Goal: Task Accomplishment & Management: Use online tool/utility

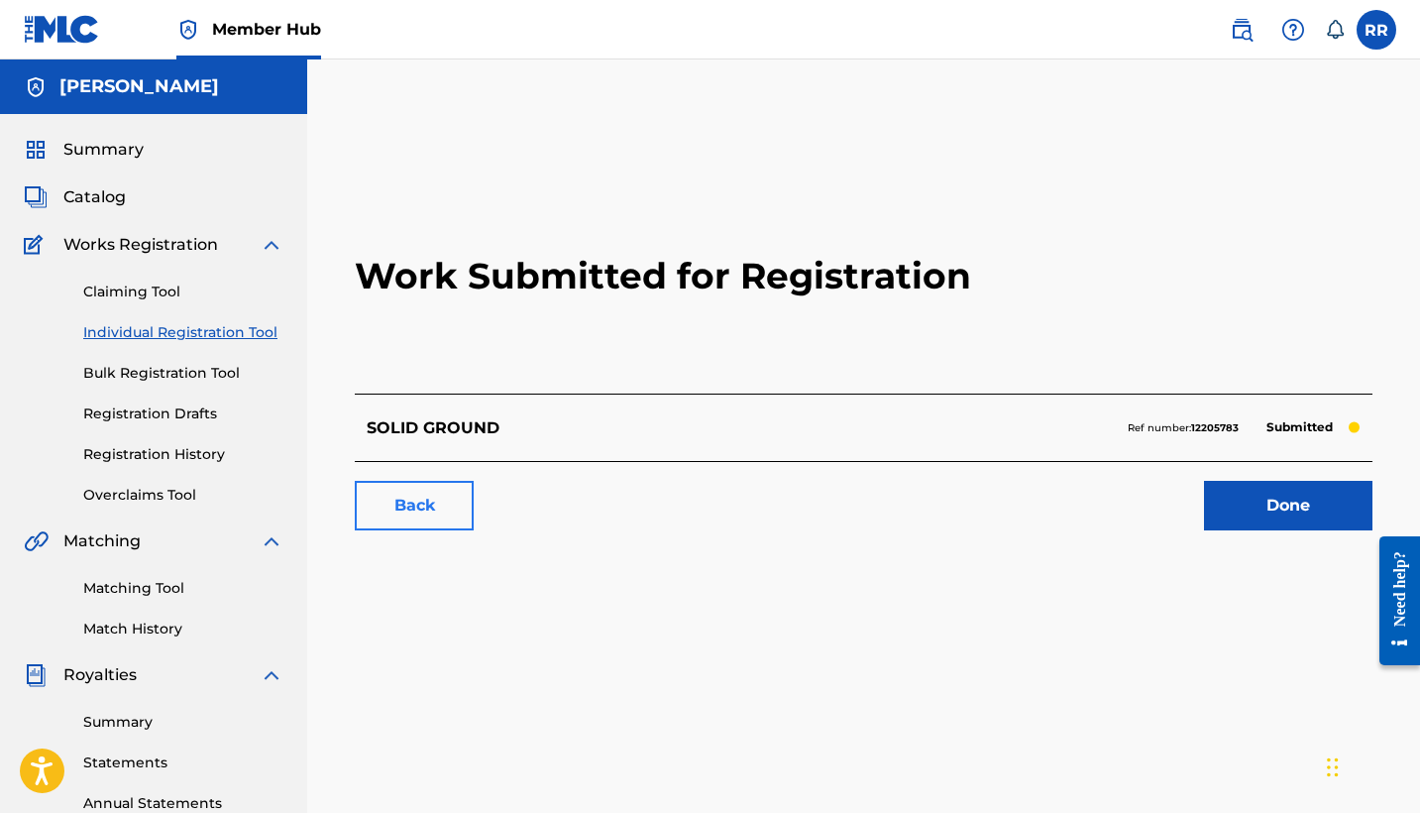
click at [393, 515] on link "Back" at bounding box center [414, 506] width 119 height 50
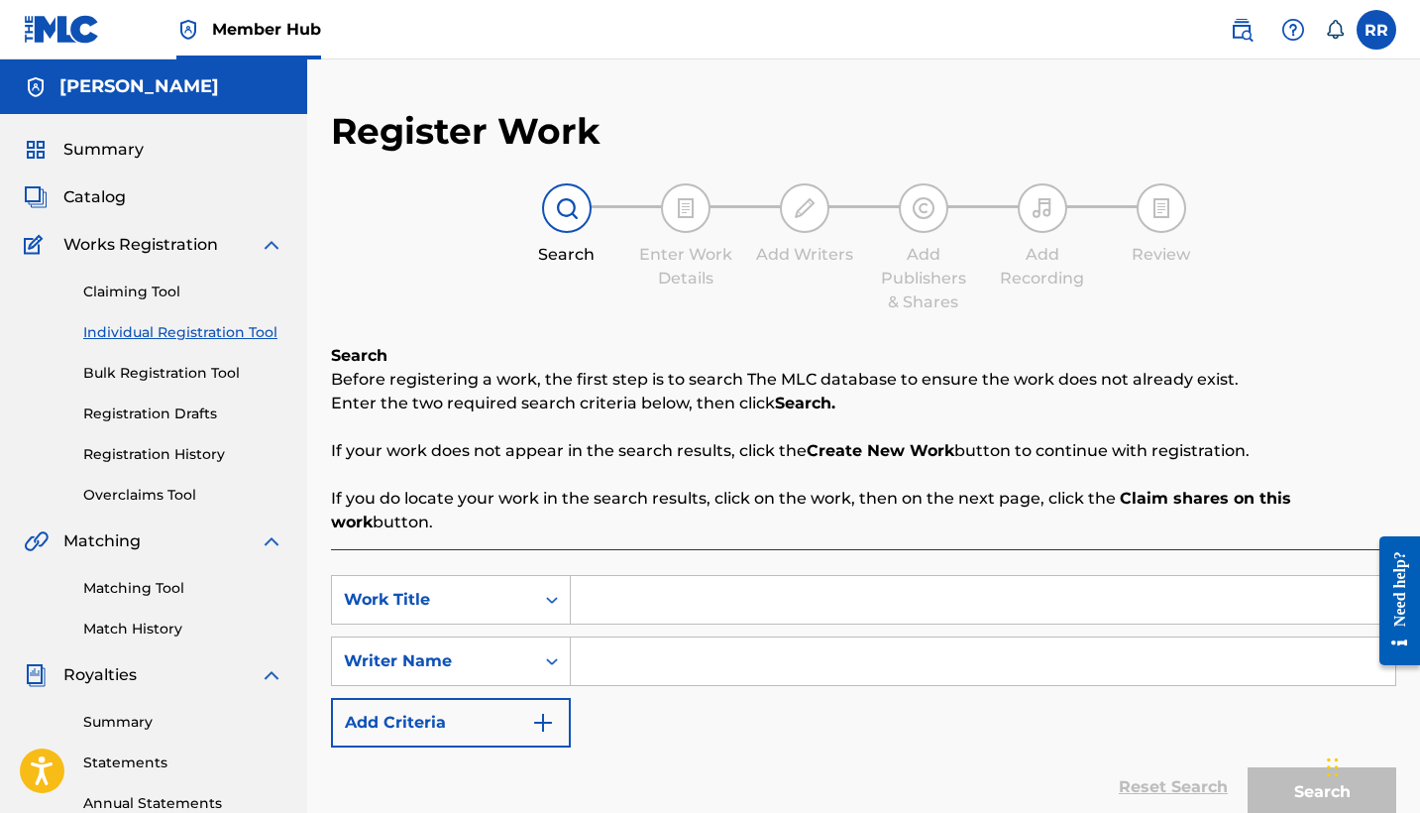
click at [89, 184] on div "Summary Catalog Works Registration Claiming Tool Individual Registration Tool B…" at bounding box center [153, 624] width 307 height 1020
click at [89, 194] on span "Catalog" at bounding box center [94, 197] width 62 height 24
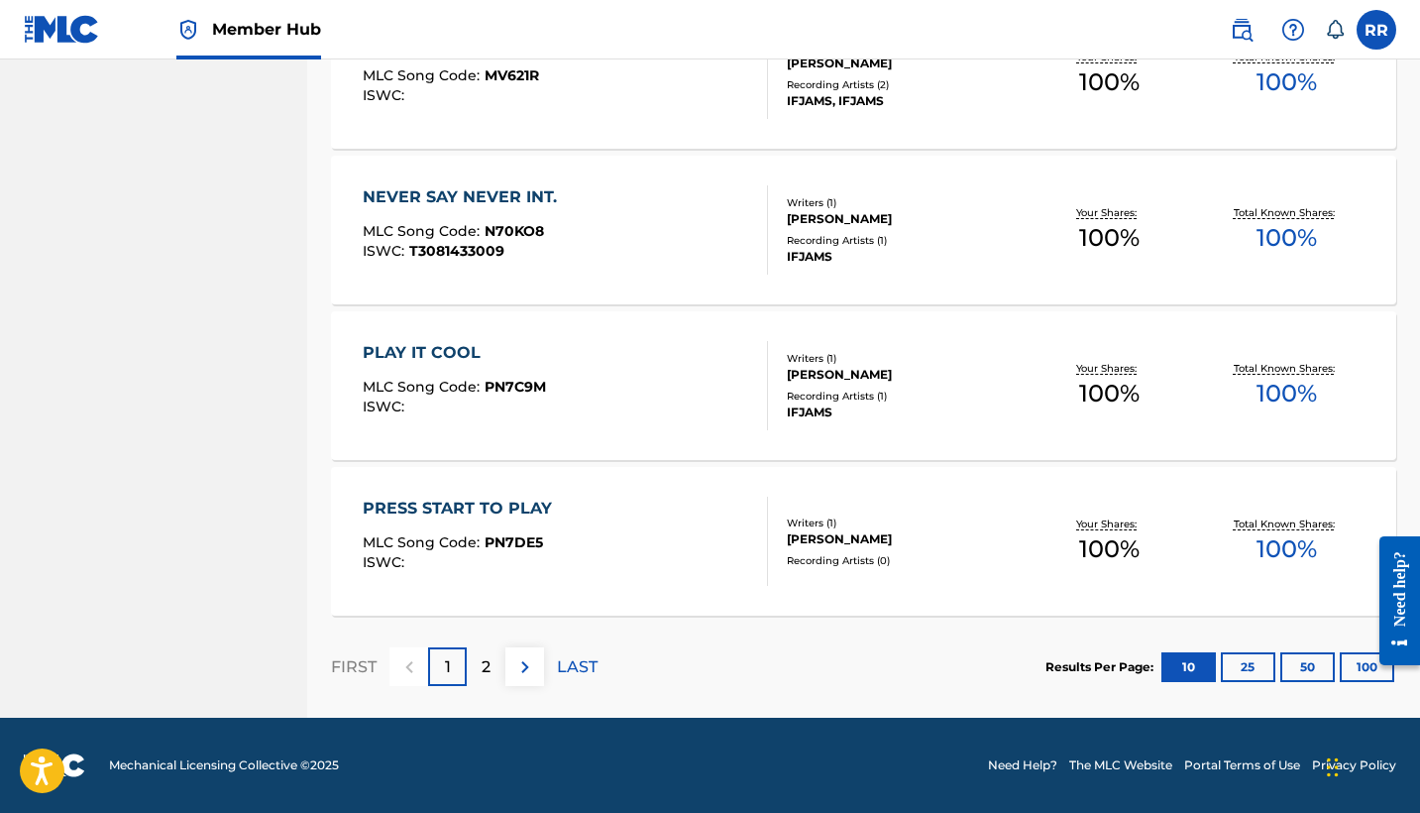
scroll to position [1456, 0]
click at [482, 664] on p "2" at bounding box center [486, 667] width 9 height 24
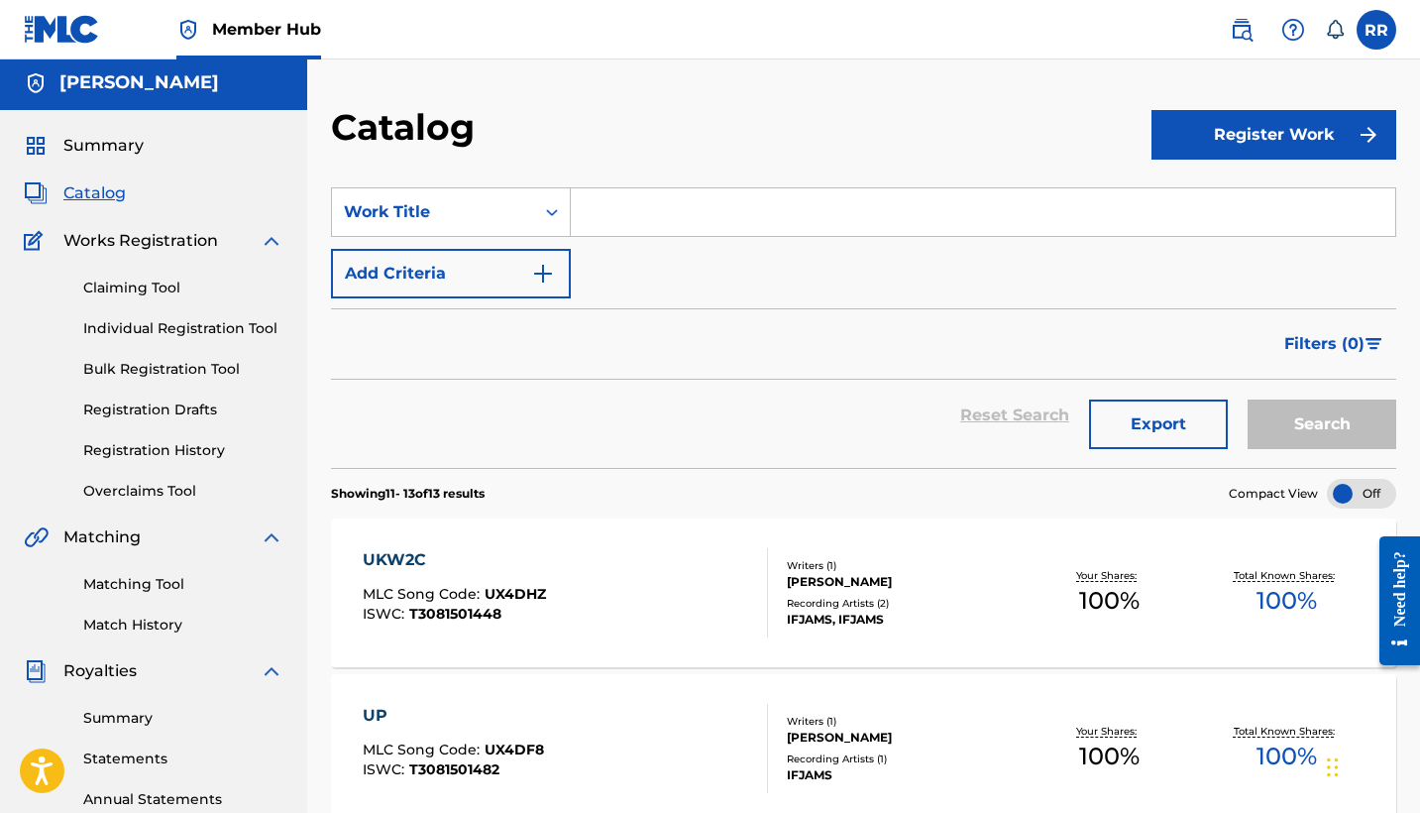
scroll to position [61, 0]
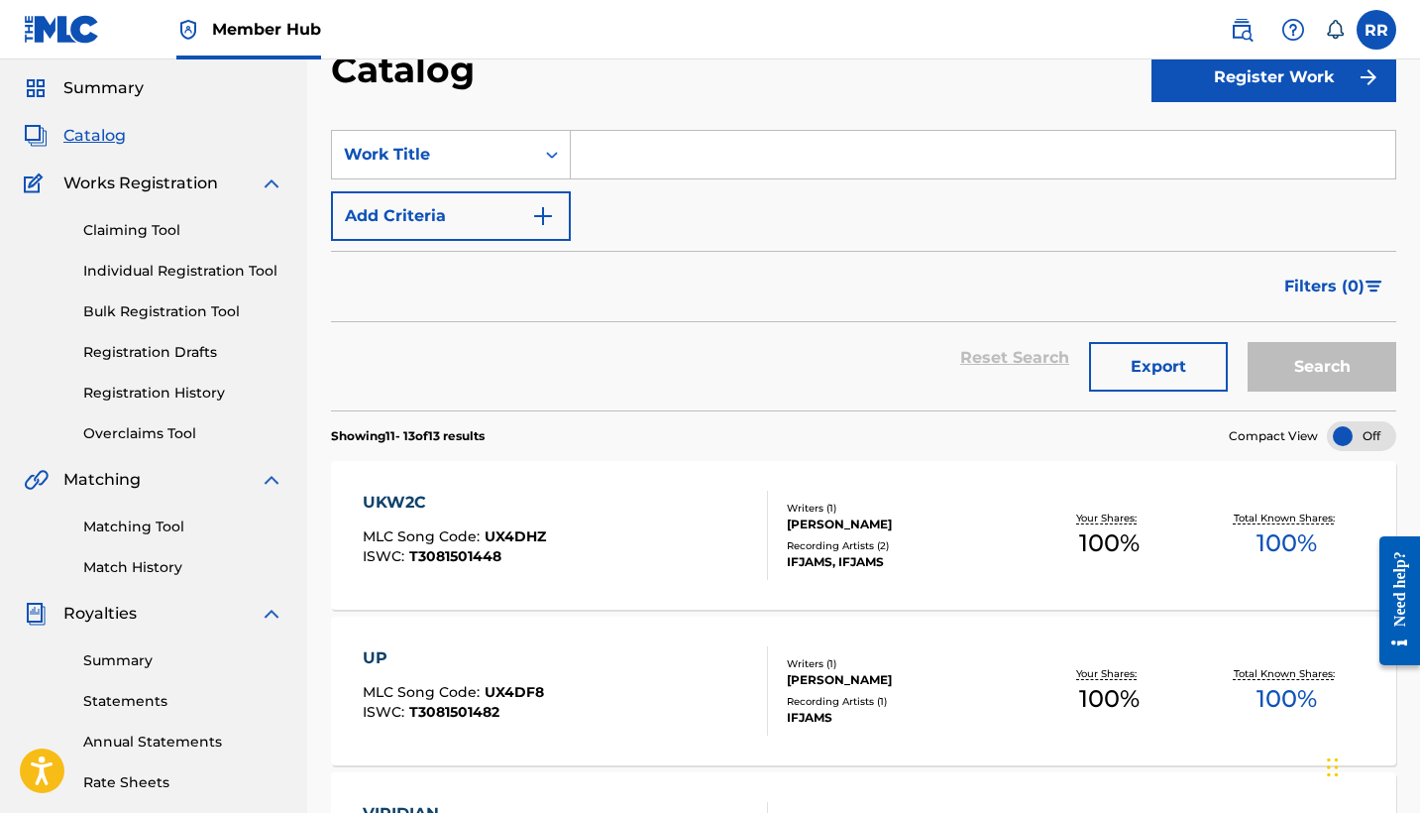
click at [70, 140] on span "Catalog" at bounding box center [94, 136] width 62 height 24
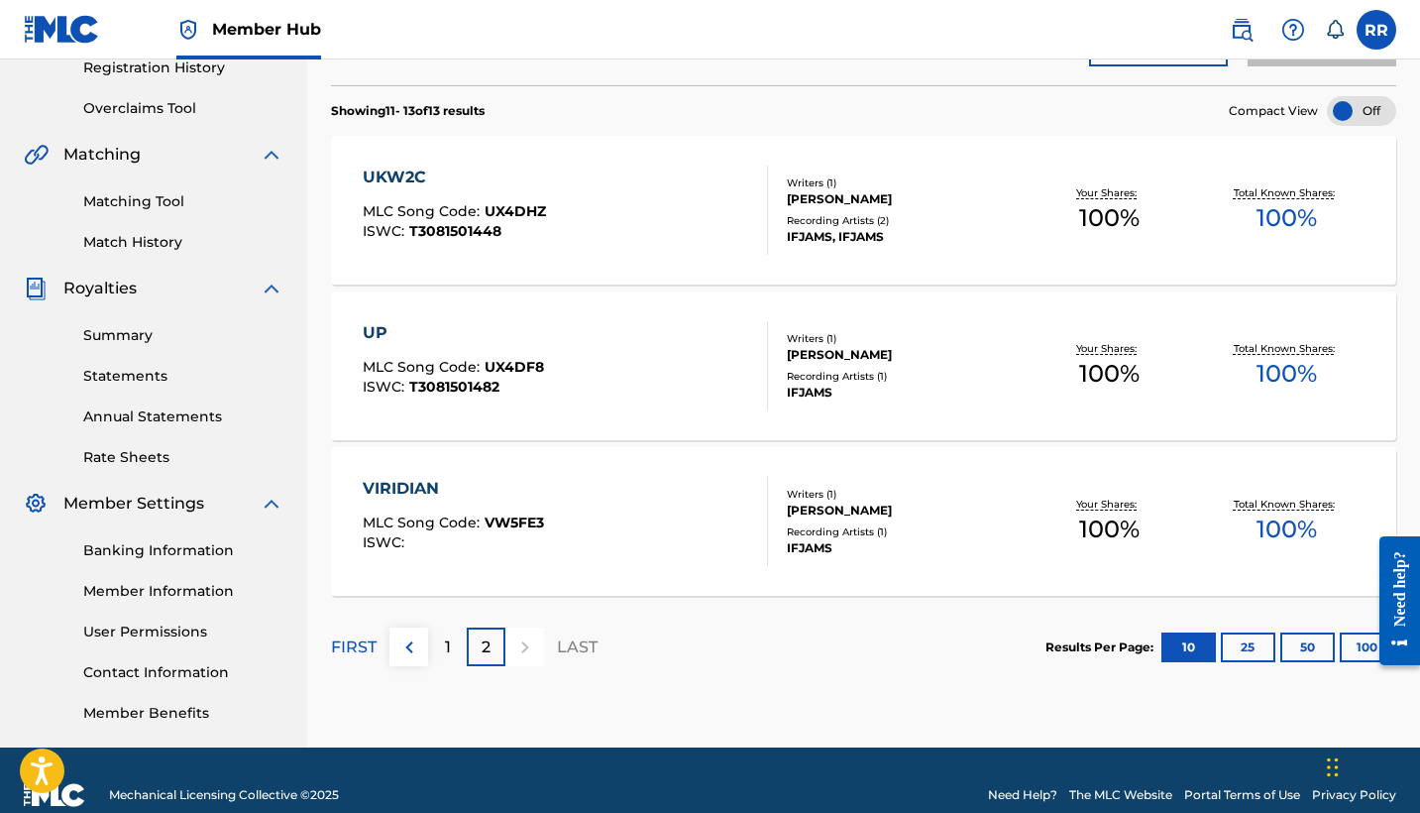
scroll to position [385, 0]
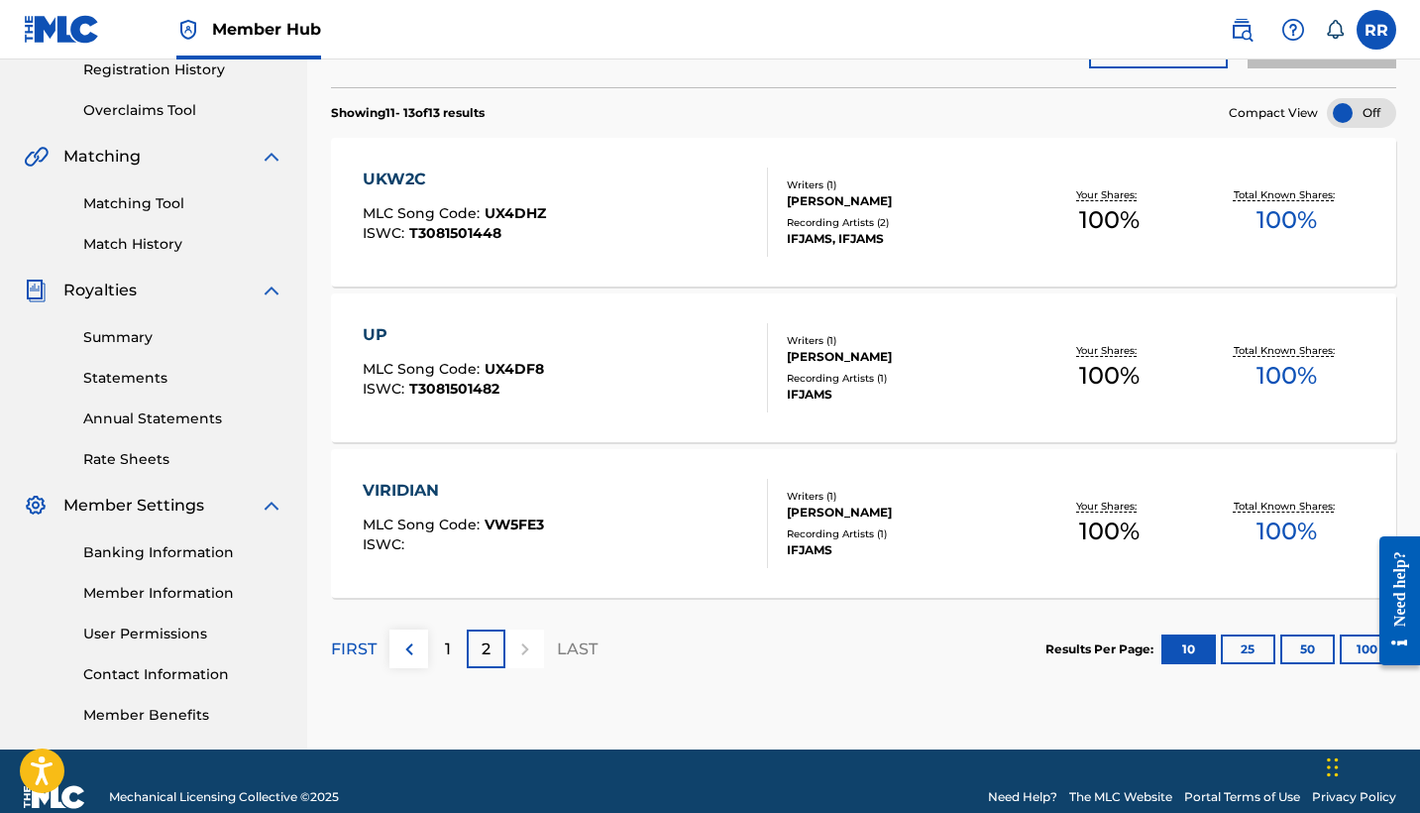
click at [524, 653] on div at bounding box center [524, 648] width 39 height 39
click at [443, 643] on div "1" at bounding box center [447, 648] width 39 height 39
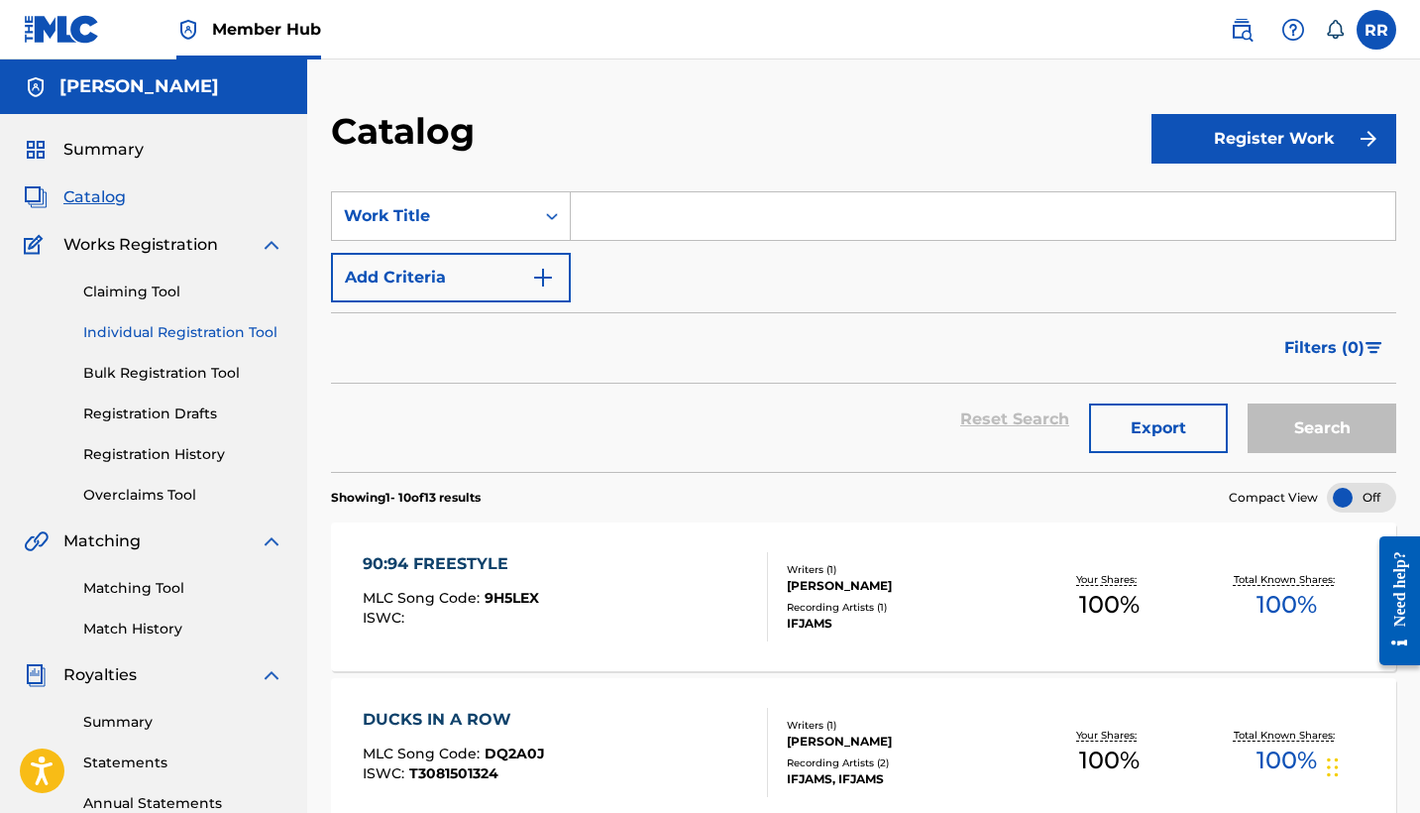
scroll to position [0, 0]
click at [103, 136] on div "Summary Catalog Works Registration Claiming Tool Individual Registration Tool B…" at bounding box center [153, 624] width 307 height 1020
click at [99, 153] on span "Summary" at bounding box center [103, 150] width 80 height 24
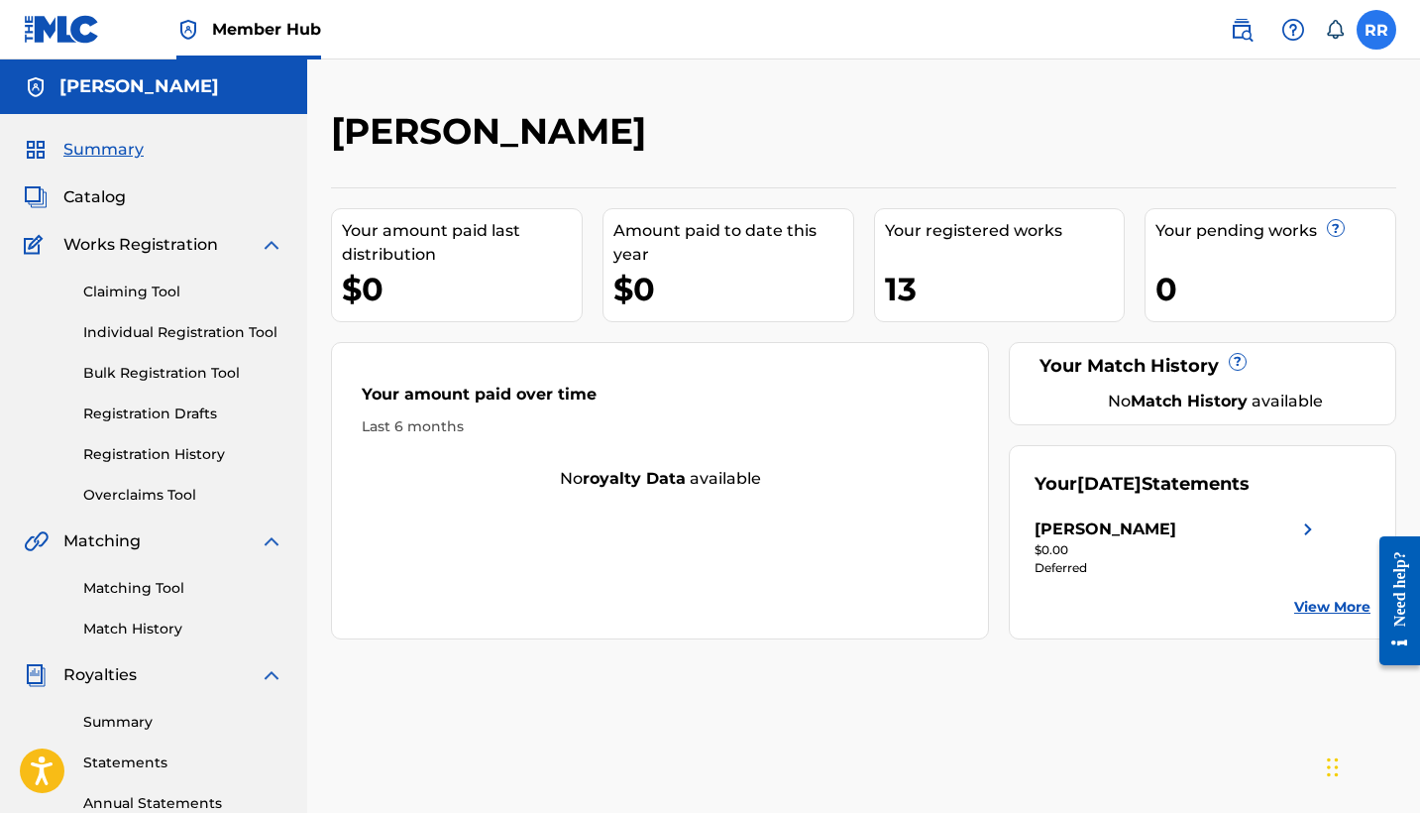
click at [1380, 33] on label at bounding box center [1377, 30] width 40 height 40
click at [1377, 30] on input "RR Rod Roberts info@rodandreelent.com Notification Preferences Profile Log out" at bounding box center [1377, 30] width 0 height 0
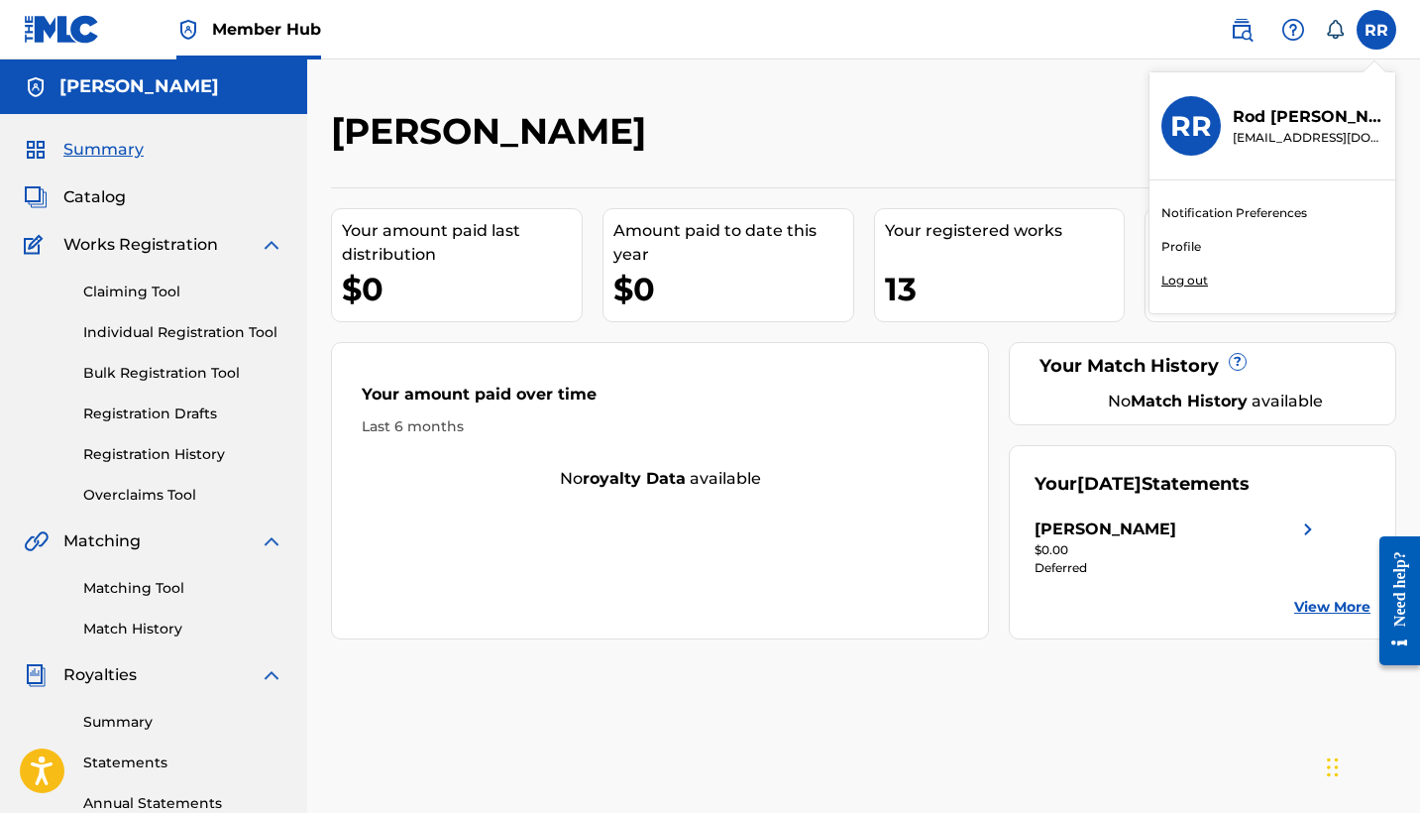
click at [1180, 246] on link "Profile" at bounding box center [1182, 247] width 40 height 18
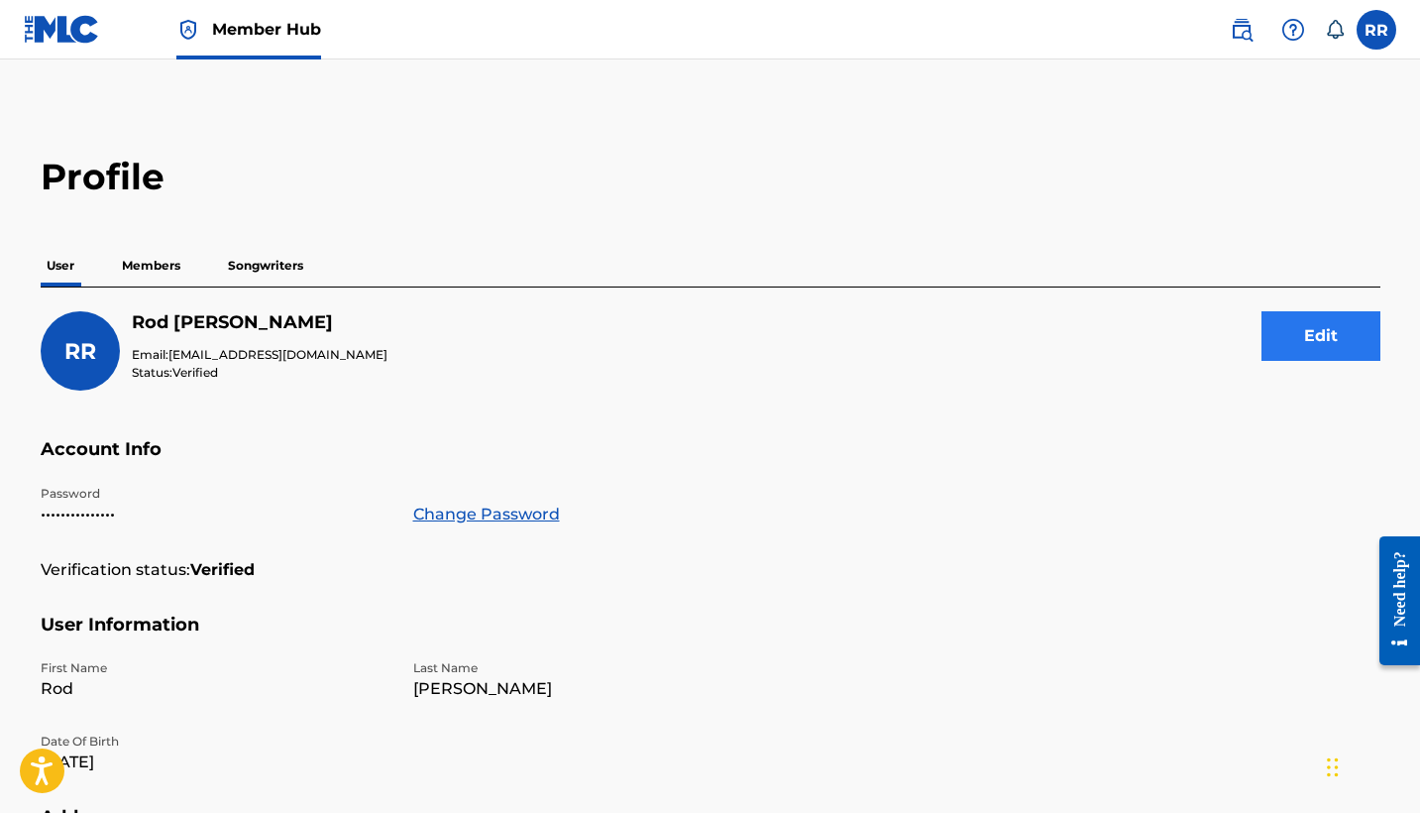
click at [1304, 326] on button "Edit" at bounding box center [1321, 336] width 119 height 50
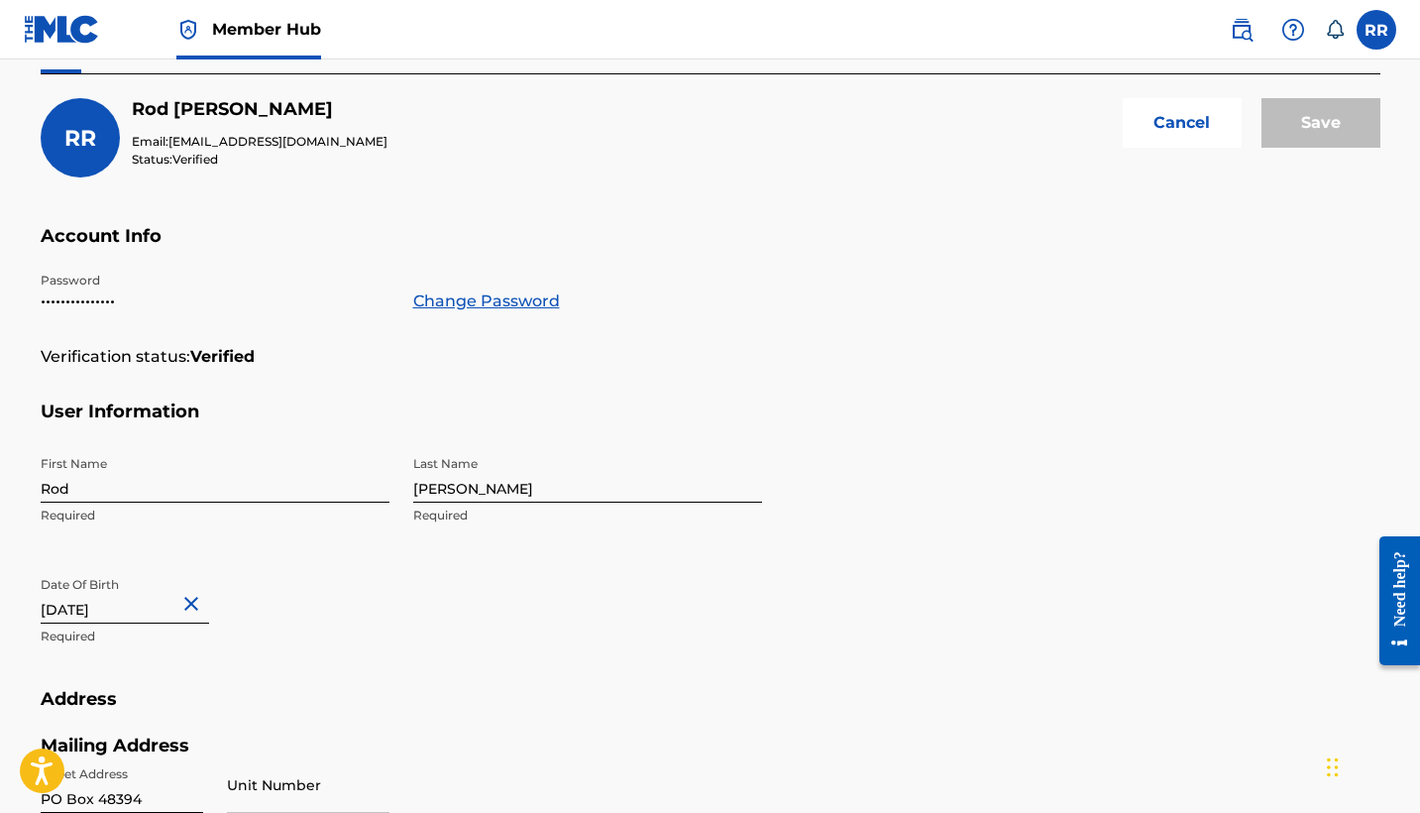
scroll to position [236, 0]
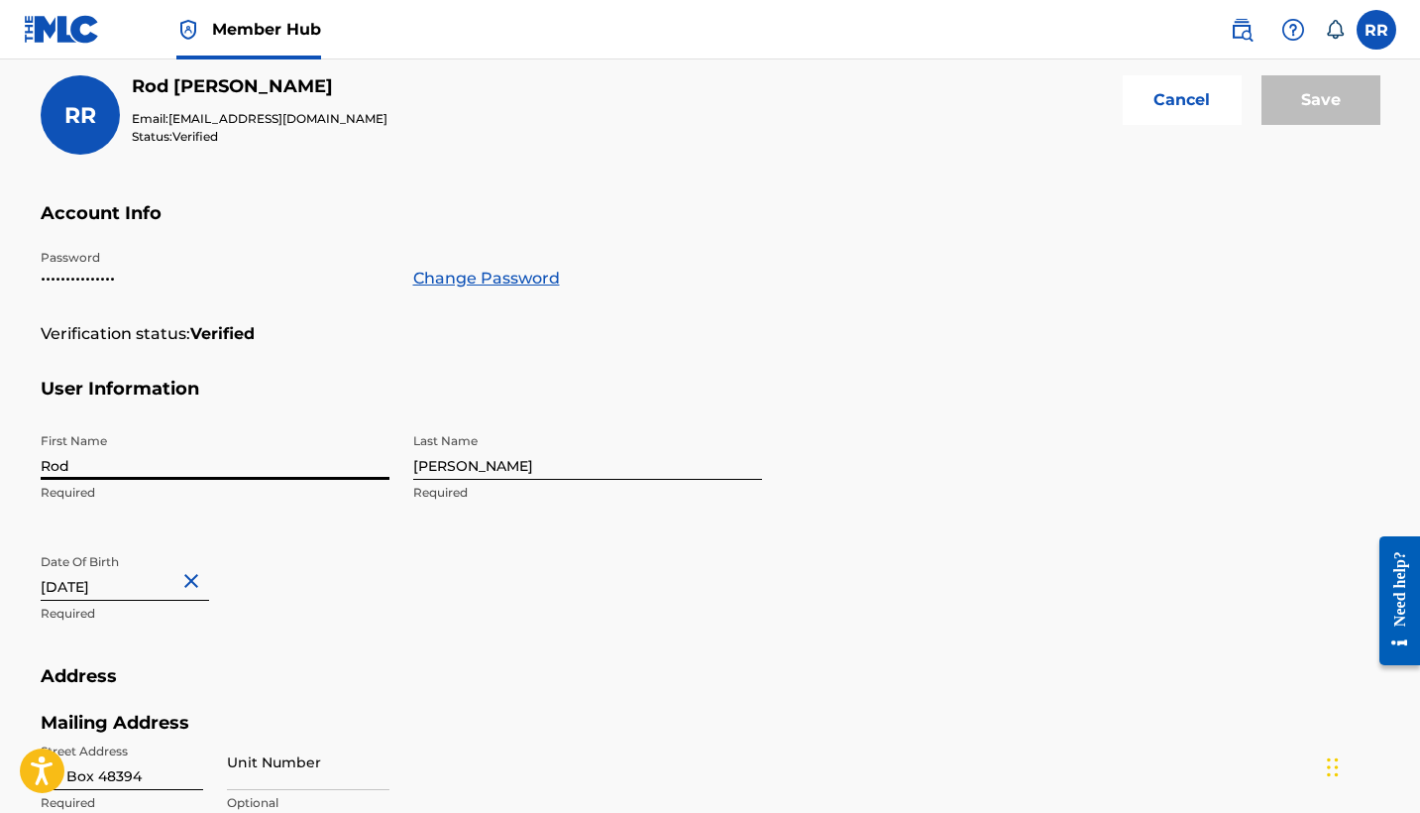
drag, startPoint x: 145, startPoint y: 466, endPoint x: 0, endPoint y: 455, distance: 145.1
type input "Rod and Reel"
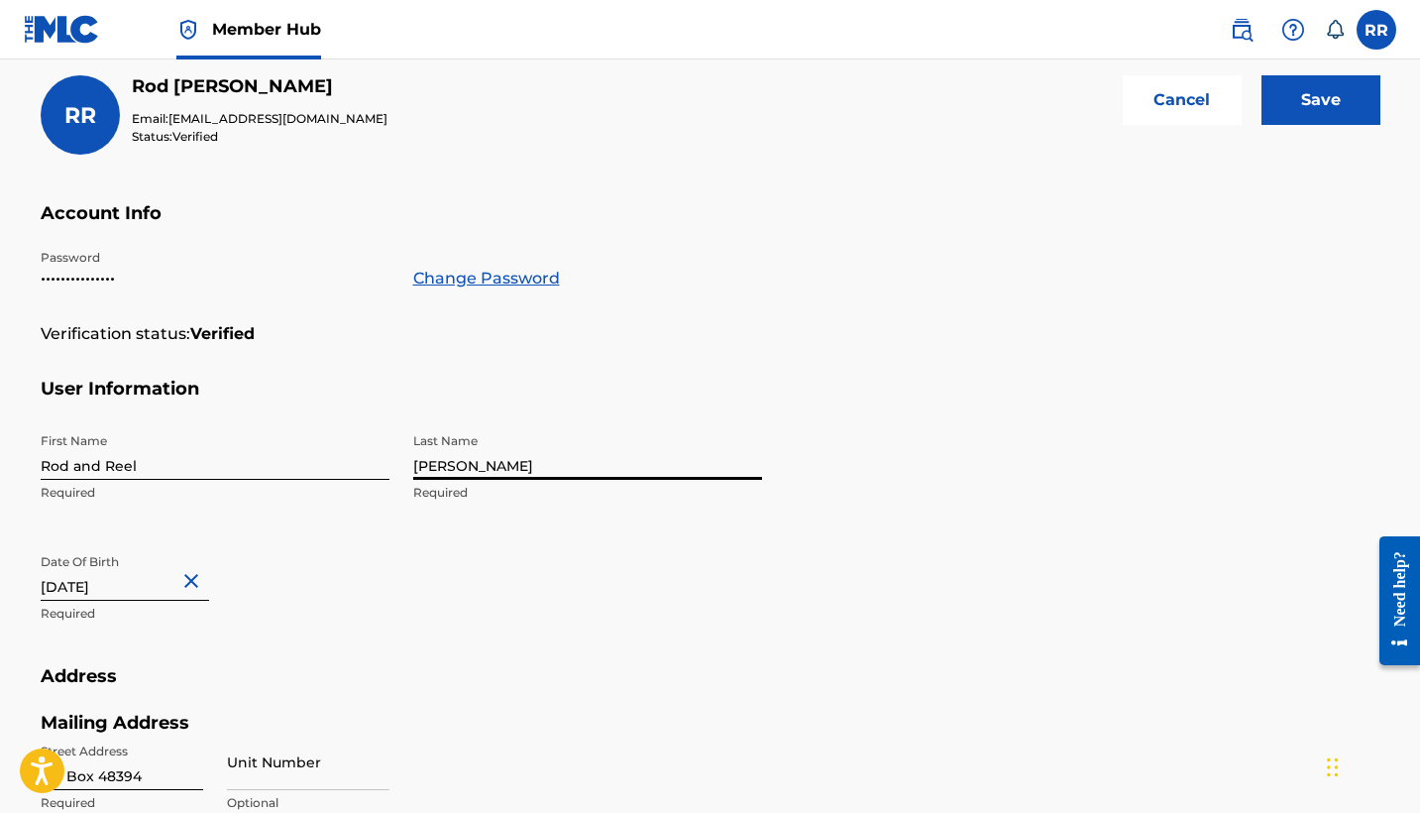
drag, startPoint x: 507, startPoint y: 468, endPoint x: 398, endPoint y: 462, distance: 109.2
type input "M"
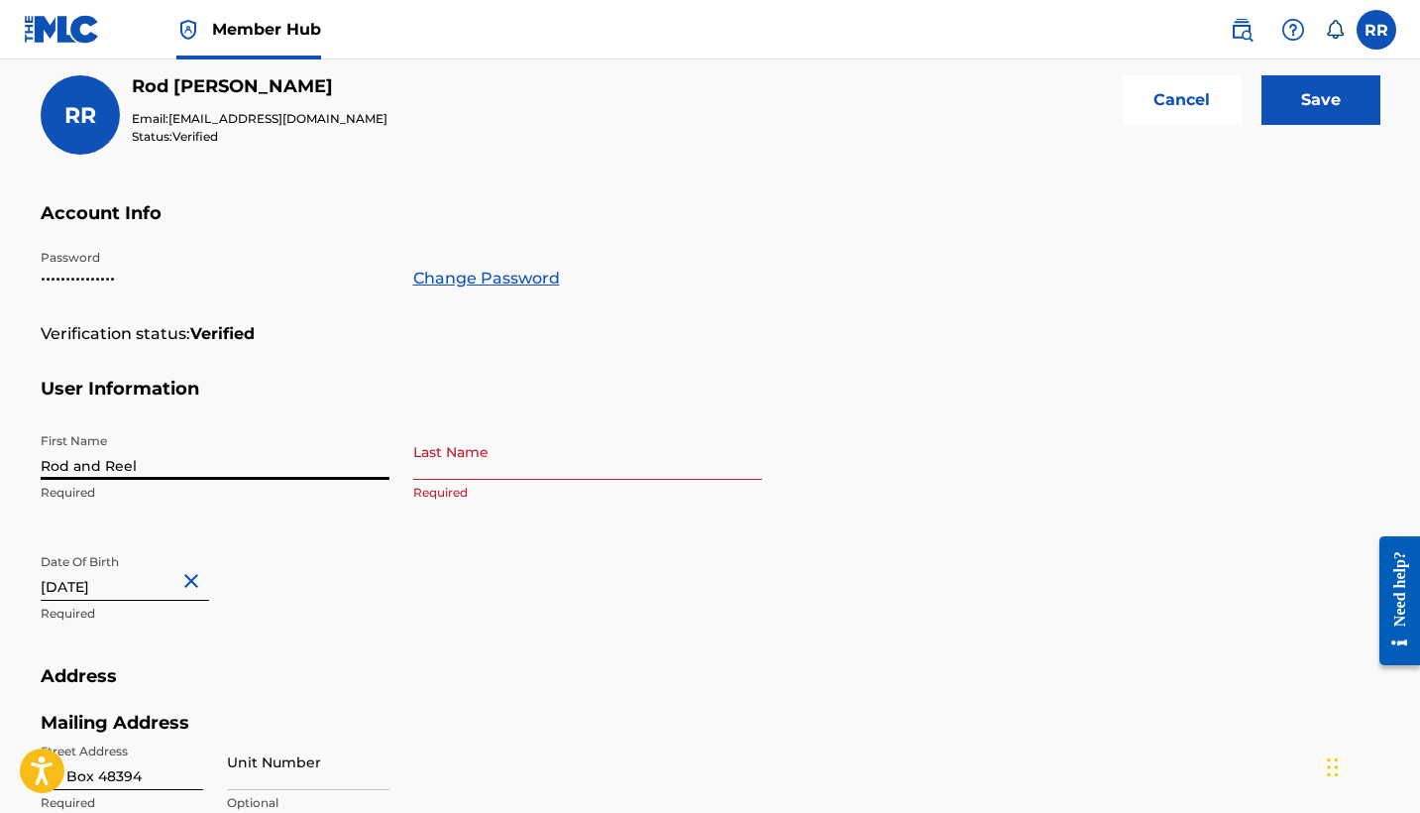
drag, startPoint x: 161, startPoint y: 465, endPoint x: 0, endPoint y: 454, distance: 160.9
click at [0, 454] on main "Profile User Members Songwriters RR Rod Roberts Email: info@rodandreelent.com S…" at bounding box center [710, 541] width 1420 height 1434
type input "Rd"
click at [1159, 105] on button "Cancel" at bounding box center [1182, 100] width 119 height 50
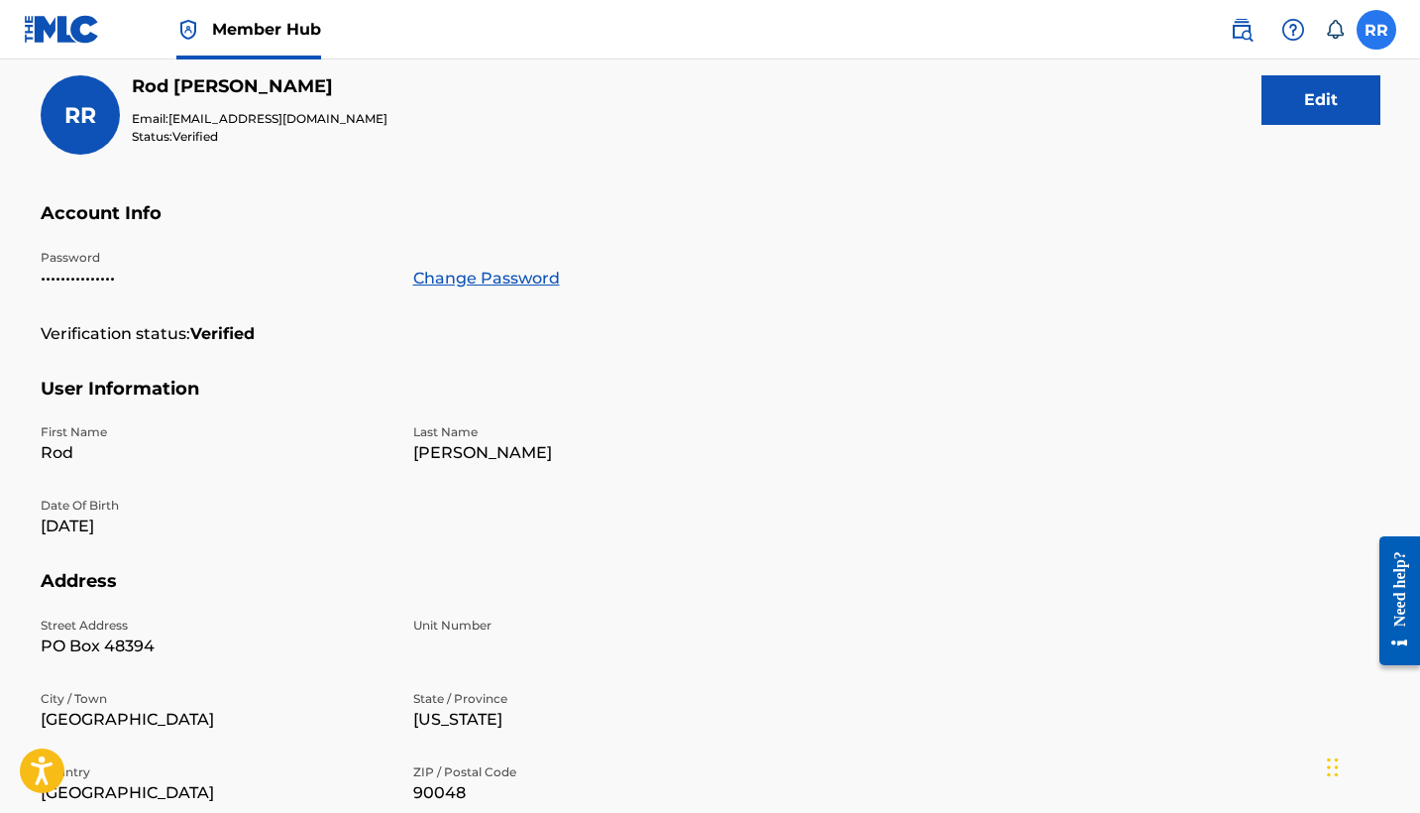
click at [1374, 34] on label at bounding box center [1377, 30] width 40 height 40
click at [1377, 30] on input "RR Rod Roberts info@rodandreelent.com Notification Preferences Profile Log out" at bounding box center [1377, 30] width 0 height 0
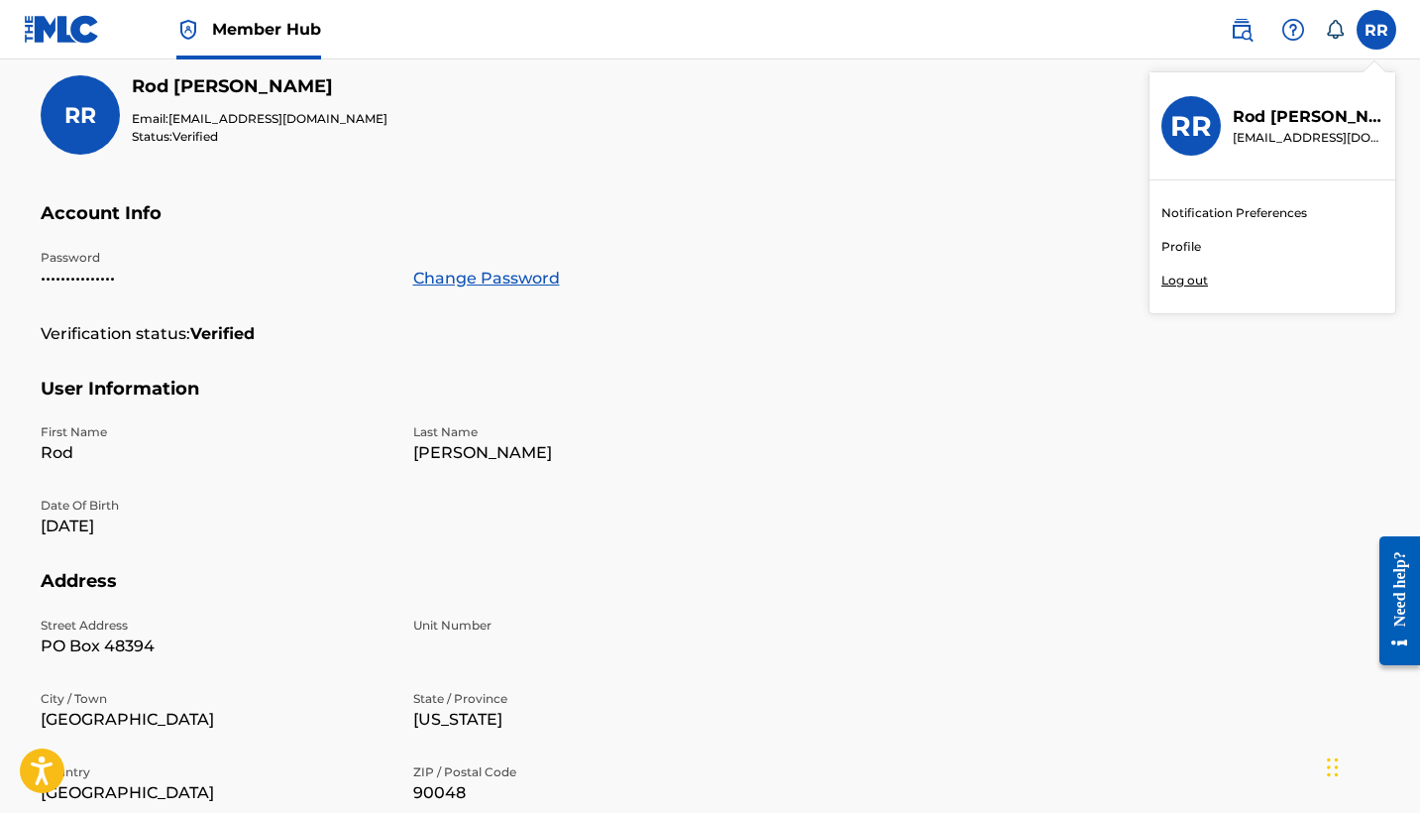
click at [1178, 282] on p "Log out" at bounding box center [1185, 281] width 47 height 18
click at [1377, 30] on input "RR Rod Roberts info@rodandreelent.com Notification Preferences Profile Log out" at bounding box center [1377, 30] width 0 height 0
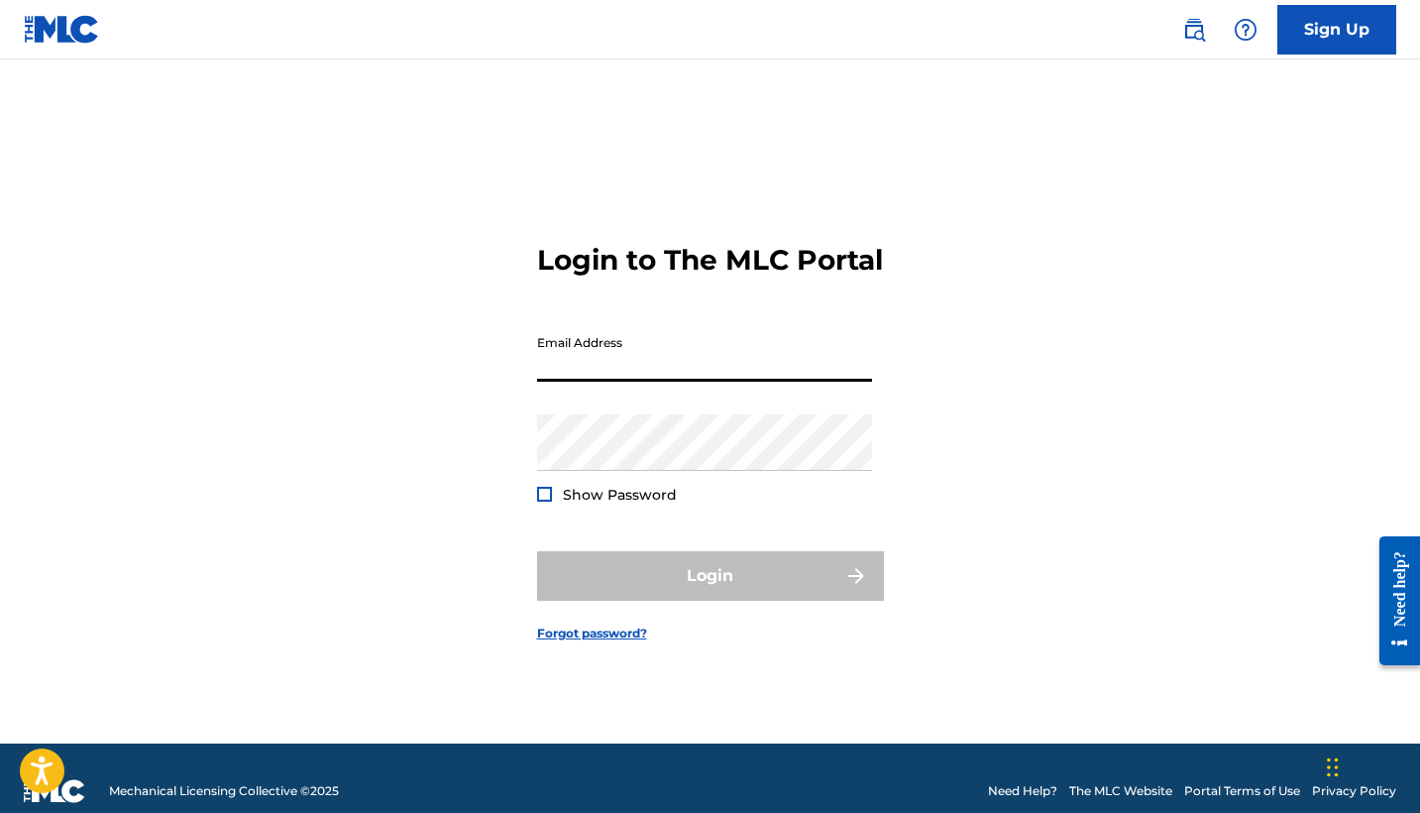
type input "[EMAIL_ADDRESS][DOMAIN_NAME]"
click at [710, 593] on button "Login" at bounding box center [710, 576] width 347 height 50
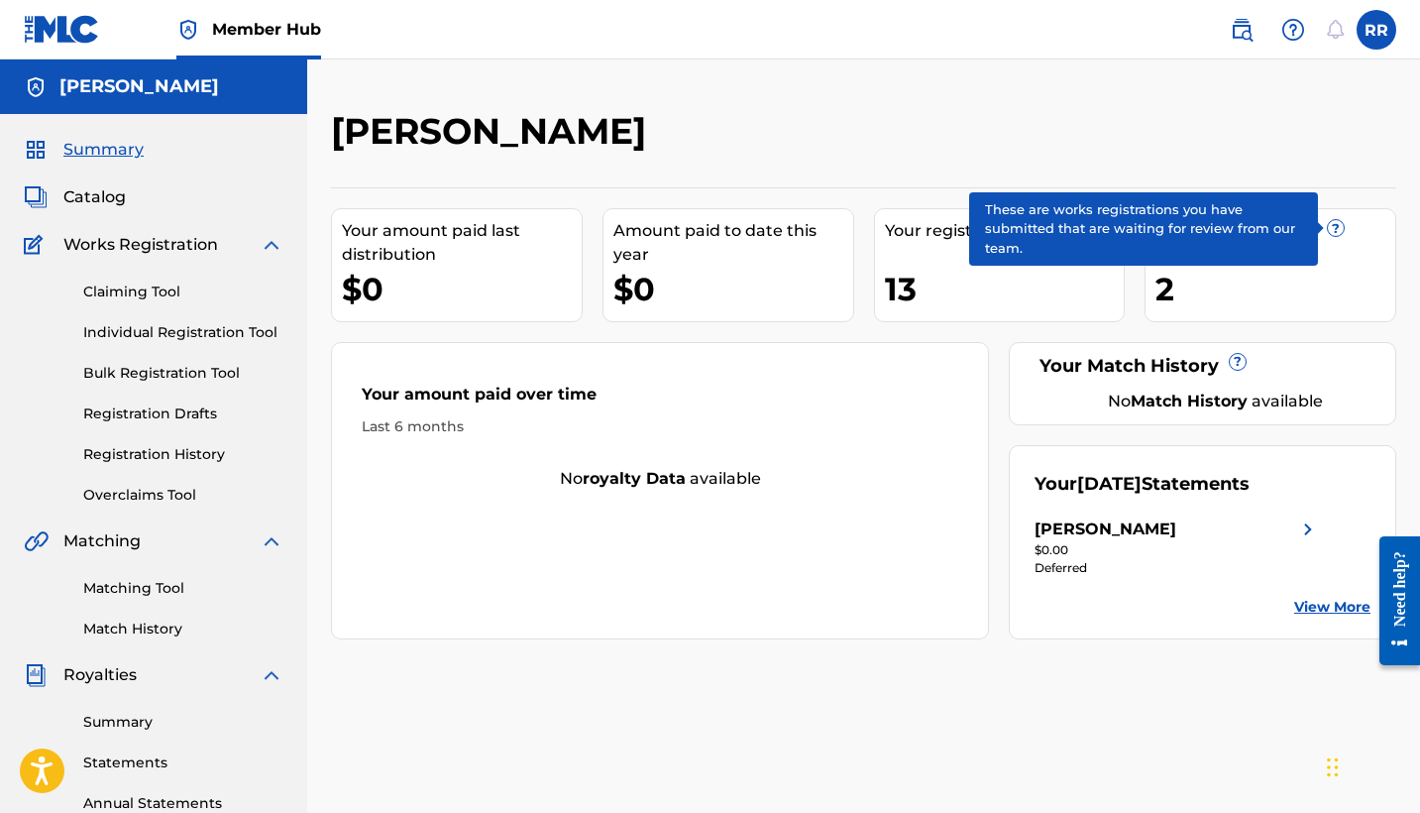
click at [1334, 232] on span "?" at bounding box center [1336, 228] width 16 height 16
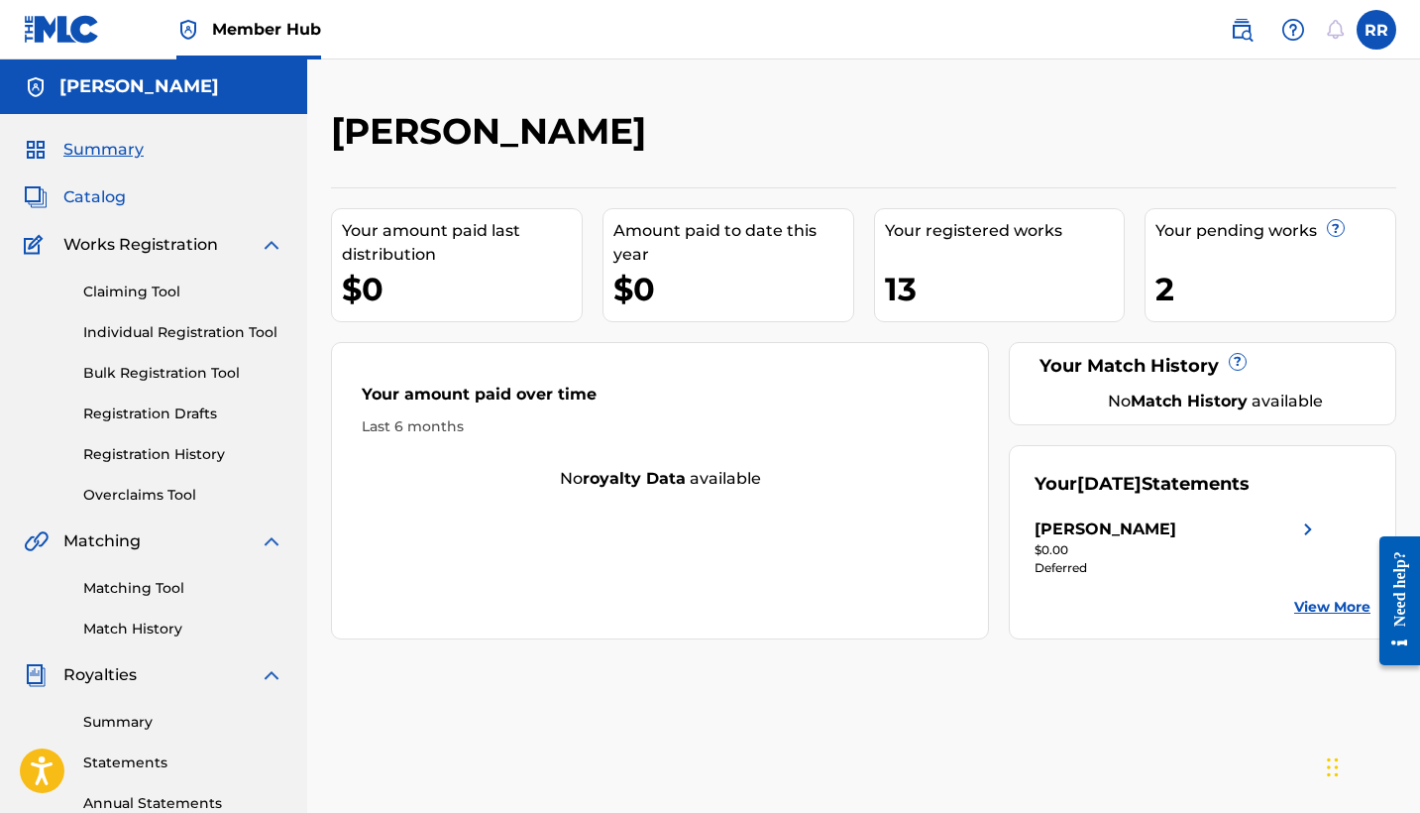
click at [111, 196] on span "Catalog" at bounding box center [94, 197] width 62 height 24
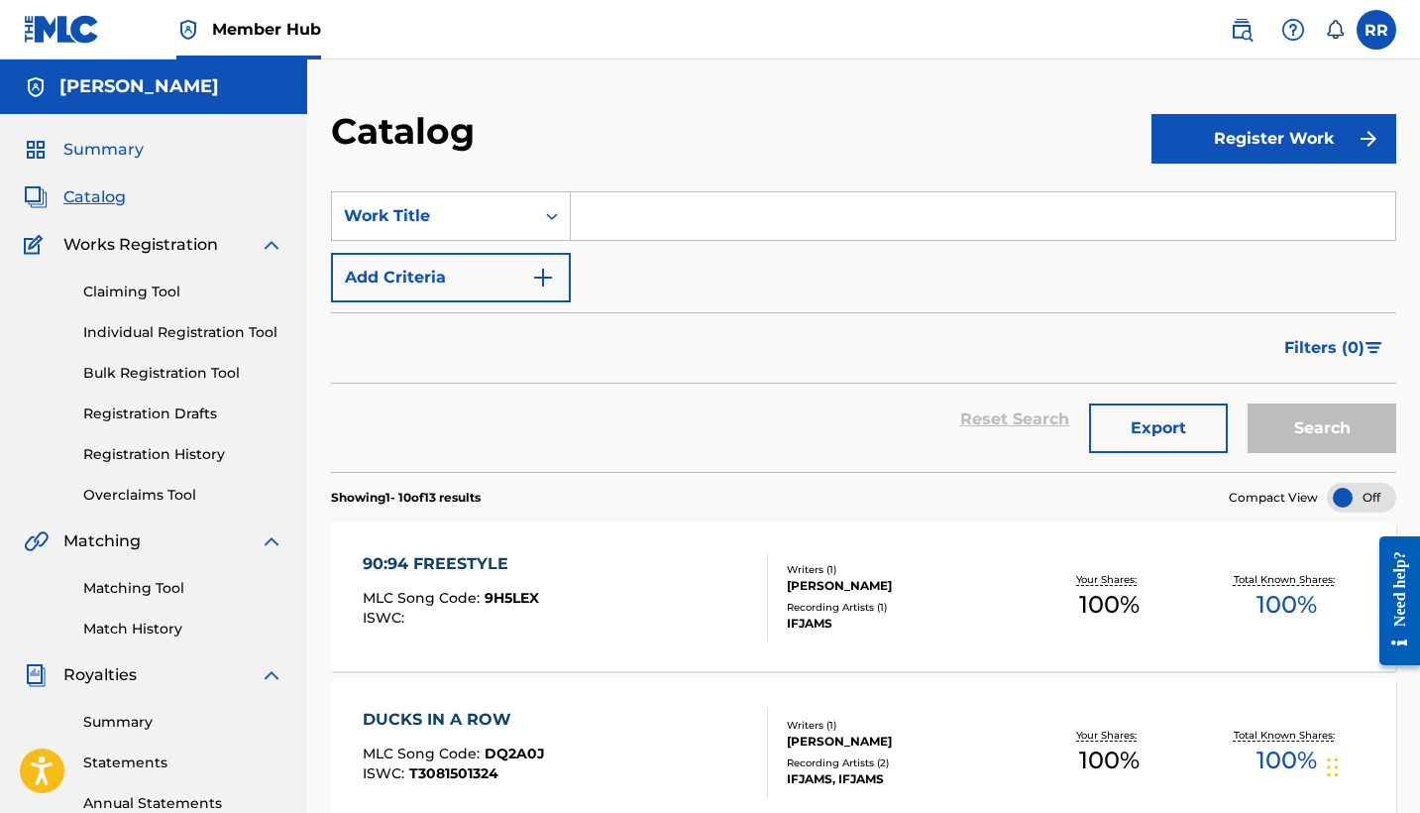
click at [114, 150] on span "Summary" at bounding box center [103, 150] width 80 height 24
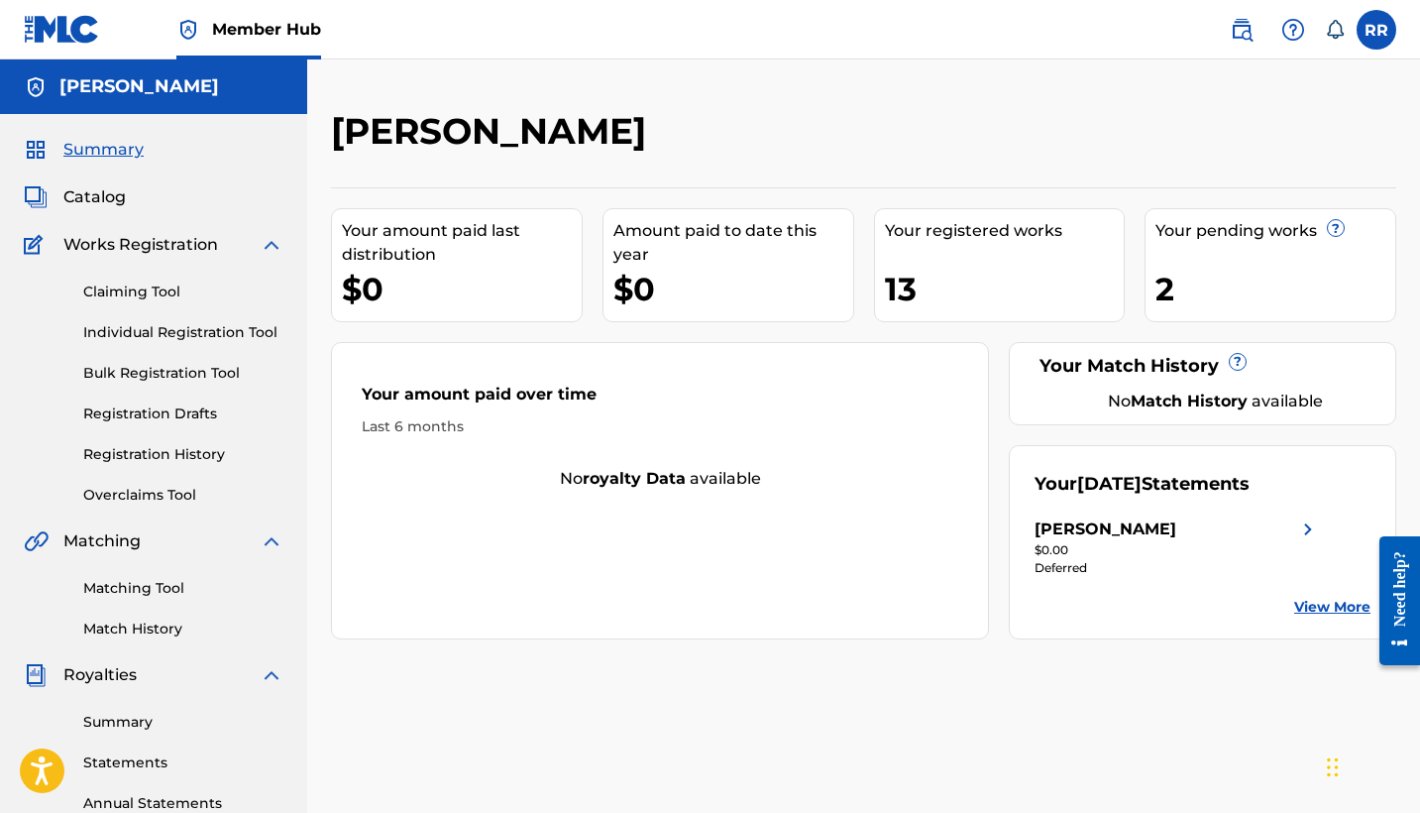
click at [1202, 215] on div "Your pending works ? 2" at bounding box center [1271, 265] width 252 height 114
click at [108, 193] on span "Catalog" at bounding box center [94, 197] width 62 height 24
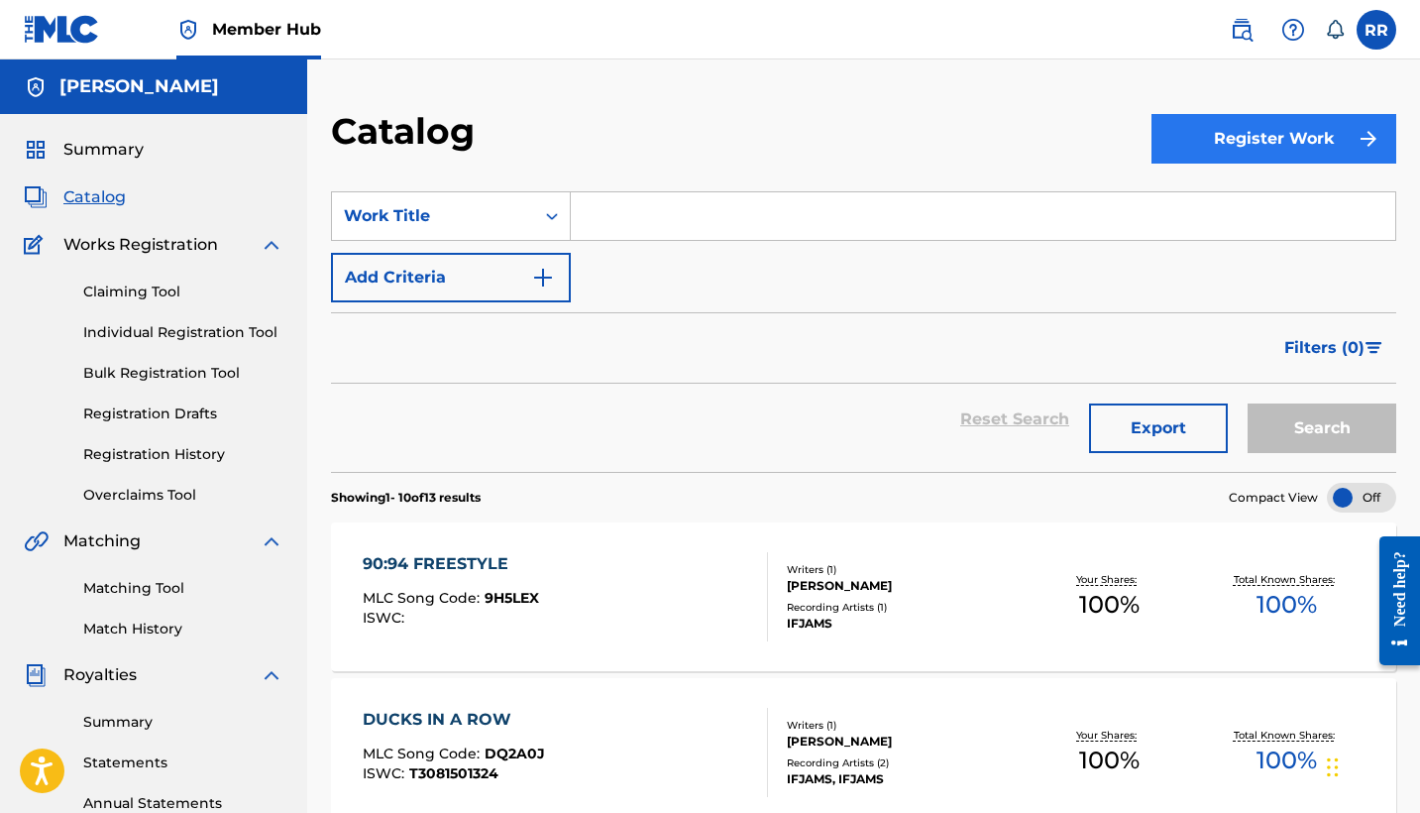
click at [1298, 141] on button "Register Work" at bounding box center [1274, 139] width 245 height 50
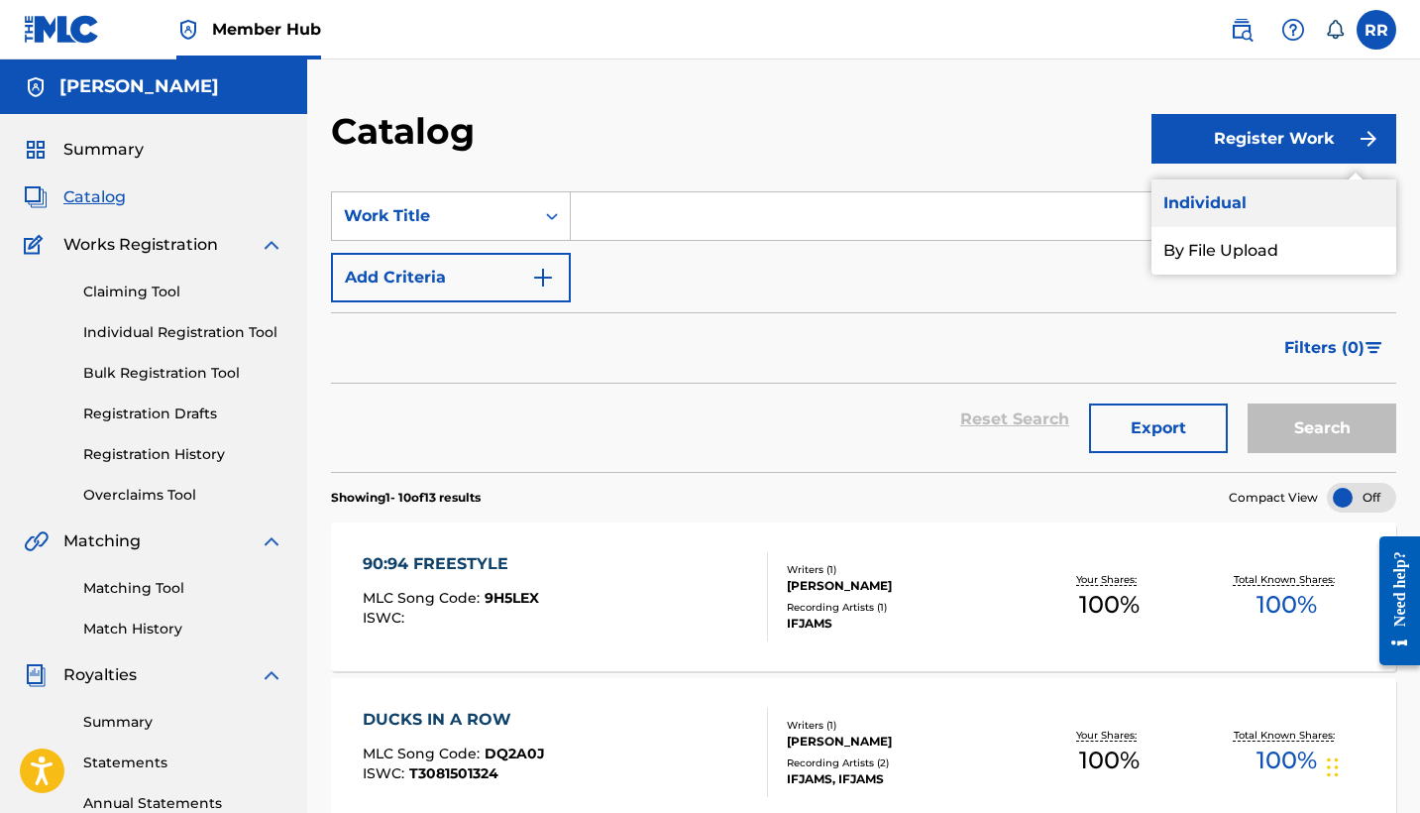
click at [1215, 209] on link "Individual" at bounding box center [1274, 203] width 245 height 48
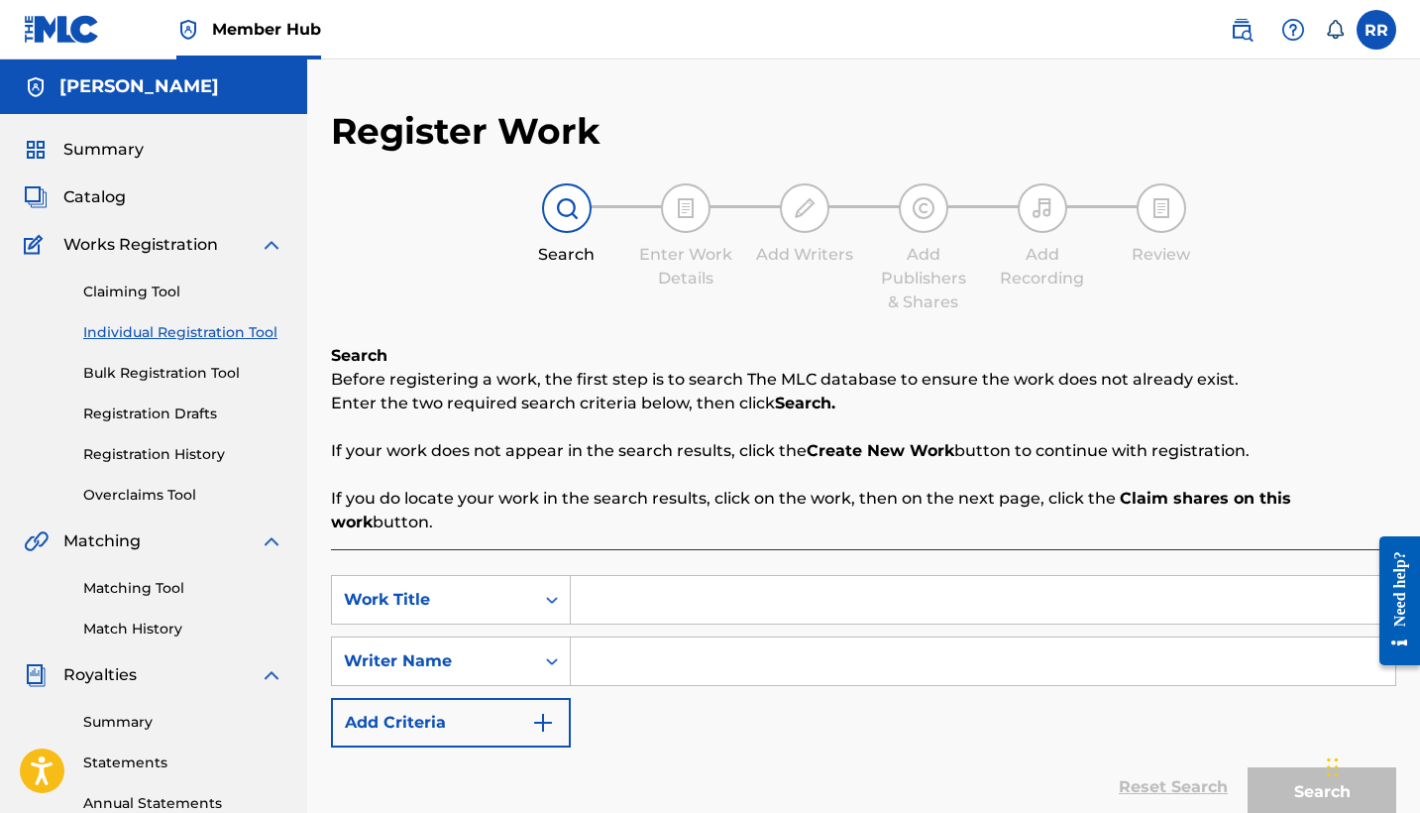
click at [653, 585] on input "Search Form" at bounding box center [983, 600] width 825 height 48
paste input "PICKING UP THE PIECES"
type input "PICKING UP THE PIECES"
click at [651, 637] on input "Search Form" at bounding box center [983, 661] width 825 height 48
type input ";"
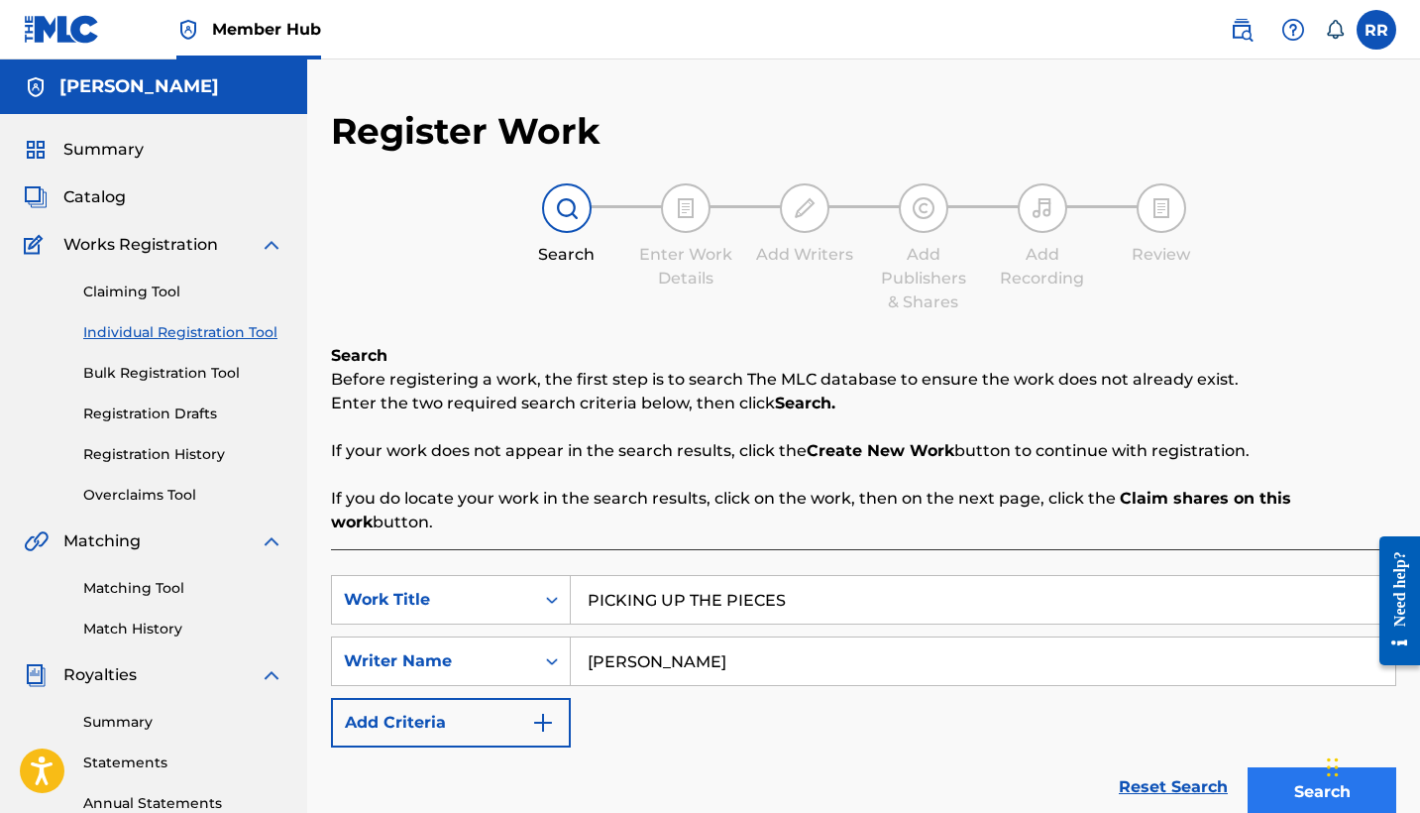
type input "Alexander Bartlett-Twivey"
click at [1291, 770] on button "Search" at bounding box center [1322, 792] width 149 height 50
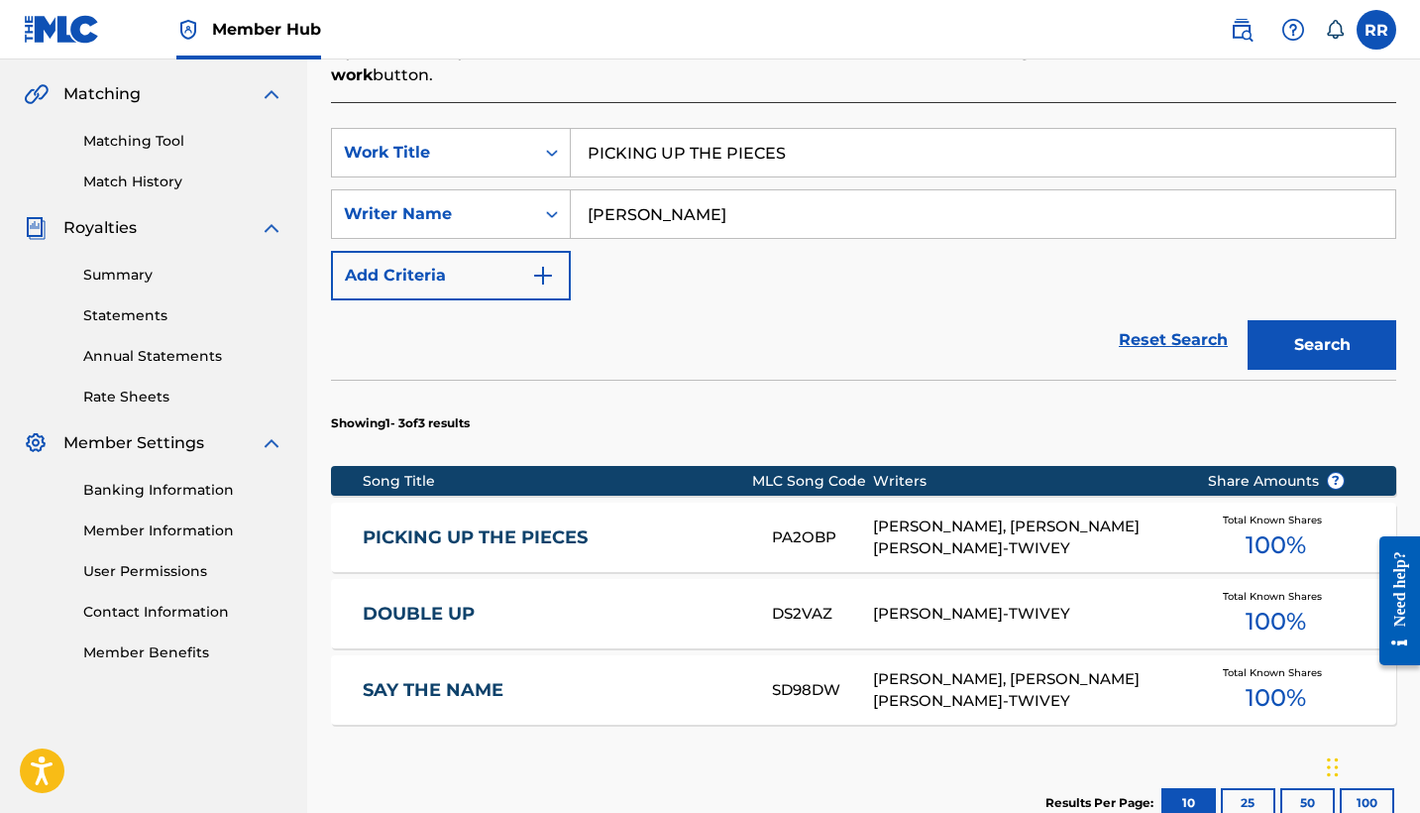
scroll to position [458, 0]
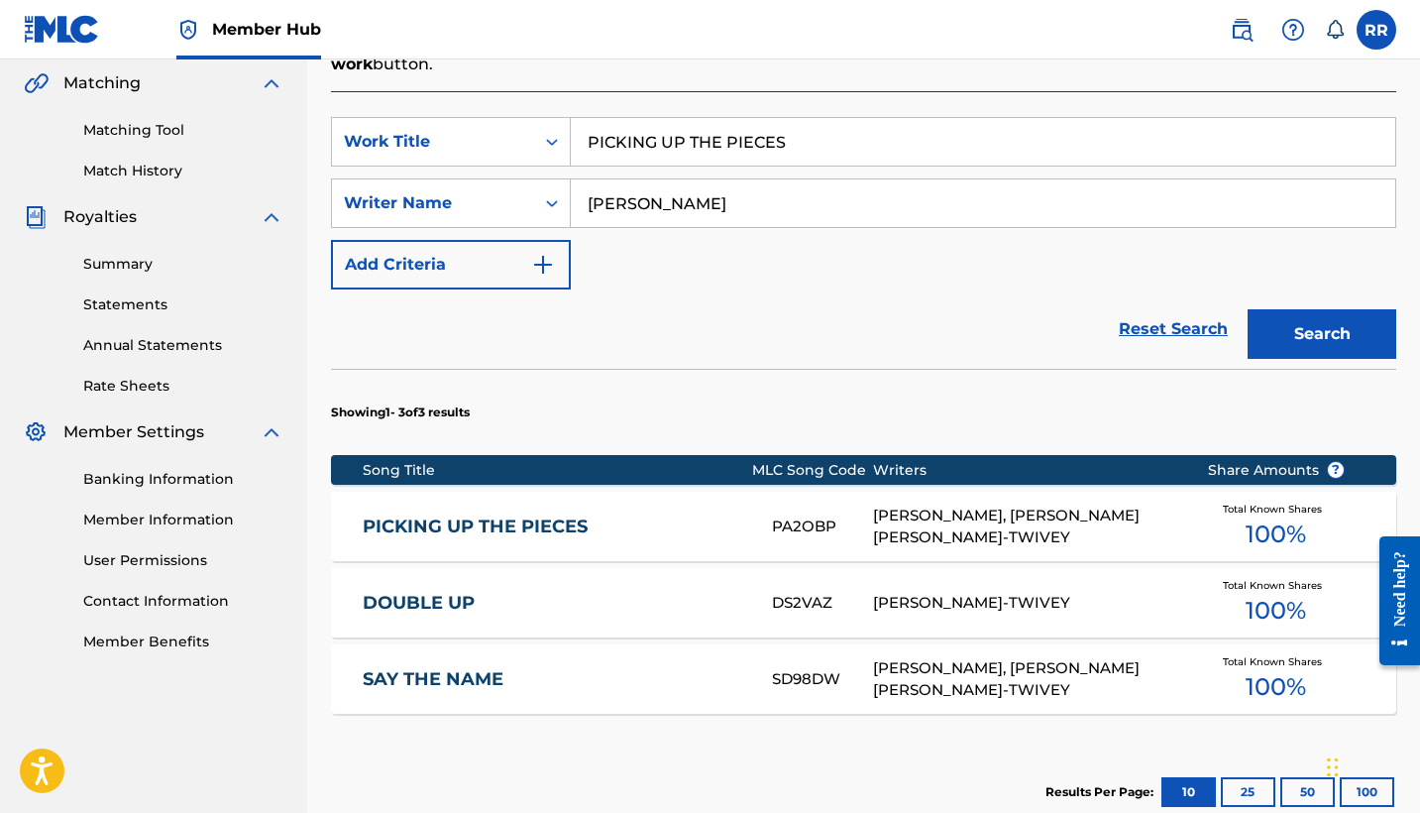
click at [481, 515] on link "PICKING UP THE PIECES" at bounding box center [554, 526] width 383 height 23
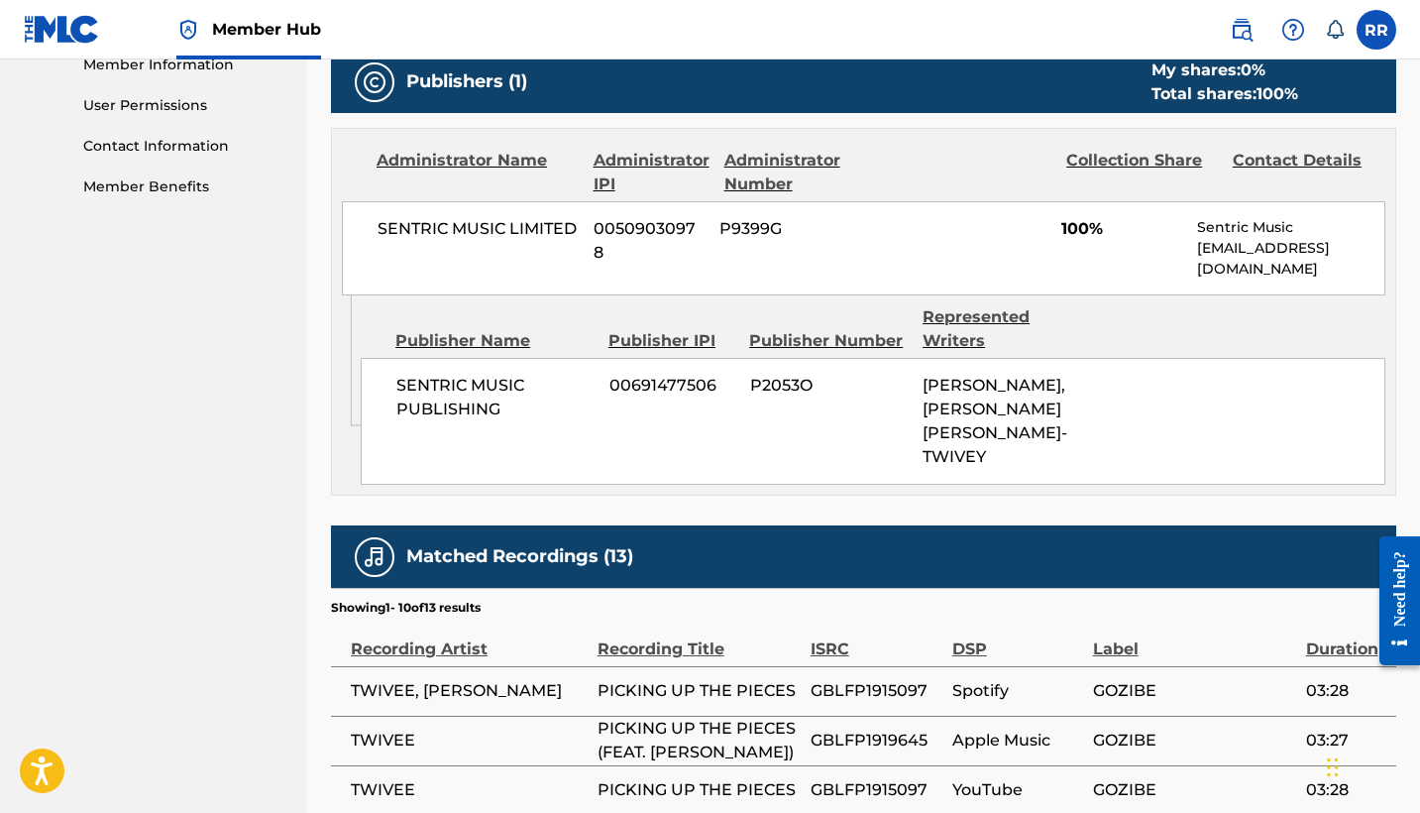
scroll to position [934, 0]
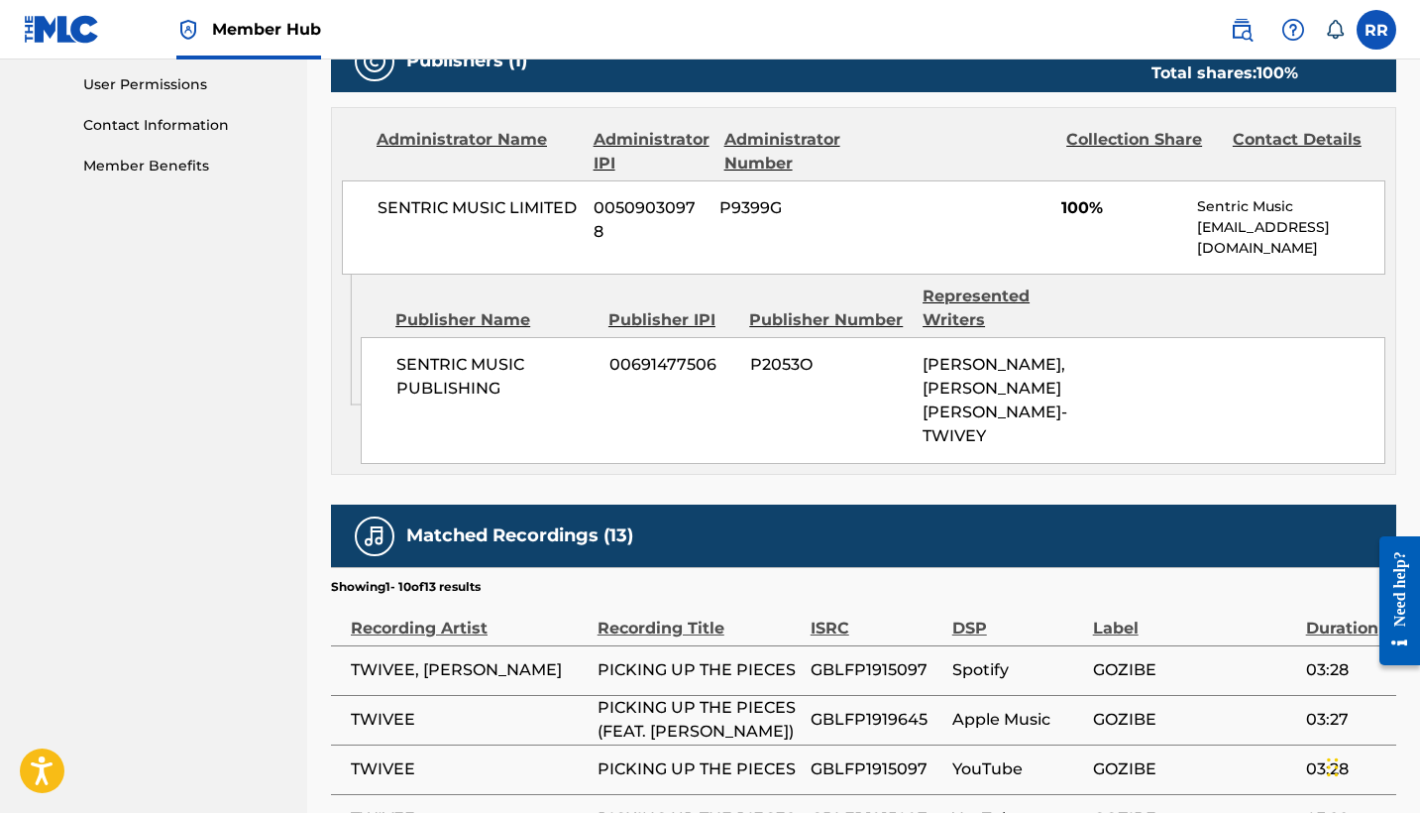
scroll to position [416, 0]
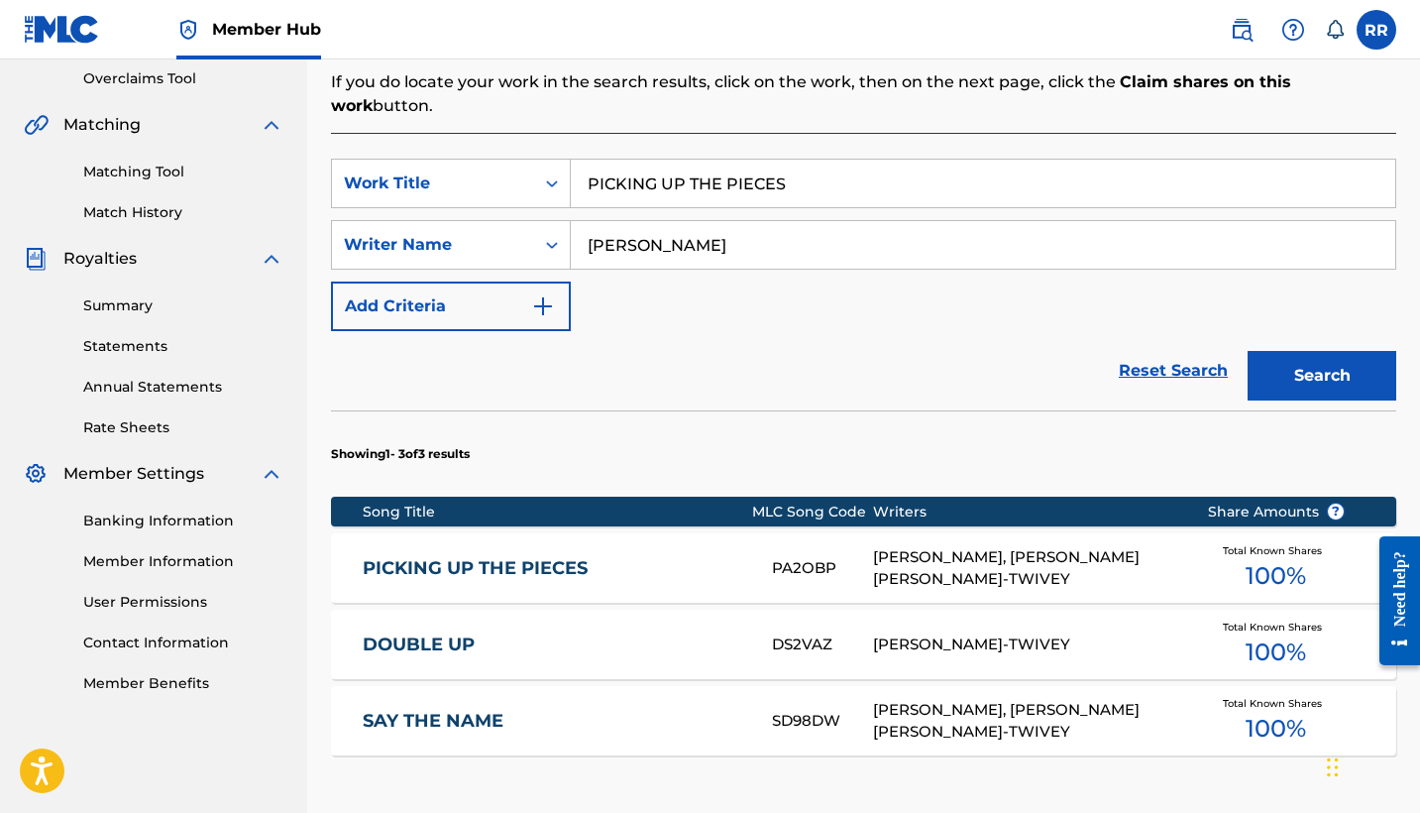
click at [516, 557] on link "PICKING UP THE PIECES" at bounding box center [554, 568] width 383 height 23
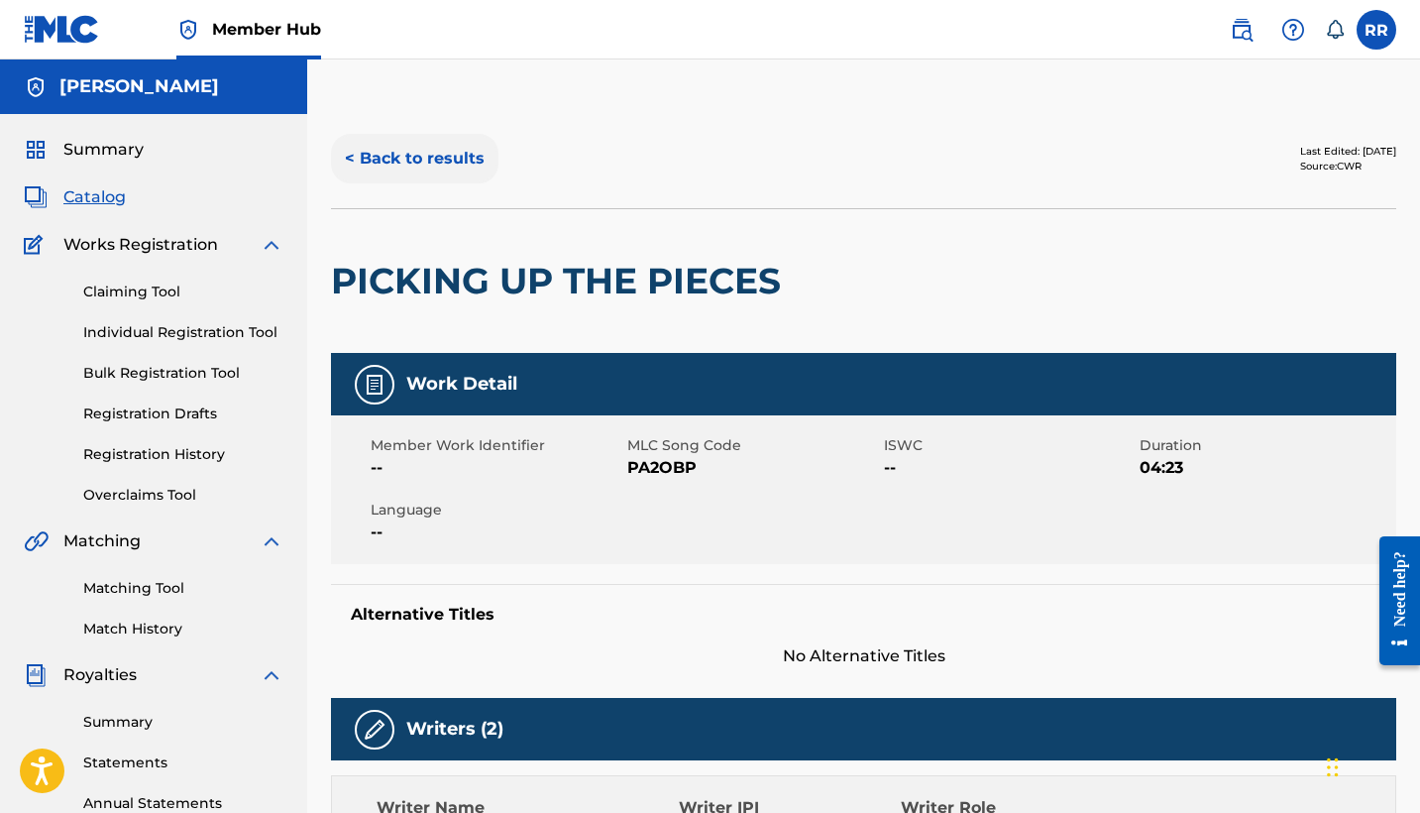
click at [424, 162] on button "< Back to results" at bounding box center [415, 159] width 168 height 50
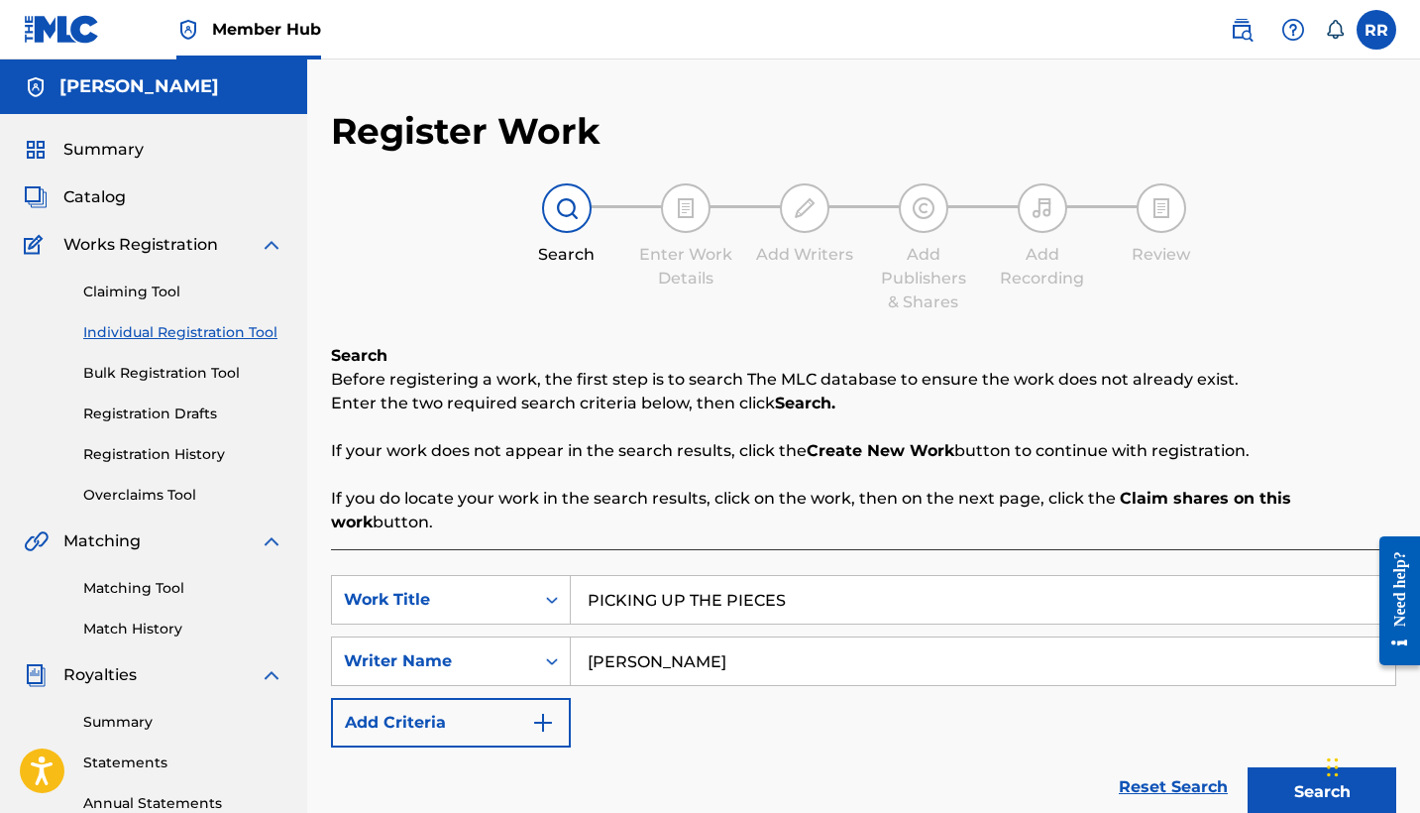
scroll to position [416, 0]
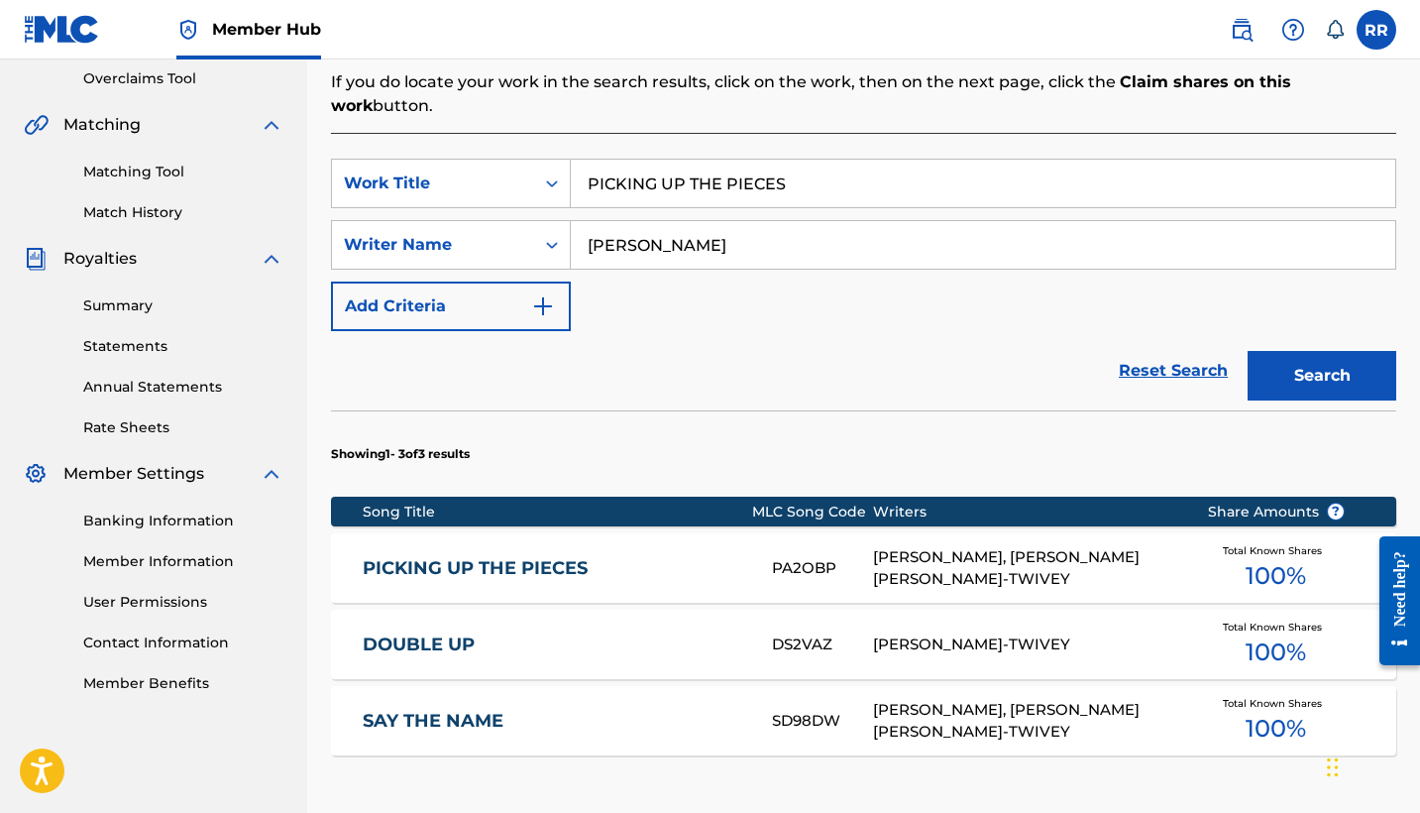
click at [510, 557] on link "PICKING UP THE PIECES" at bounding box center [554, 568] width 383 height 23
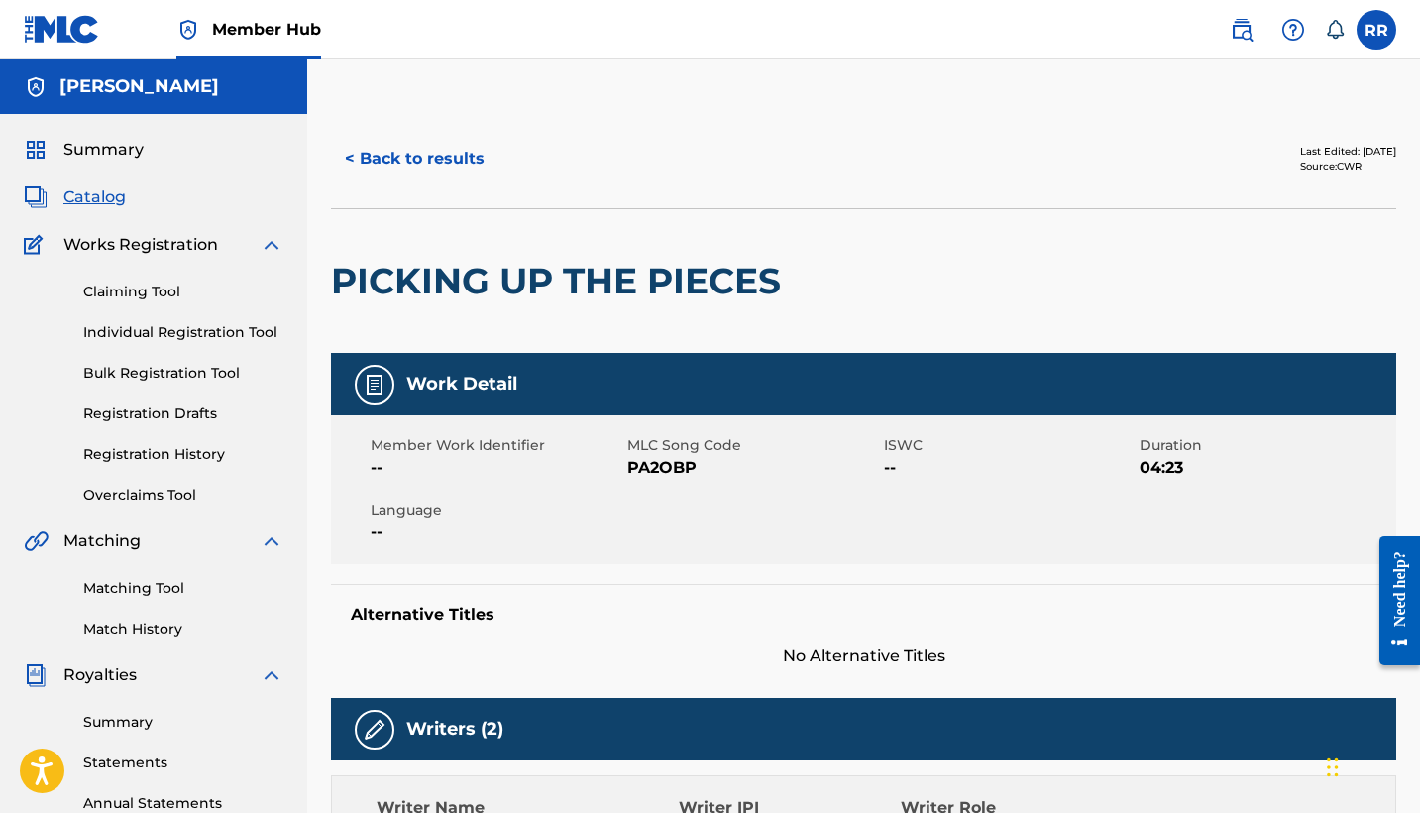
click at [102, 198] on span "Catalog" at bounding box center [94, 197] width 62 height 24
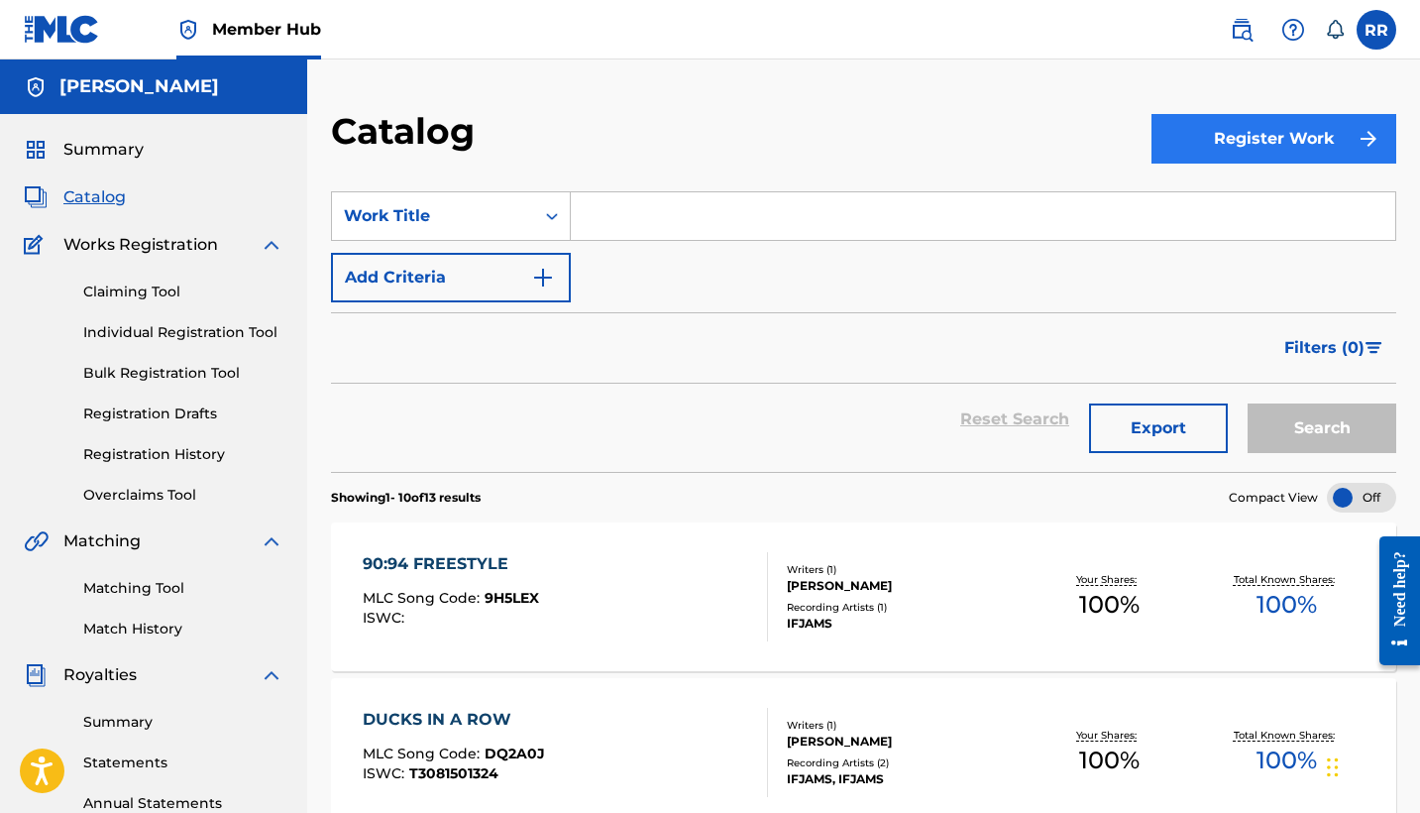
click at [1212, 145] on button "Register Work" at bounding box center [1274, 139] width 245 height 50
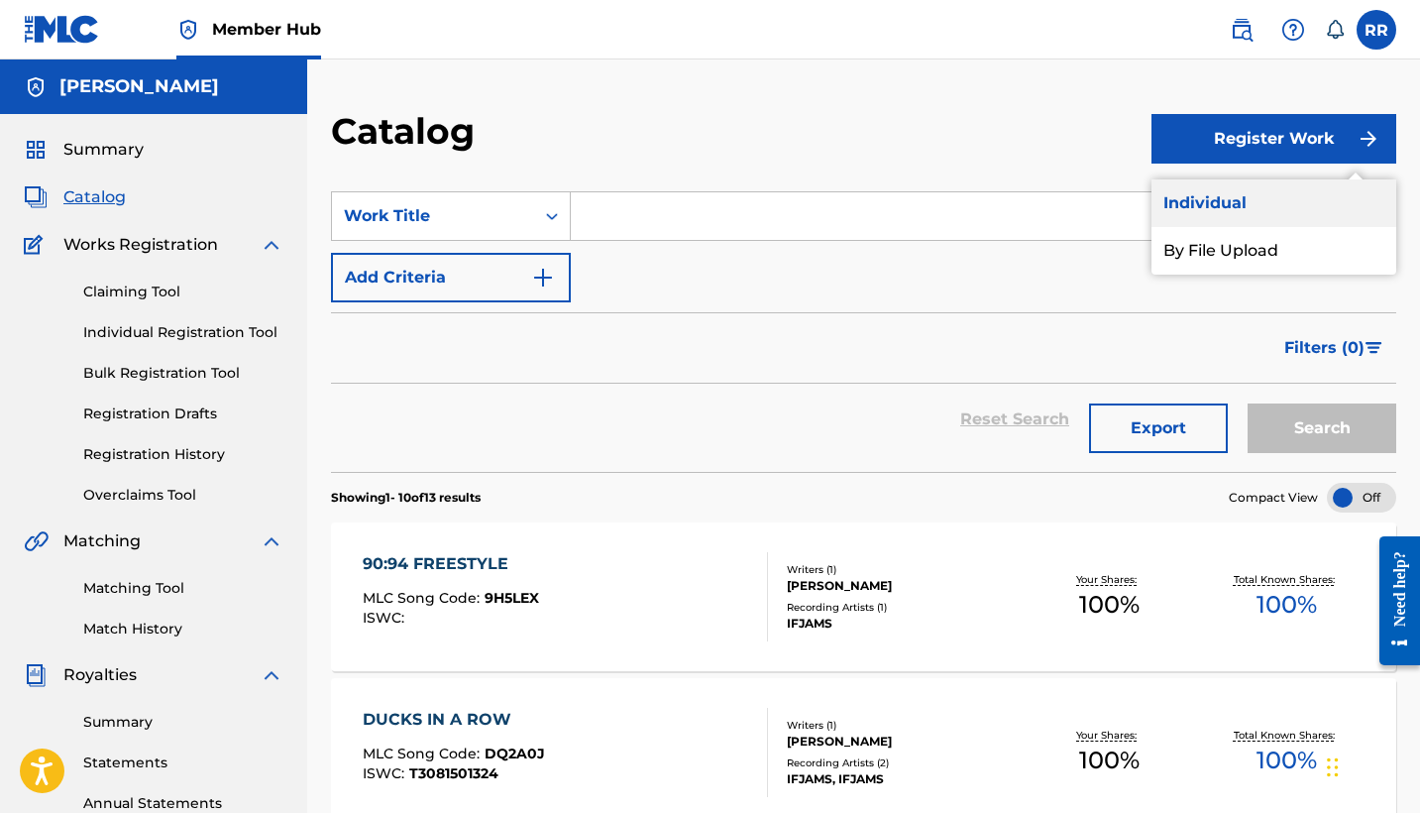
click at [1214, 206] on link "Individual" at bounding box center [1274, 203] width 245 height 48
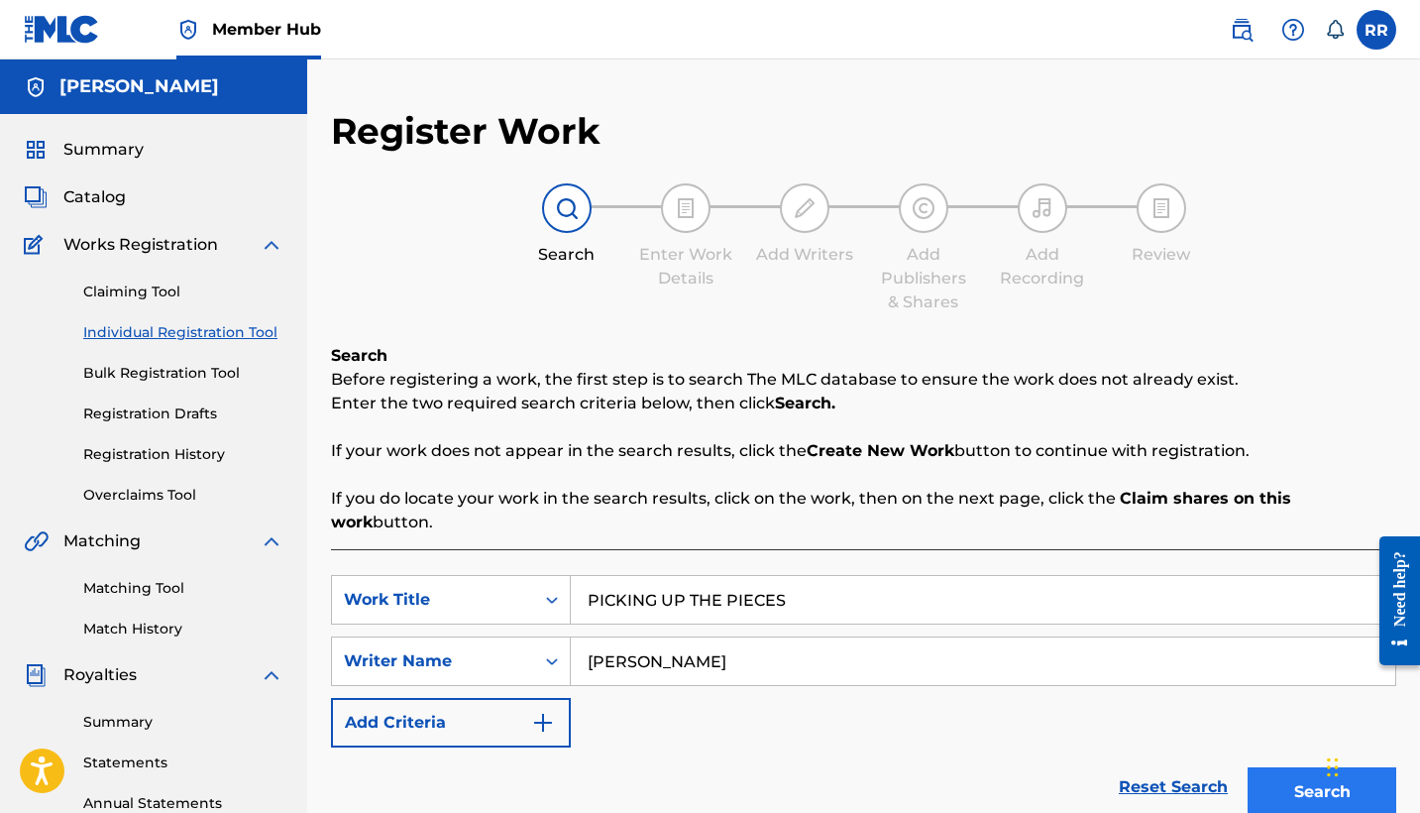
click at [1276, 769] on button "Search" at bounding box center [1322, 792] width 149 height 50
click at [1296, 767] on button "Search" at bounding box center [1322, 792] width 149 height 50
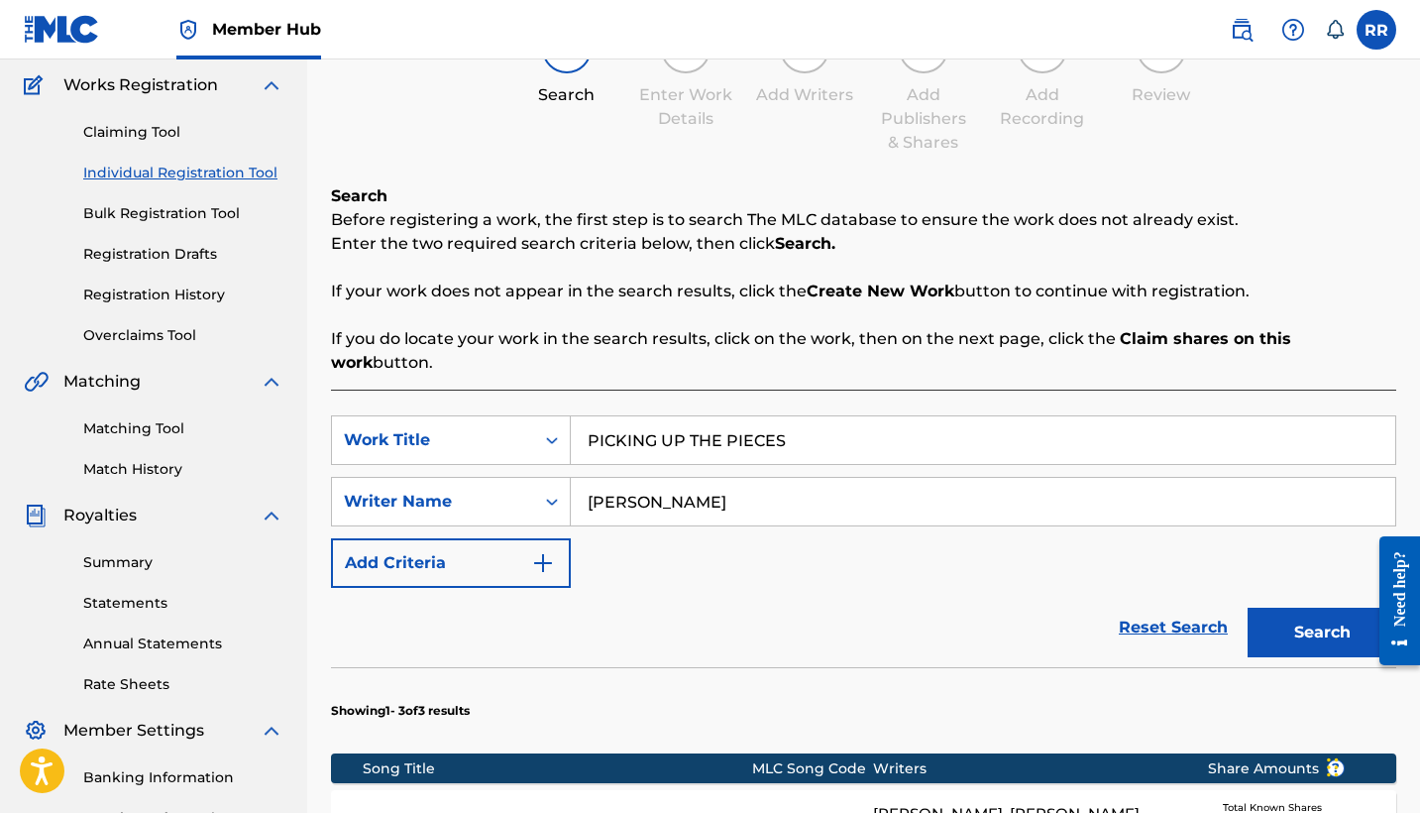
scroll to position [152, 0]
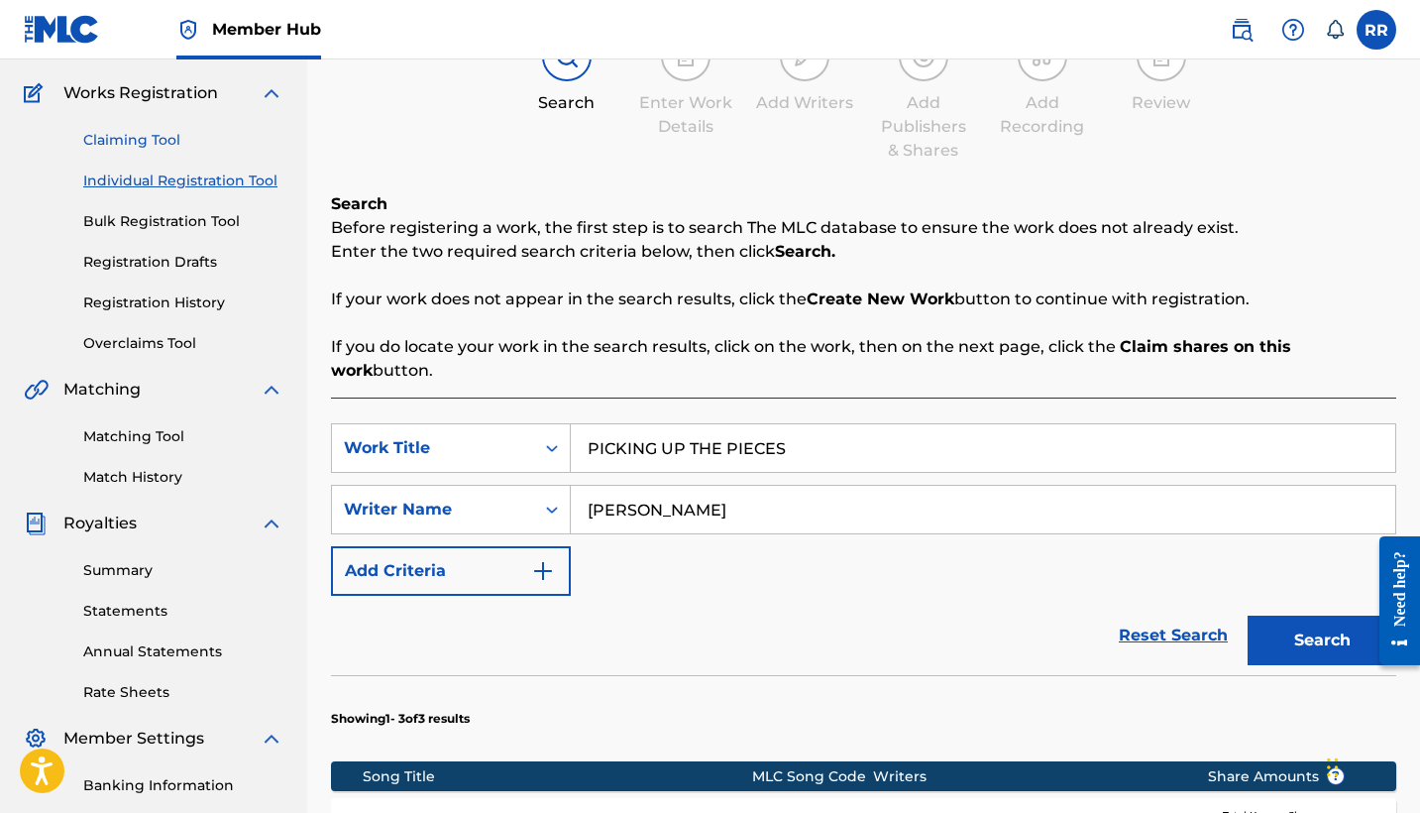
click at [131, 138] on link "Claiming Tool" at bounding box center [183, 140] width 200 height 21
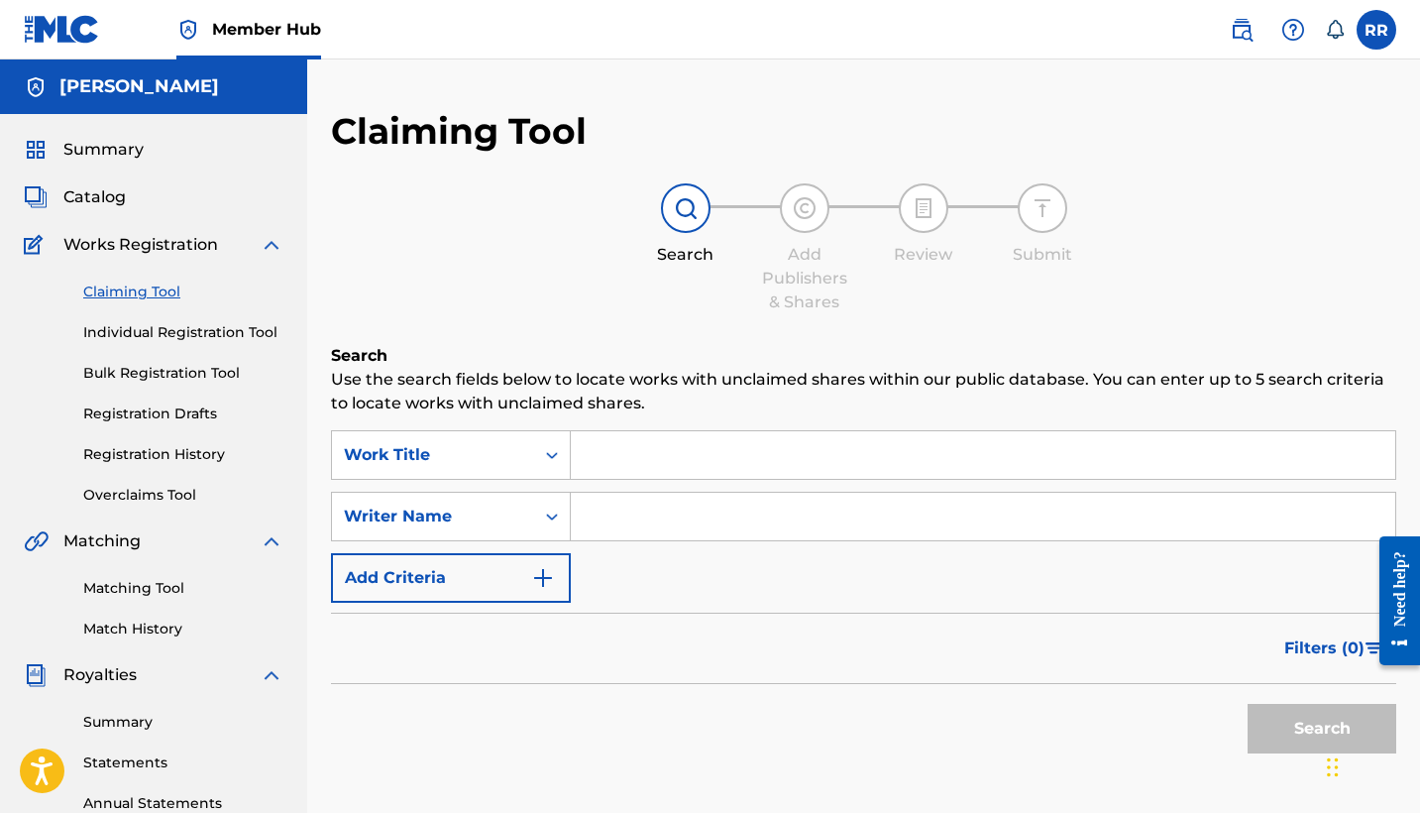
click at [647, 470] on input "Search Form" at bounding box center [983, 455] width 825 height 48
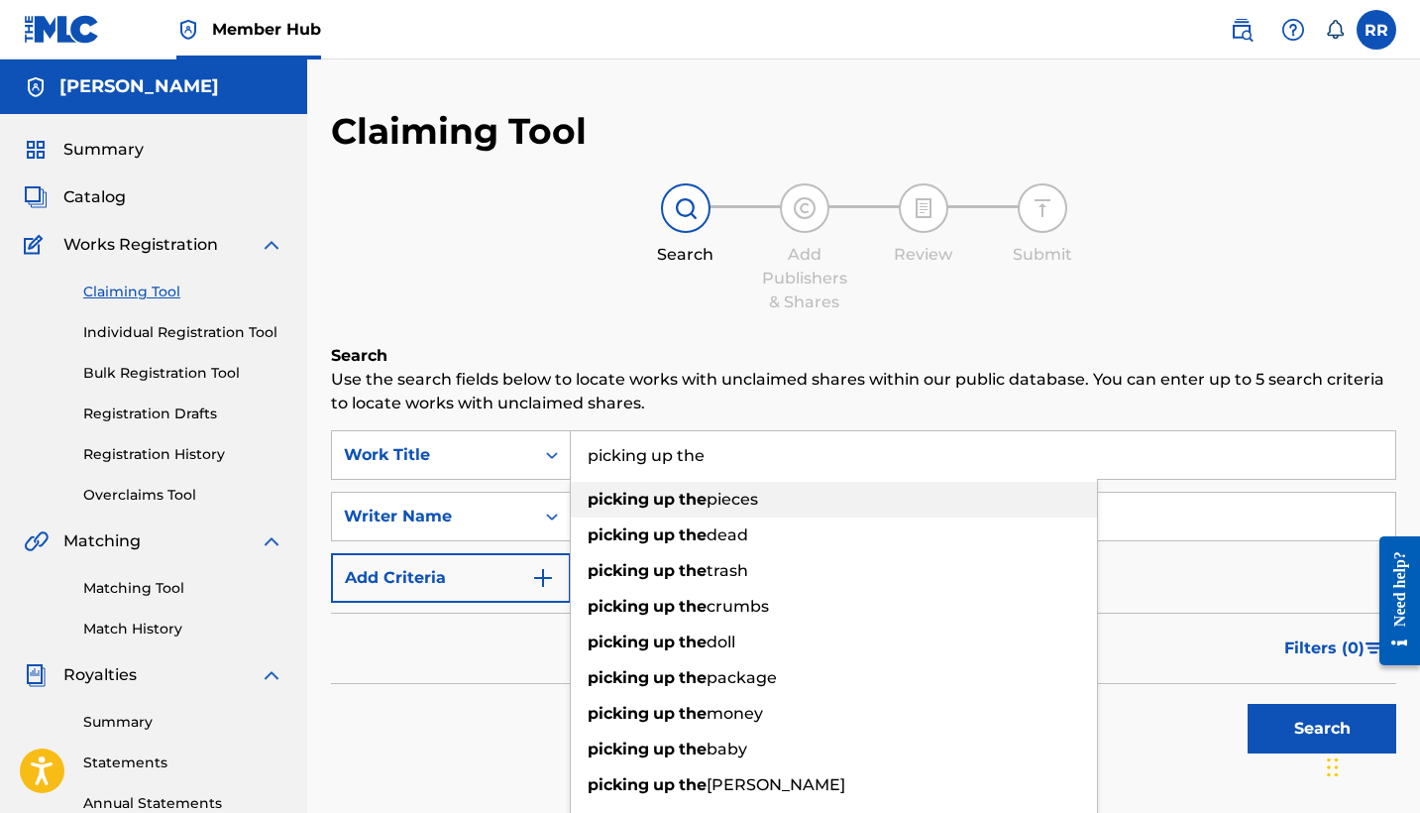
drag, startPoint x: 904, startPoint y: 393, endPoint x: 748, endPoint y: 492, distance: 184.5
click at [748, 492] on span "pieces" at bounding box center [733, 499] width 52 height 19
type input "picking up the pieces"
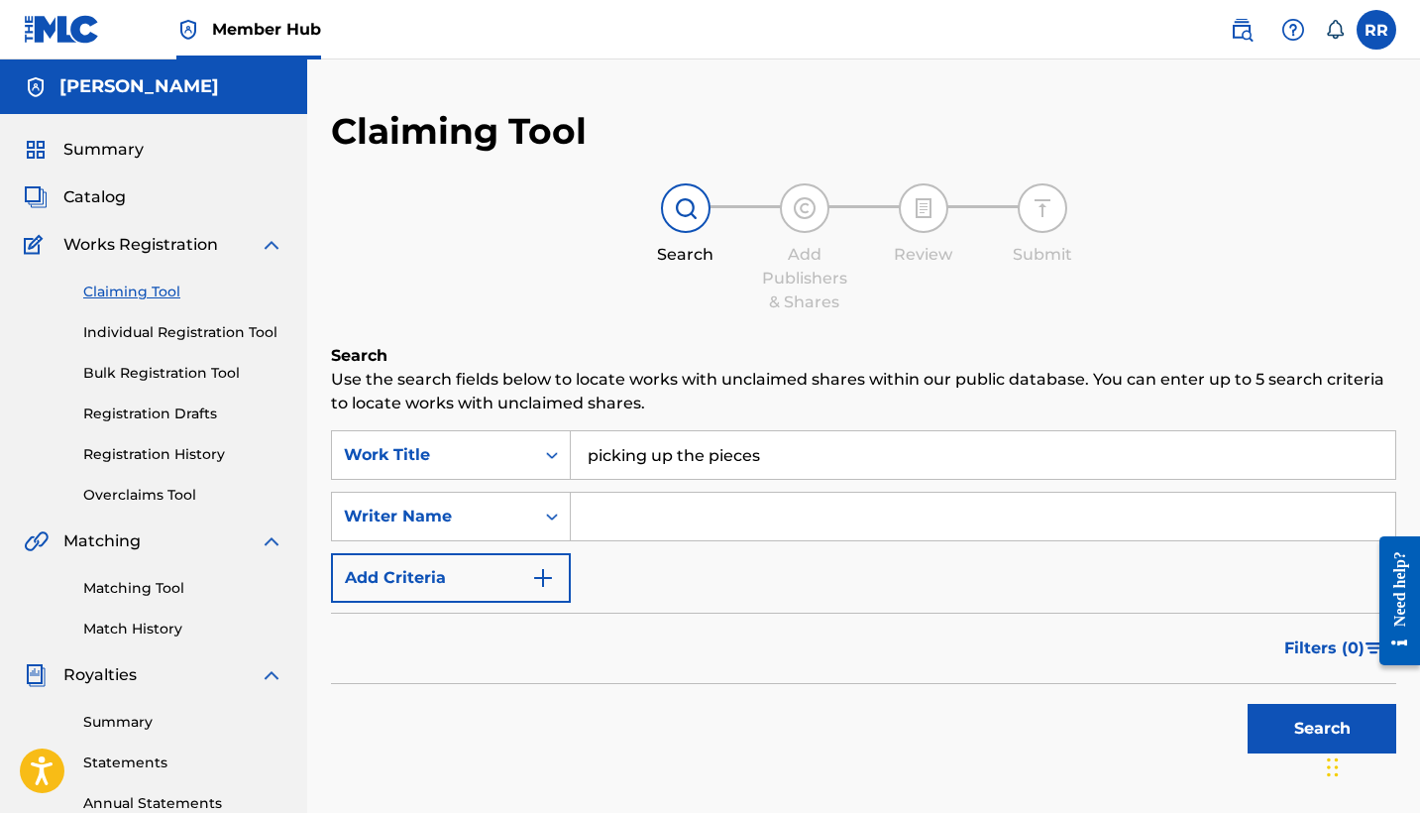
click at [677, 504] on input "Search Form" at bounding box center [983, 517] width 825 height 48
type input "L"
type input "Alexander bartlett-twivey"
click at [1293, 729] on button "Search" at bounding box center [1322, 729] width 149 height 50
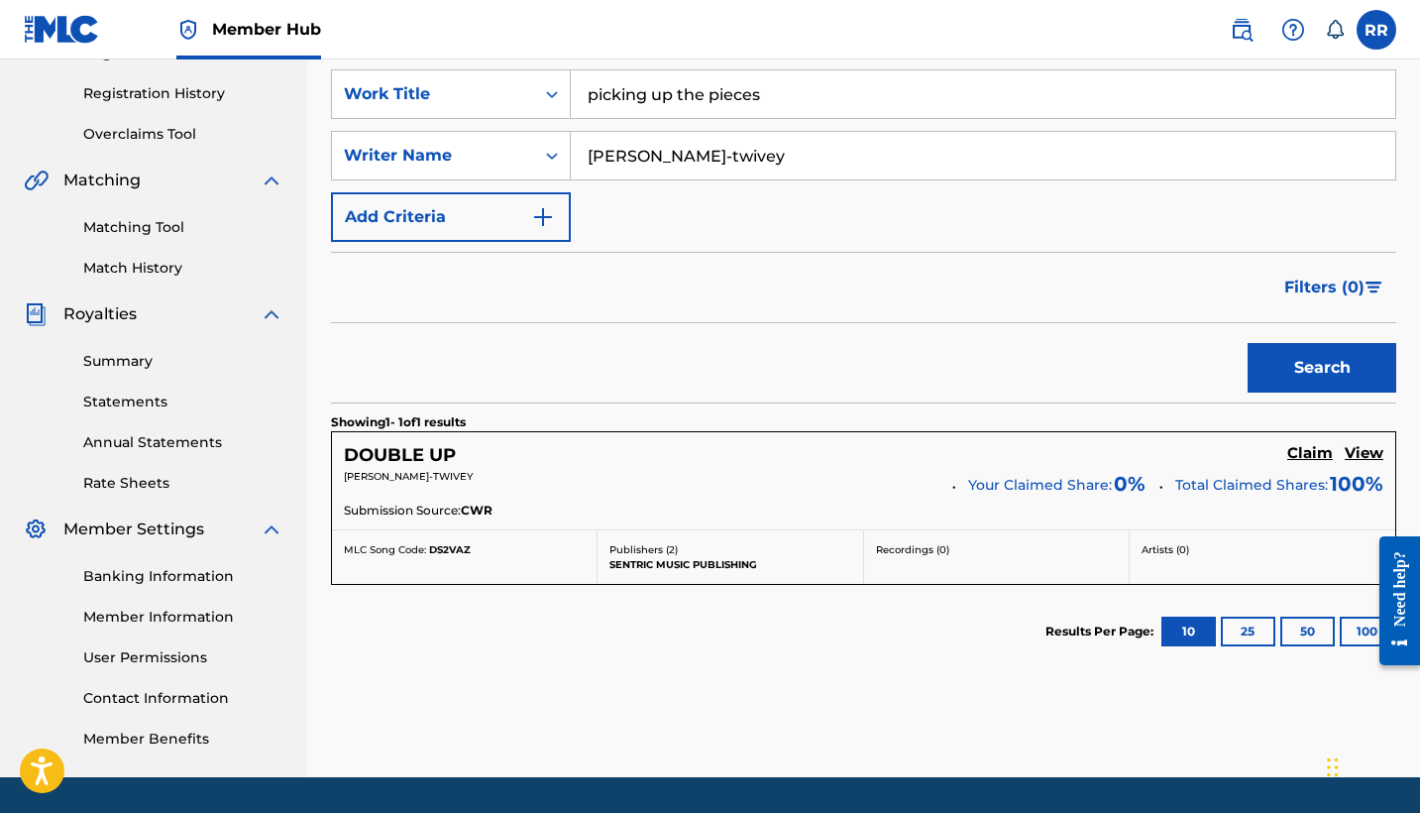
scroll to position [370, 0]
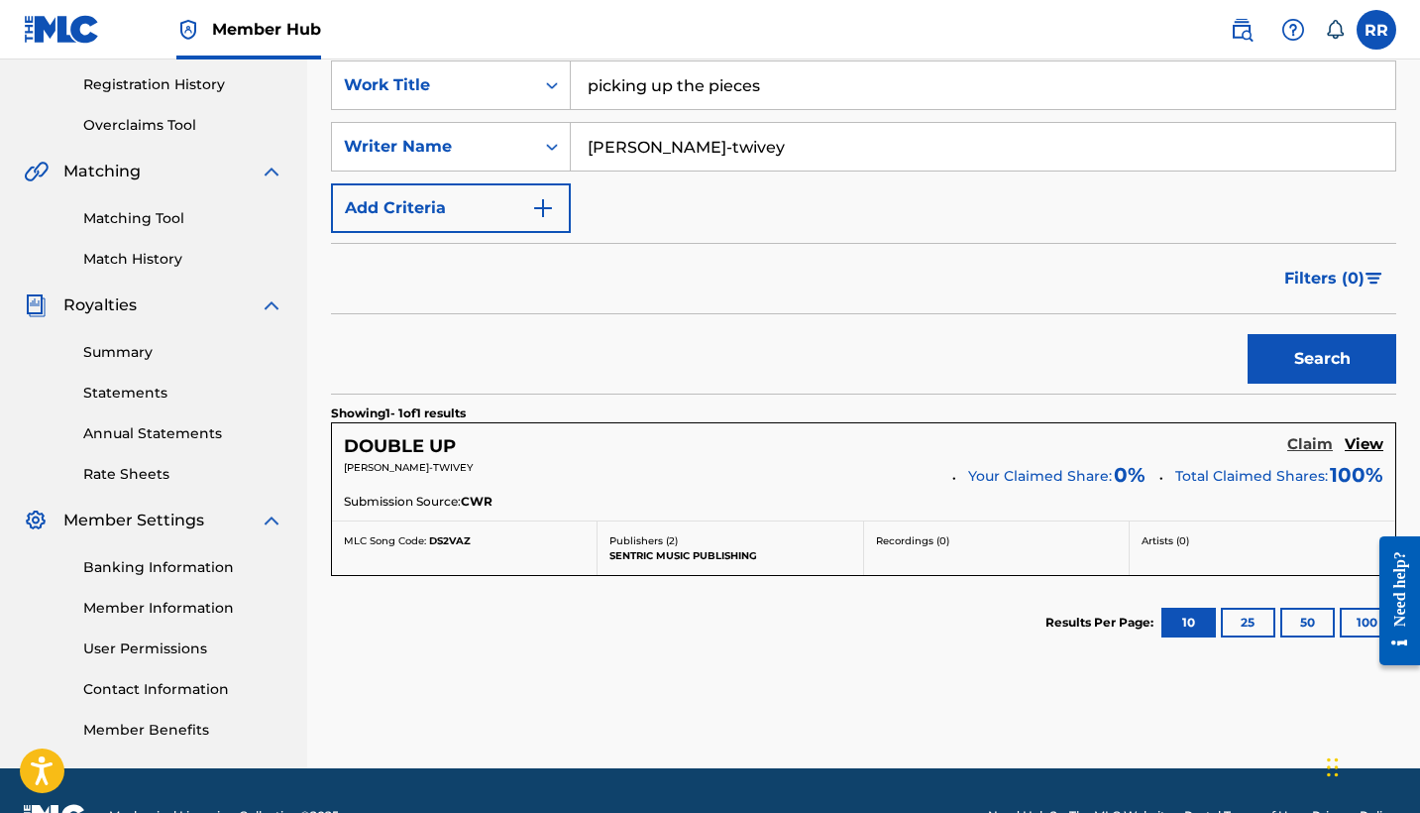
click at [1308, 447] on h5 "Claim" at bounding box center [1311, 444] width 46 height 19
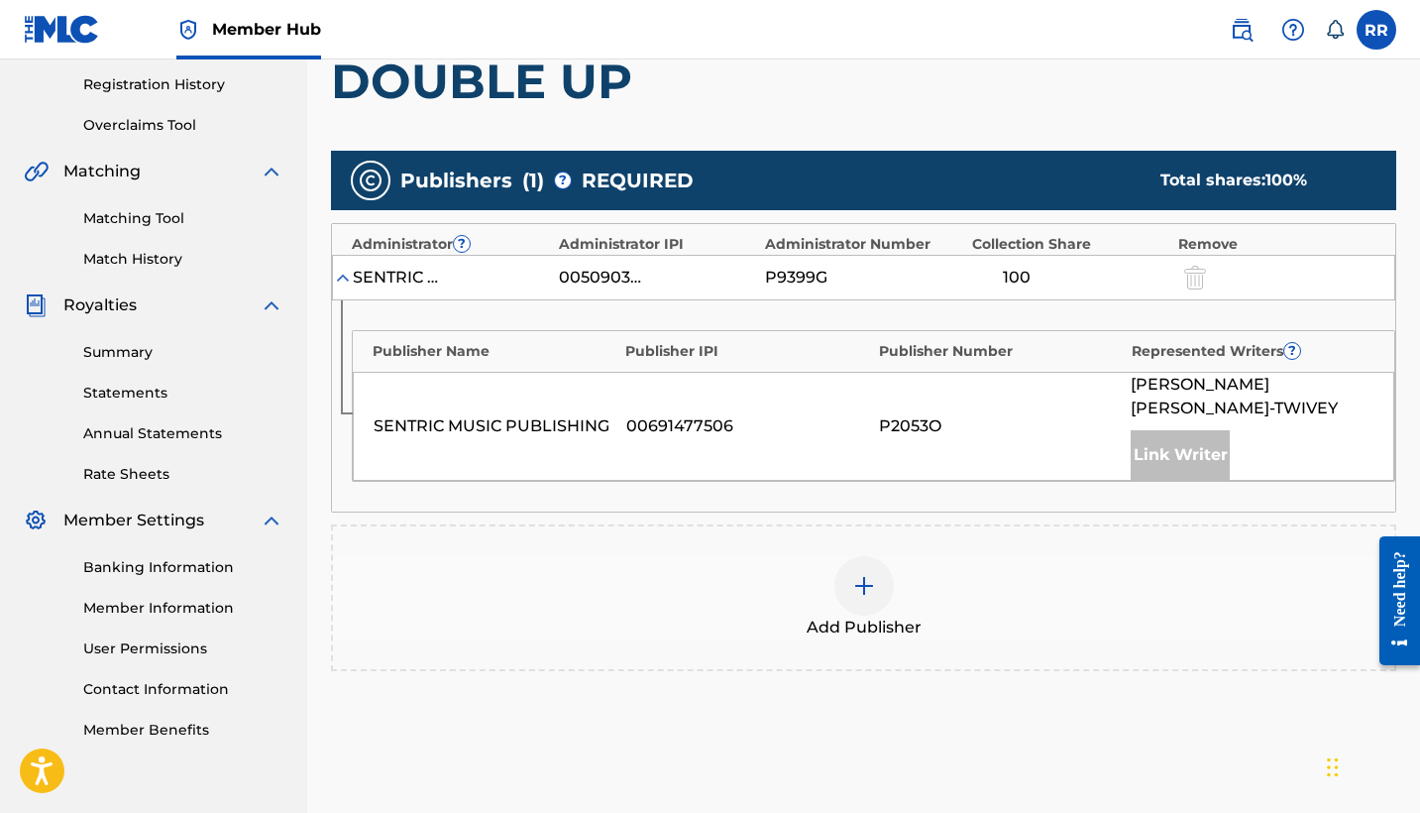
click at [1033, 273] on div "100" at bounding box center [1016, 278] width 89 height 24
click at [1021, 273] on div "100" at bounding box center [1016, 278] width 89 height 24
click at [859, 577] on img at bounding box center [864, 586] width 24 height 24
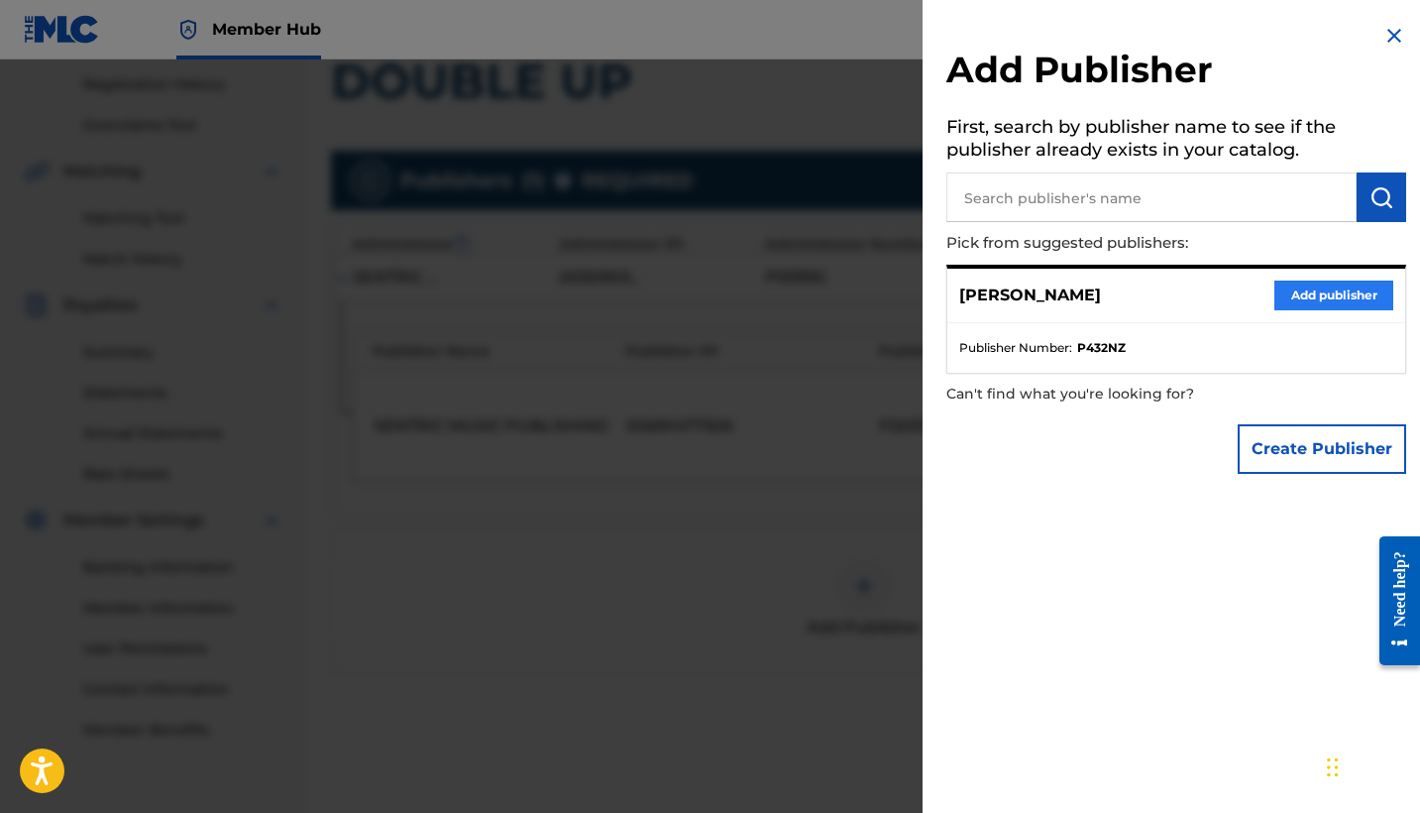
click at [1310, 296] on button "Add publisher" at bounding box center [1334, 295] width 119 height 30
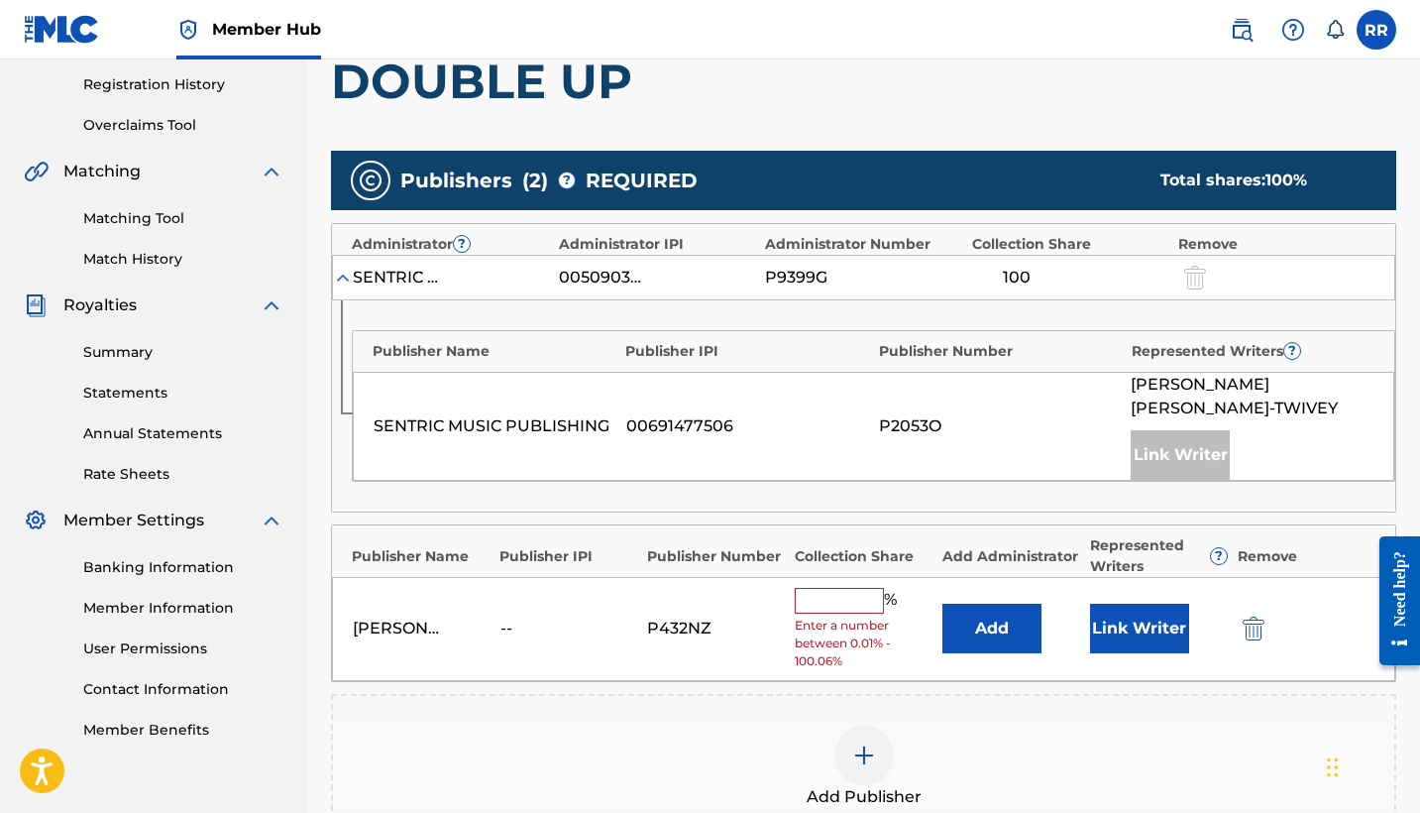
click at [845, 594] on input "text" at bounding box center [839, 601] width 89 height 26
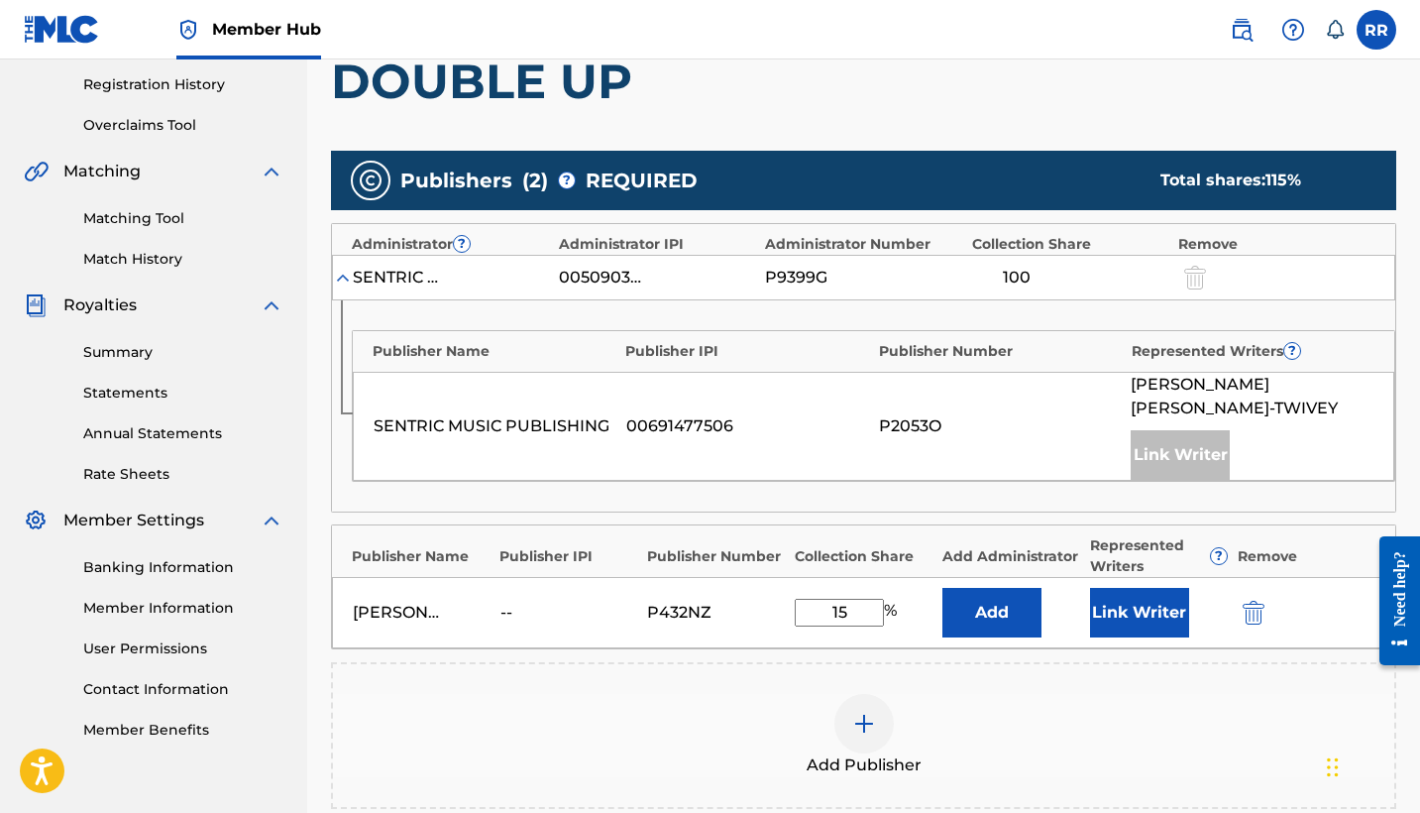
type input "15"
click at [1043, 710] on div "Add Publisher" at bounding box center [864, 735] width 1062 height 83
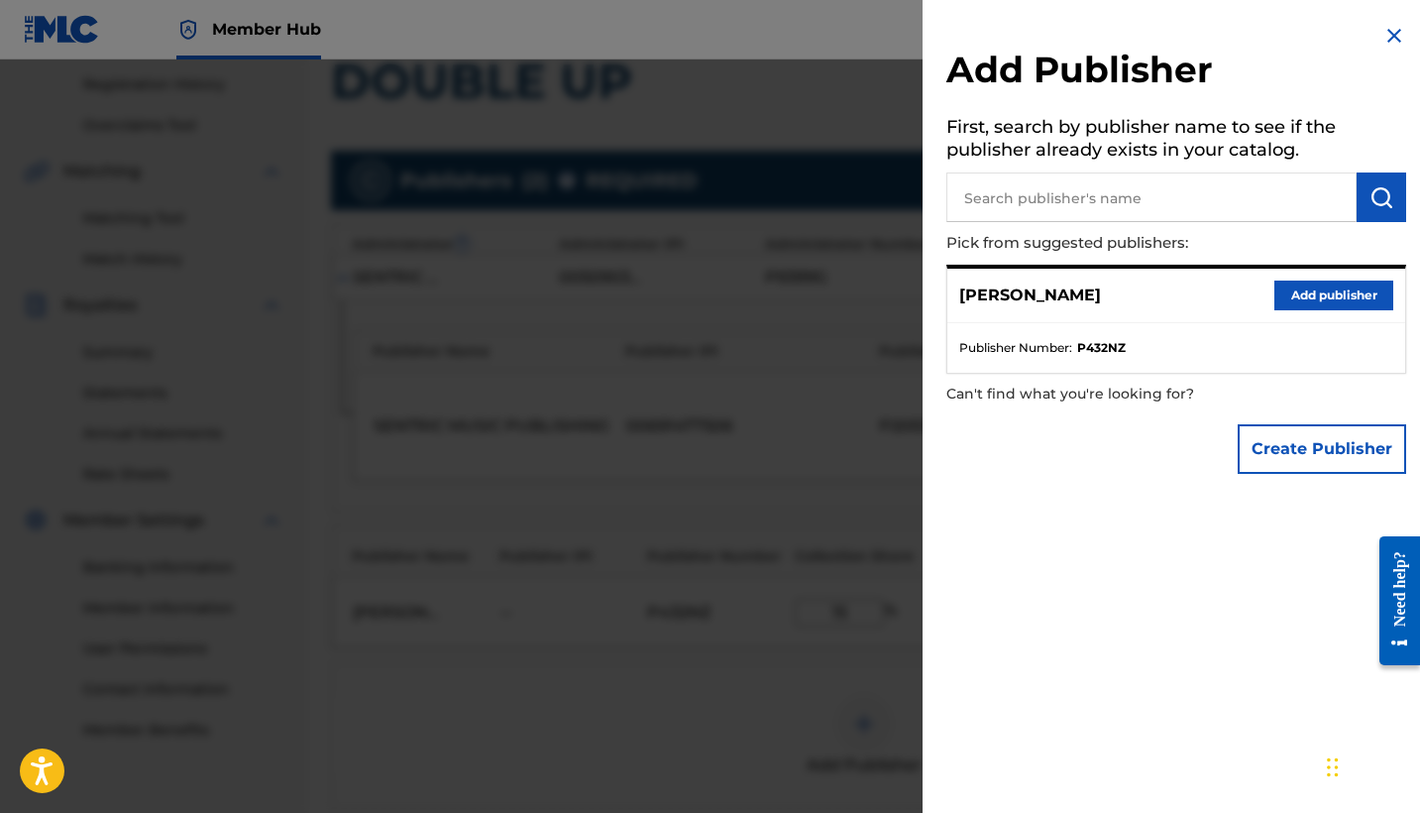
click at [1386, 31] on img at bounding box center [1395, 36] width 24 height 24
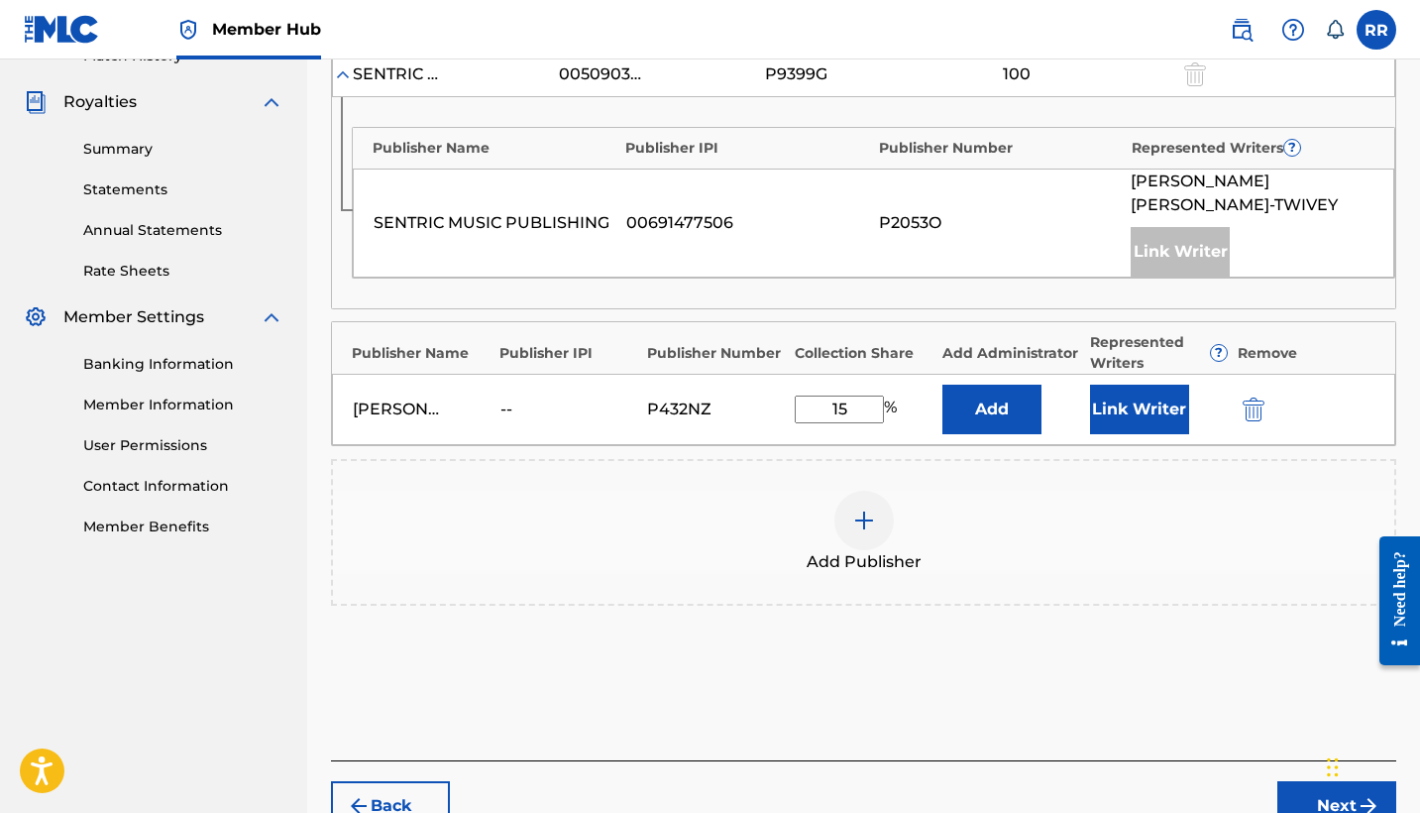
scroll to position [569, 0]
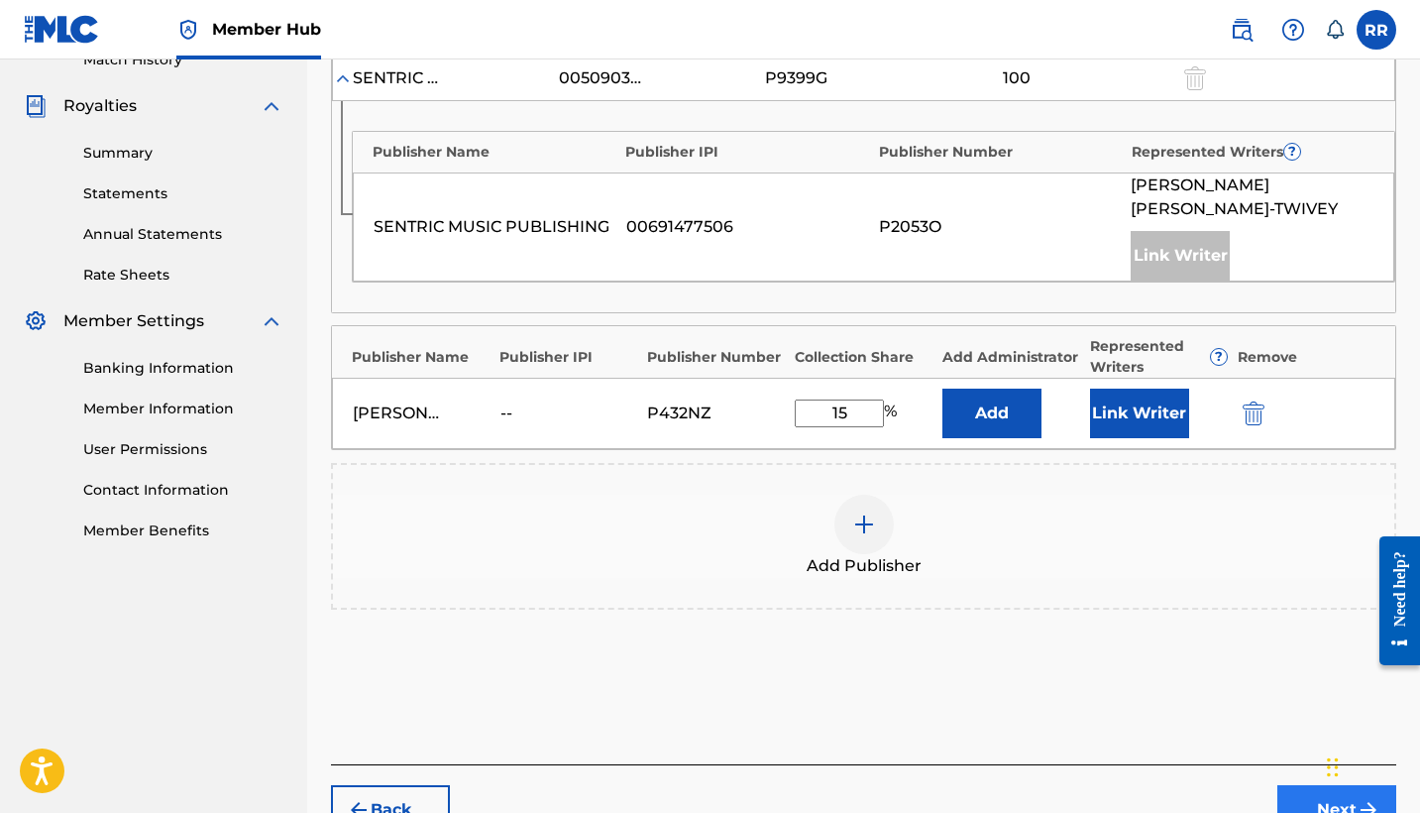
click at [1312, 795] on button "Next" at bounding box center [1337, 810] width 119 height 50
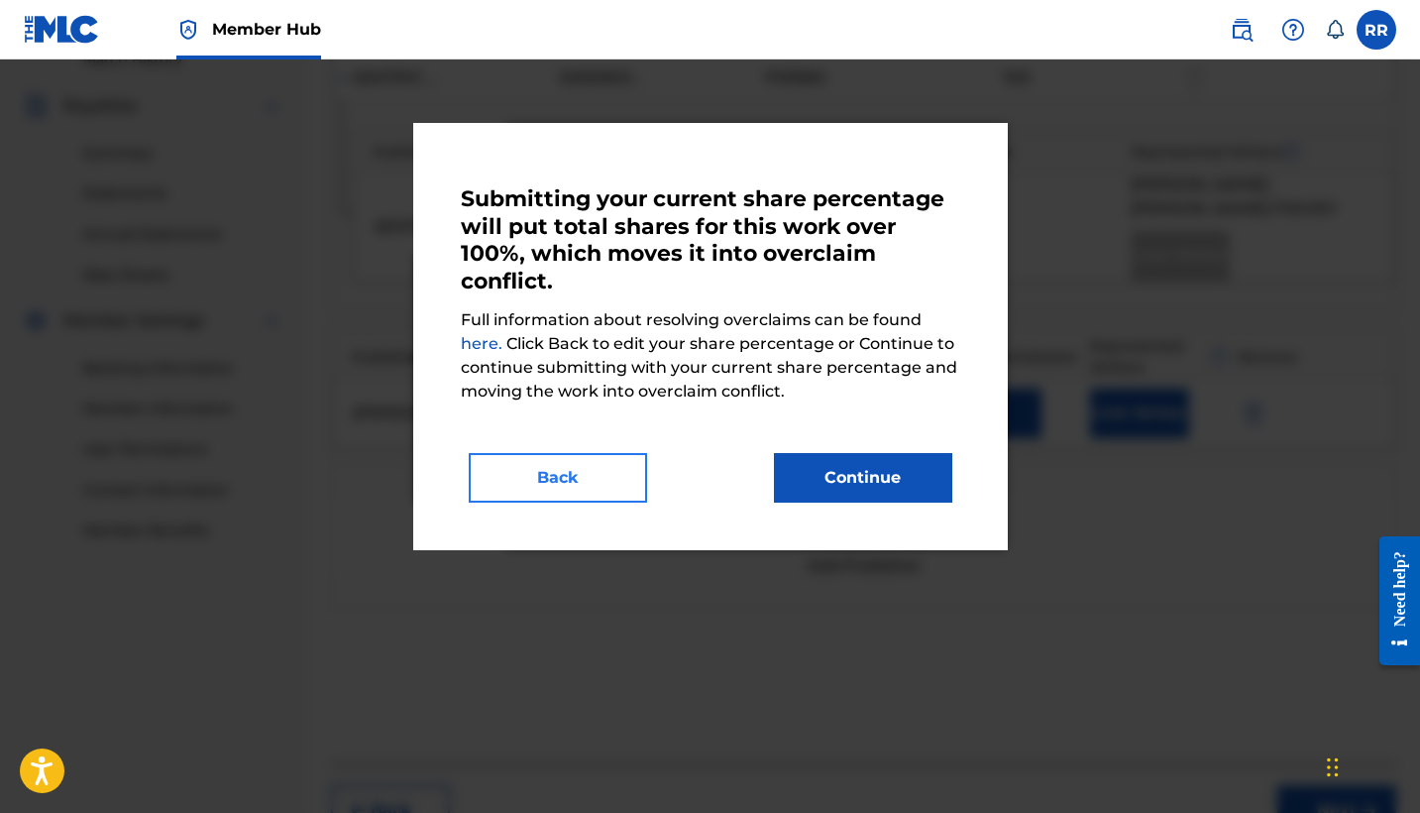
click at [597, 473] on button "Back" at bounding box center [558, 478] width 178 height 50
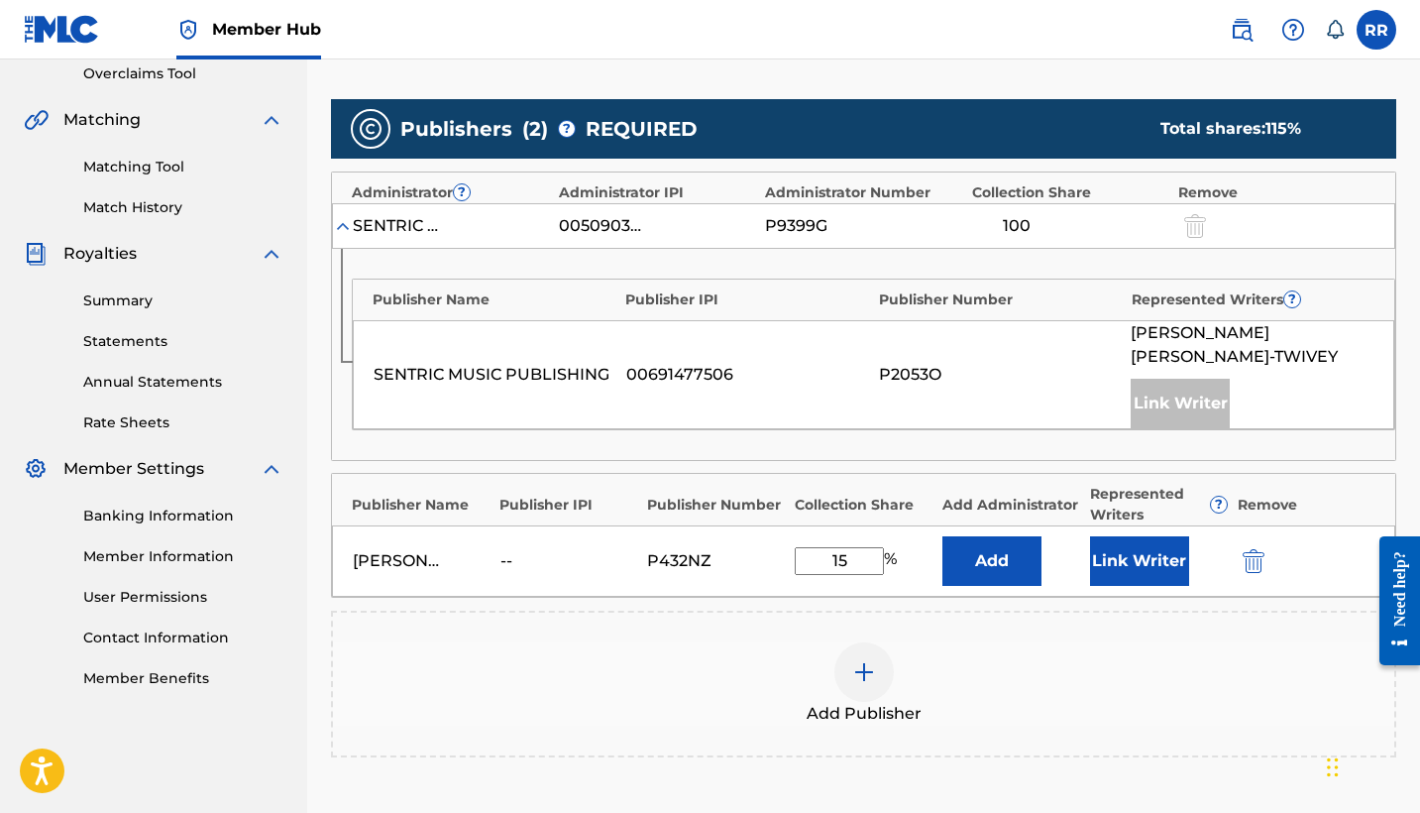
scroll to position [427, 0]
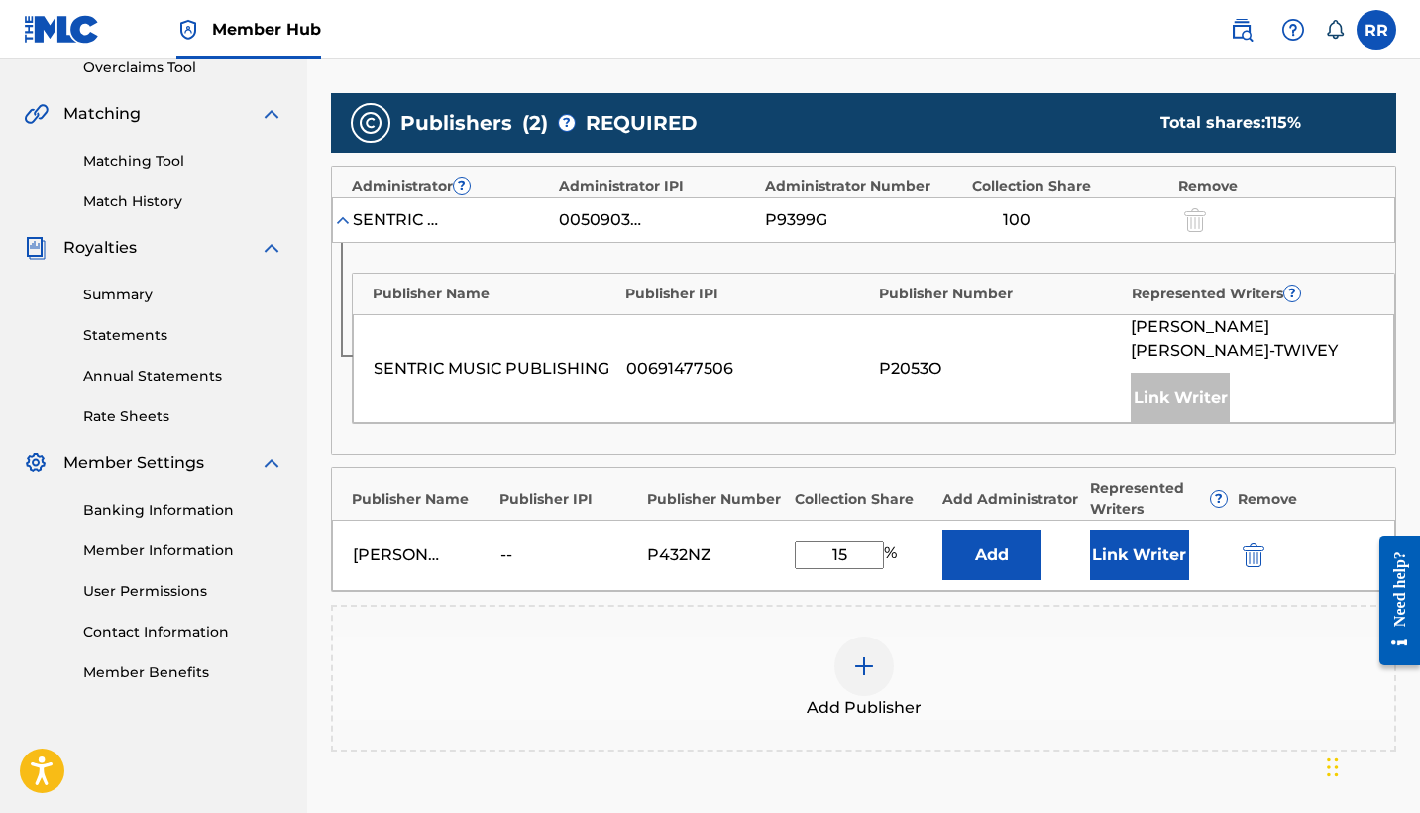
click at [1197, 223] on div at bounding box center [1193, 219] width 30 height 23
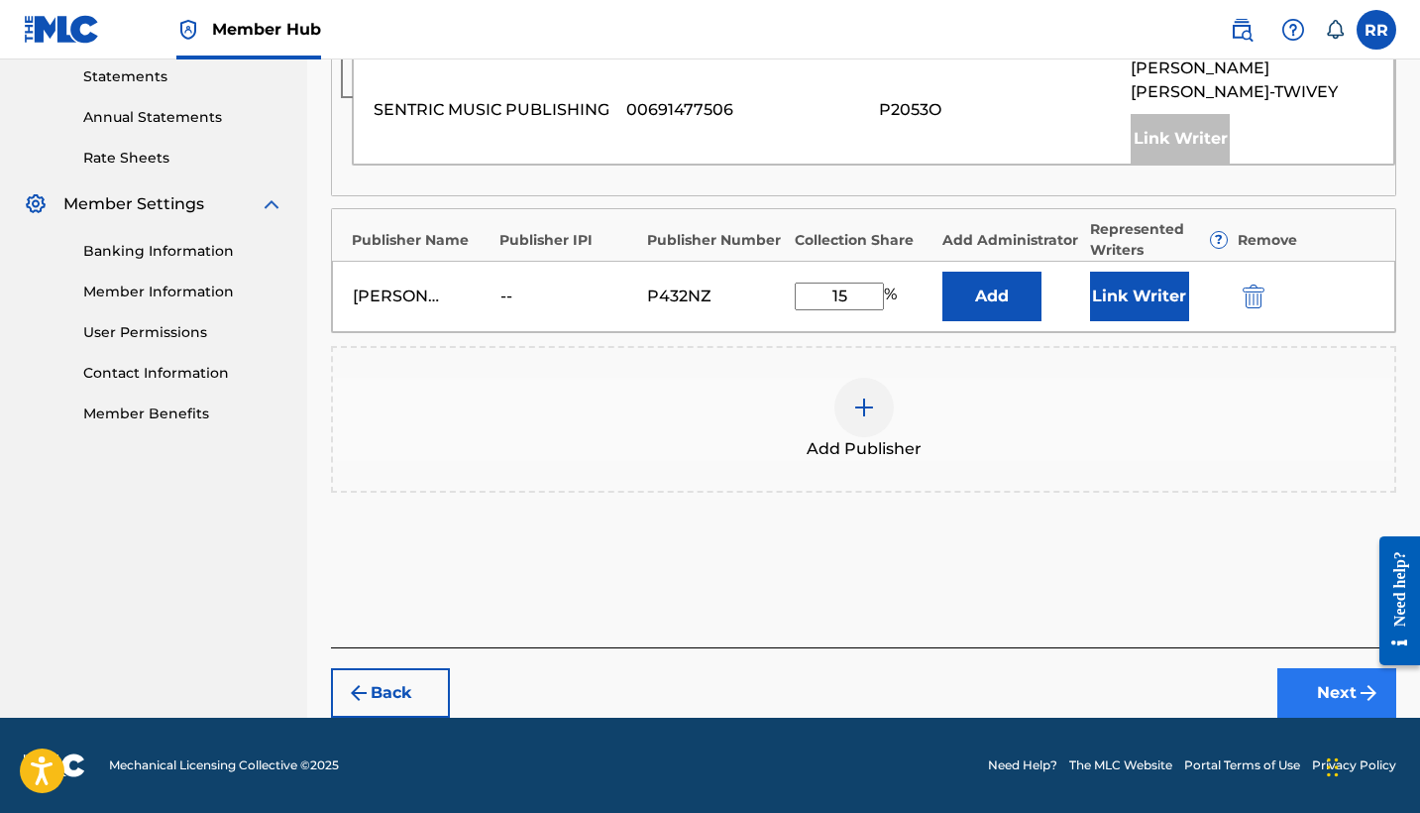
scroll to position [685, 0]
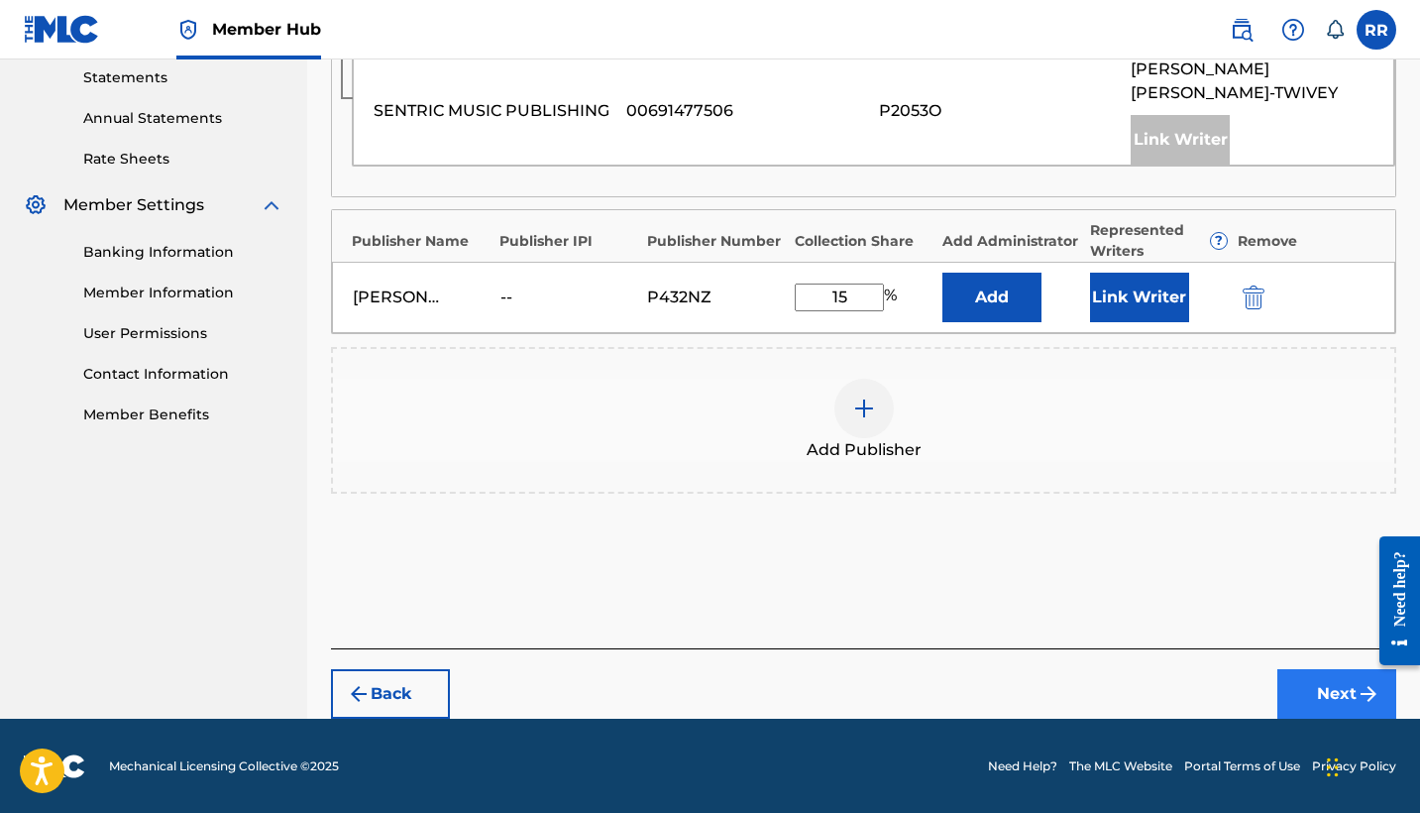
click at [1319, 688] on button "Next" at bounding box center [1337, 694] width 119 height 50
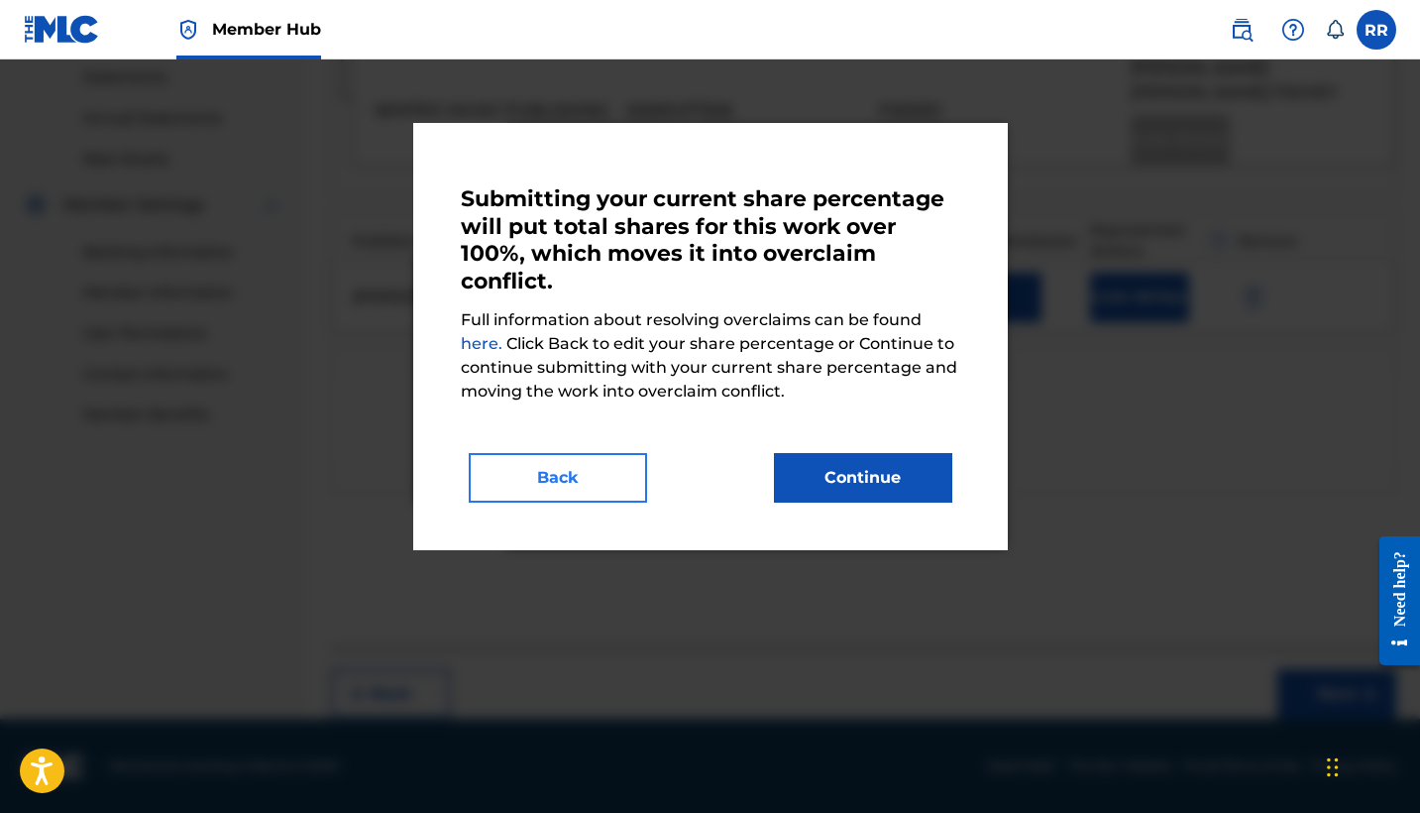
click at [592, 483] on button "Back" at bounding box center [558, 478] width 178 height 50
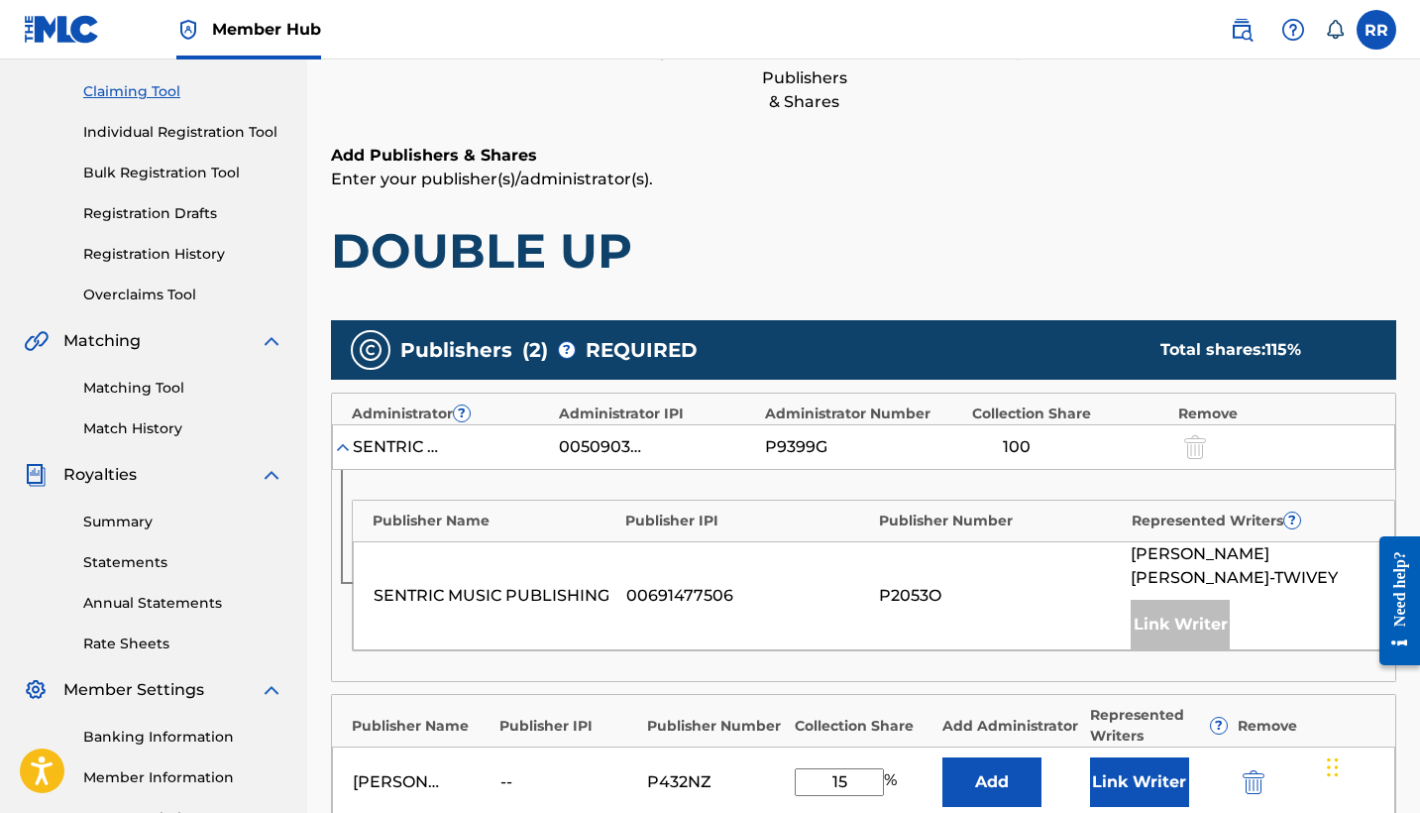
scroll to position [200, 0]
click at [1190, 445] on div at bounding box center [1193, 446] width 30 height 23
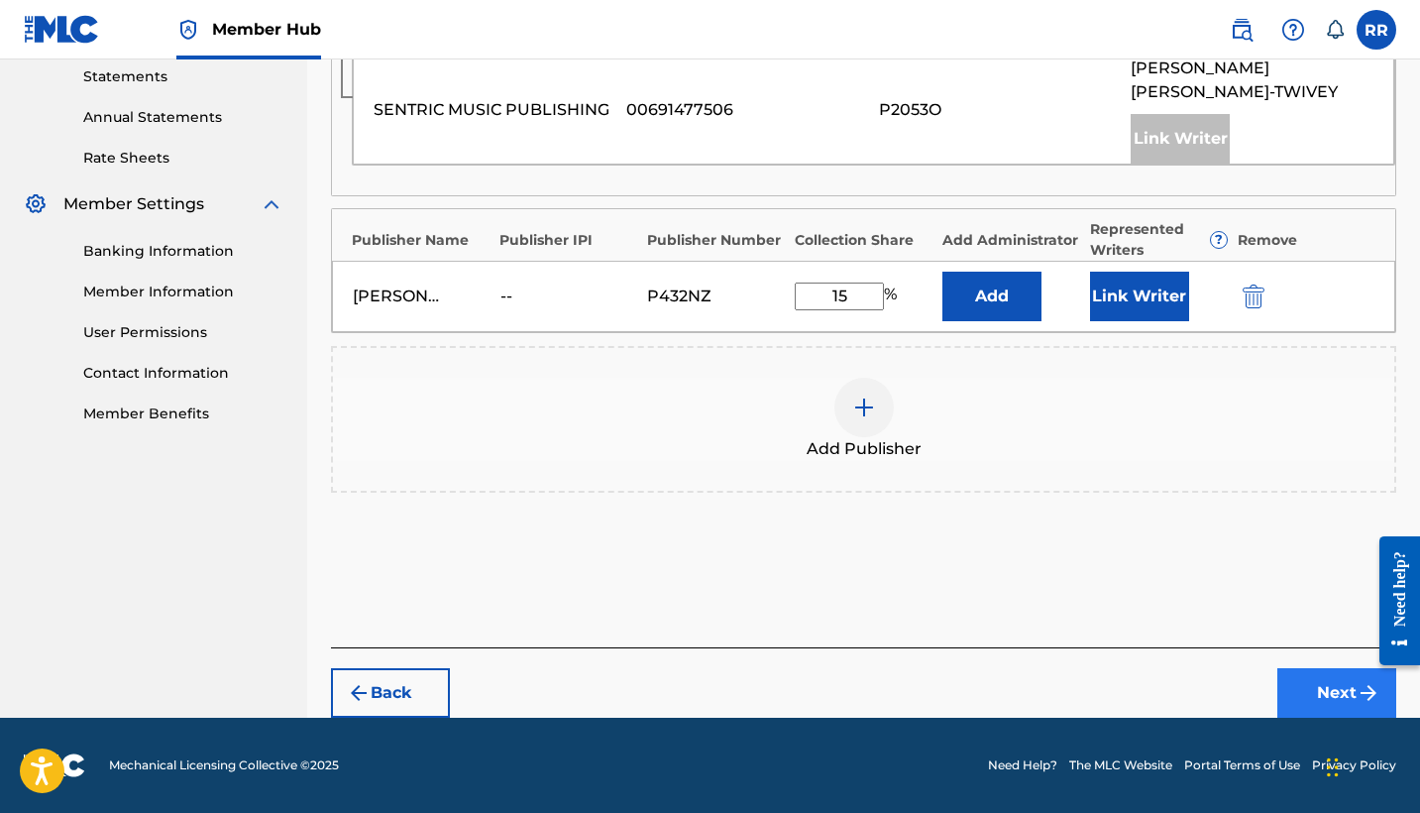
scroll to position [685, 0]
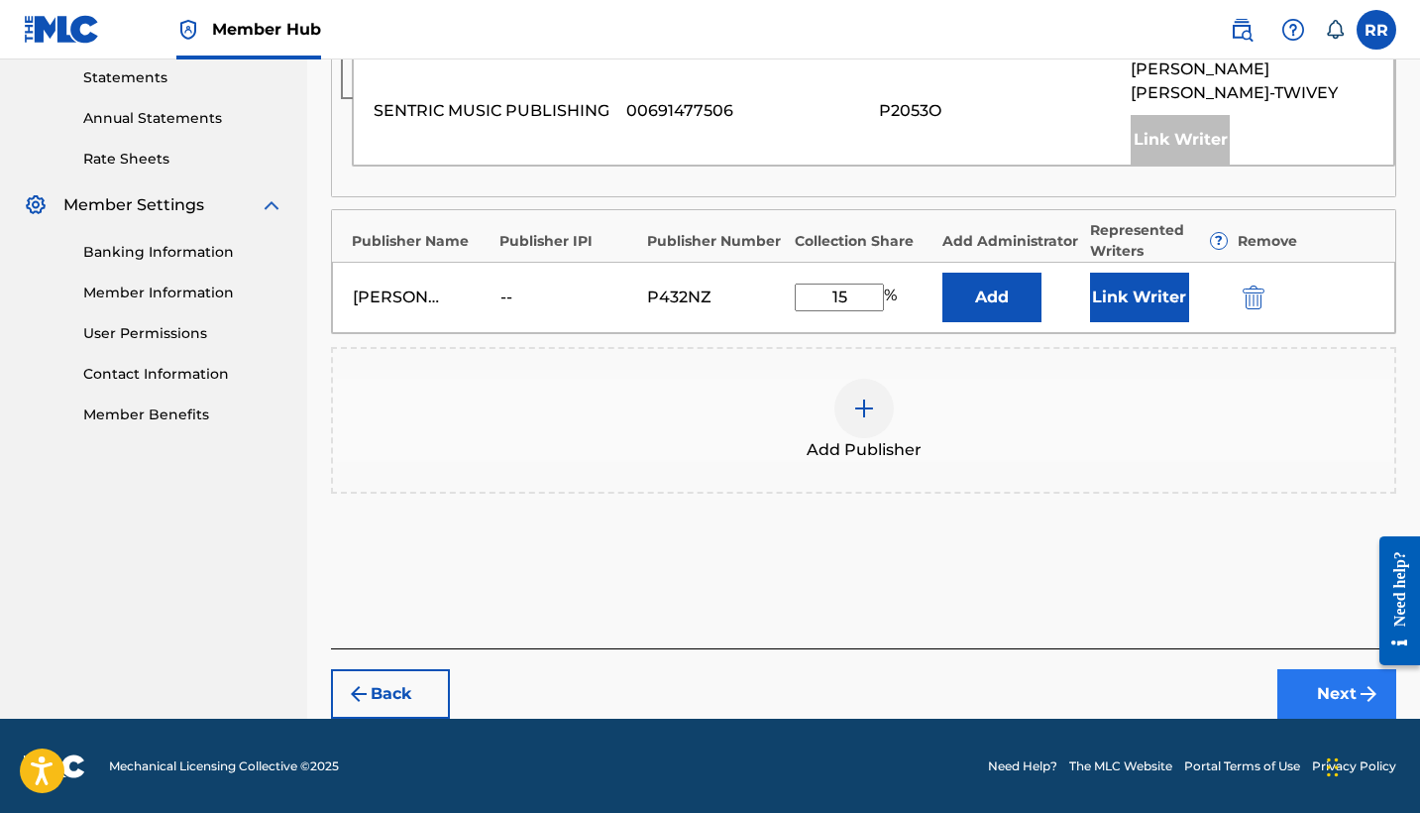
click at [1335, 695] on button "Next" at bounding box center [1337, 694] width 119 height 50
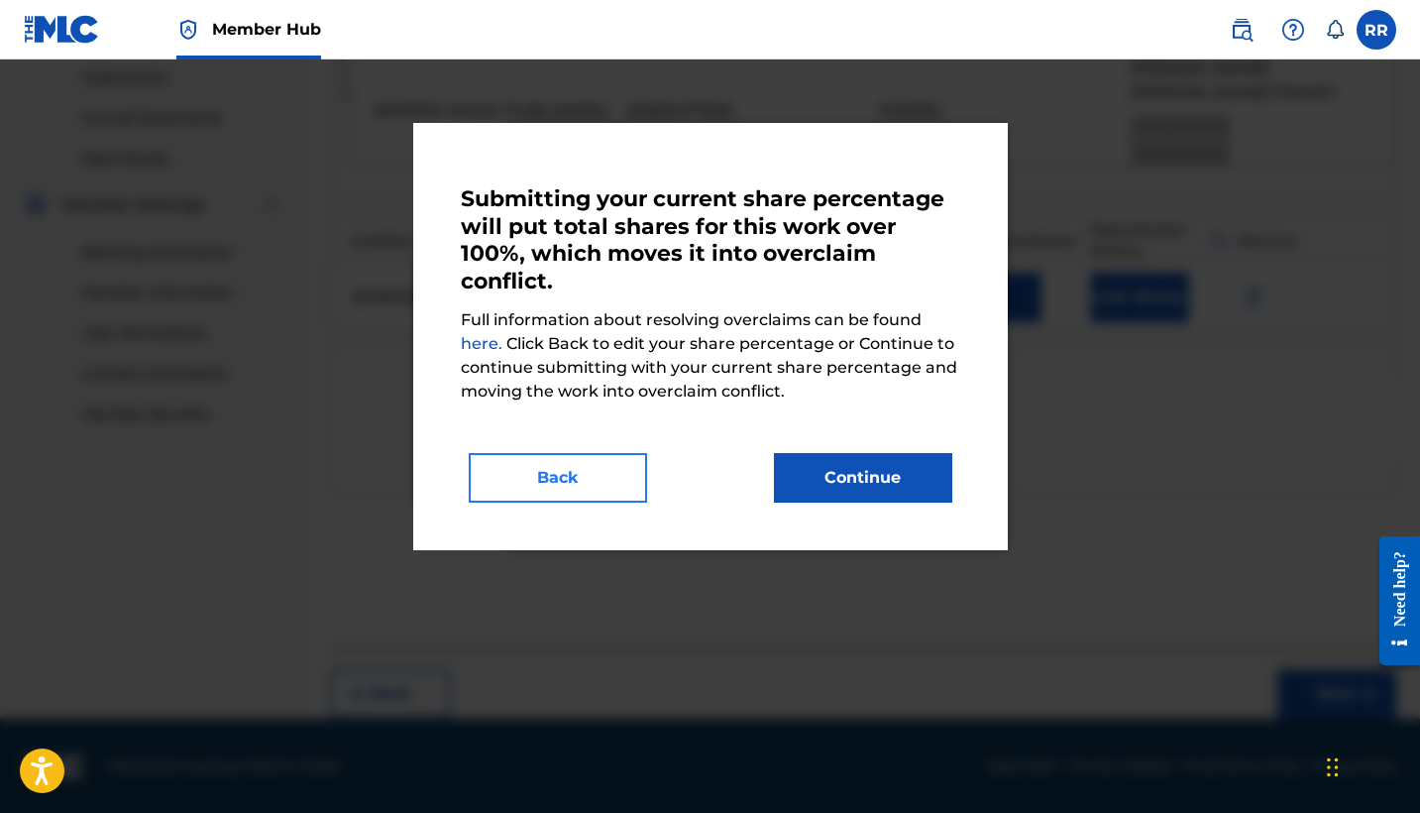
click at [608, 463] on button "Back" at bounding box center [558, 478] width 178 height 50
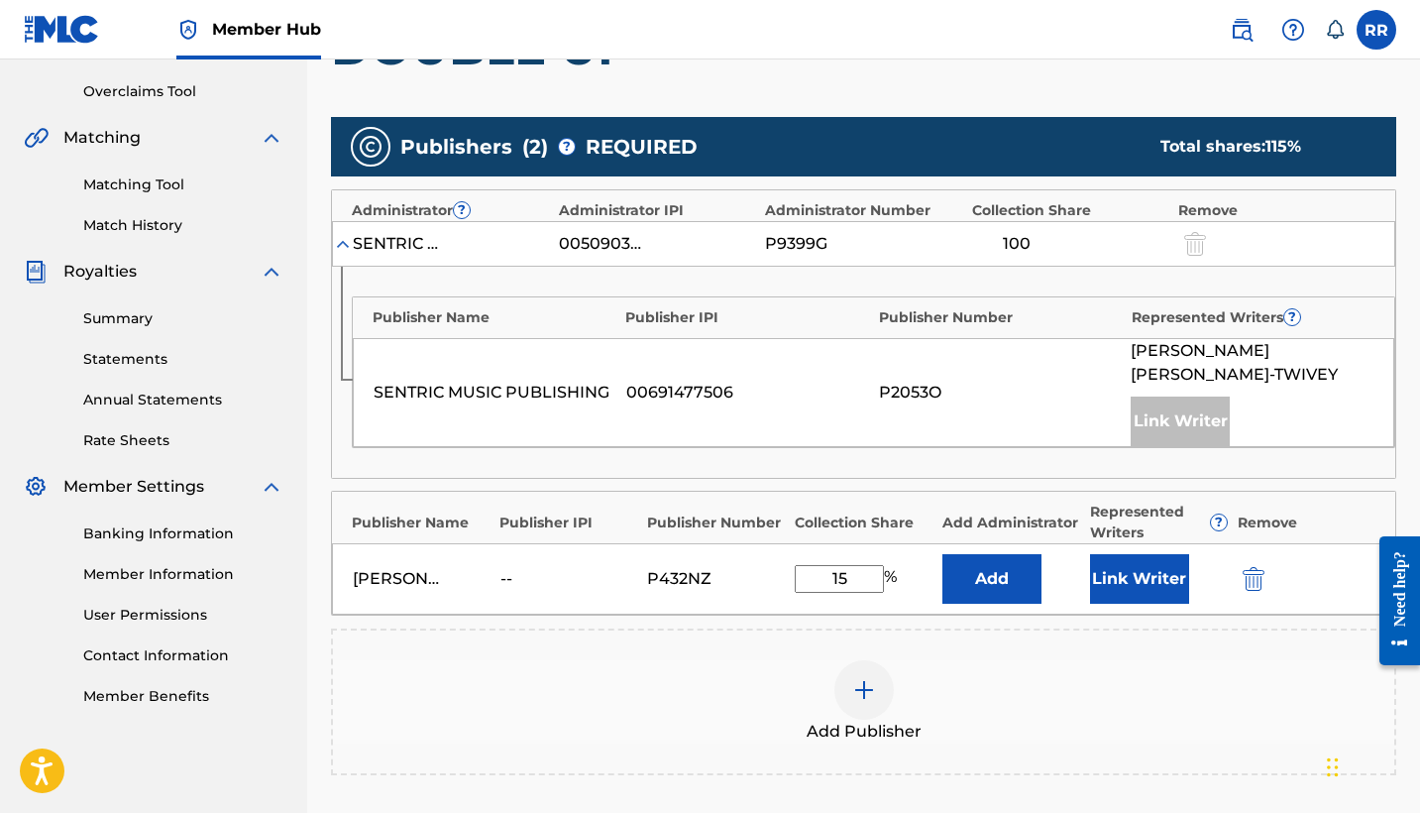
scroll to position [404, 0]
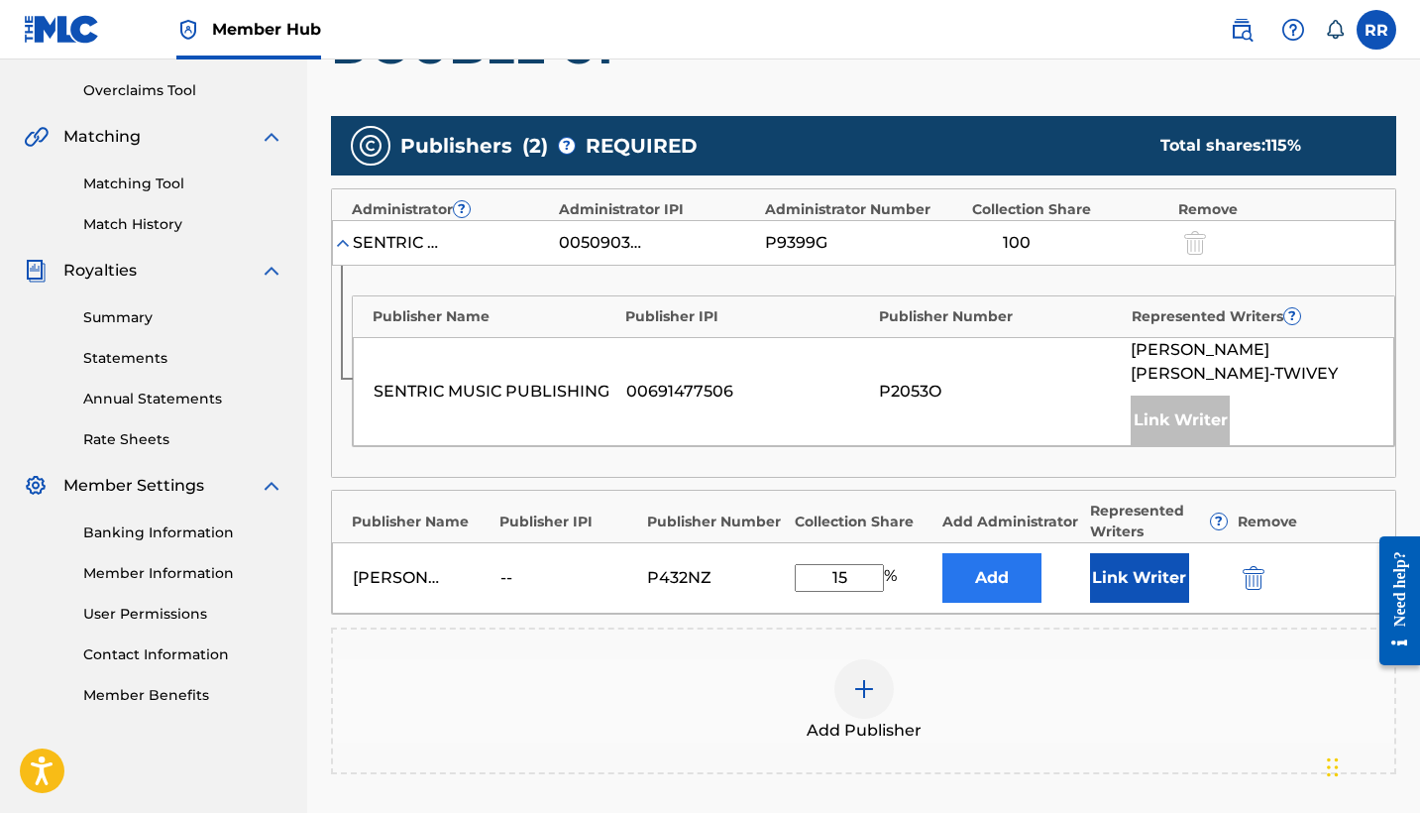
click at [991, 580] on button "Add" at bounding box center [992, 578] width 99 height 50
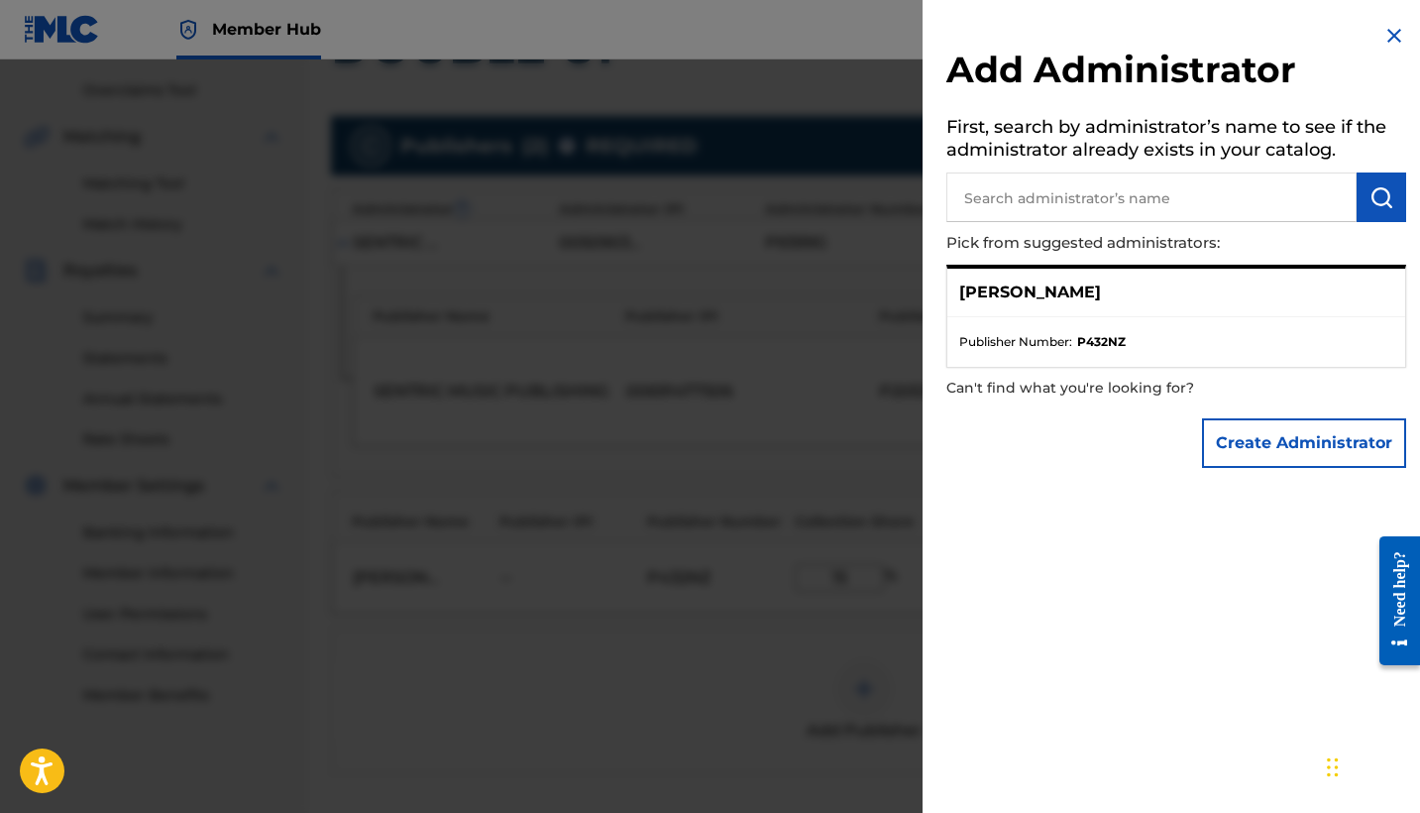
click at [1384, 35] on img at bounding box center [1395, 36] width 24 height 24
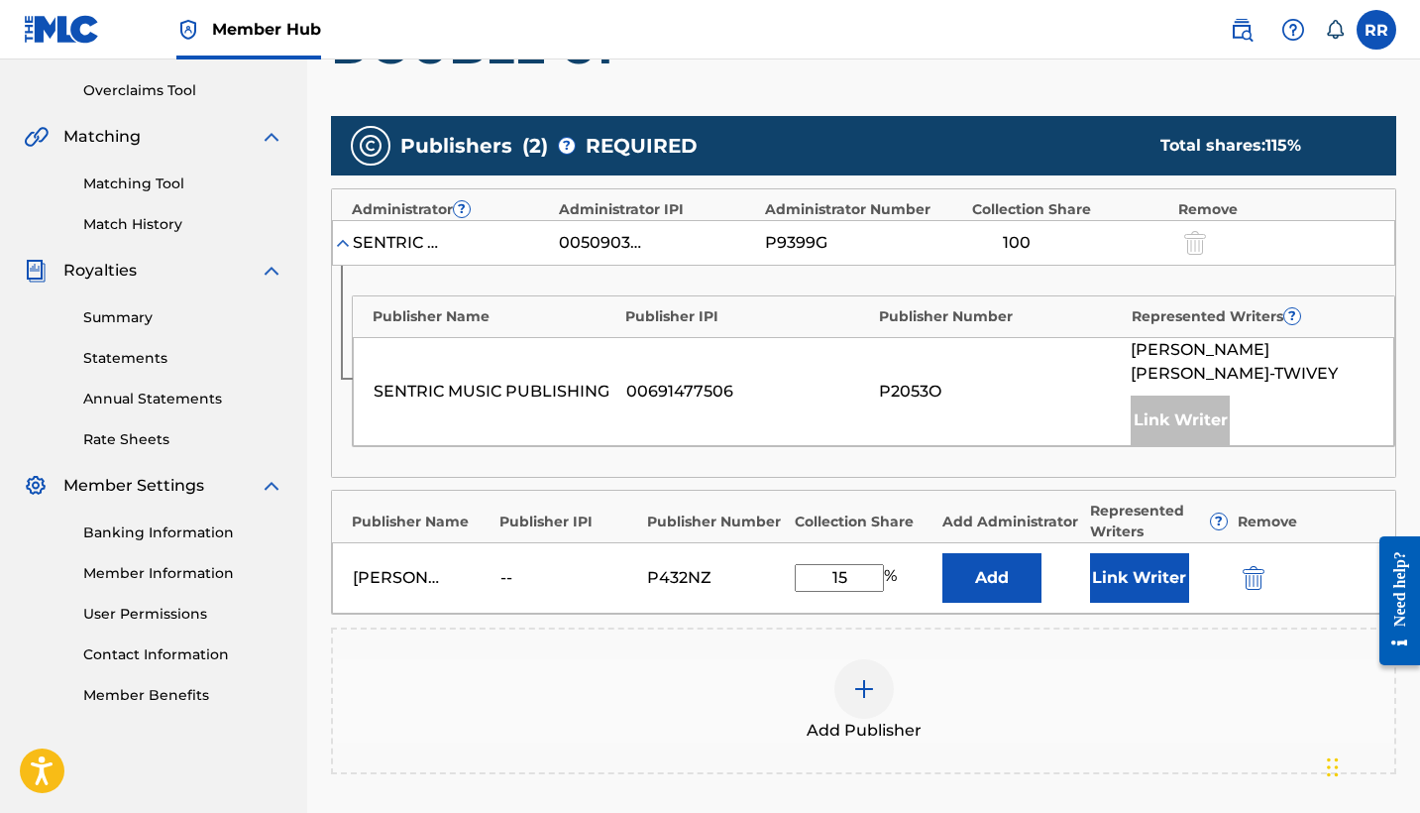
click at [1207, 242] on div at bounding box center [1193, 242] width 30 height 23
click at [345, 242] on img at bounding box center [343, 243] width 20 height 20
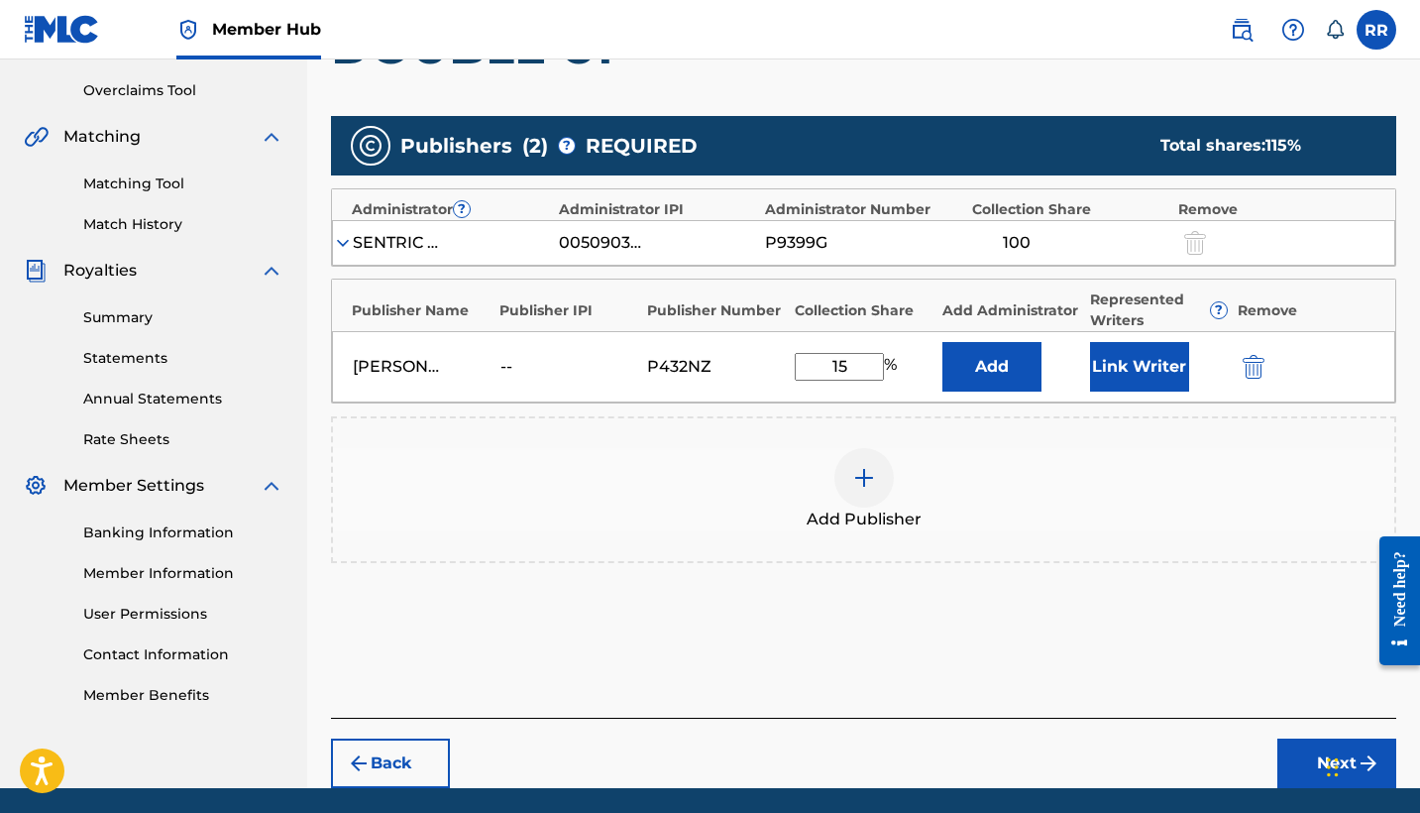
drag, startPoint x: 1211, startPoint y: 241, endPoint x: 1193, endPoint y: 246, distance: 18.5
click at [1210, 241] on div at bounding box center [1222, 242] width 89 height 23
click at [1187, 247] on div at bounding box center [1193, 242] width 30 height 23
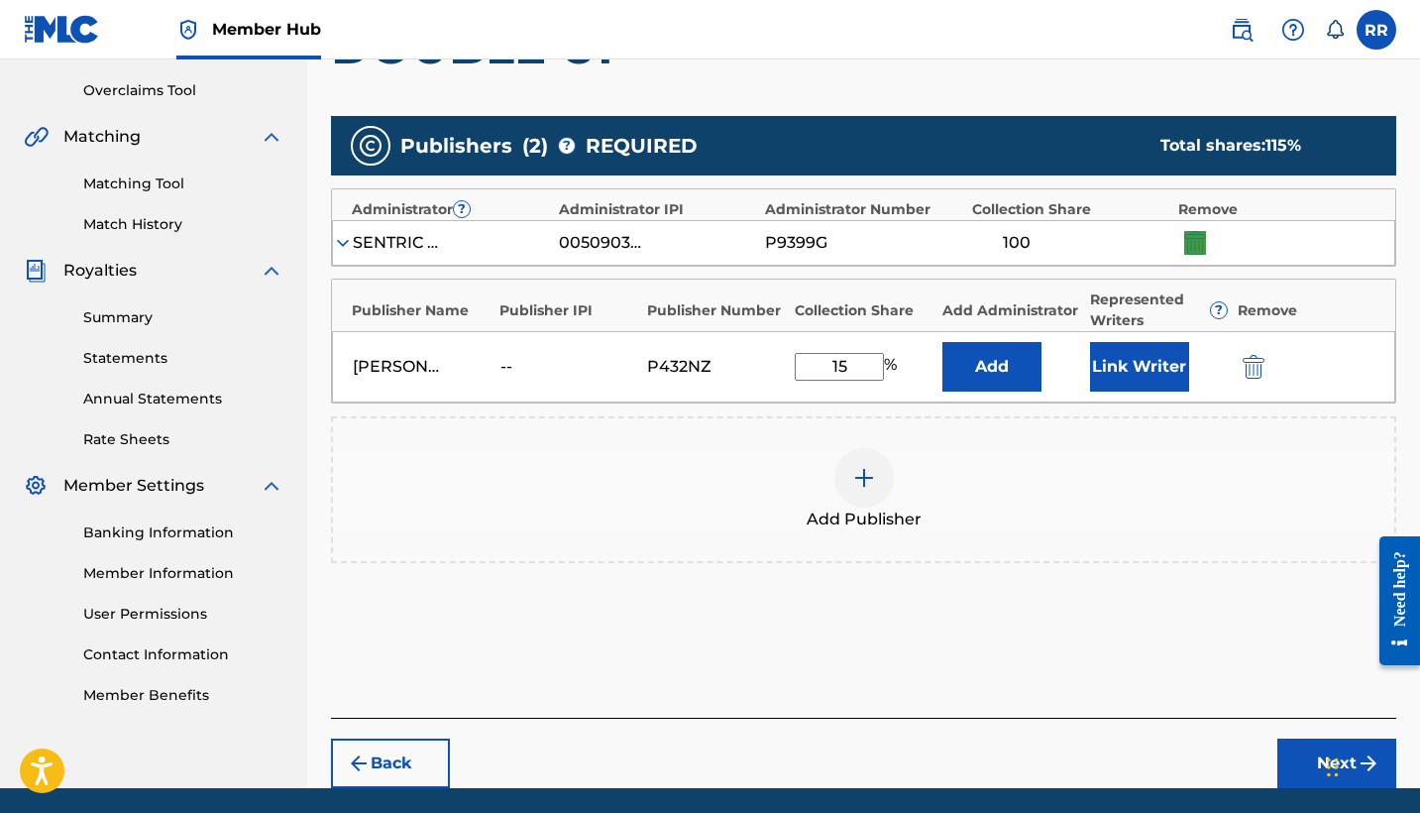
click at [1188, 244] on div at bounding box center [1193, 242] width 30 height 23
click at [1189, 244] on div at bounding box center [1193, 242] width 30 height 23
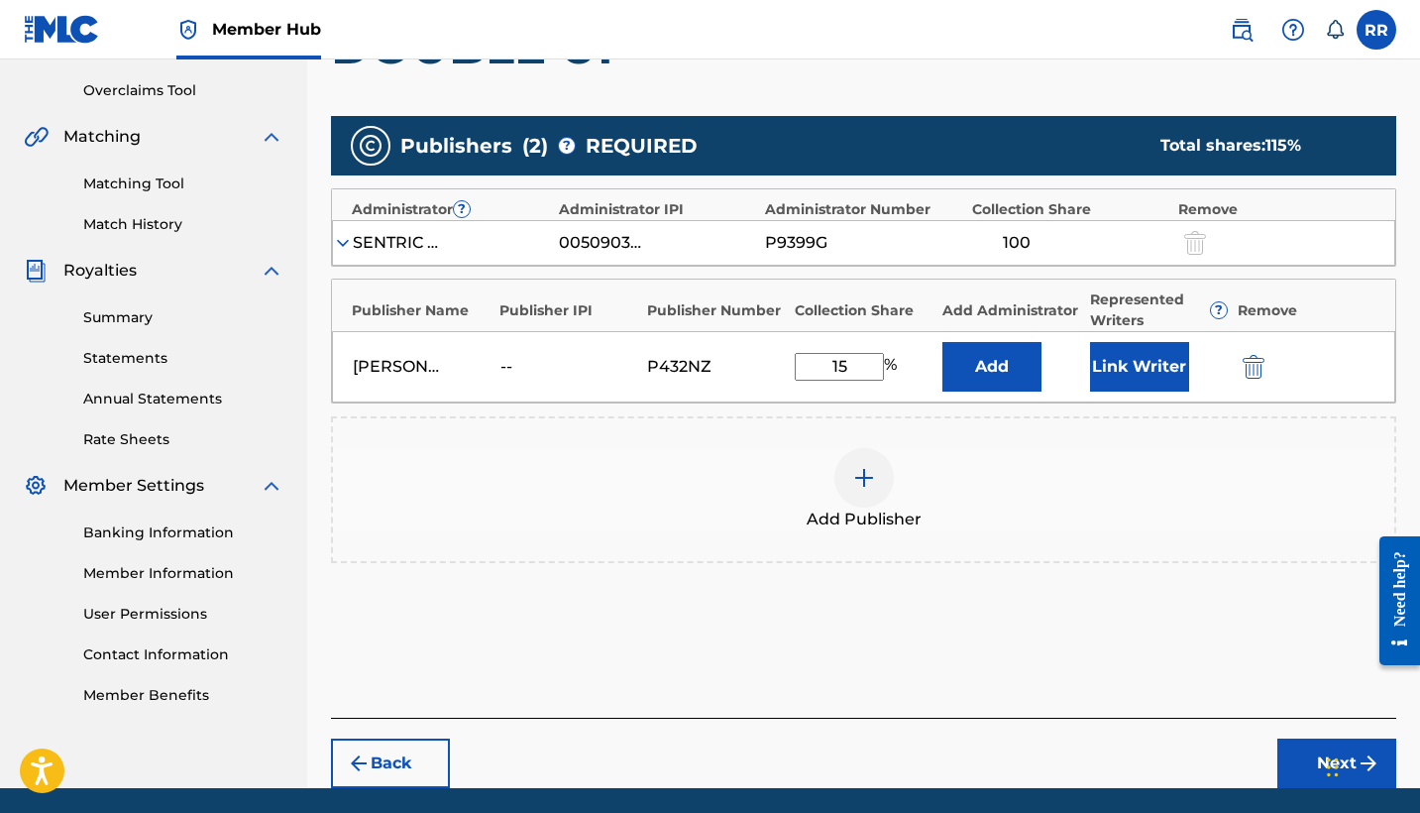
click at [1115, 531] on div "Add Publisher" at bounding box center [864, 489] width 1066 height 147
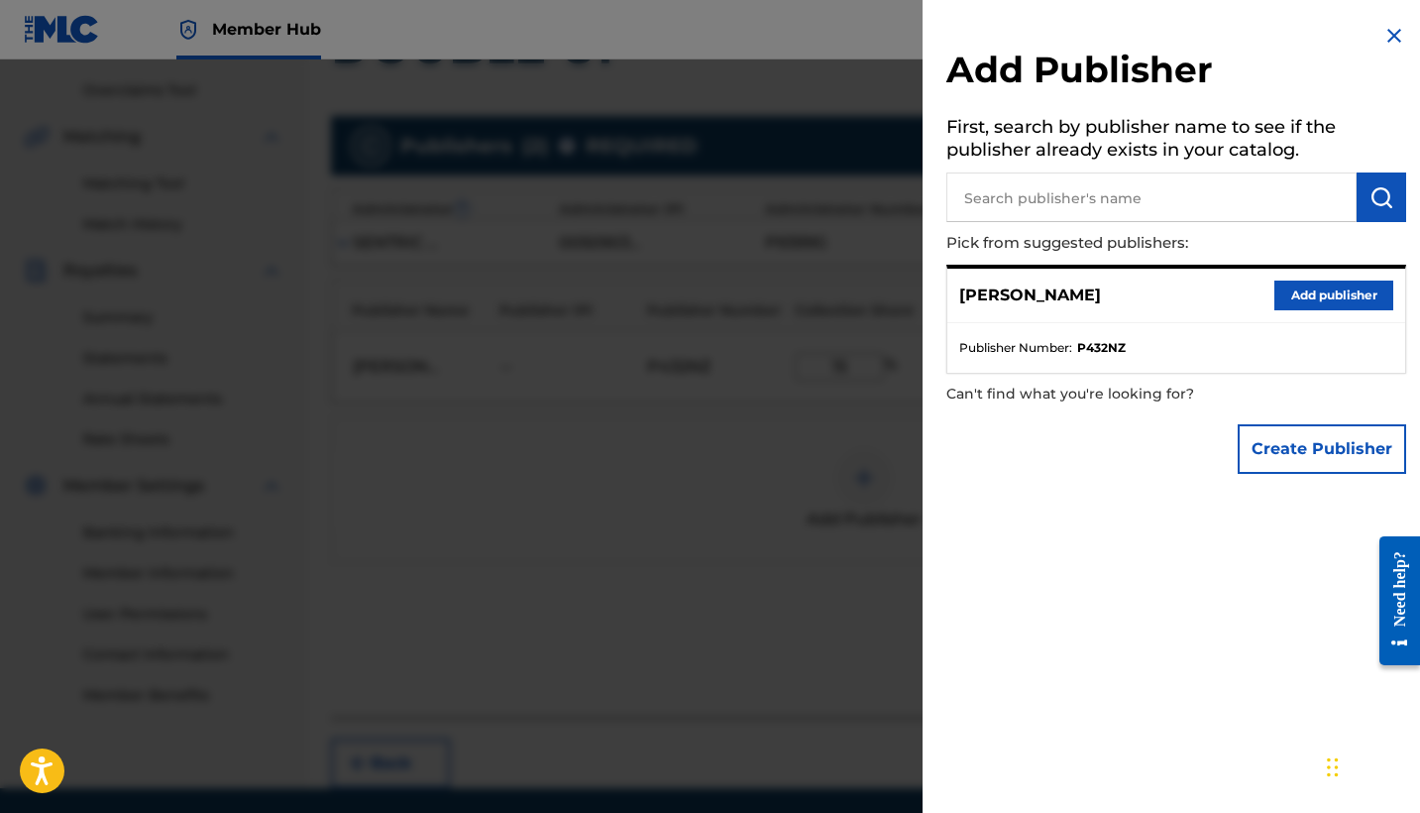
click at [1387, 38] on img at bounding box center [1395, 36] width 24 height 24
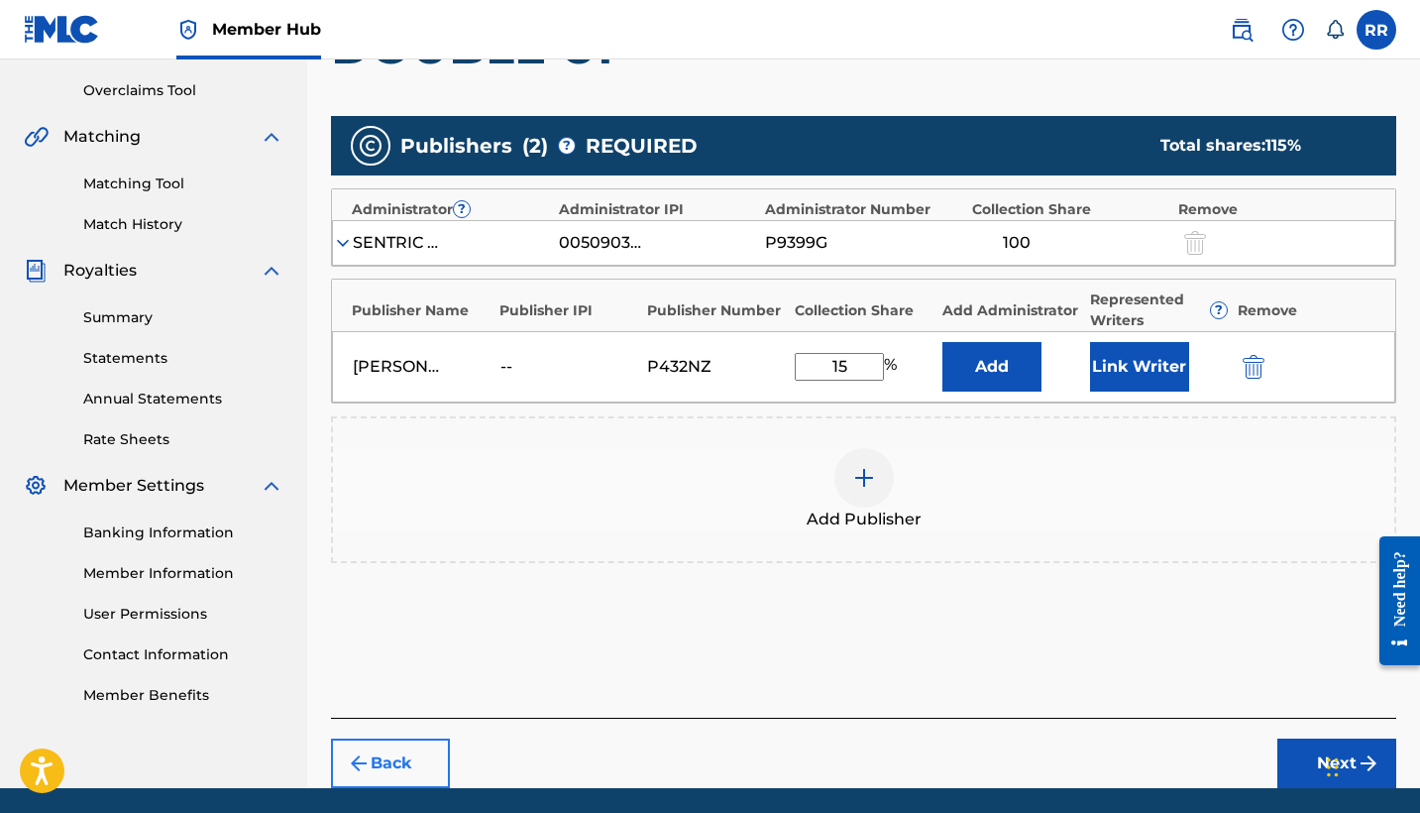
click at [396, 770] on button "Back" at bounding box center [390, 763] width 119 height 50
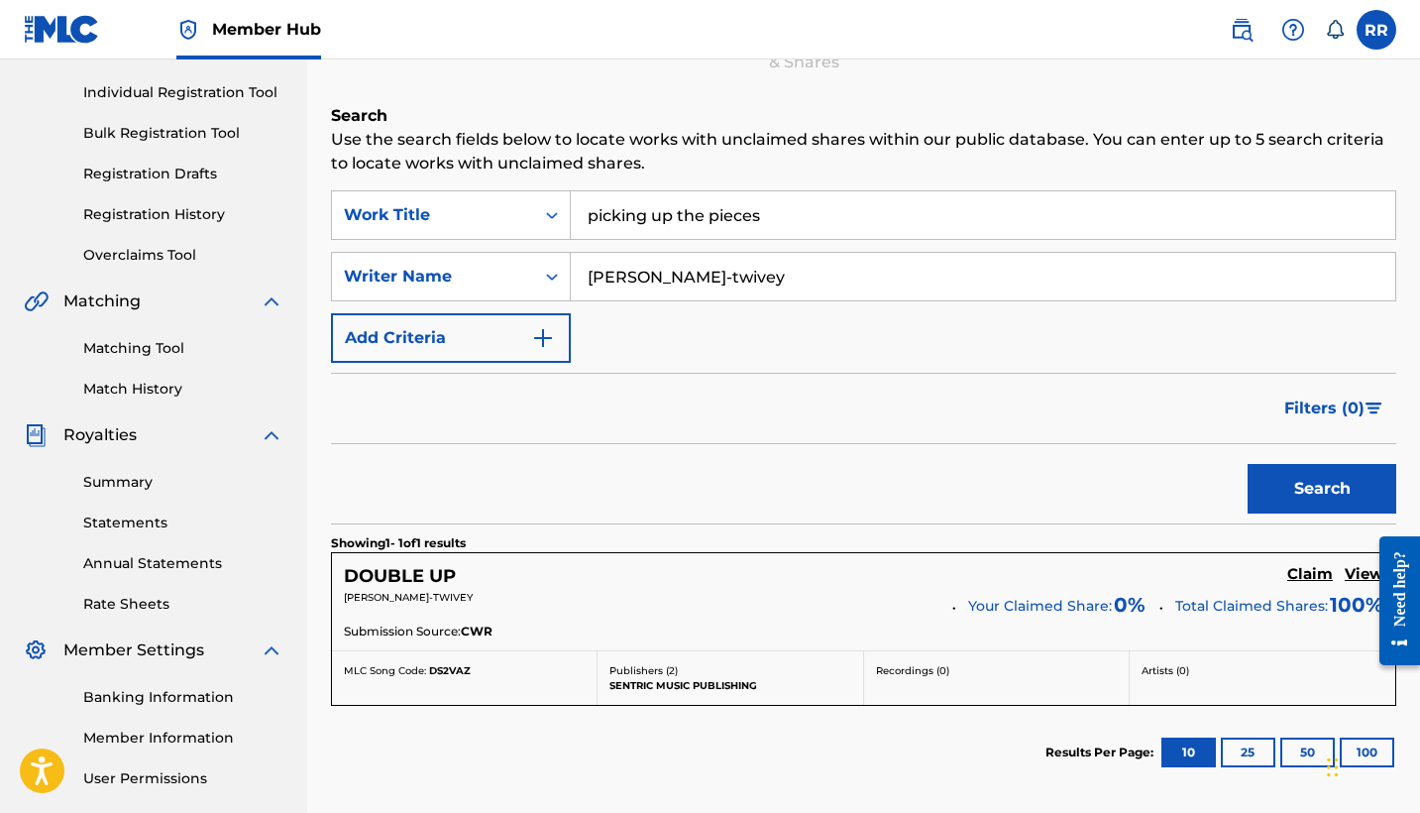
scroll to position [262, 0]
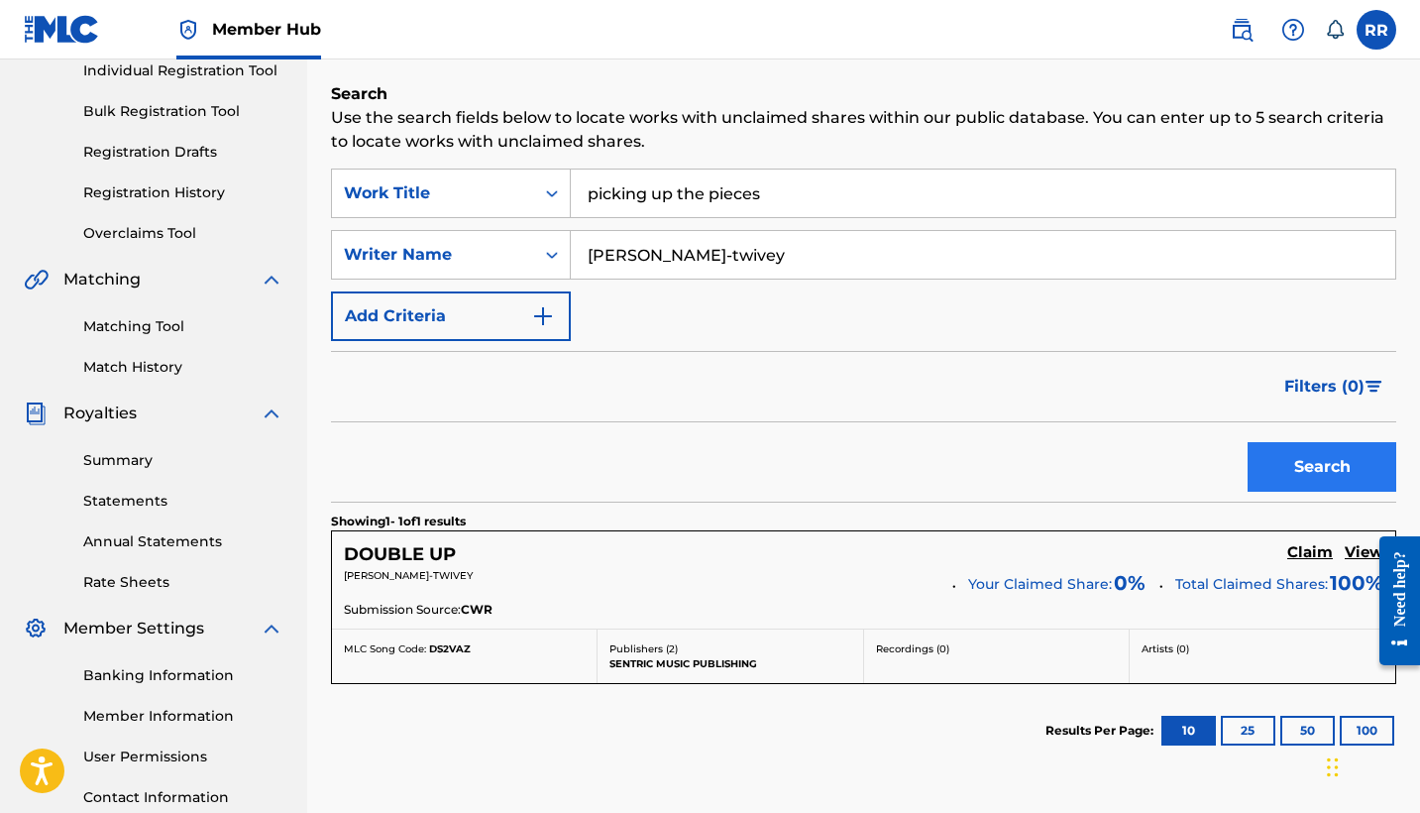
click at [1271, 463] on button "Search" at bounding box center [1322, 467] width 149 height 50
click at [795, 205] on input "picking up the pieces" at bounding box center [983, 193] width 825 height 48
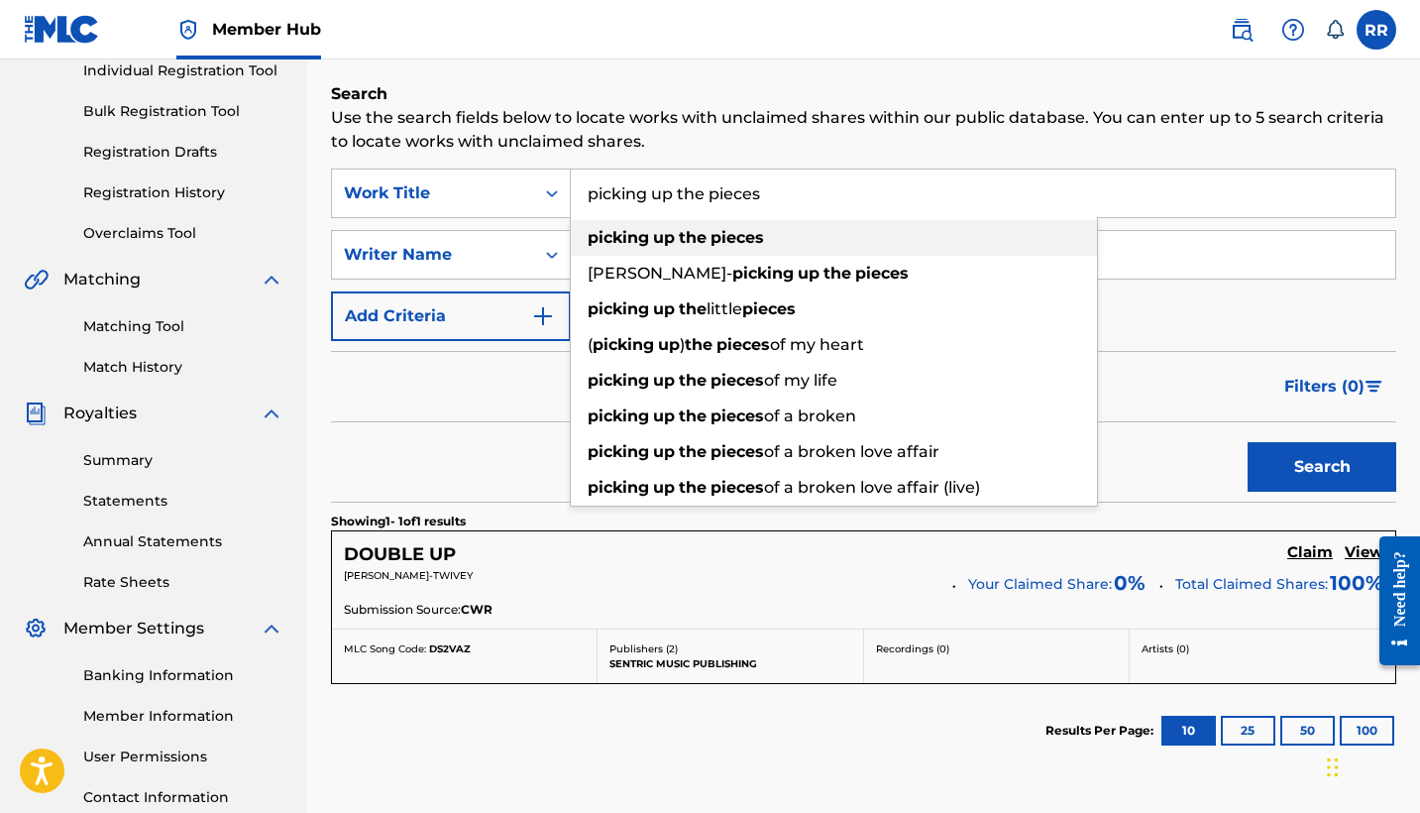
click at [822, 240] on div "picking up the pieces" at bounding box center [834, 238] width 526 height 36
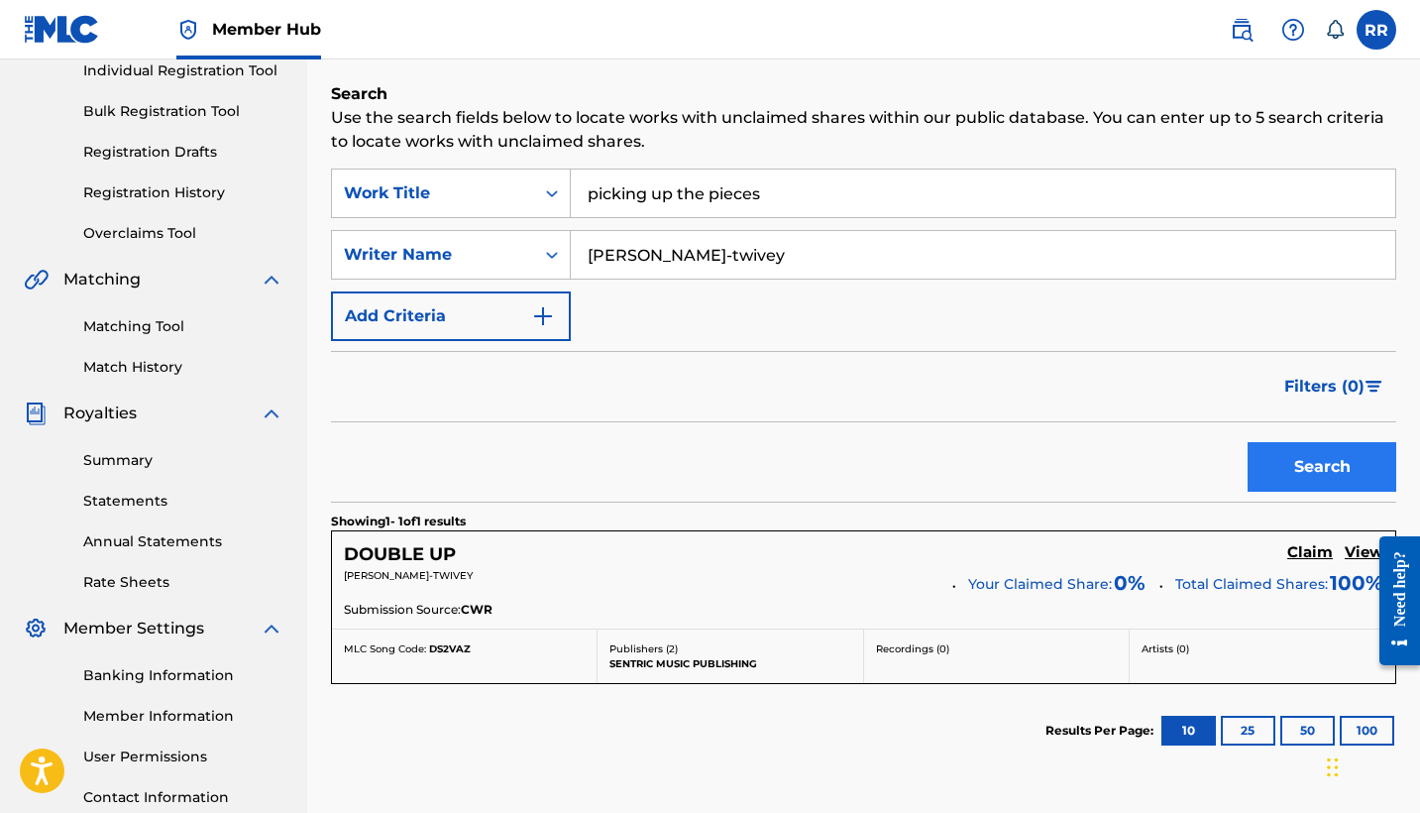
click at [1337, 486] on button "Search" at bounding box center [1322, 467] width 149 height 50
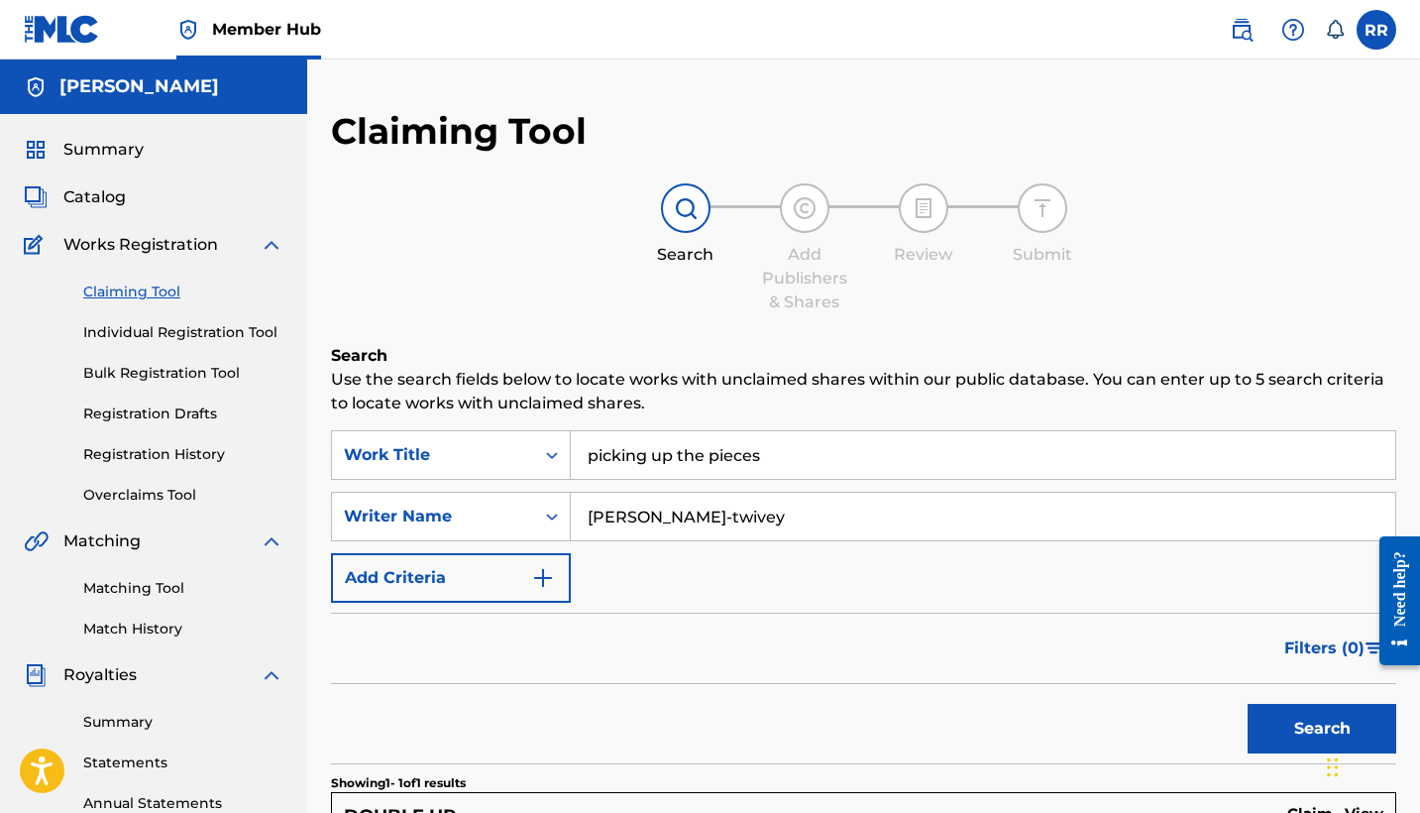
scroll to position [0, 0]
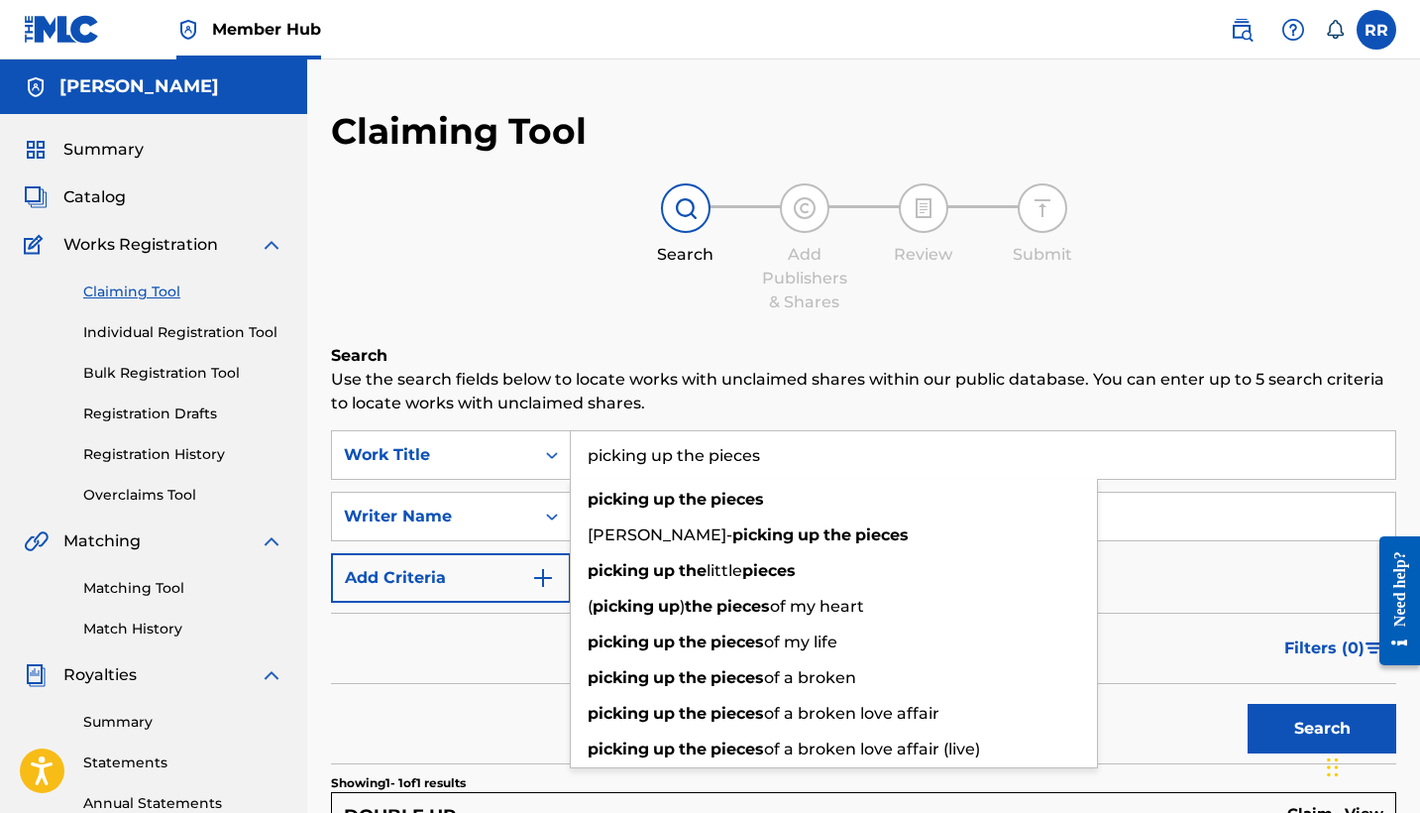
drag, startPoint x: 794, startPoint y: 456, endPoint x: 586, endPoint y: 450, distance: 208.2
click at [586, 450] on input "picking up the pieces" at bounding box center [983, 455] width 825 height 48
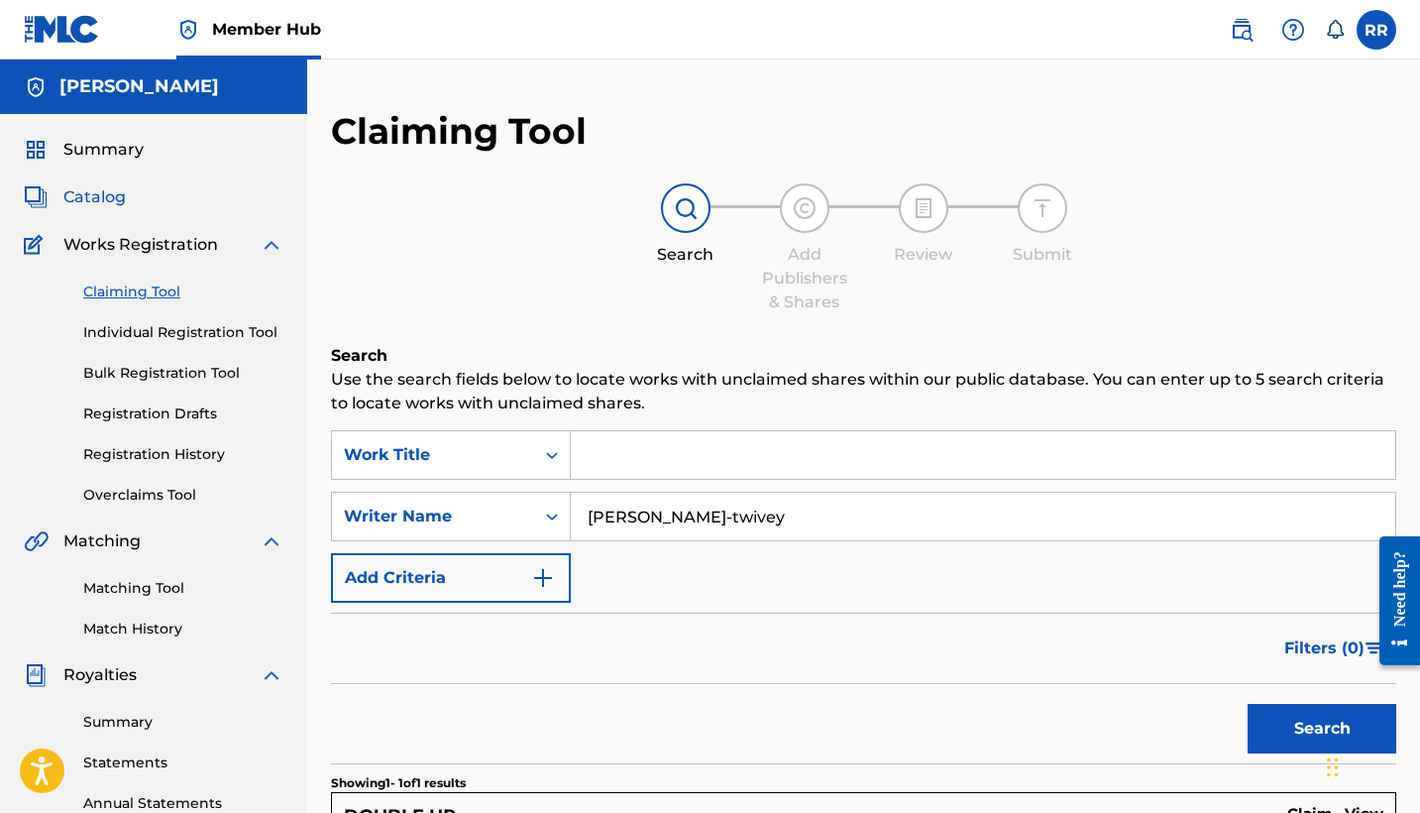
click at [102, 204] on span "Catalog" at bounding box center [94, 197] width 62 height 24
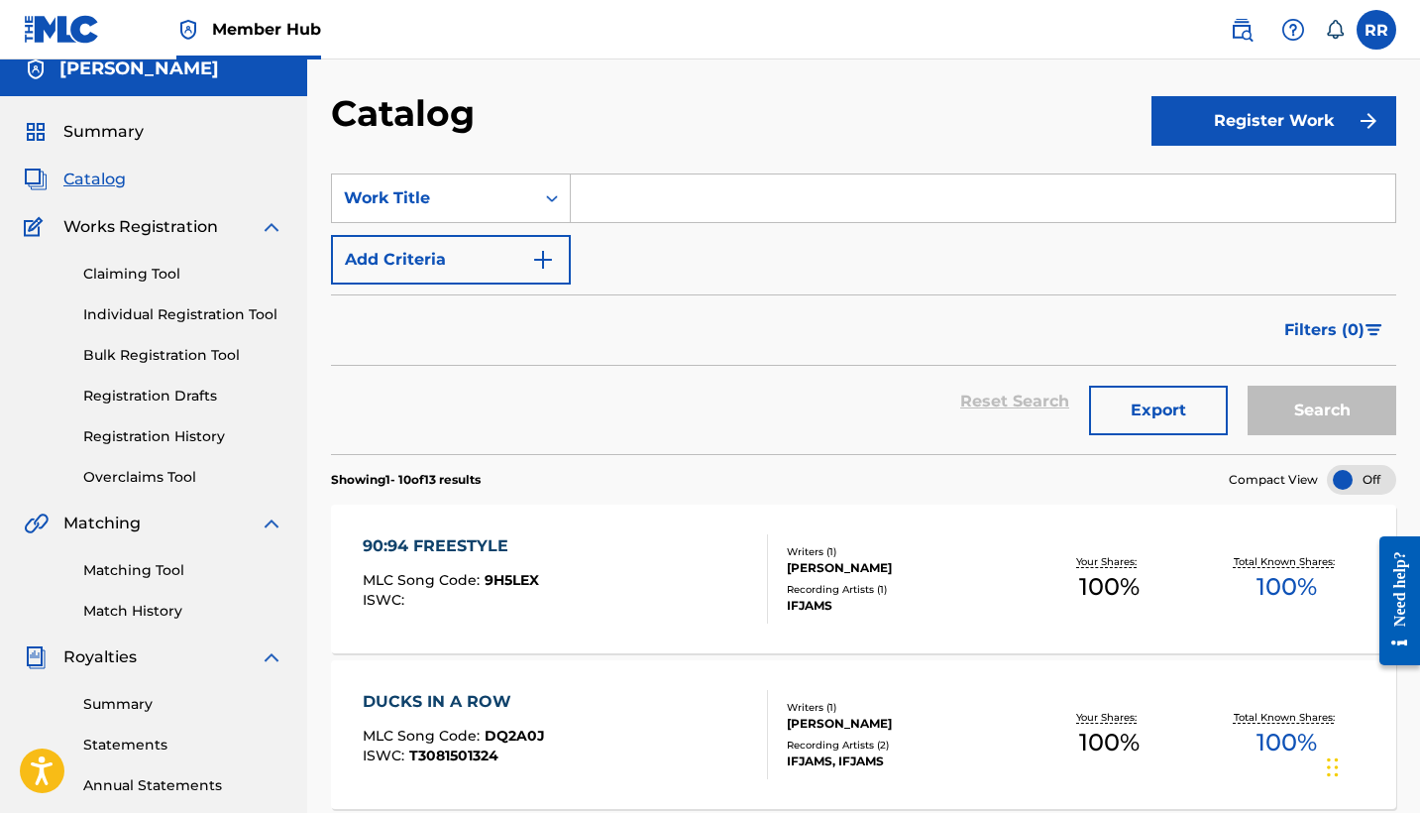
scroll to position [29, 0]
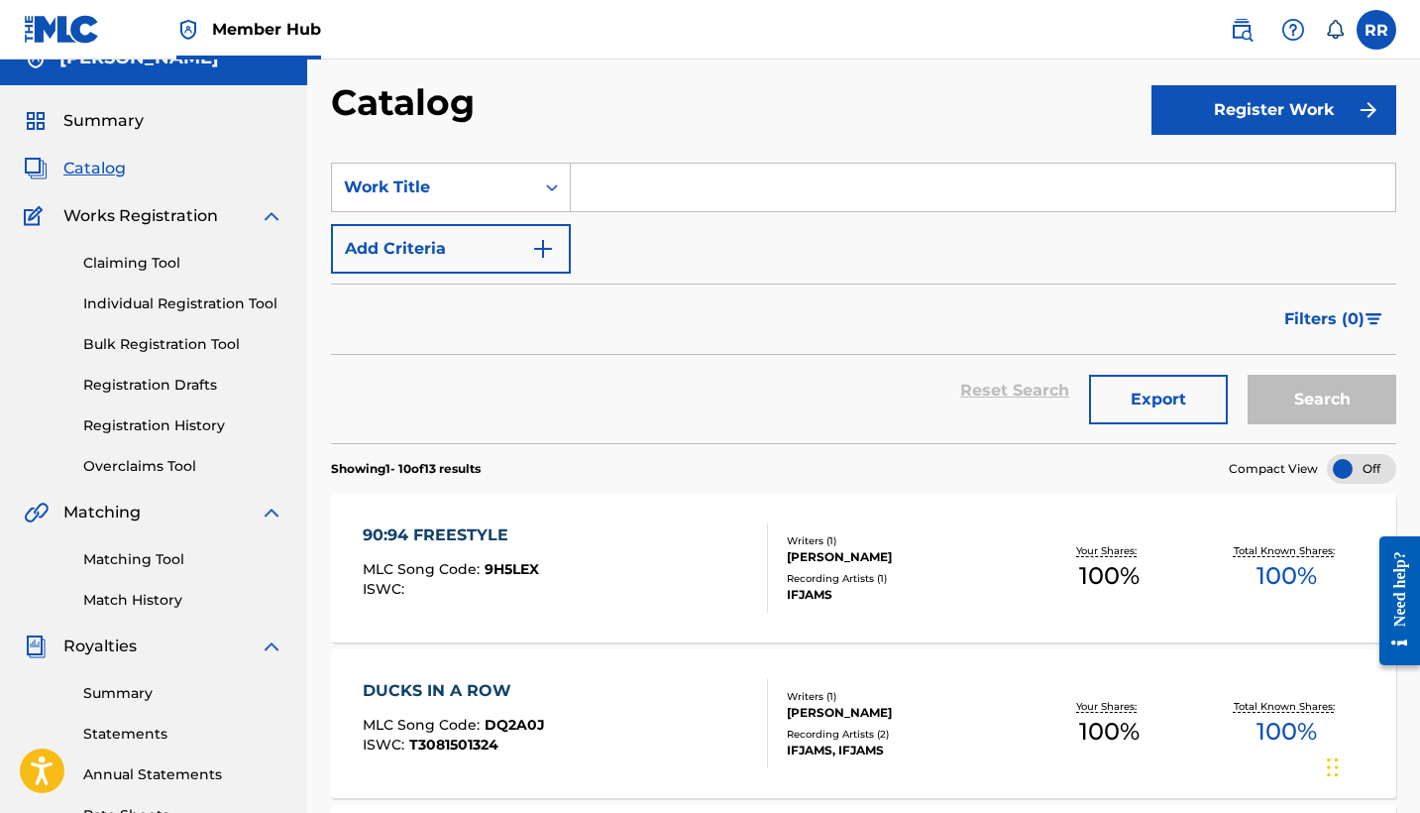
click at [742, 202] on input "Search Form" at bounding box center [983, 188] width 825 height 48
type input "picking up the pieces"
click at [1336, 399] on button "Search" at bounding box center [1322, 400] width 149 height 50
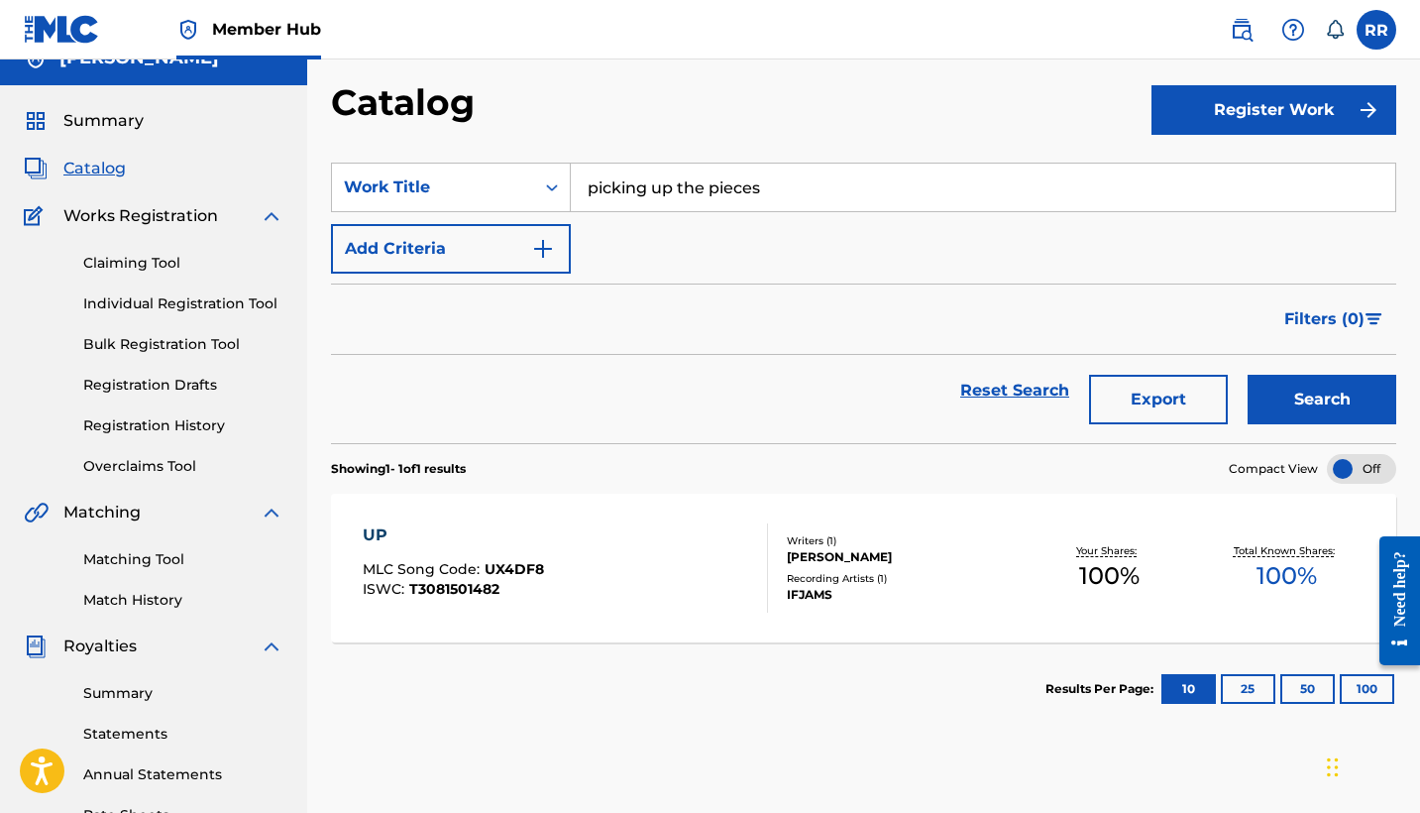
click at [106, 168] on span "Catalog" at bounding box center [94, 169] width 62 height 24
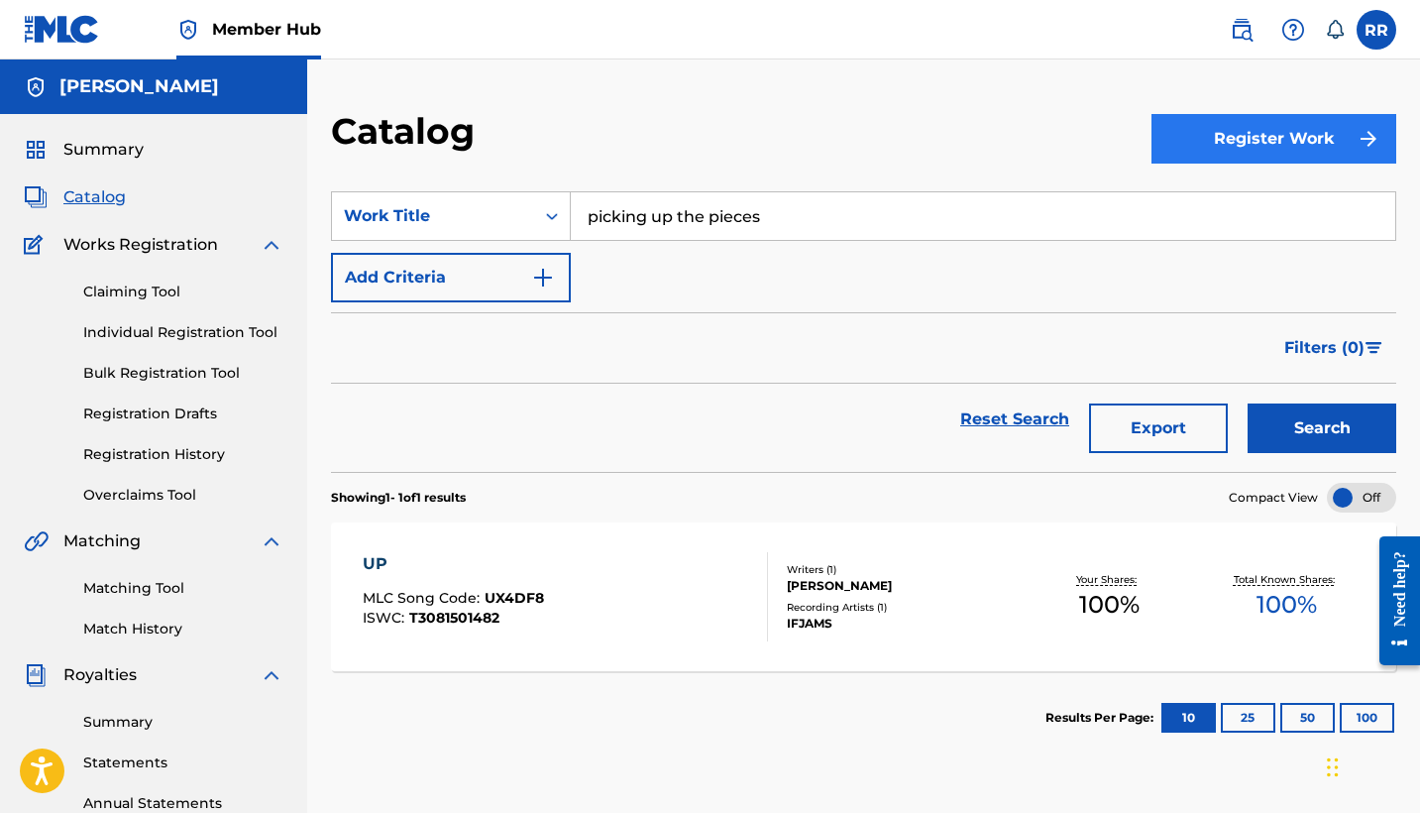
click at [1329, 136] on button "Register Work" at bounding box center [1274, 139] width 245 height 50
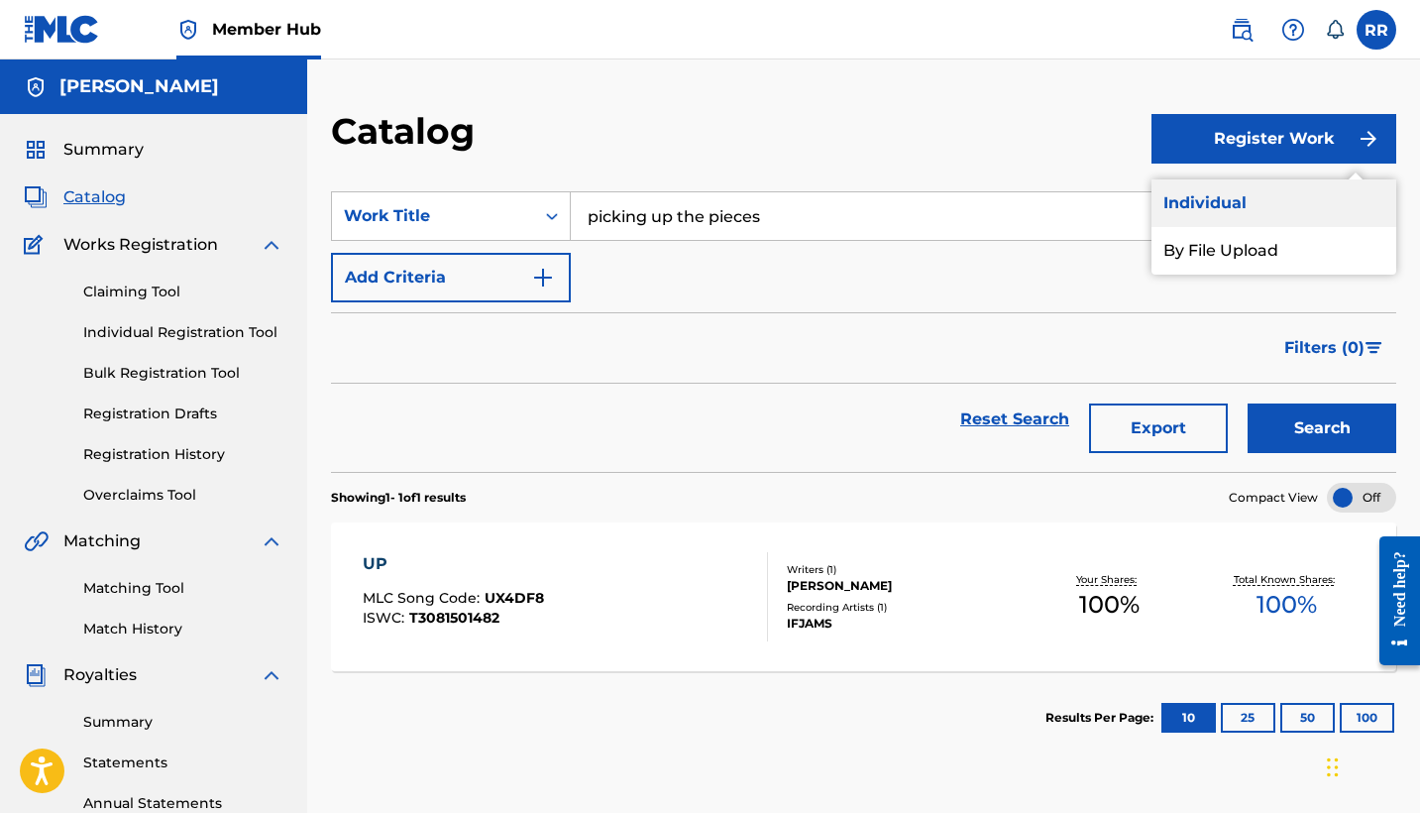
click at [1211, 207] on link "Individual" at bounding box center [1274, 203] width 245 height 48
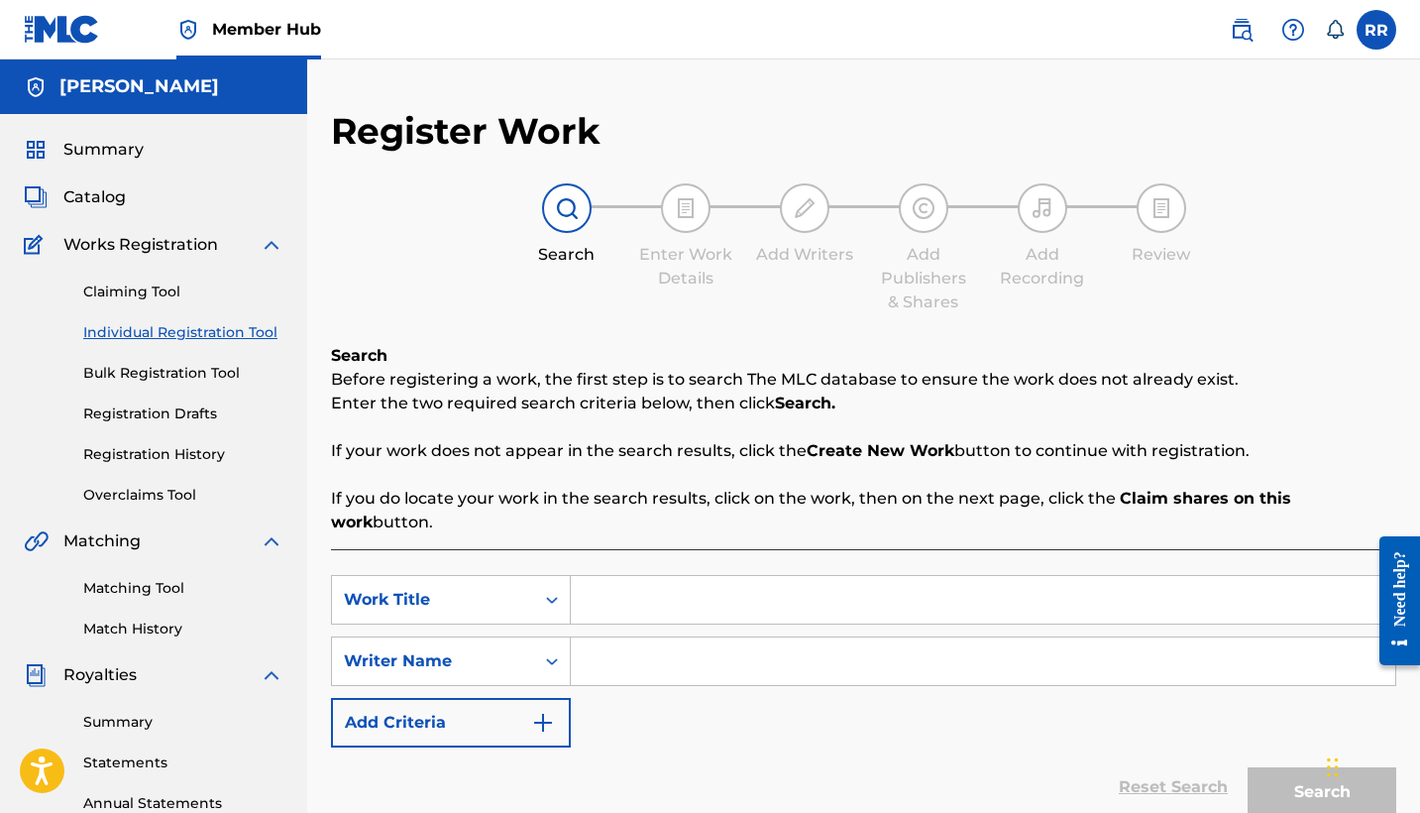
click at [674, 576] on input "Search Form" at bounding box center [983, 600] width 825 height 48
click at [629, 662] on div "SearchWithCriteria1f87b669-53e4-47b4-a99c-ac3fee83b645 Work Title SearchWithCri…" at bounding box center [864, 661] width 1066 height 172
click at [623, 643] on input "Search Form" at bounding box center [983, 661] width 825 height 48
type input "Alexander bartlett-twivey"
click at [729, 747] on div "Reset Search Search" at bounding box center [864, 786] width 1066 height 79
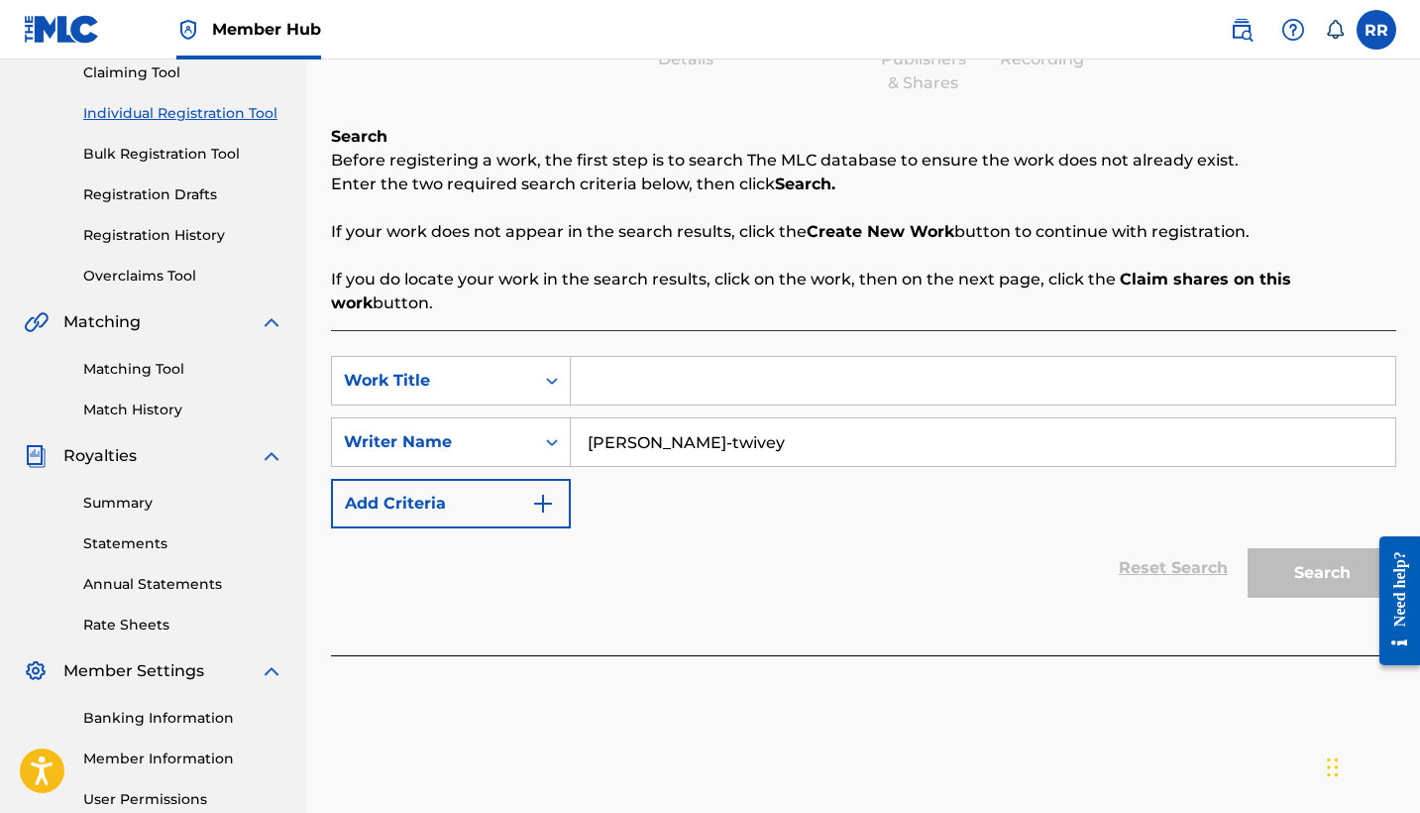
scroll to position [249, 0]
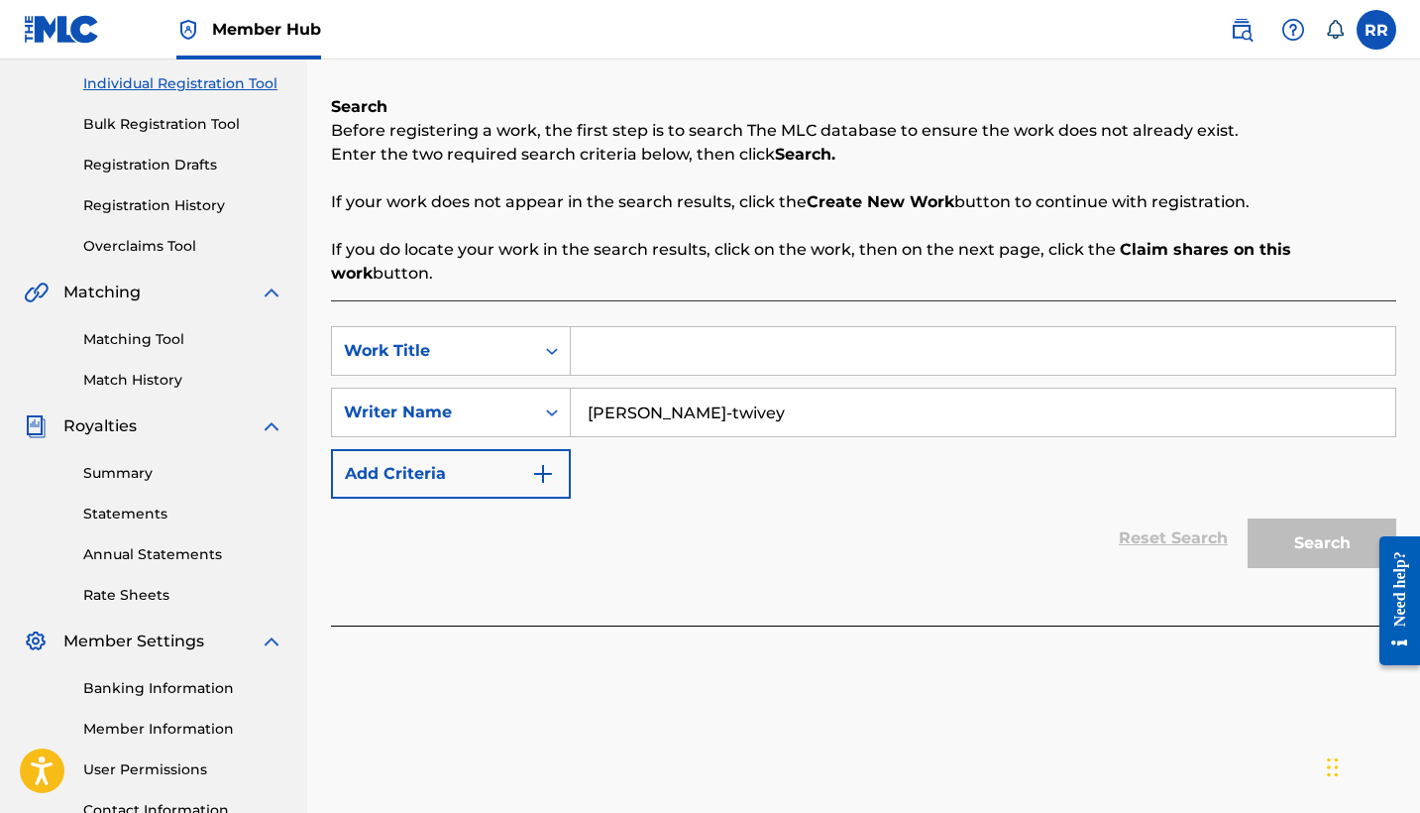
click at [1021, 411] on input "Alexander bartlett-twivey" at bounding box center [983, 413] width 825 height 48
click at [708, 327] on input "Search Form" at bounding box center [983, 351] width 825 height 48
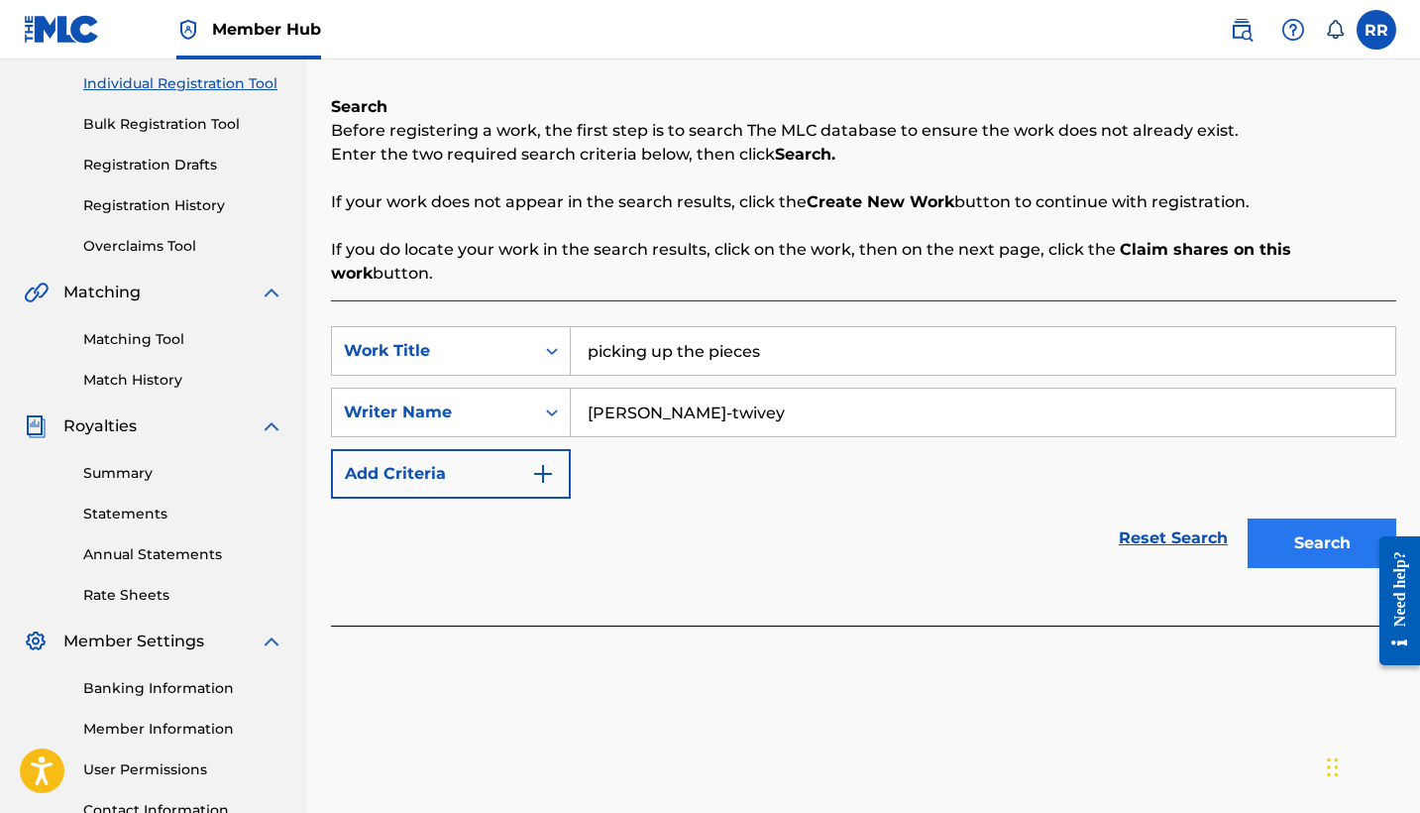
type input "picking up the pieces"
click at [1321, 518] on button "Search" at bounding box center [1322, 543] width 149 height 50
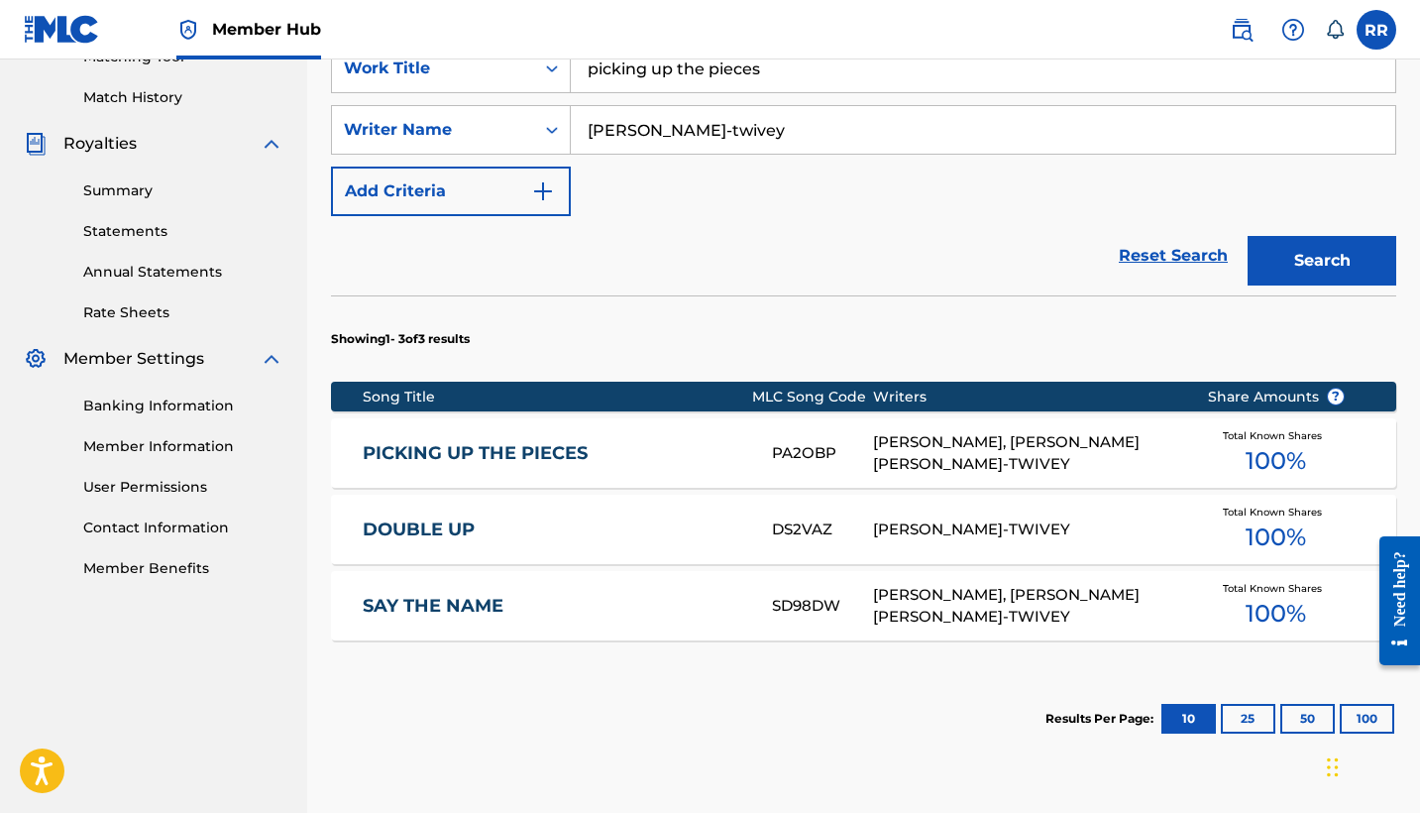
scroll to position [539, 0]
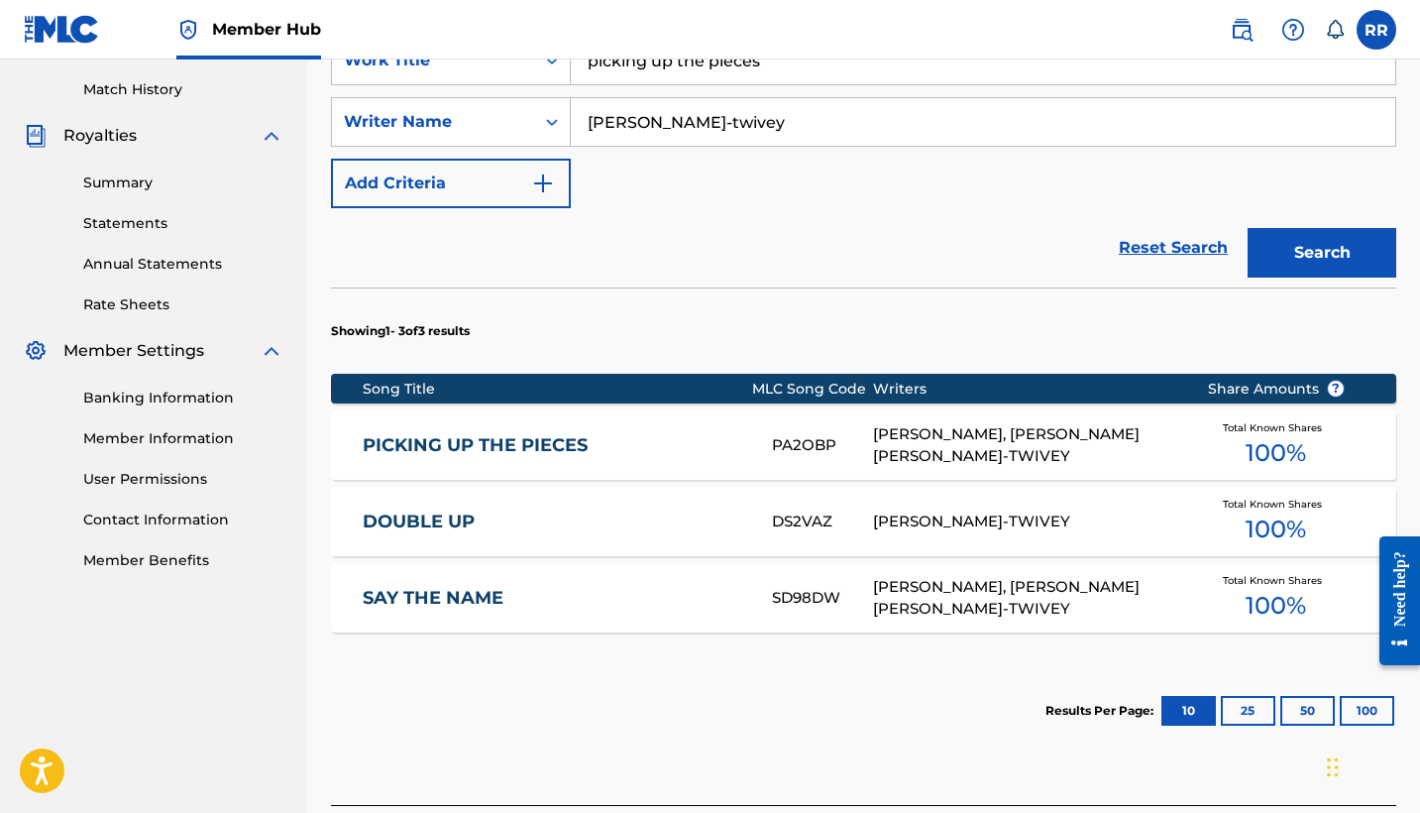
click at [465, 434] on link "PICKING UP THE PIECES" at bounding box center [554, 445] width 383 height 23
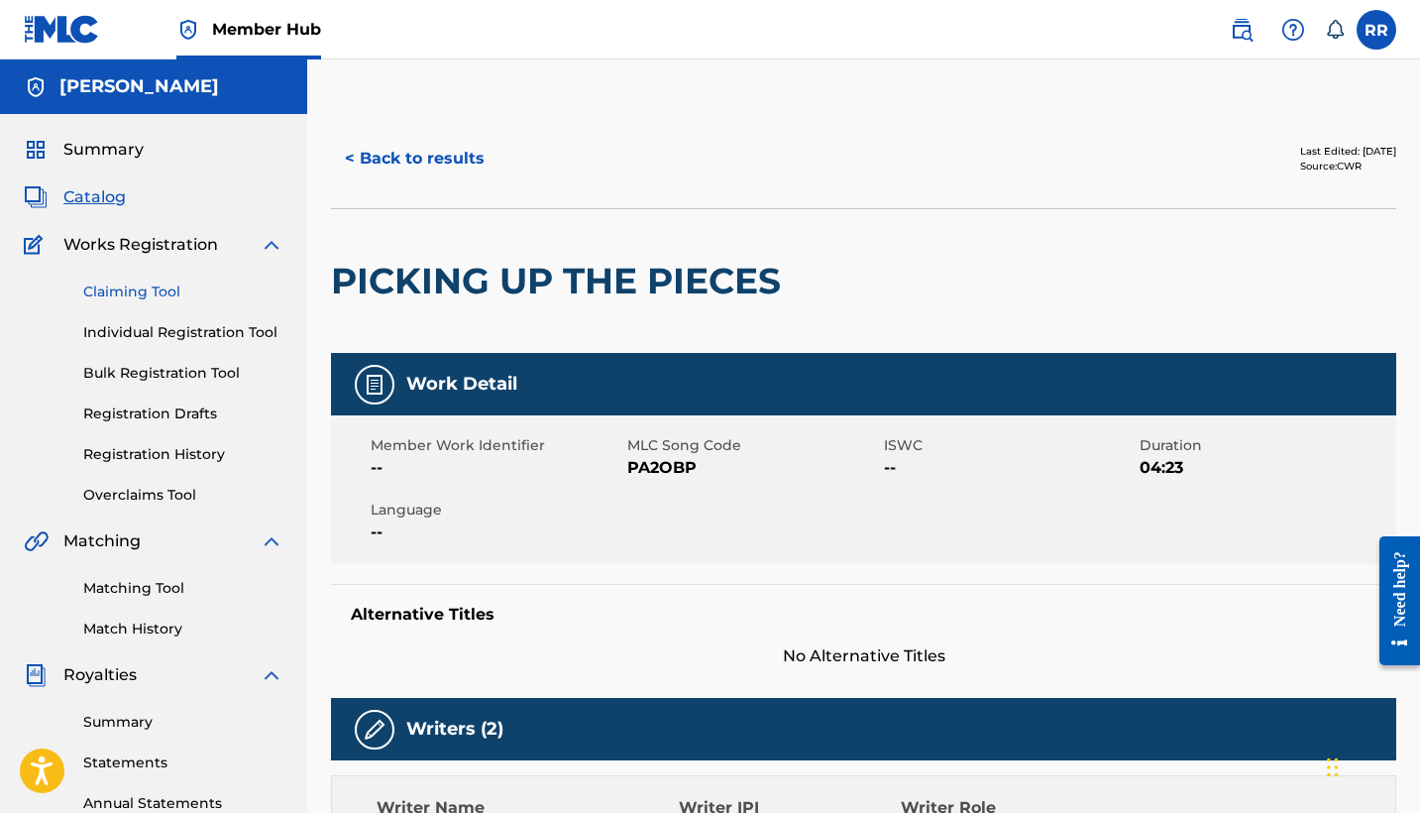
click at [153, 288] on link "Claiming Tool" at bounding box center [183, 291] width 200 height 21
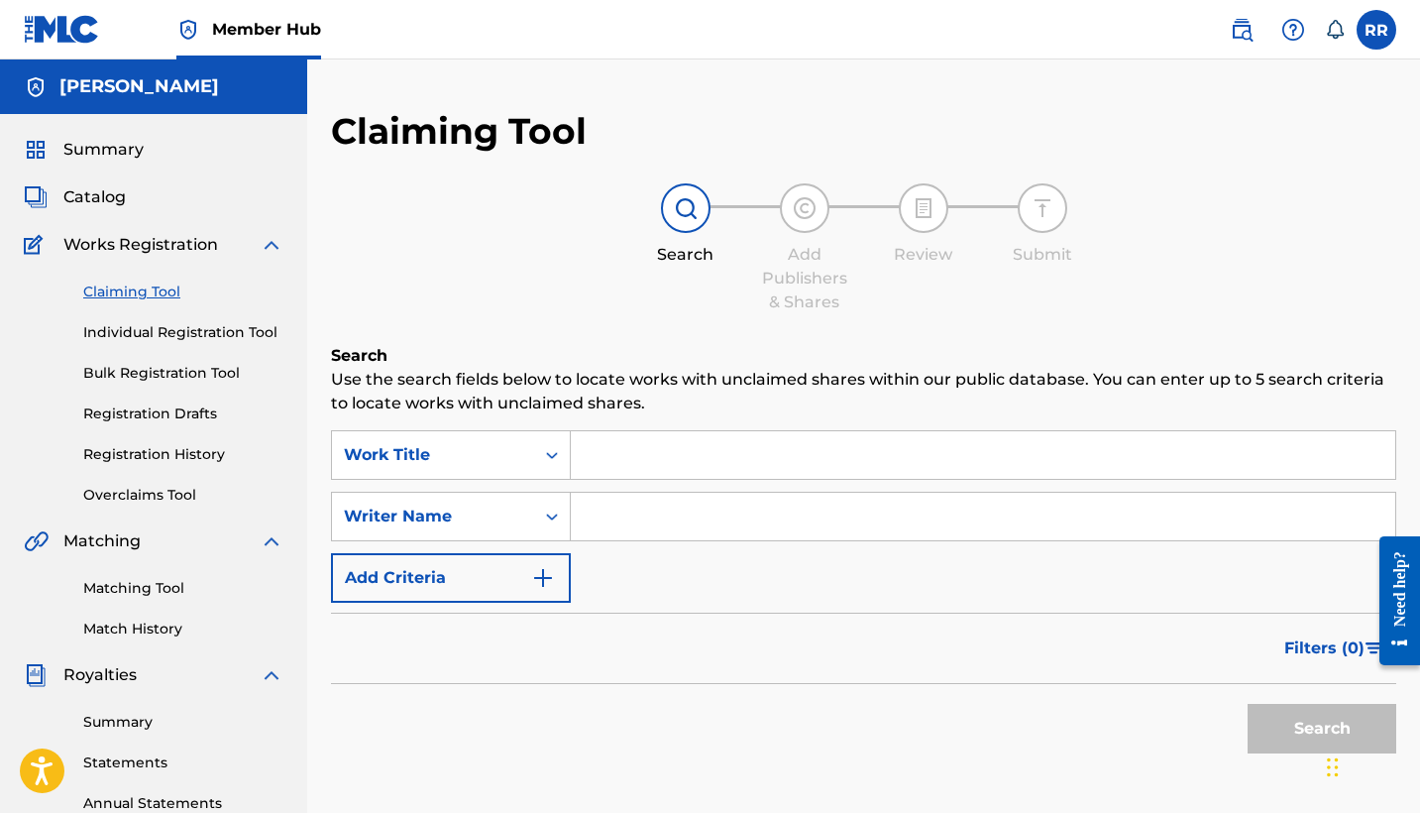
click at [607, 462] on input "Search Form" at bounding box center [983, 455] width 825 height 48
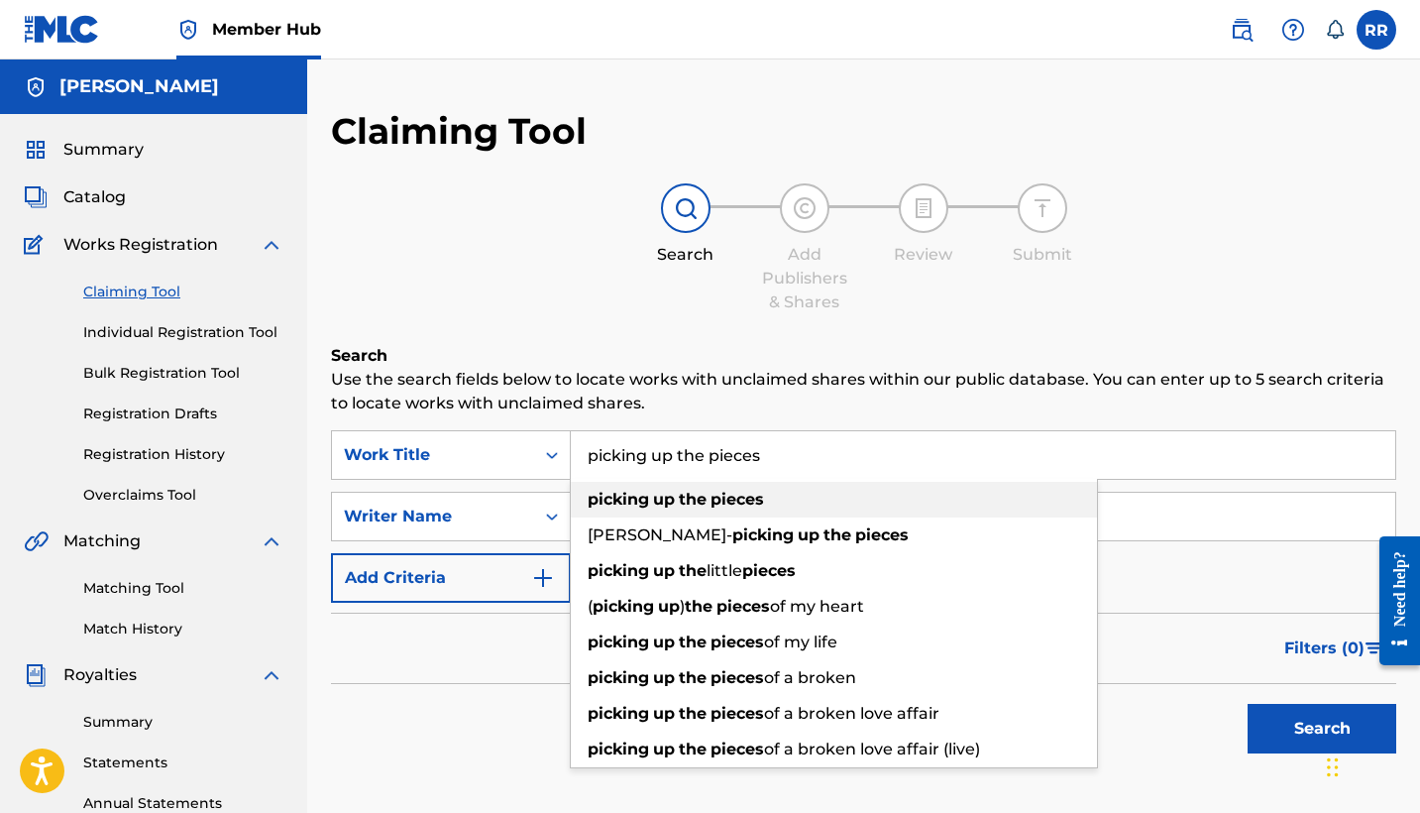
type input "picking up the pieces"
click at [659, 504] on strong "up" at bounding box center [664, 499] width 22 height 19
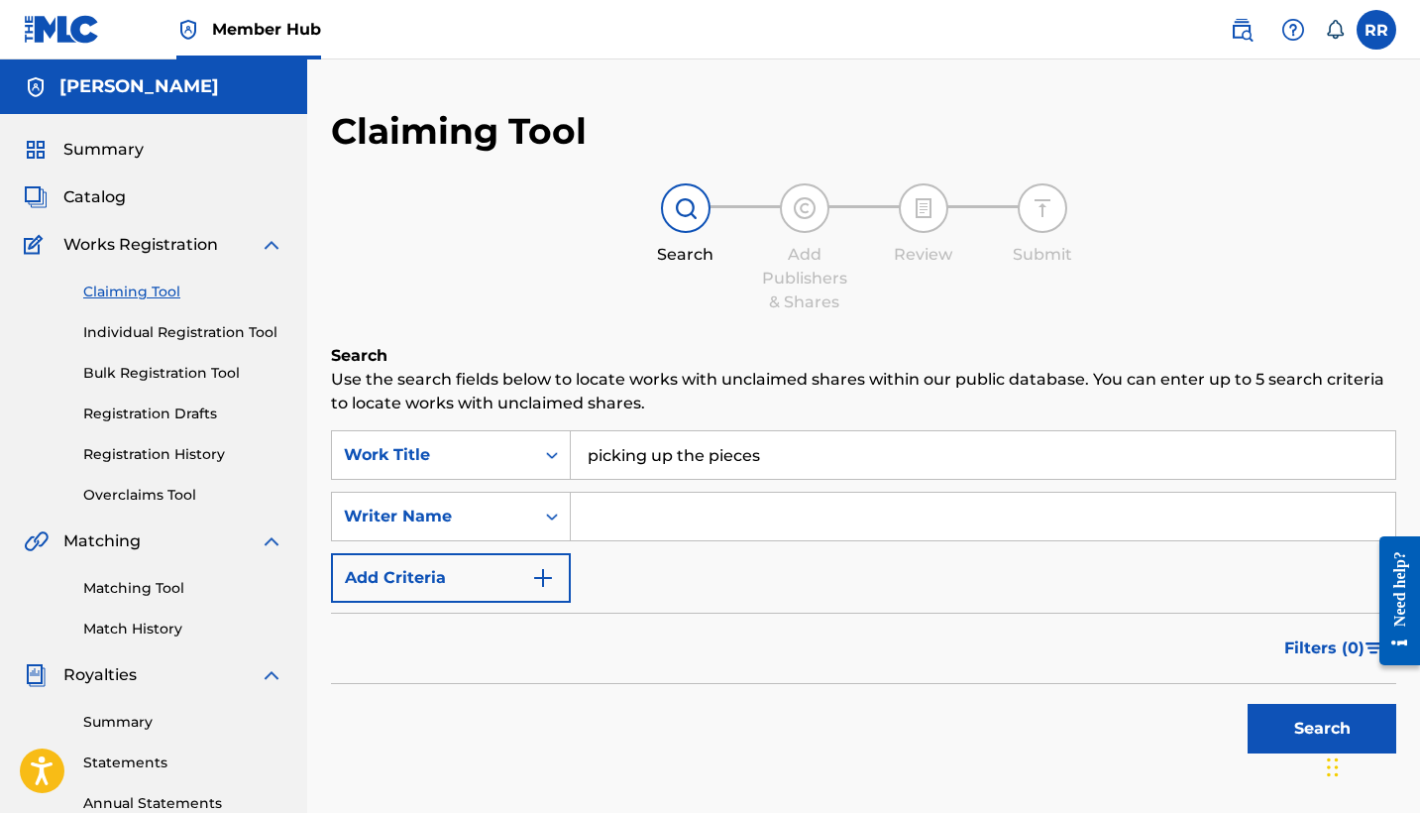
click at [639, 522] on input "Search Form" at bounding box center [983, 517] width 825 height 48
type input "Alexander bartlett-twivey"
click at [1329, 743] on div "Chat Widget" at bounding box center [1370, 765] width 99 height 95
click at [1287, 729] on button "Search" at bounding box center [1322, 729] width 149 height 50
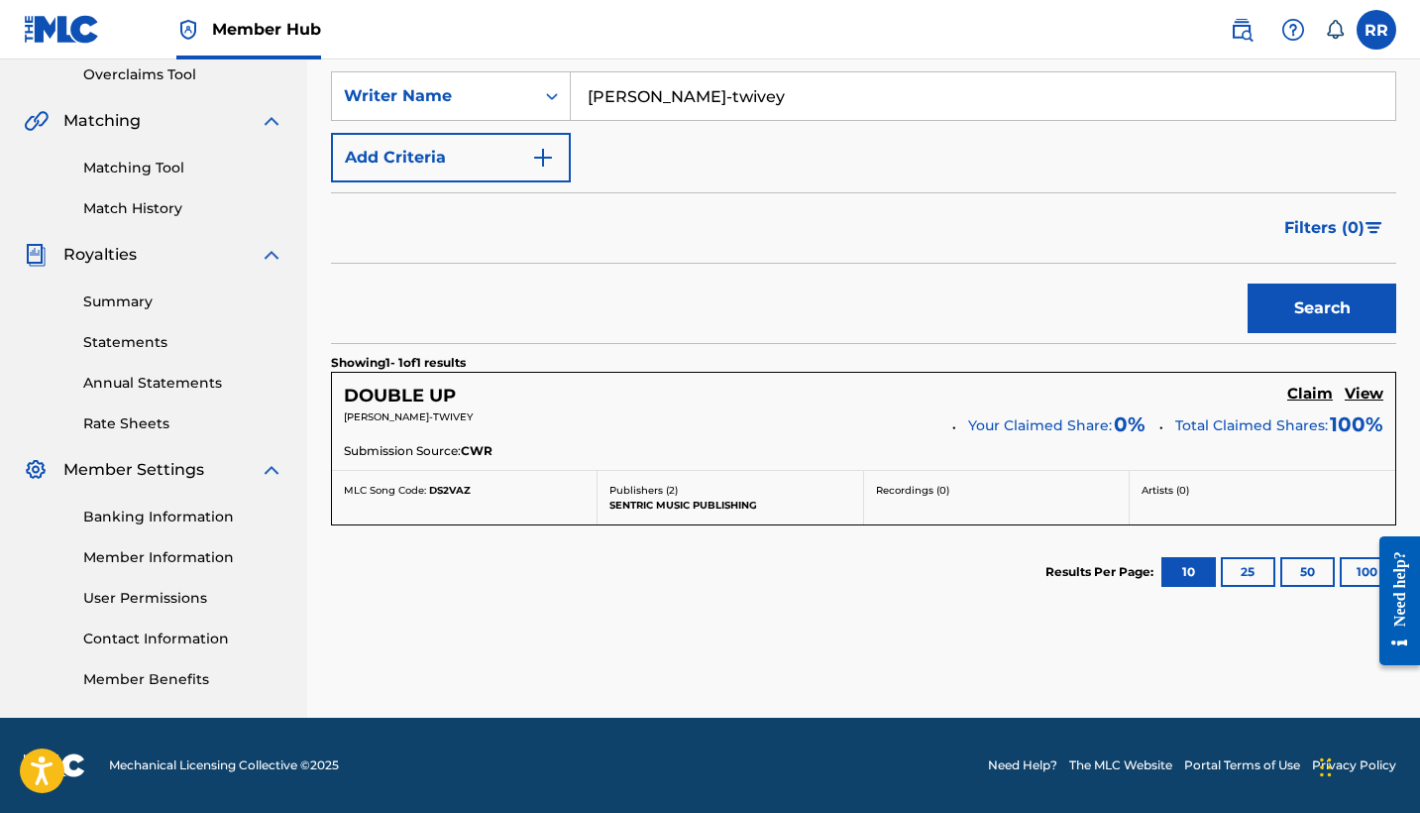
scroll to position [420, 0]
click at [1305, 393] on h5 "Claim" at bounding box center [1311, 394] width 46 height 19
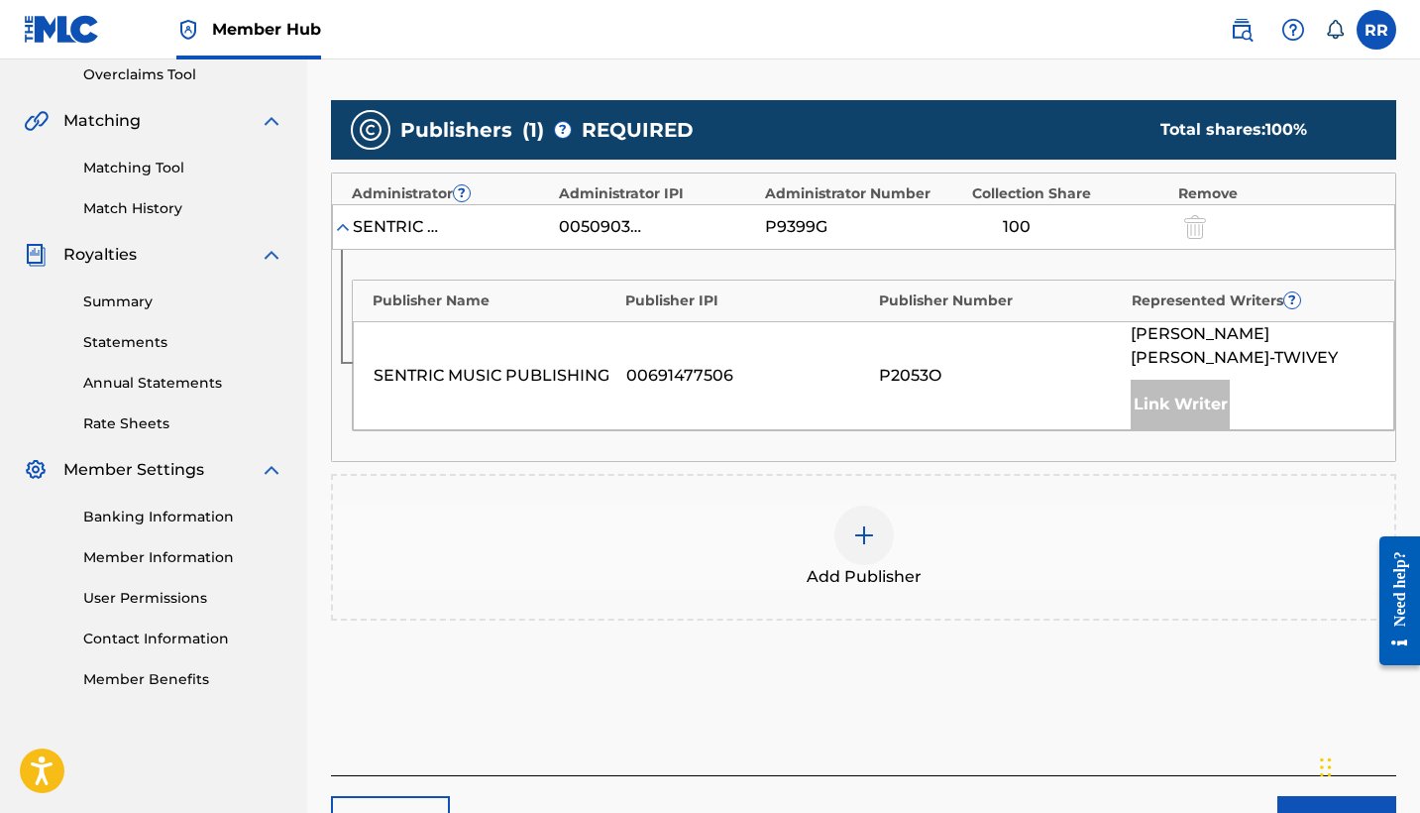
click at [865, 544] on img at bounding box center [864, 535] width 24 height 24
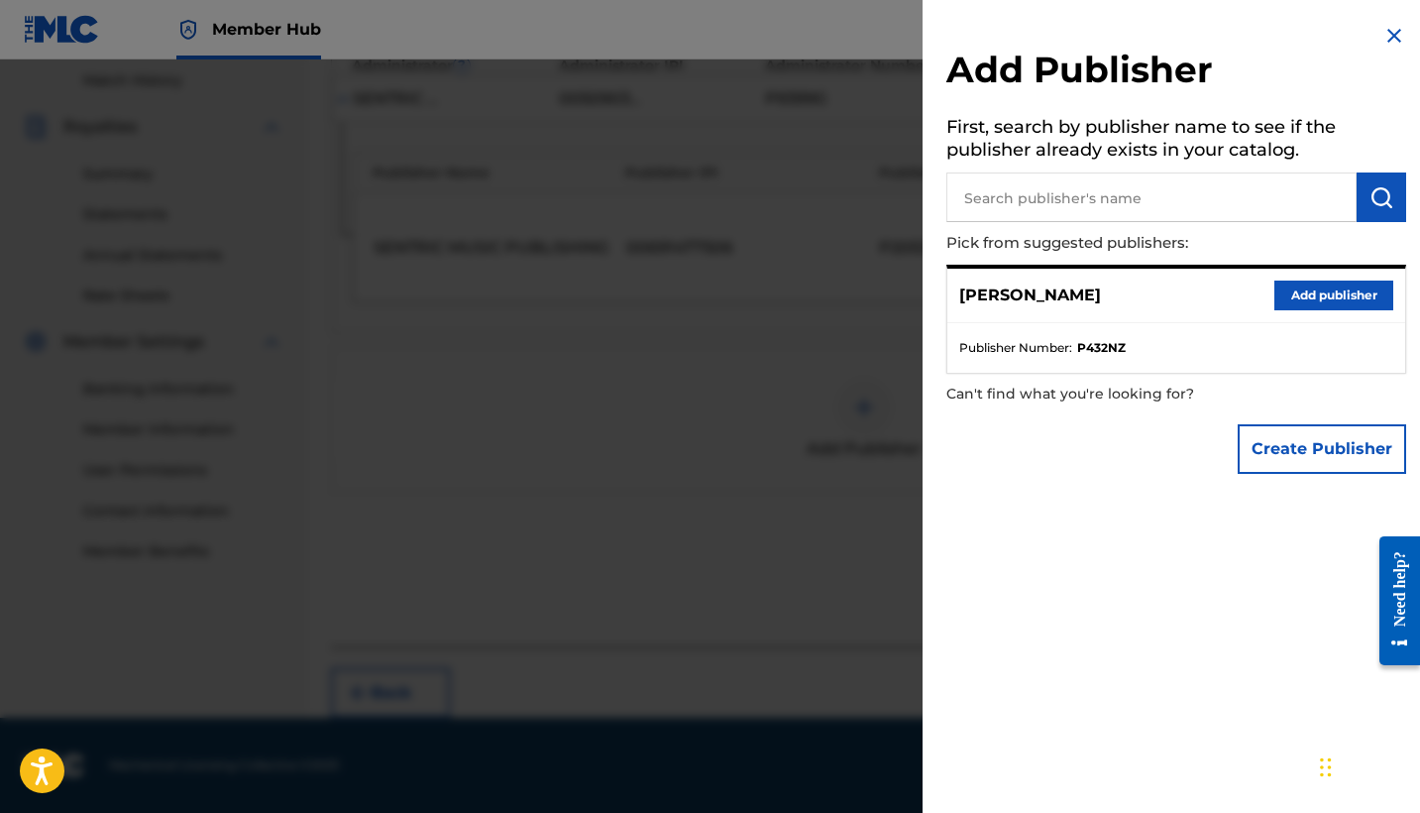
scroll to position [547, 0]
click at [1298, 300] on button "Add publisher" at bounding box center [1334, 295] width 119 height 30
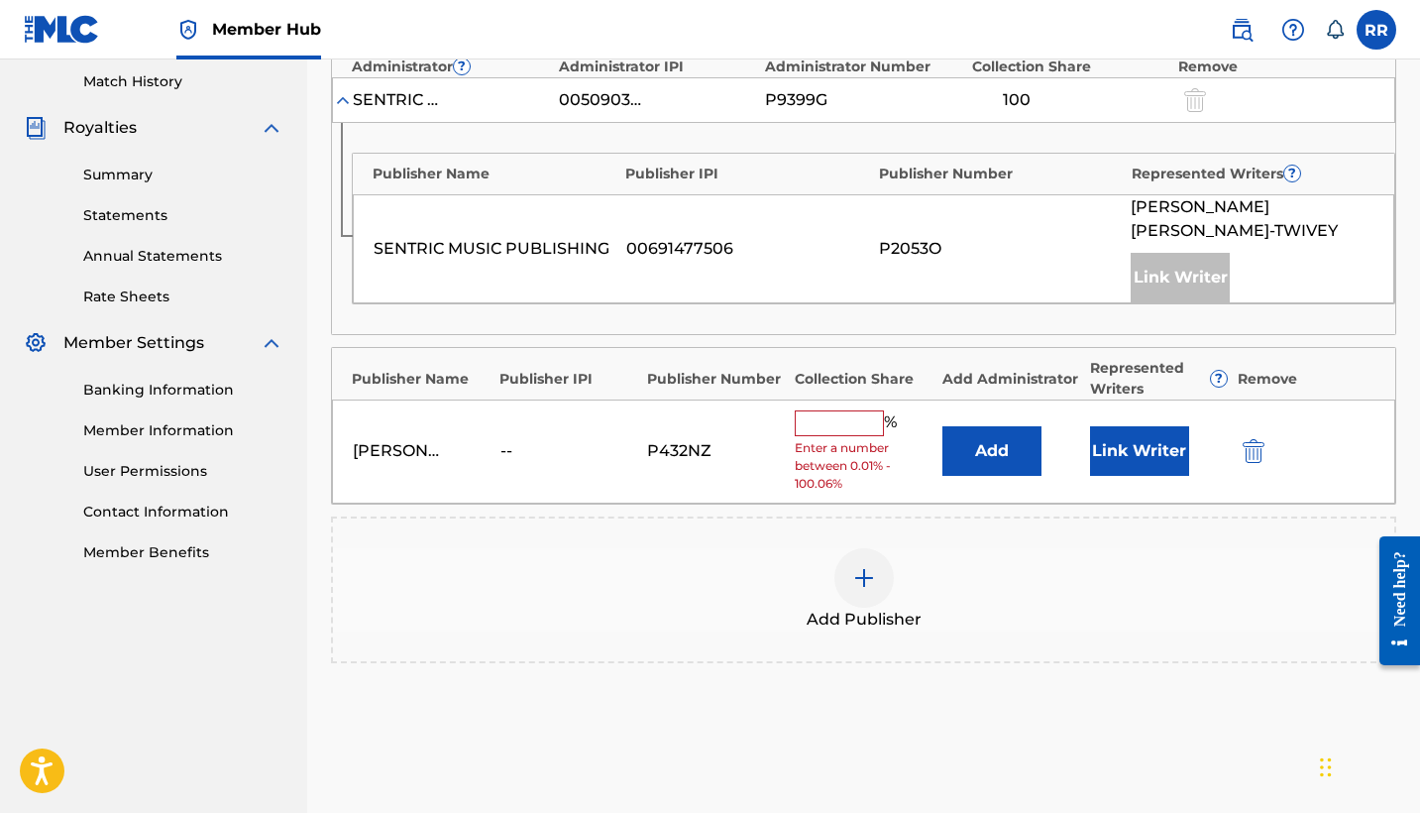
click at [829, 412] on input "text" at bounding box center [839, 423] width 89 height 26
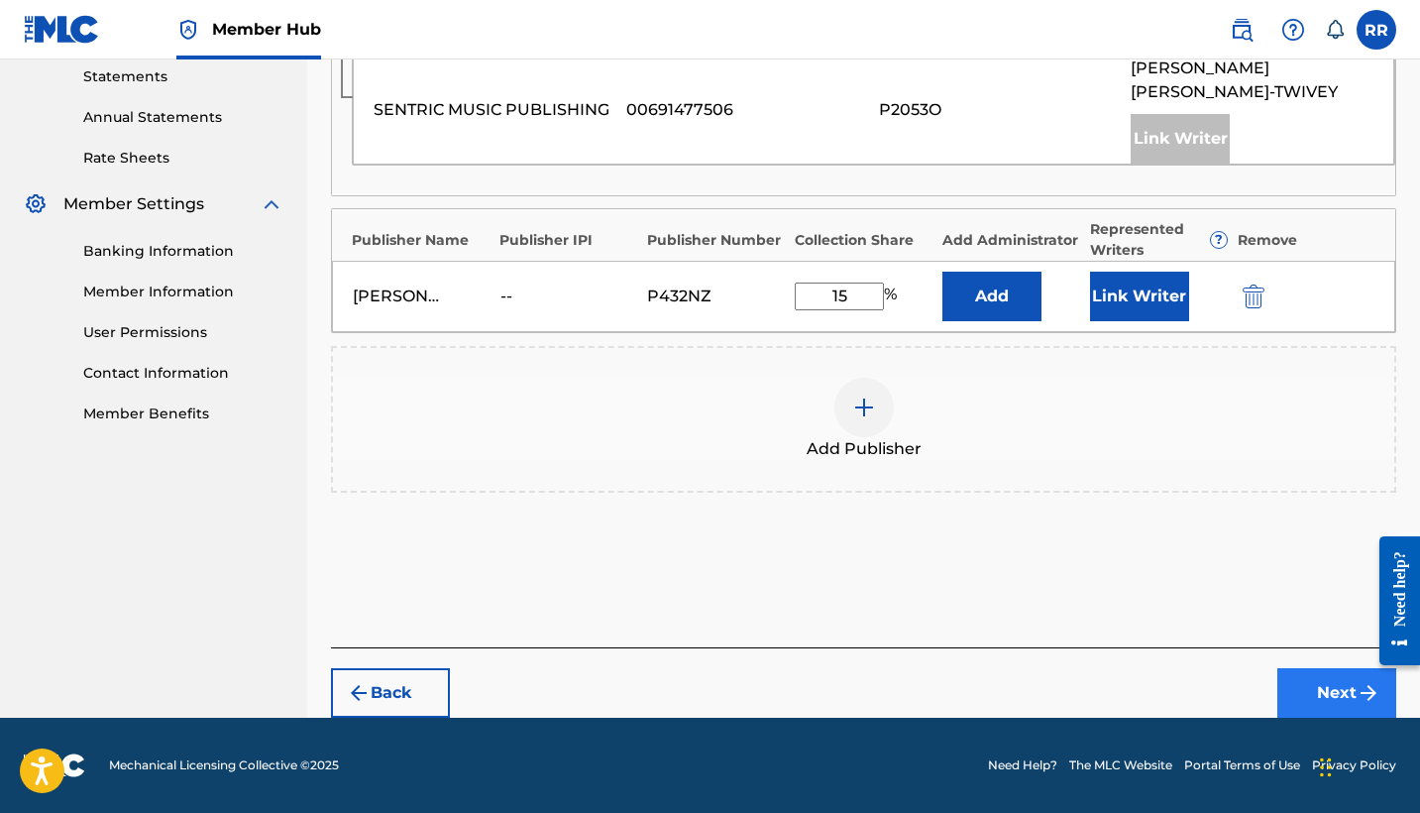
scroll to position [685, 0]
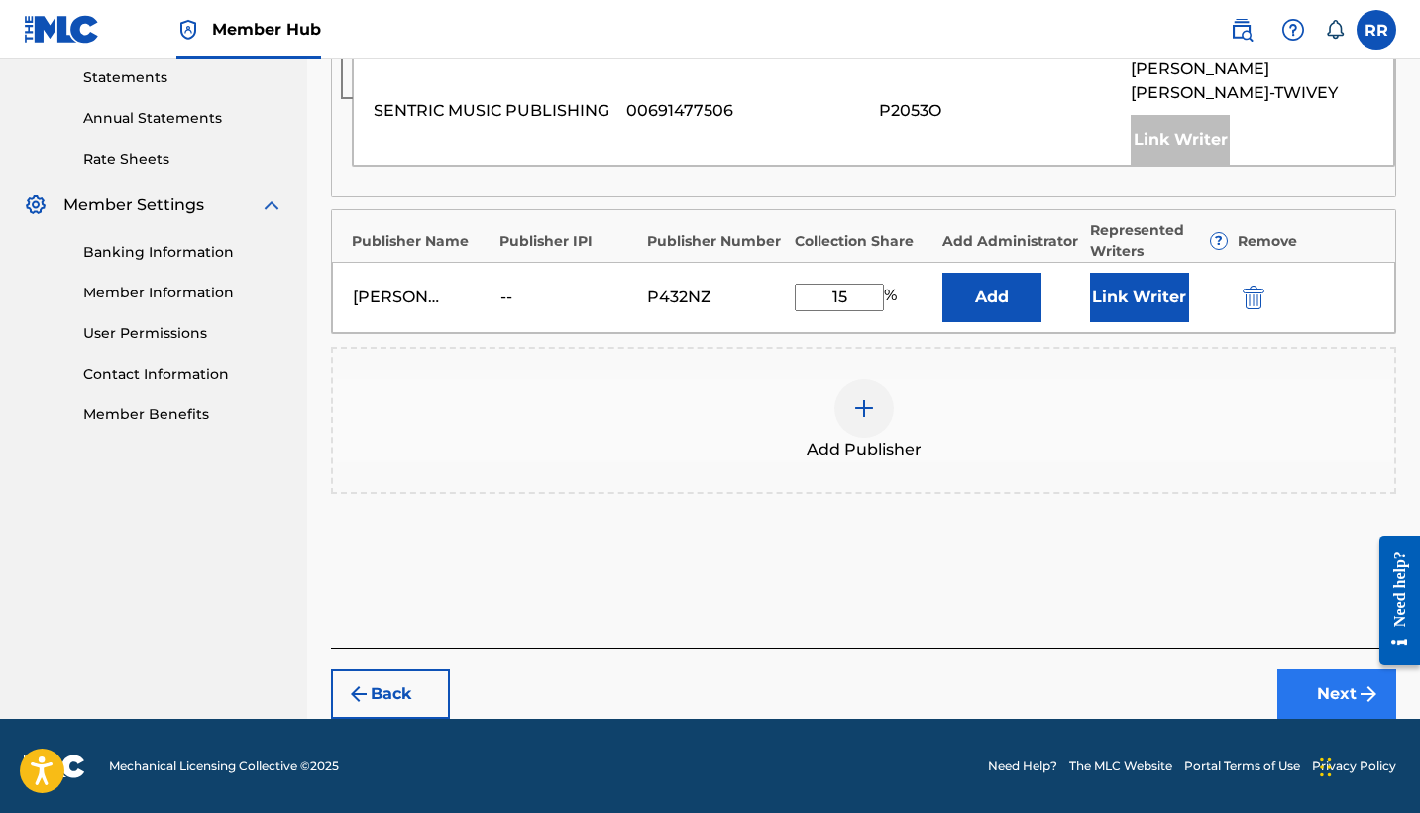
type input "15"
click at [1311, 688] on button "Next" at bounding box center [1337, 694] width 119 height 50
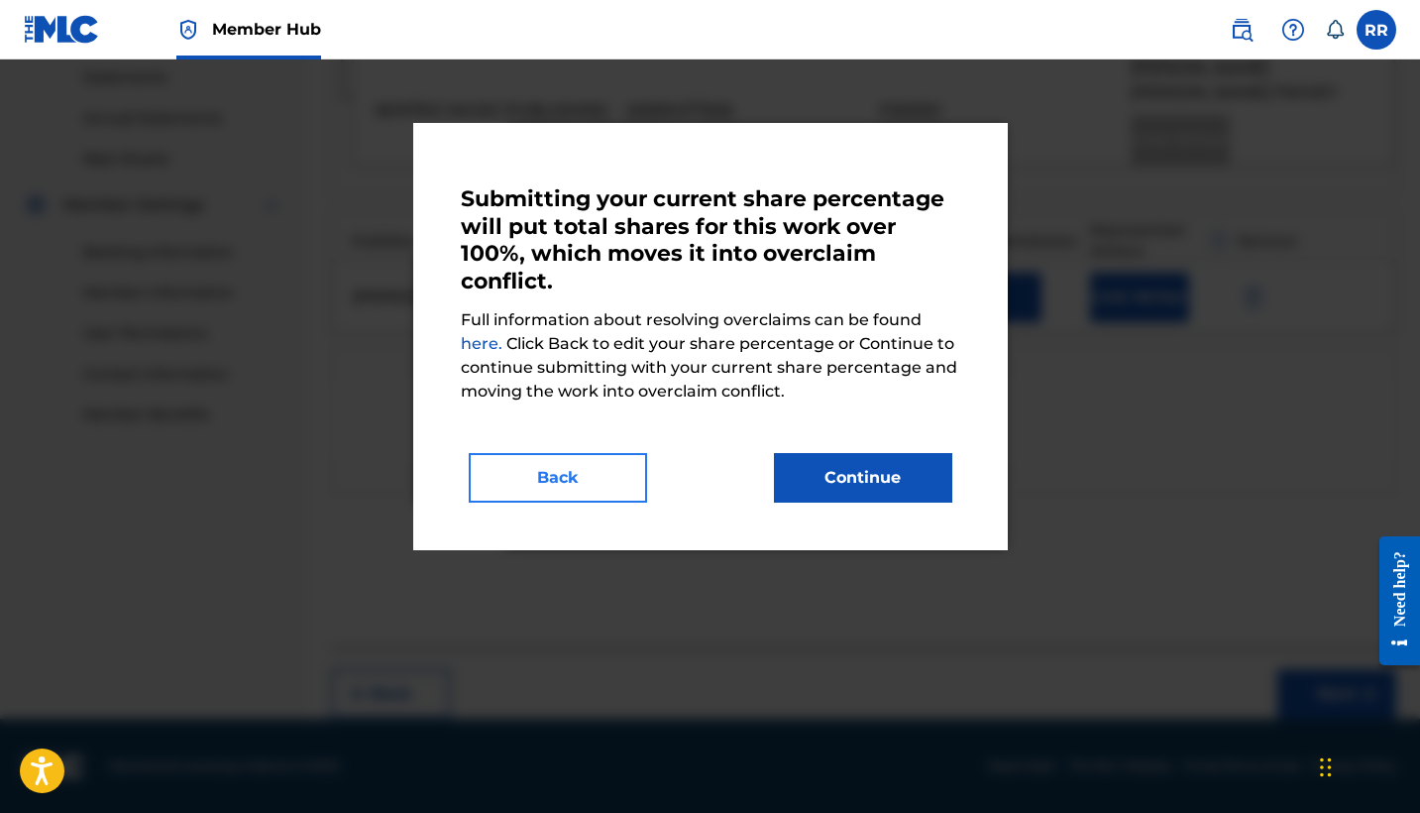
click at [581, 483] on button "Back" at bounding box center [558, 478] width 178 height 50
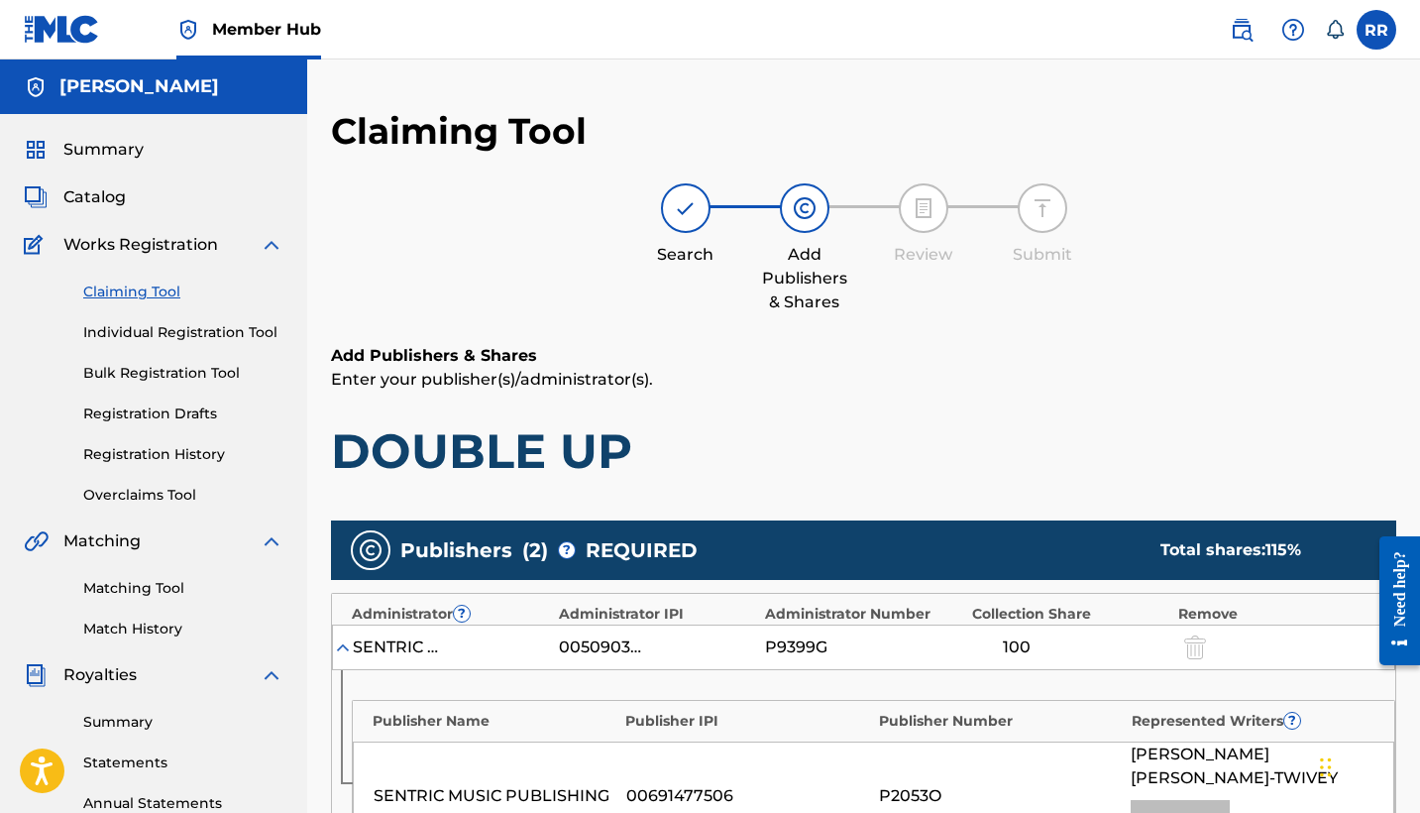
scroll to position [0, 0]
click at [109, 159] on span "Summary" at bounding box center [103, 150] width 80 height 24
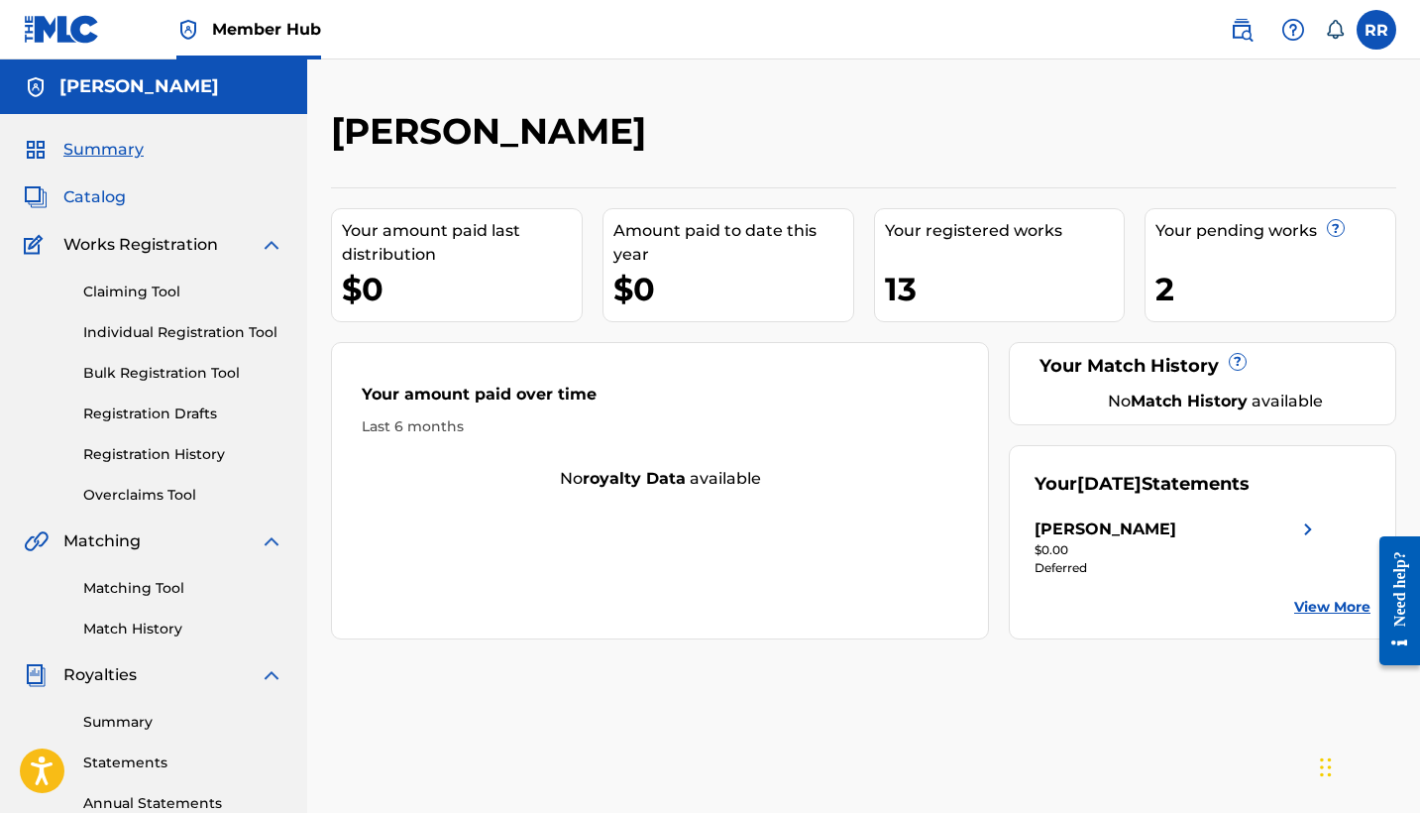
click at [97, 195] on span "Catalog" at bounding box center [94, 197] width 62 height 24
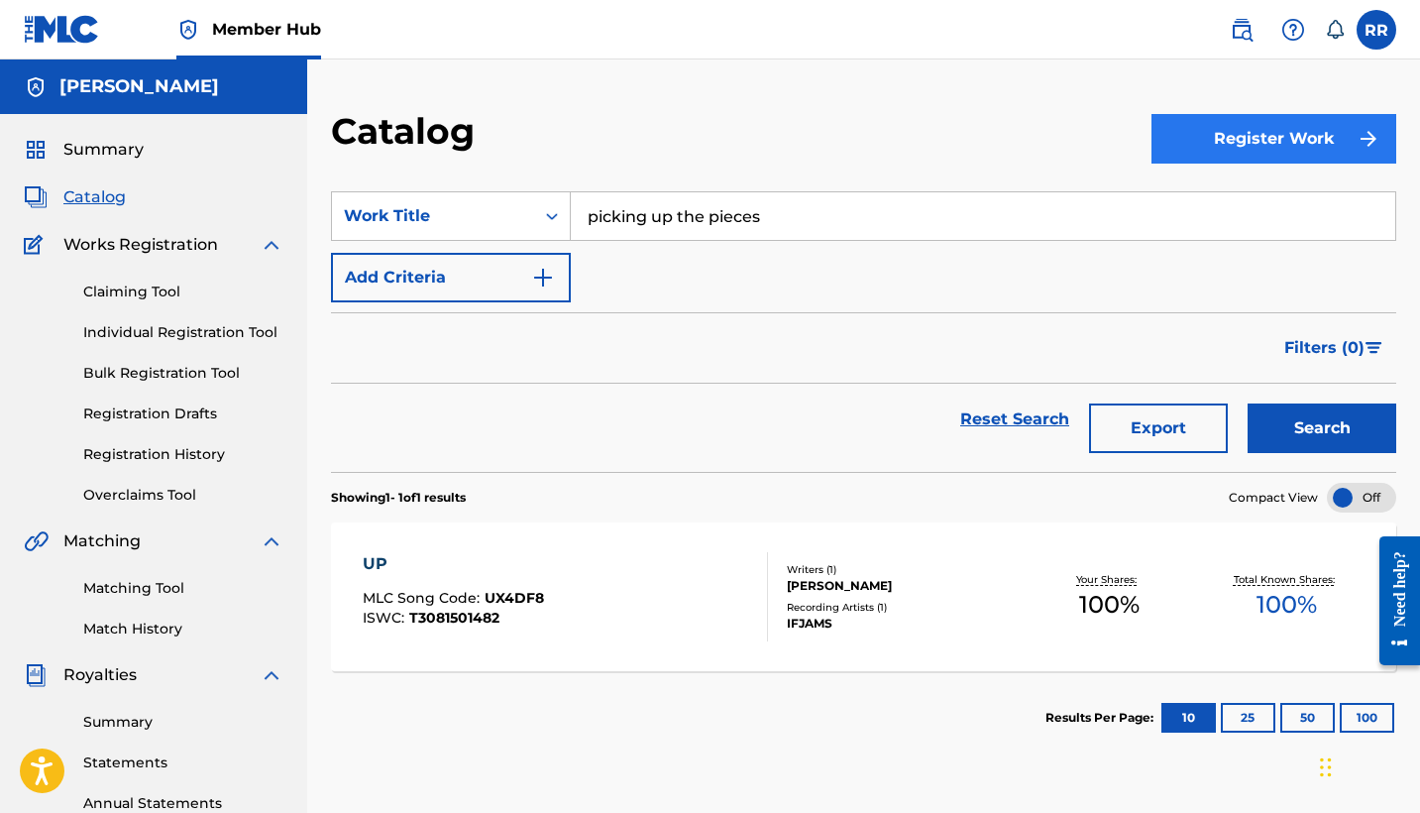
click at [1216, 142] on button "Register Work" at bounding box center [1274, 139] width 245 height 50
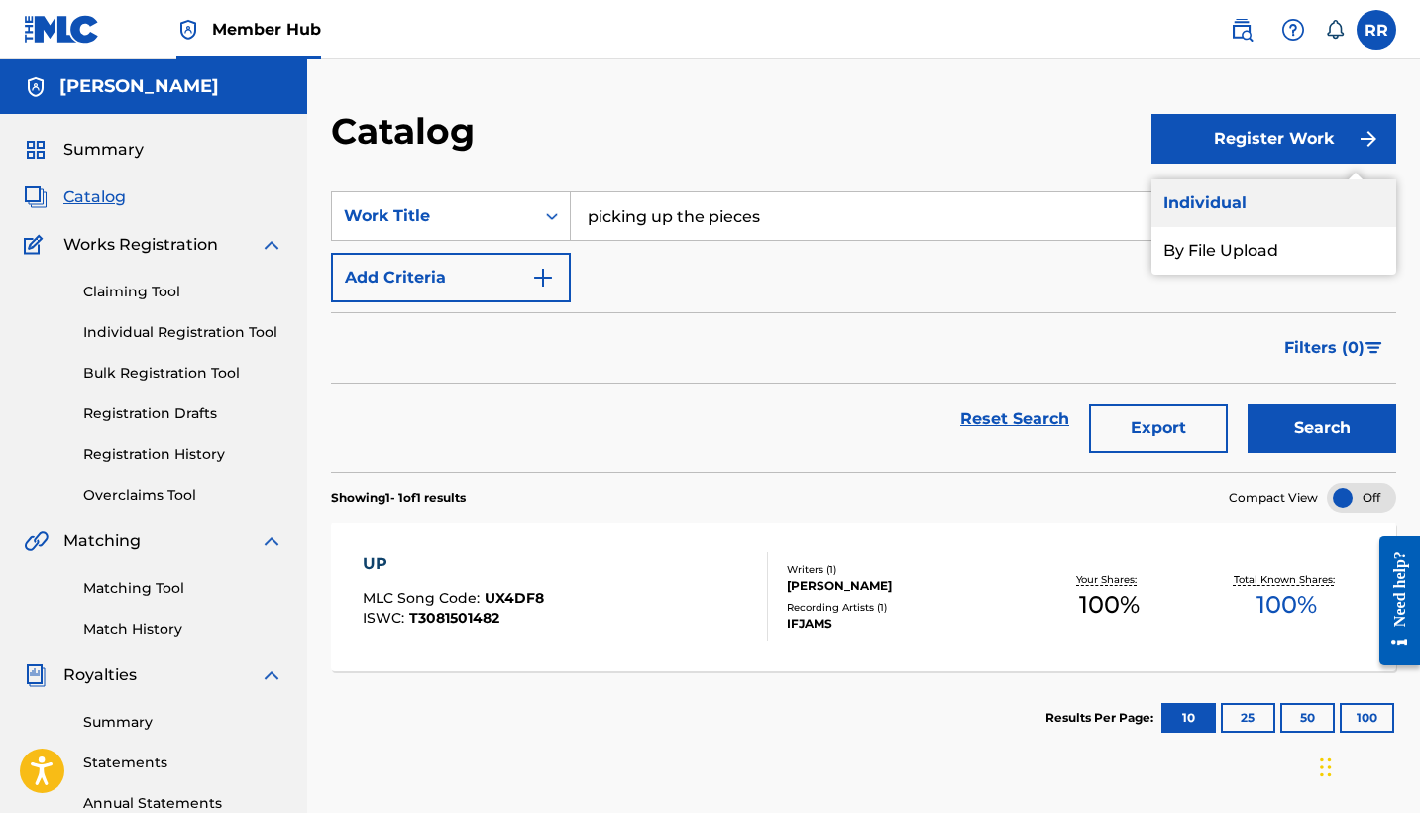
click at [1236, 199] on link "Individual" at bounding box center [1274, 203] width 245 height 48
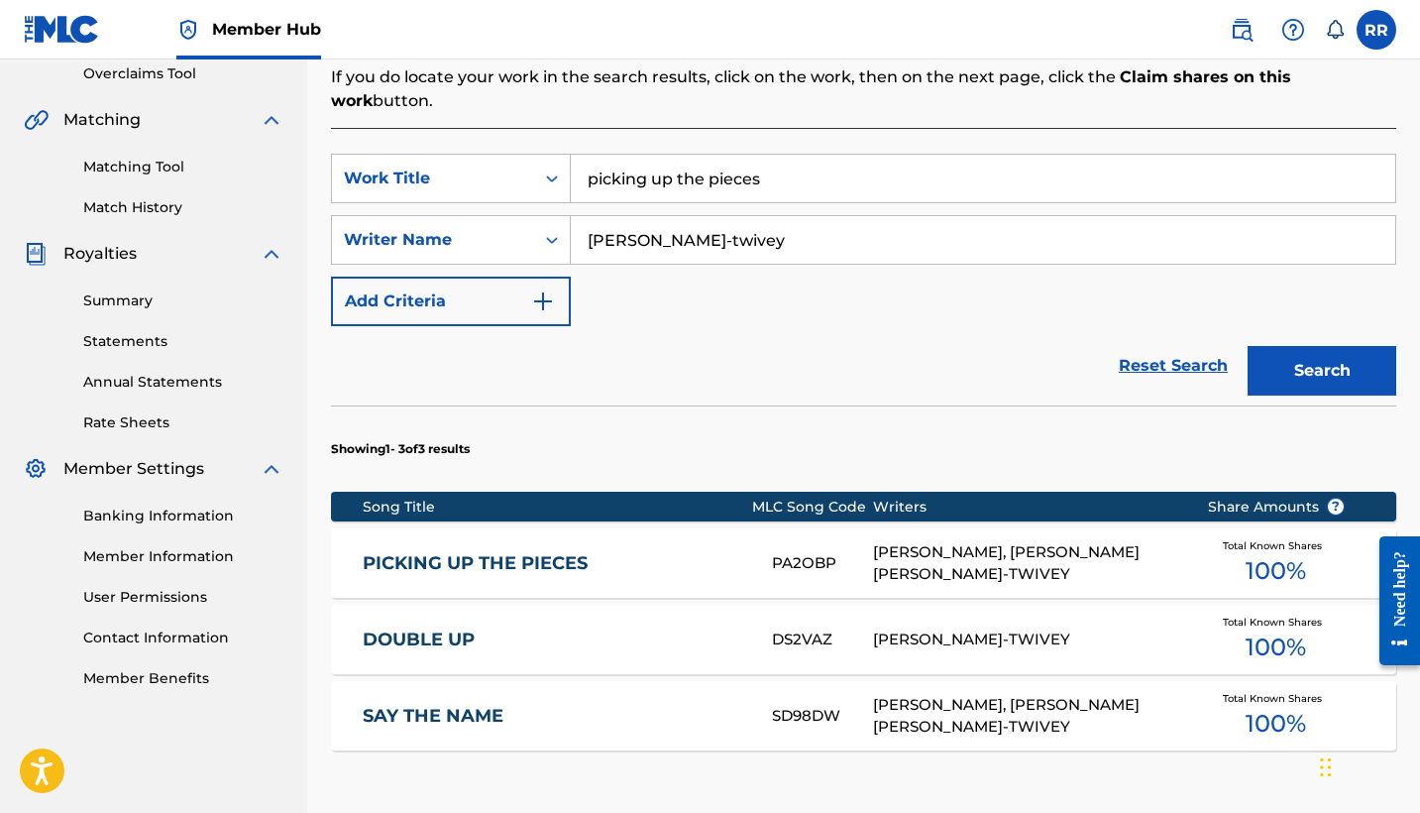
scroll to position [565, 0]
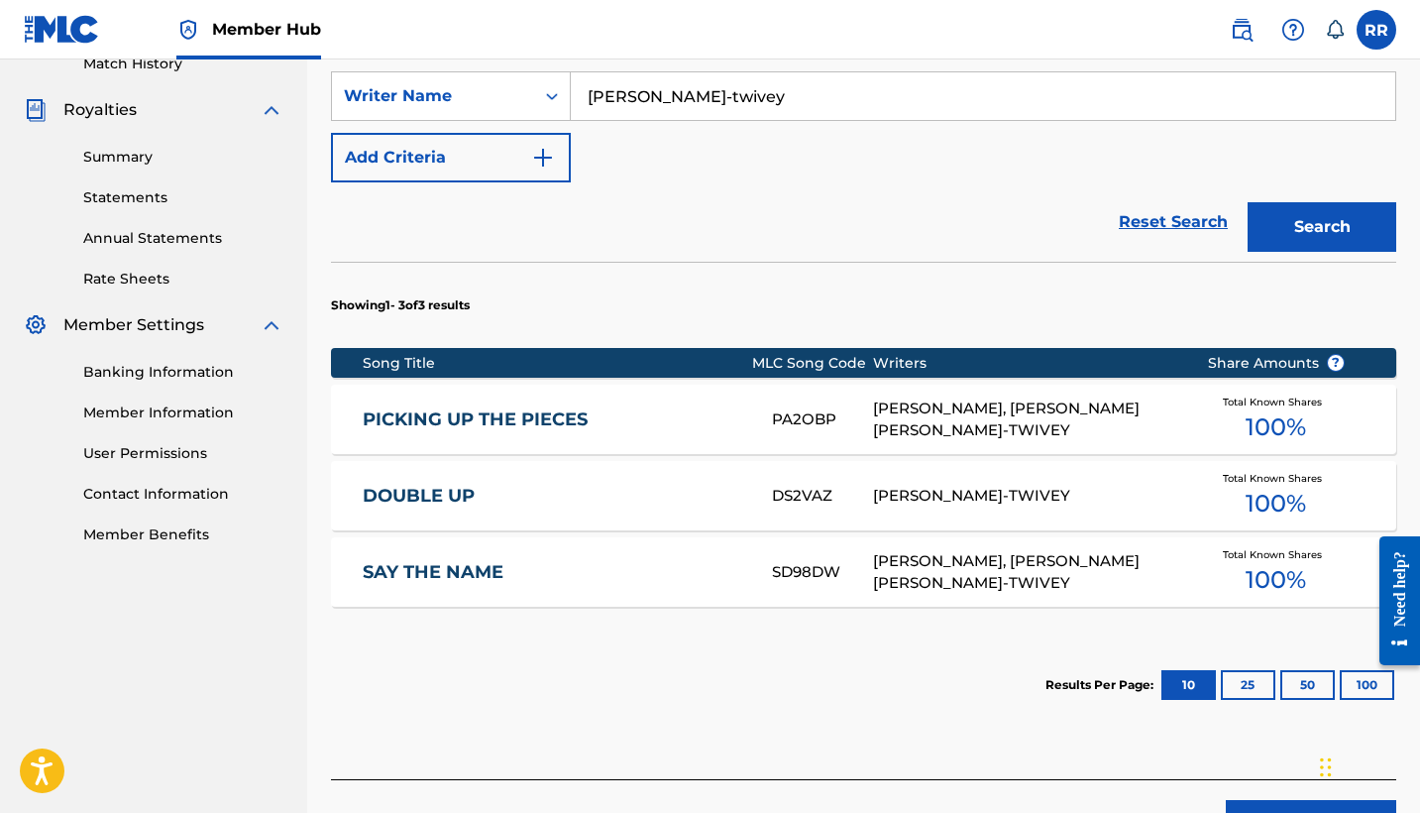
click at [551, 408] on link "PICKING UP THE PIECES" at bounding box center [554, 419] width 383 height 23
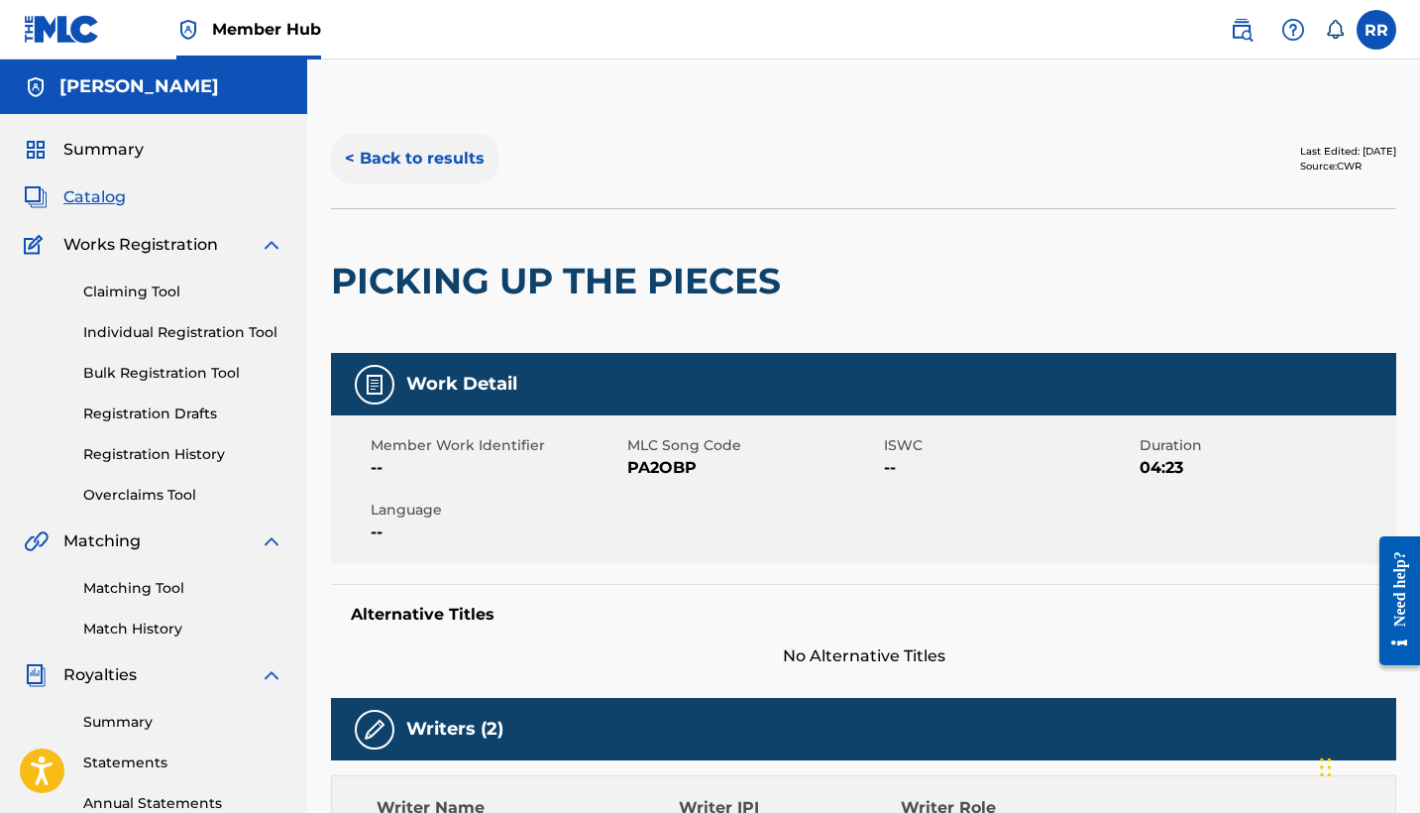
click at [388, 156] on button "< Back to results" at bounding box center [415, 159] width 168 height 50
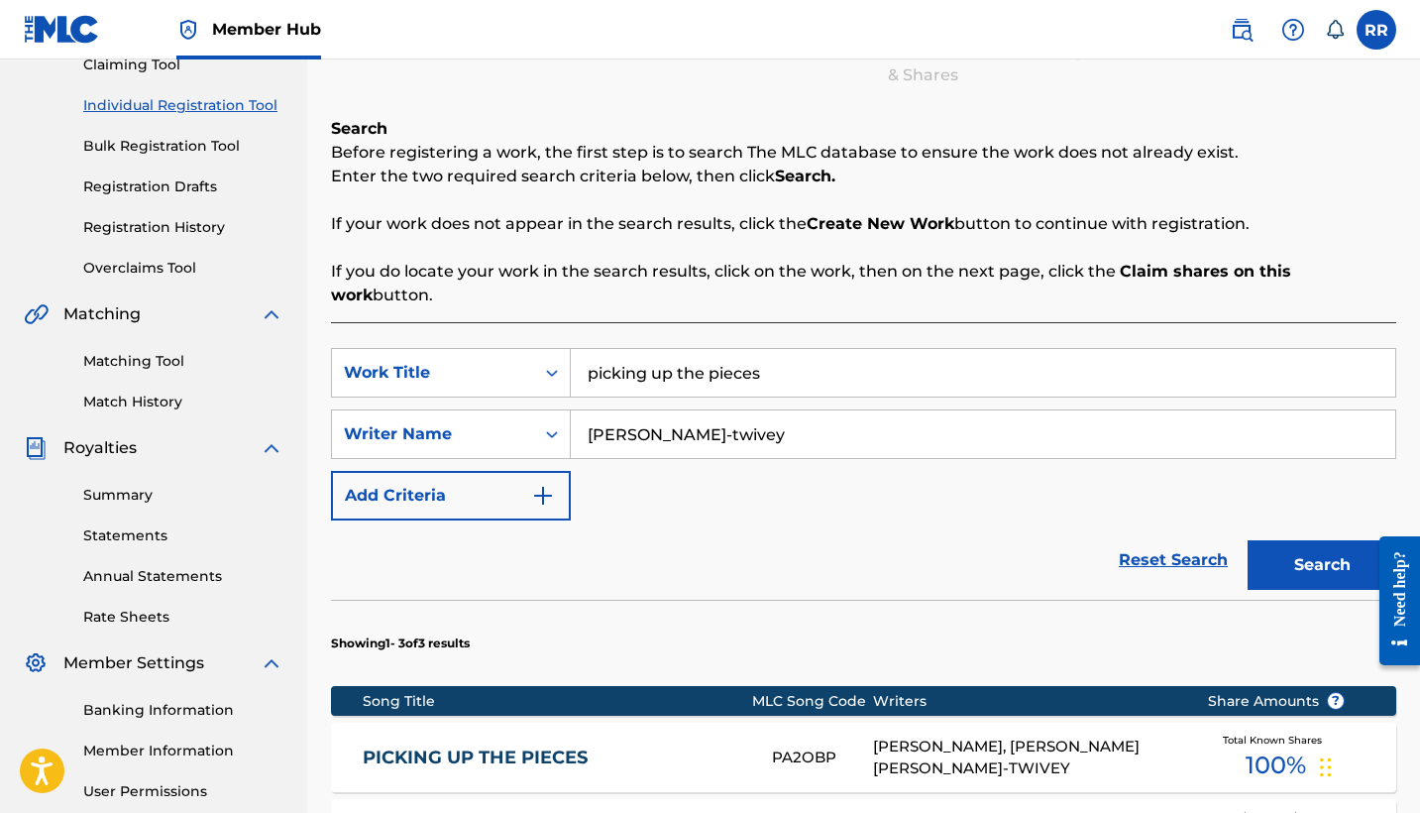
scroll to position [218, 0]
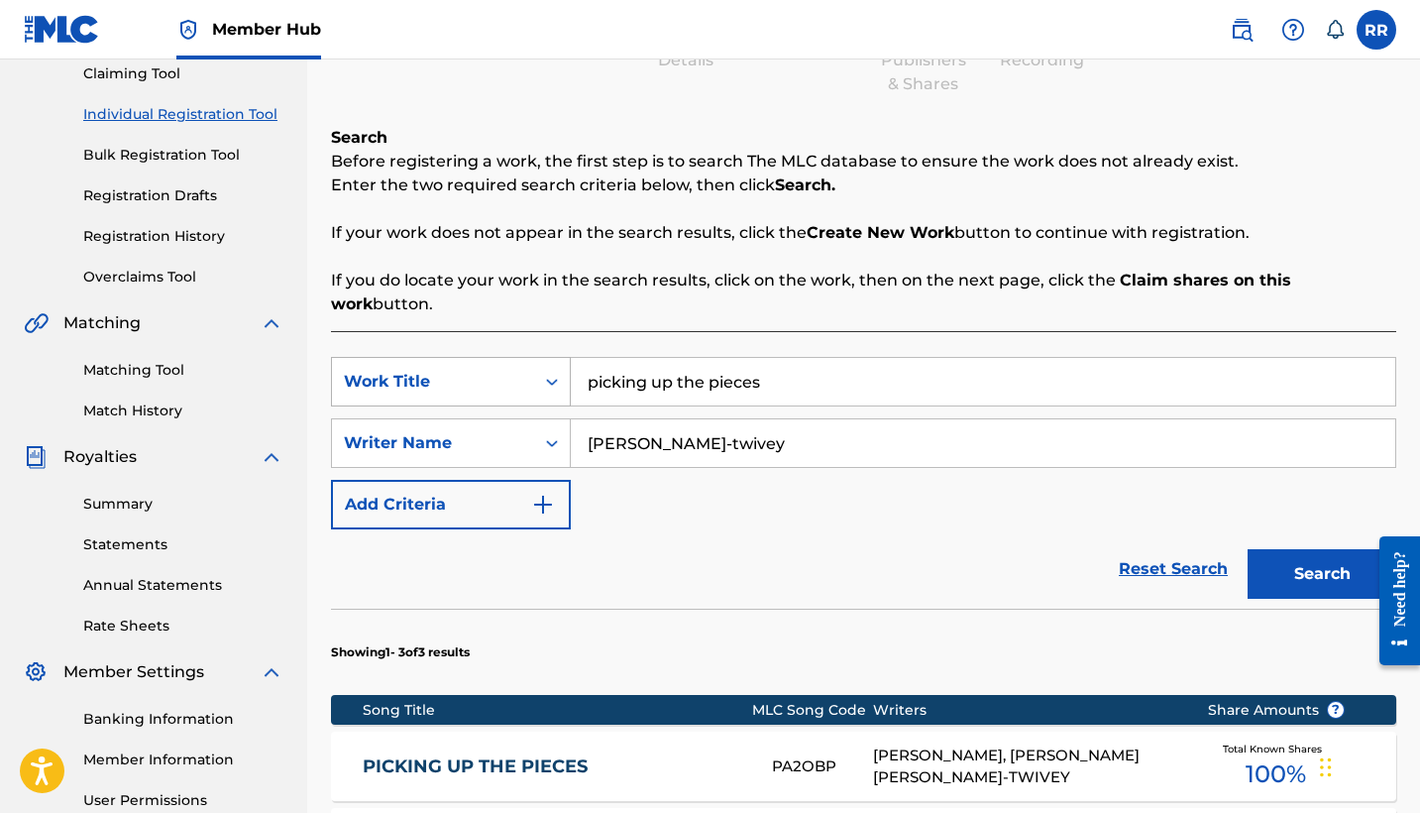
drag, startPoint x: 812, startPoint y: 366, endPoint x: 564, endPoint y: 360, distance: 247.9
click at [564, 360] on div "SearchWithCriteria1f87b669-53e4-47b4-a99c-ac3fee83b645 Work Title picking up th…" at bounding box center [864, 382] width 1066 height 50
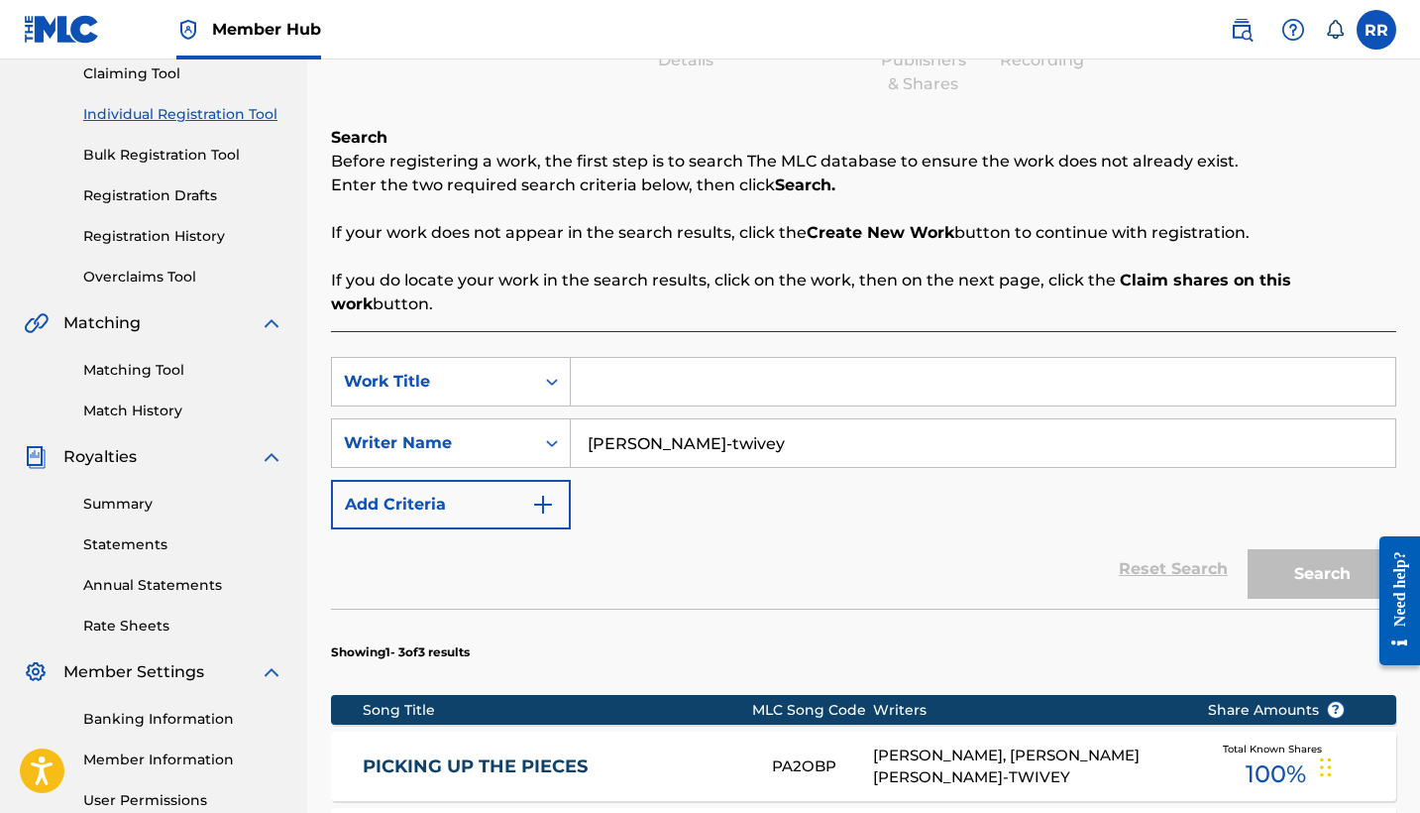
paste input "Gotcha Til Then"
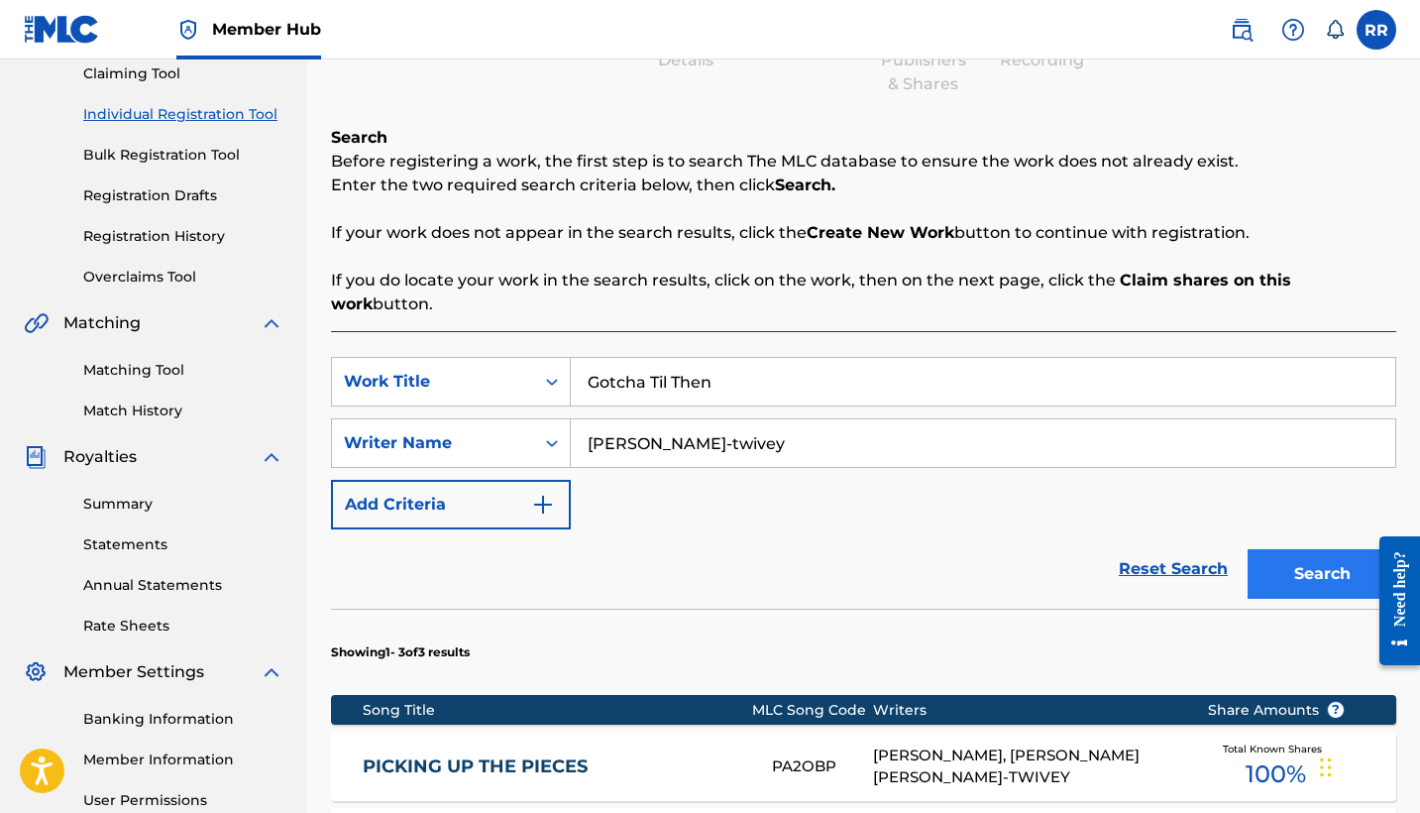
type input "Gotcha Til Then"
click at [1317, 549] on button "Search" at bounding box center [1322, 574] width 149 height 50
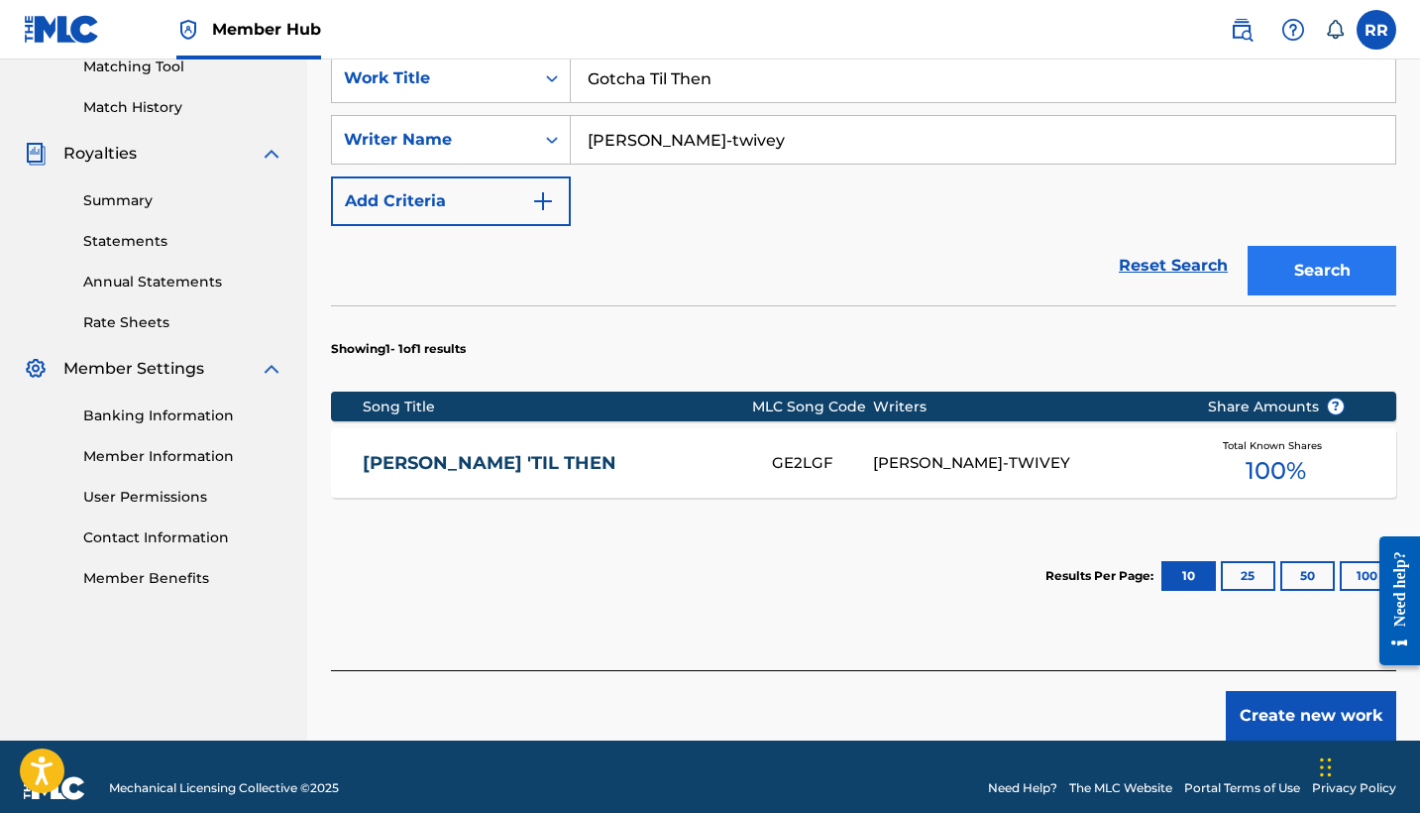
scroll to position [520, 0]
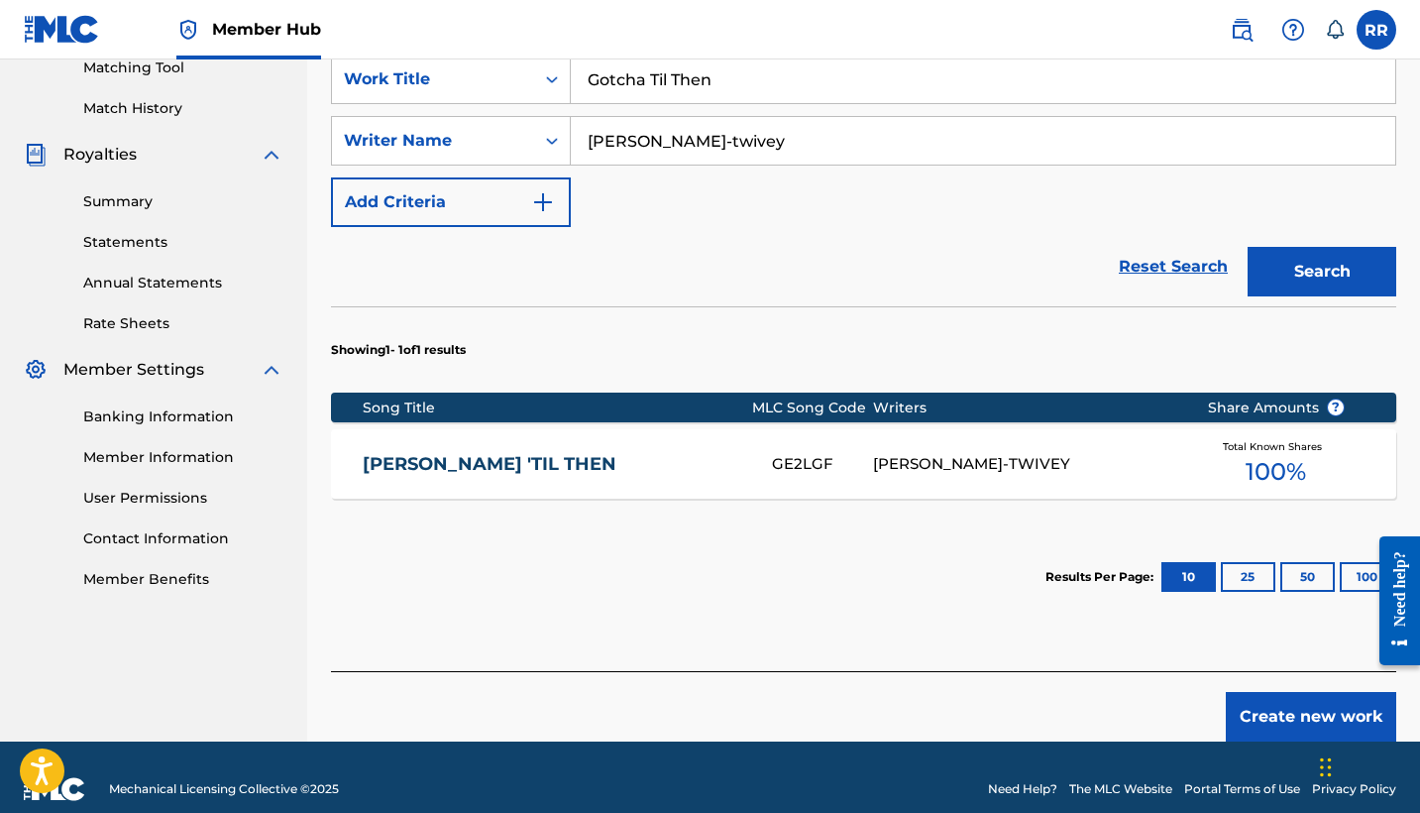
click at [499, 453] on link "GOTCHA 'TIL THEN" at bounding box center [554, 464] width 383 height 23
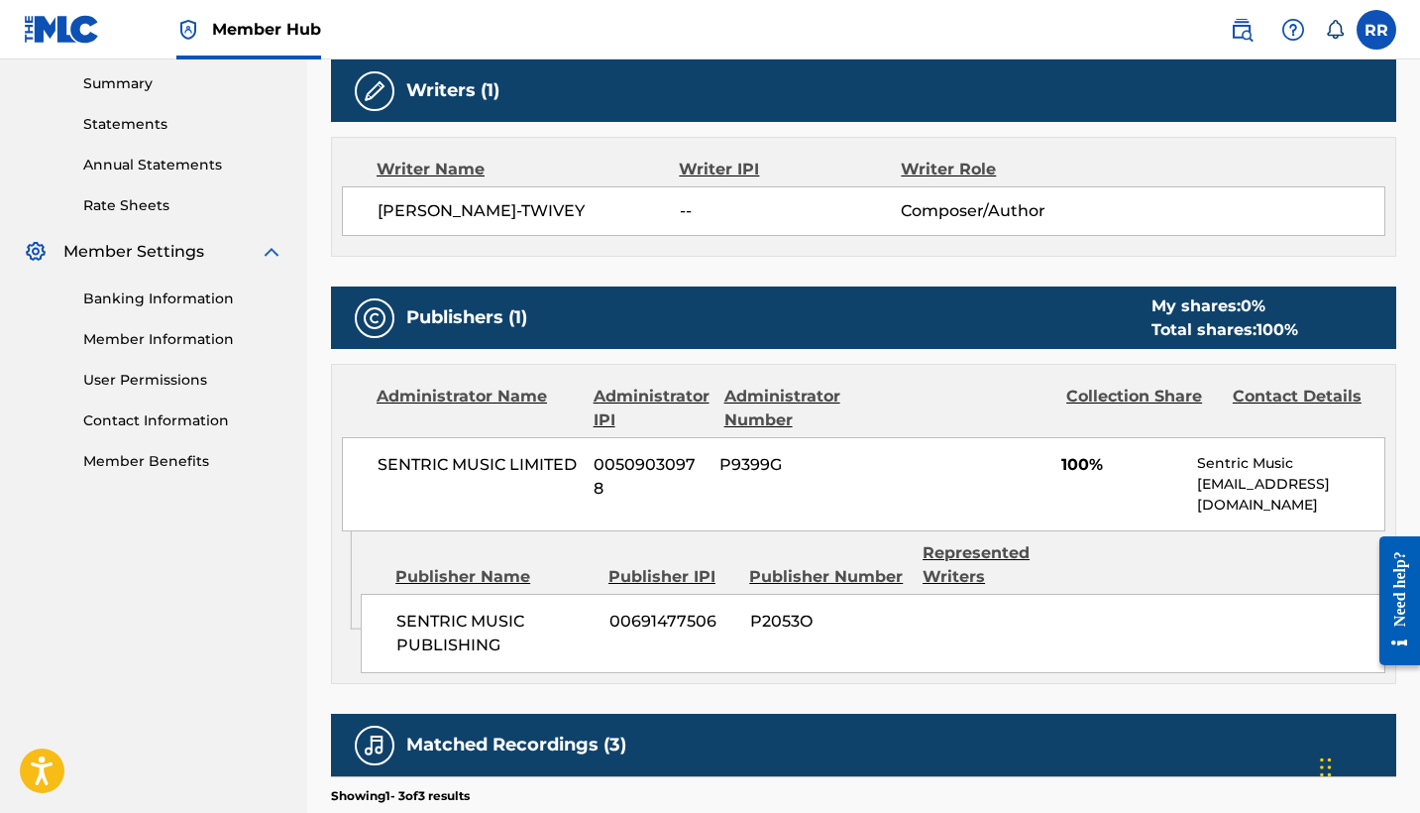
scroll to position [641, 0]
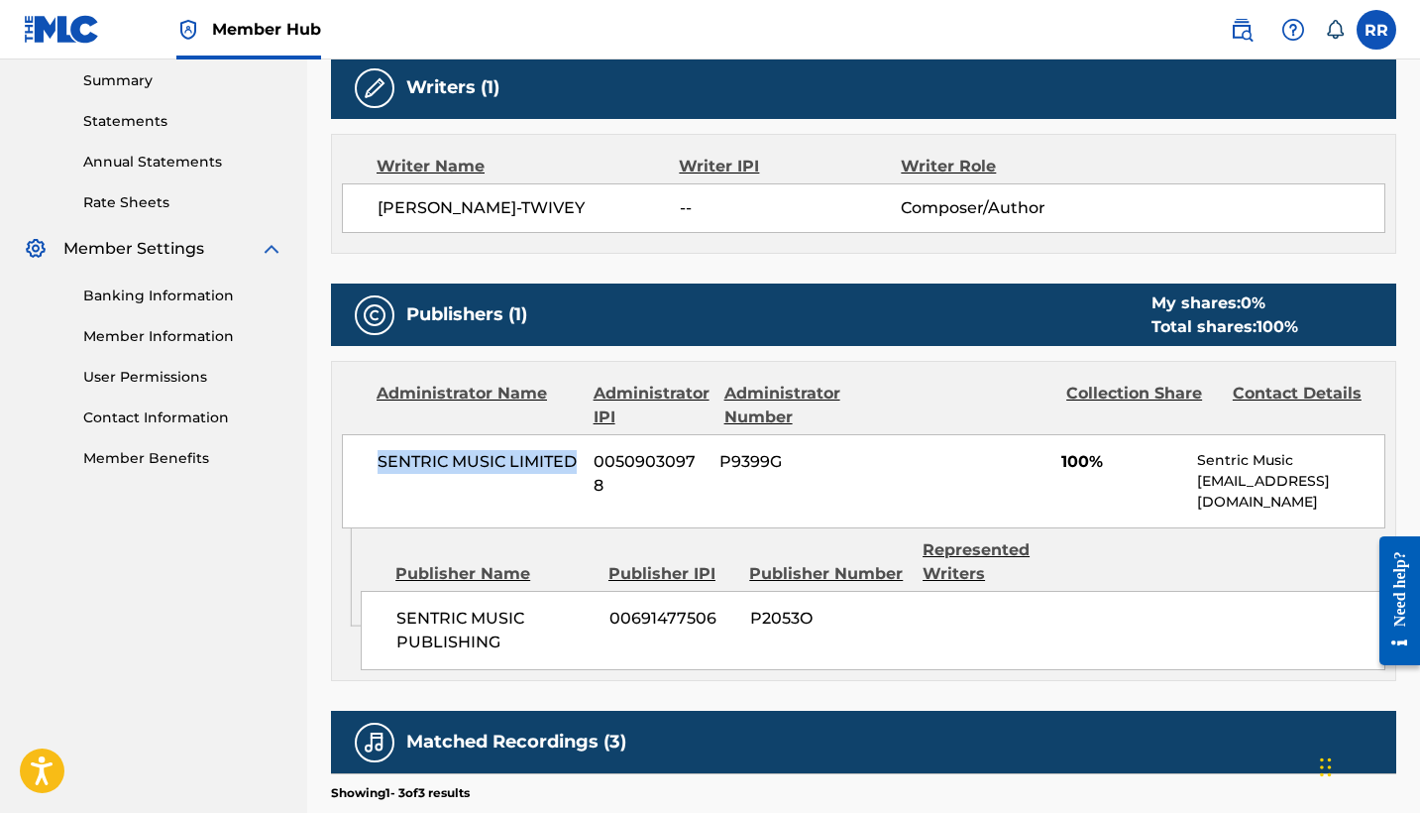
drag, startPoint x: 577, startPoint y: 456, endPoint x: 374, endPoint y: 454, distance: 203.2
click at [374, 454] on div "SENTRIC MUSIC LIMITED 00509030978 P9399G 100% Sentric Music society@sentricmusi…" at bounding box center [864, 481] width 1044 height 94
copy span "SENTRIC MUSIC LIMITED"
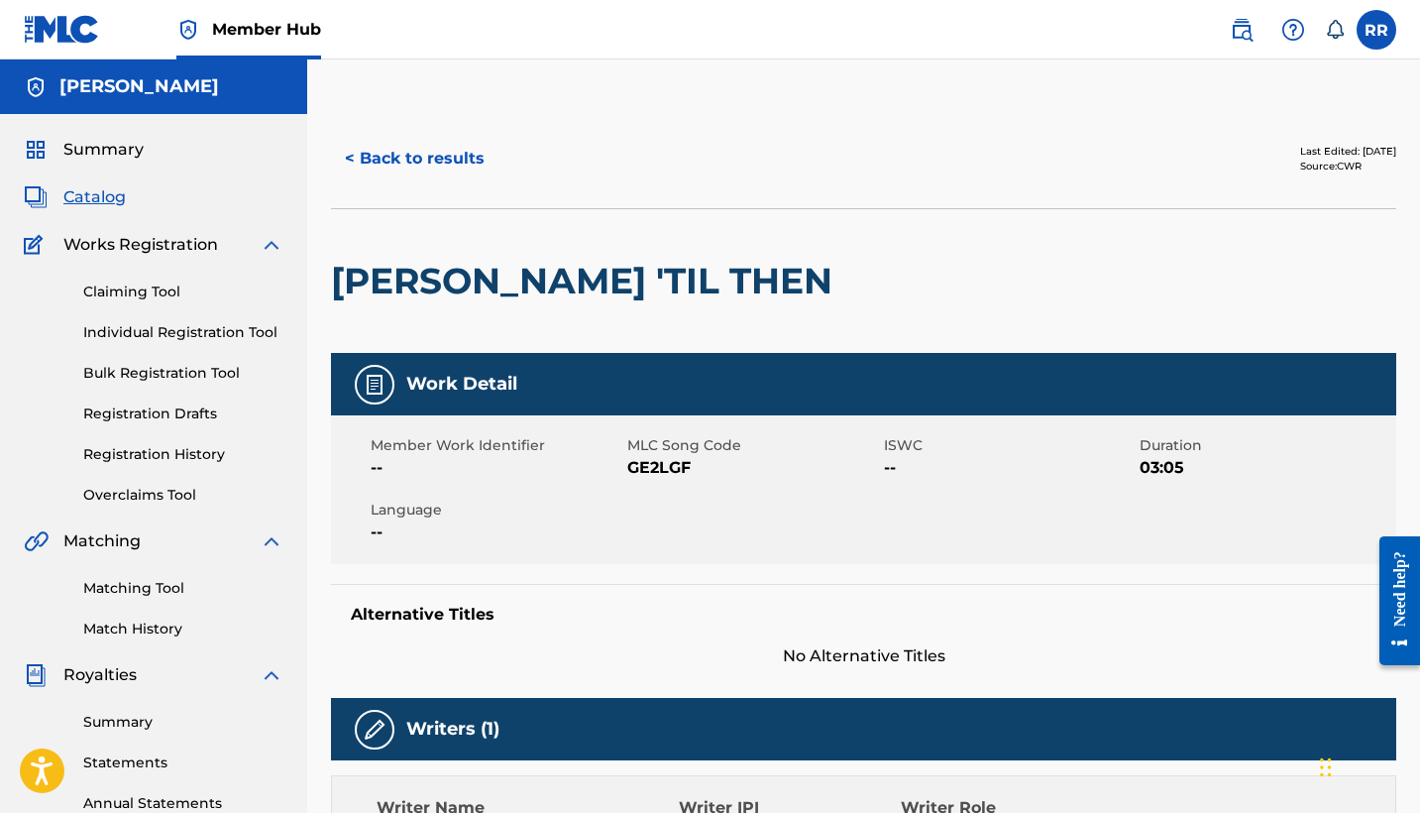
scroll to position [0, 0]
click at [95, 203] on span "Catalog" at bounding box center [94, 197] width 62 height 24
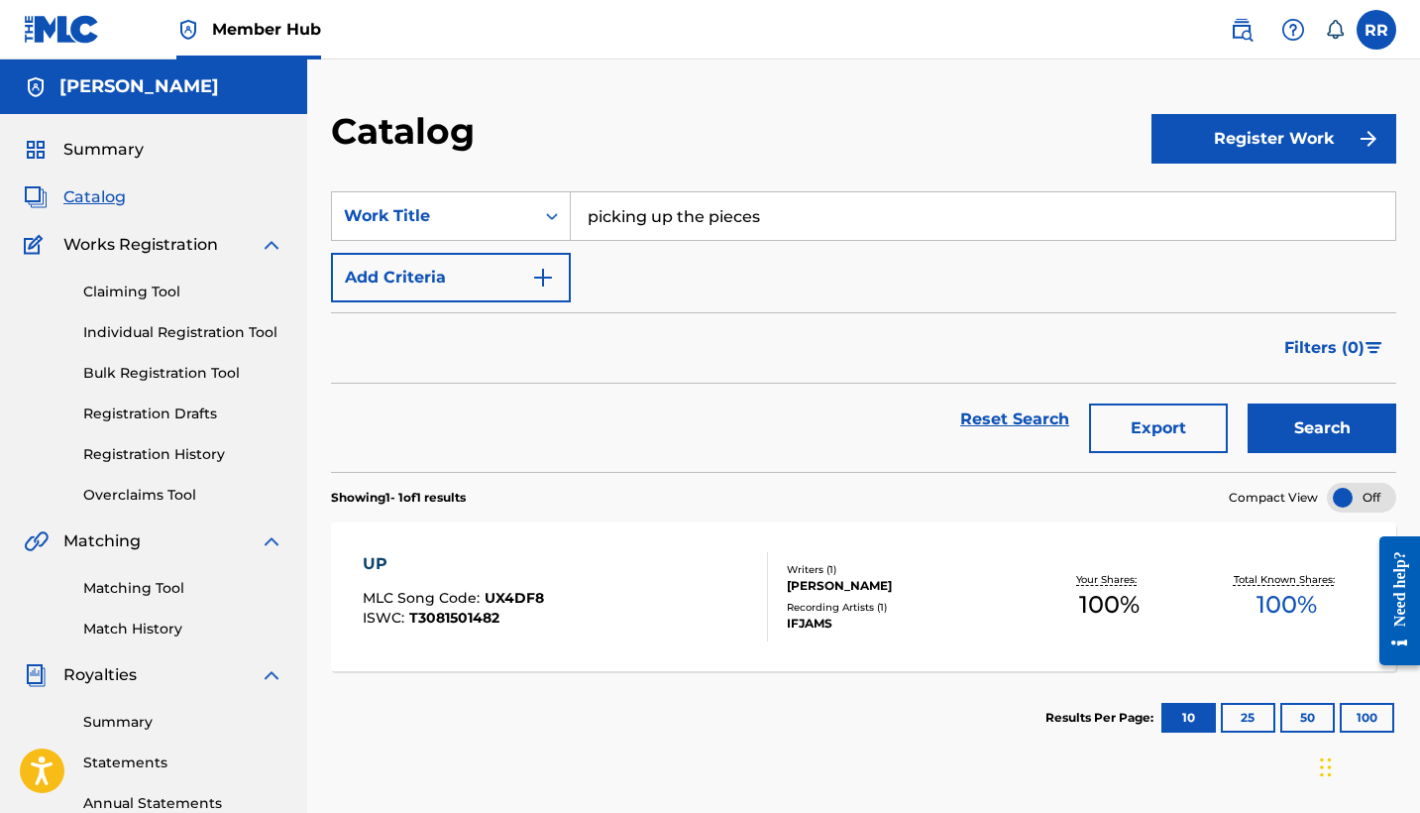
scroll to position [8, 0]
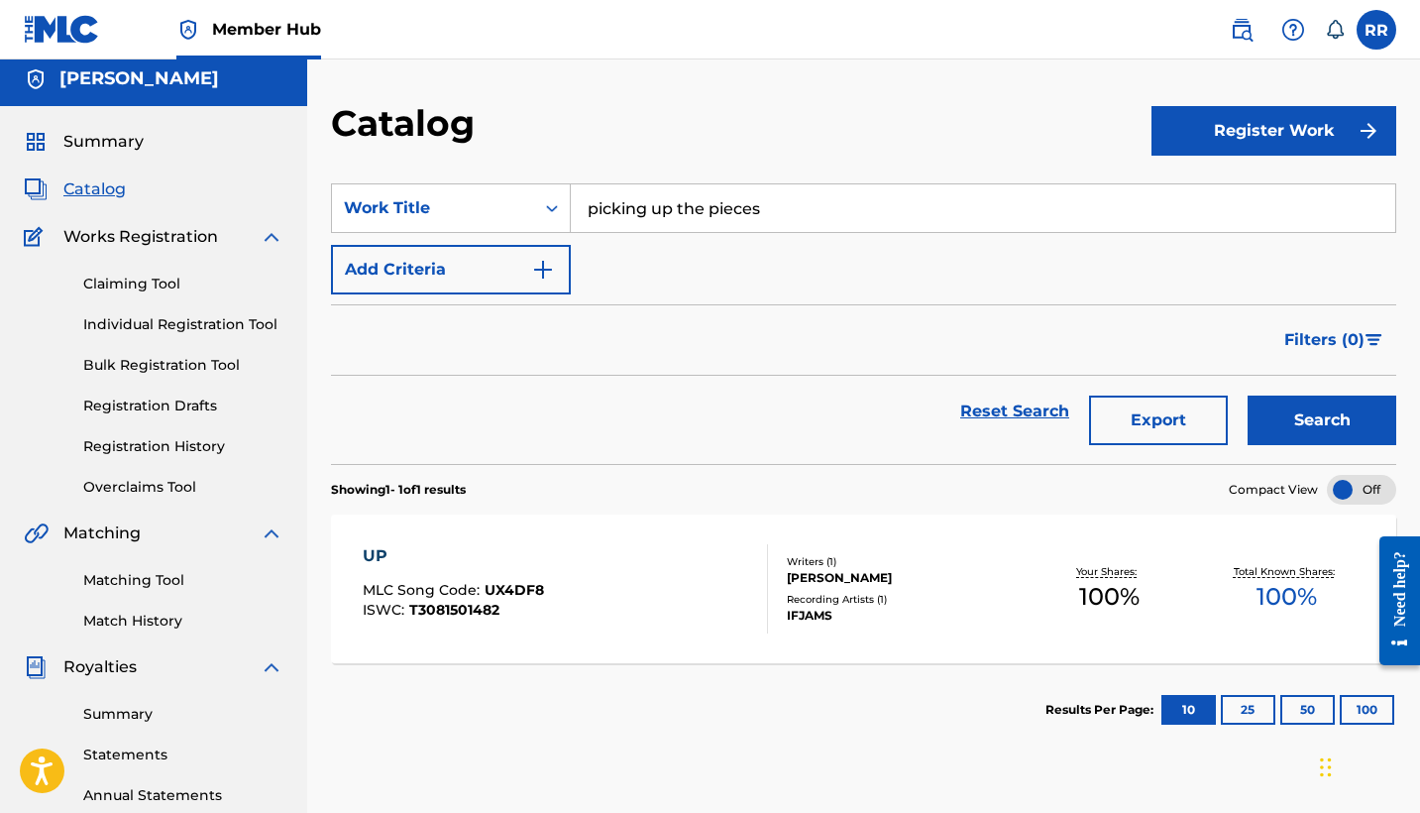
drag, startPoint x: 777, startPoint y: 219, endPoint x: 579, endPoint y: 184, distance: 201.2
click at [579, 184] on input "picking up the pieces" at bounding box center [983, 208] width 825 height 48
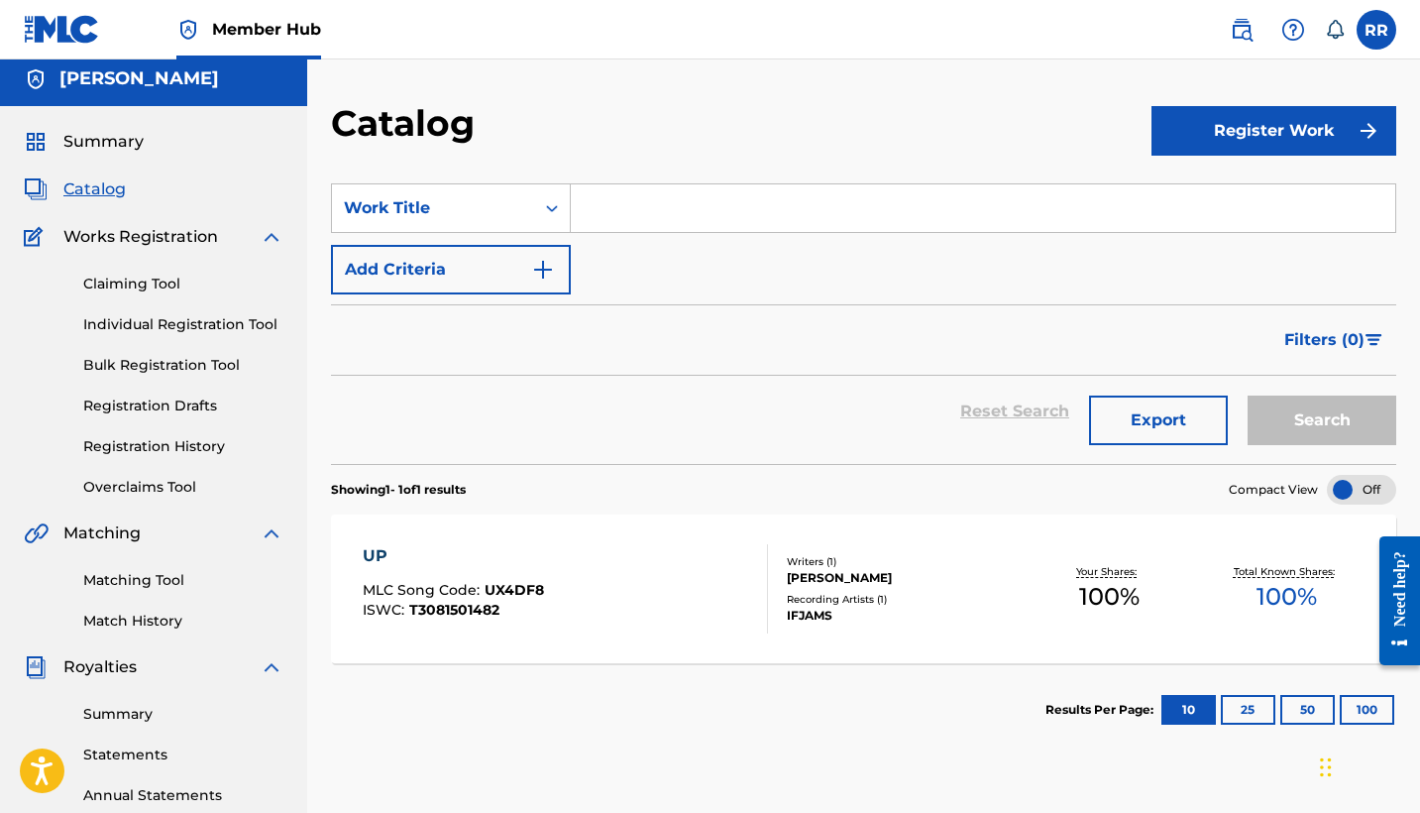
click at [755, 681] on section "Results Per Page: 10 25 50 100" at bounding box center [864, 709] width 1066 height 93
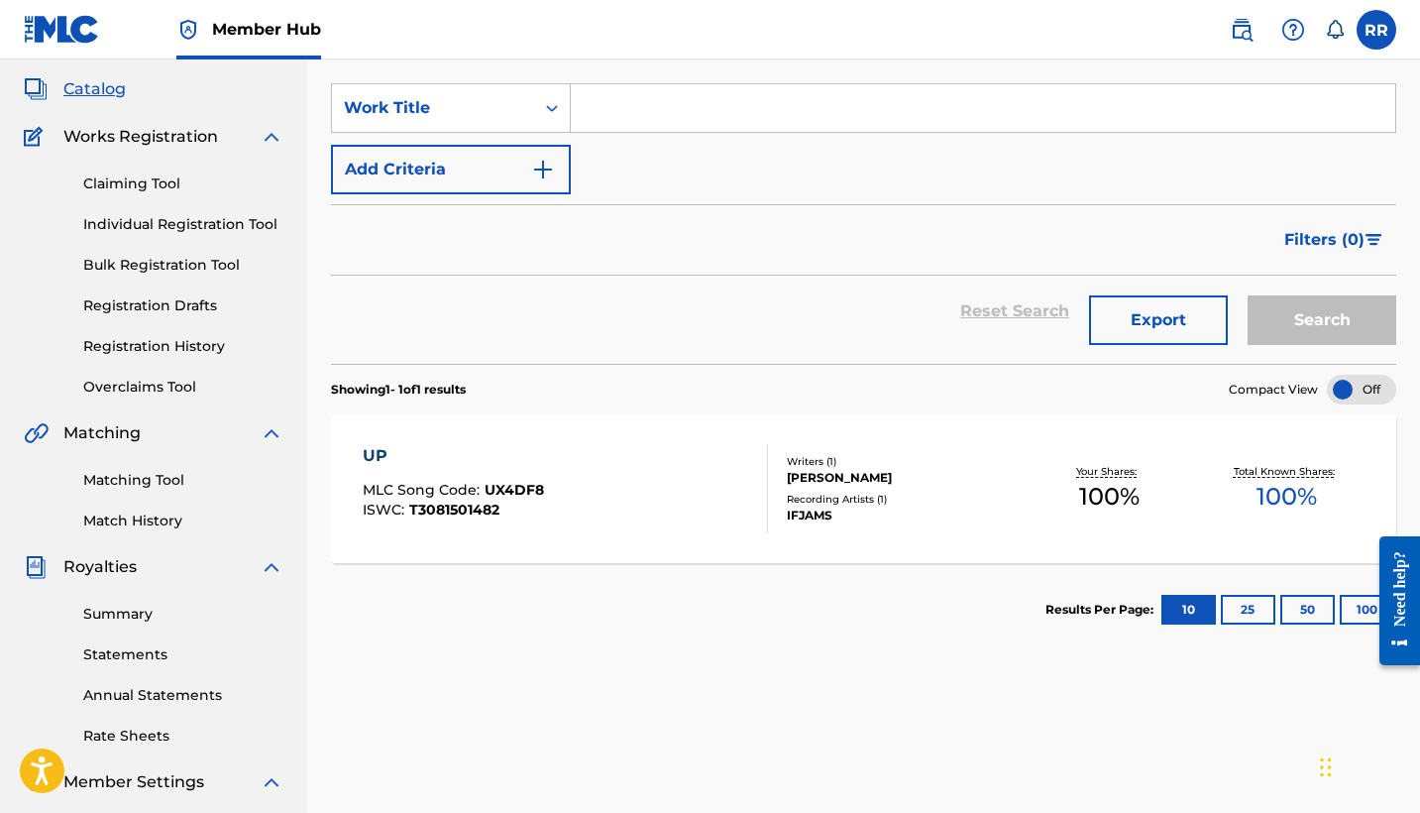
scroll to position [133, 0]
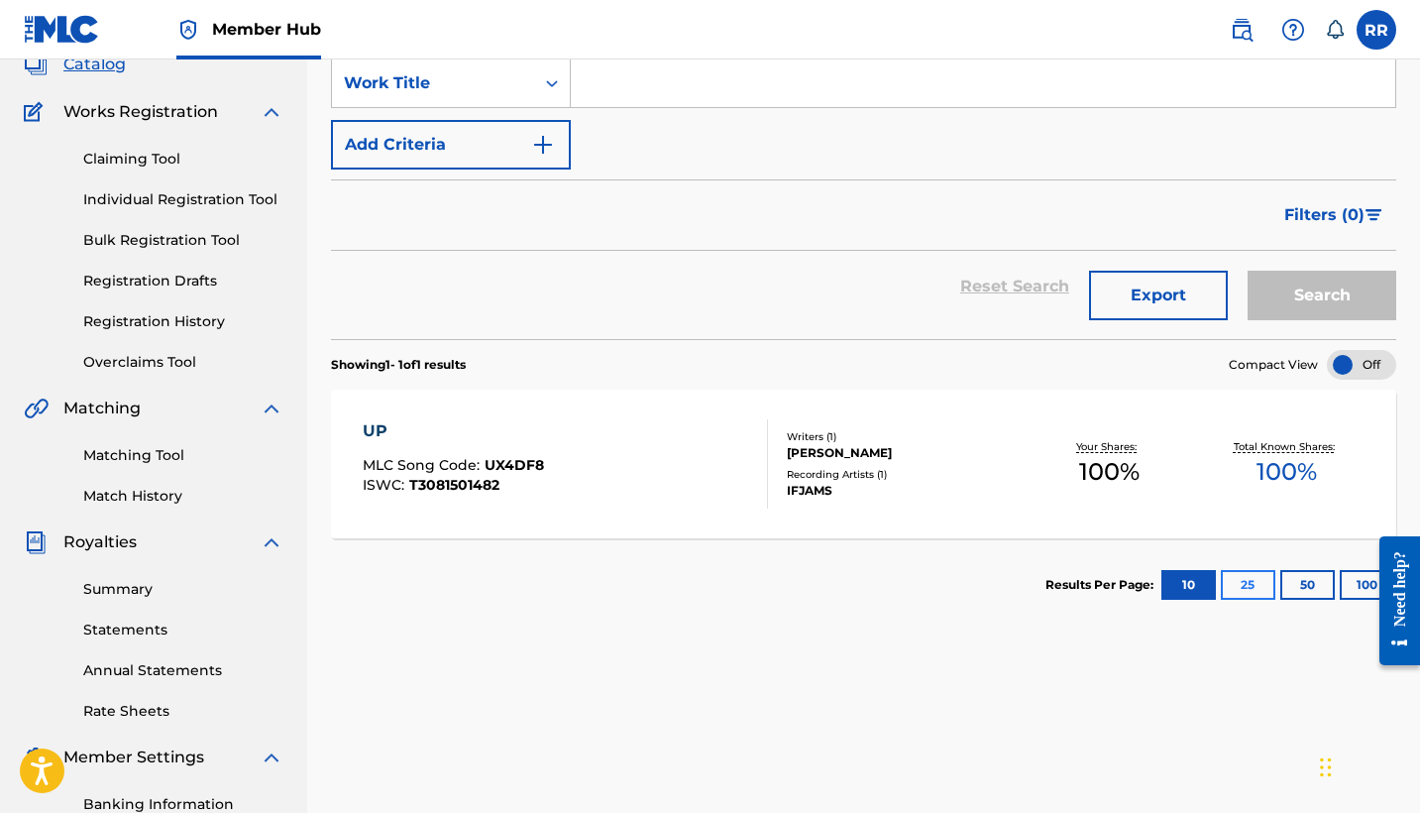
click at [1250, 584] on button "25" at bounding box center [1248, 585] width 55 height 30
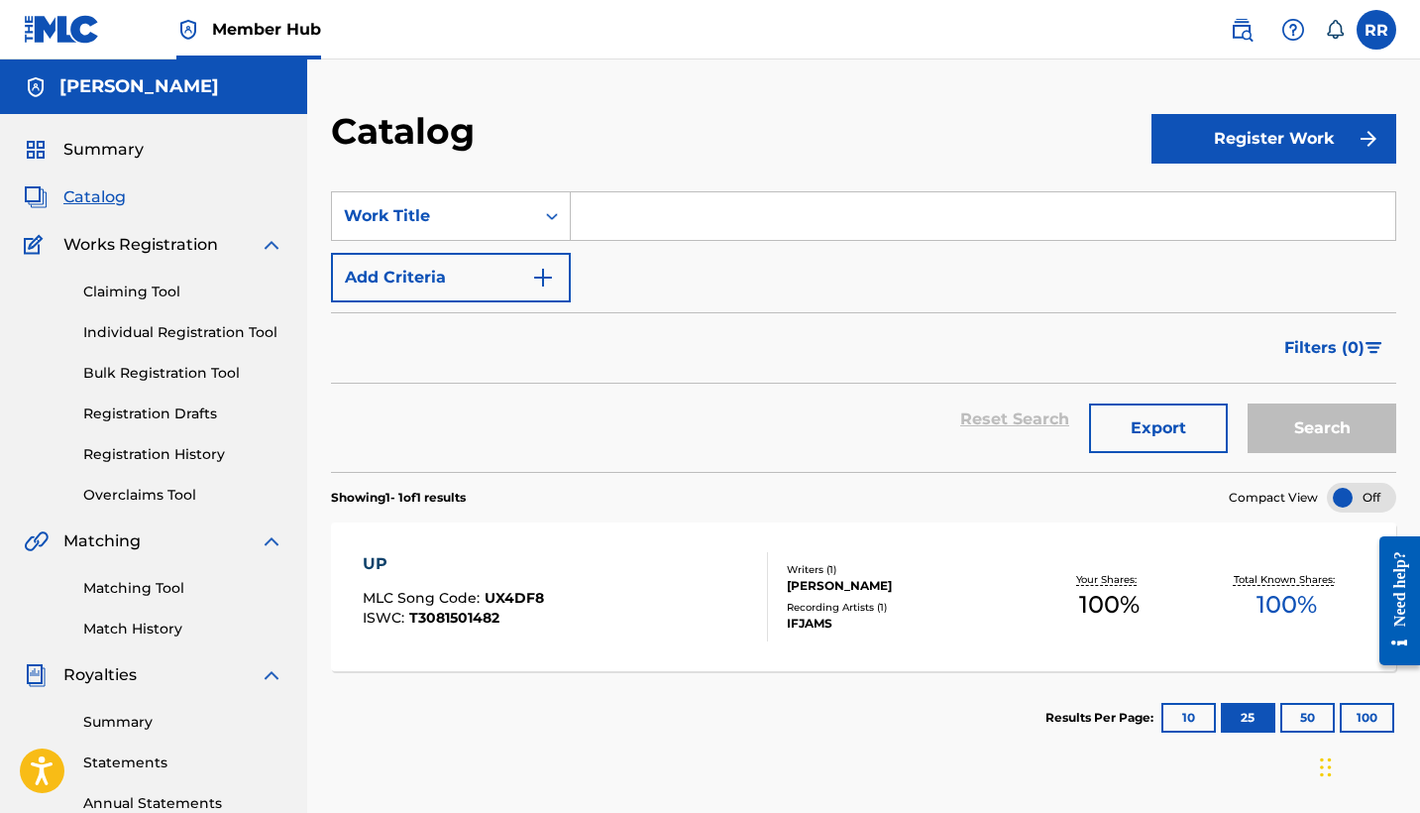
scroll to position [0, 0]
click at [102, 209] on div "Summary Catalog Works Registration Claiming Tool Individual Registration Tool B…" at bounding box center [153, 624] width 307 height 1020
click at [100, 202] on span "Catalog" at bounding box center [94, 197] width 62 height 24
click at [91, 196] on span "Catalog" at bounding box center [94, 197] width 62 height 24
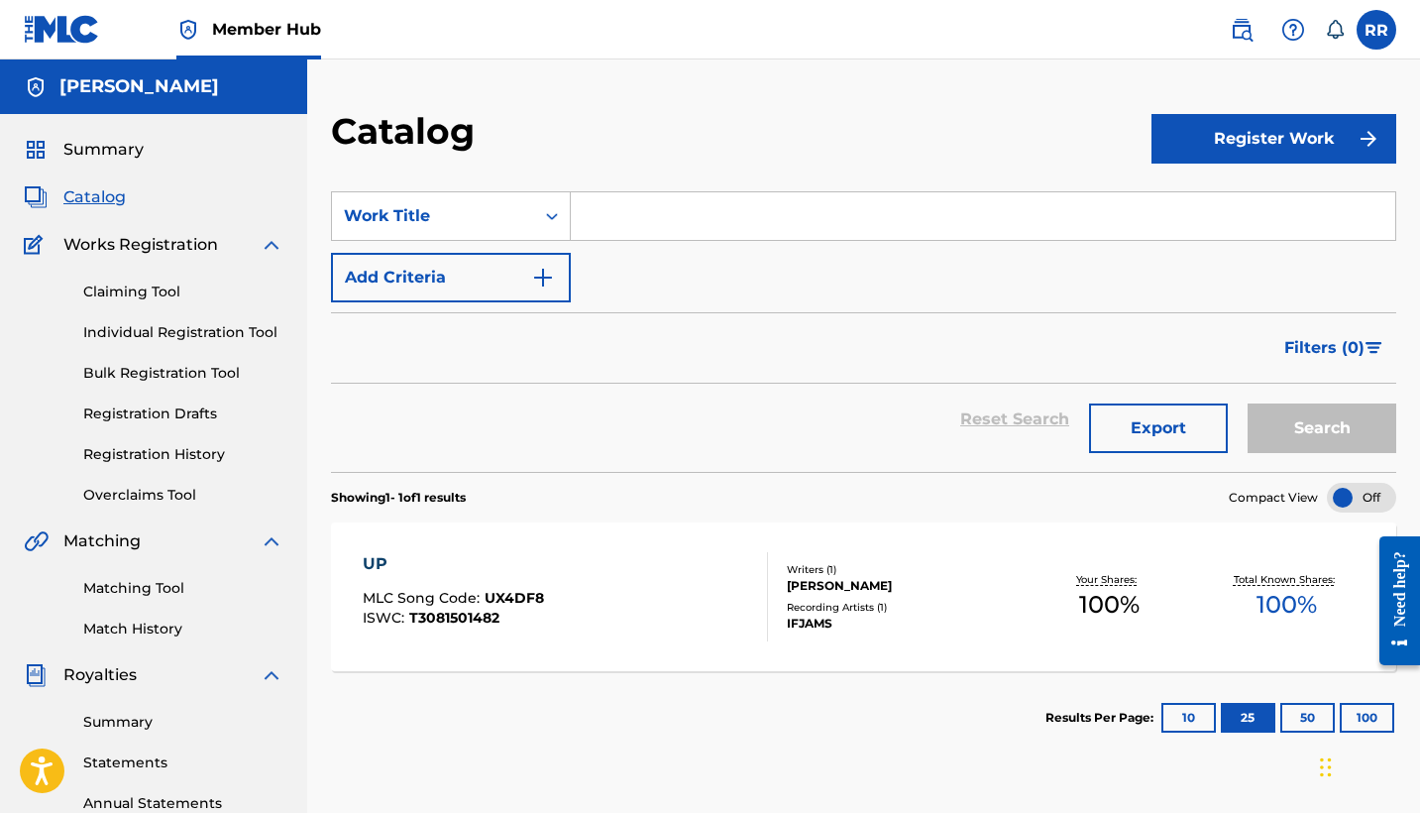
click at [91, 196] on span "Catalog" at bounding box center [94, 197] width 62 height 24
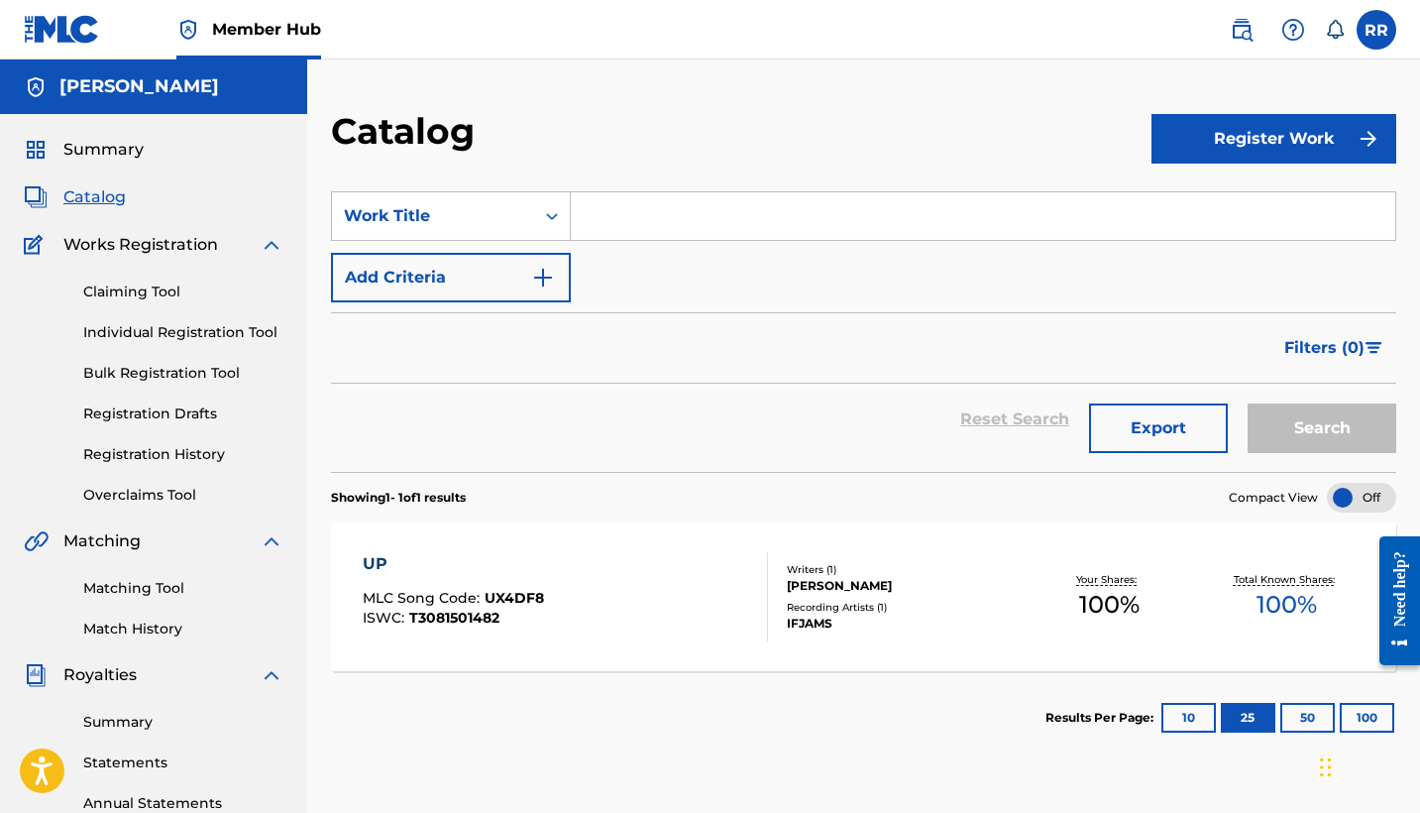
click at [91, 196] on span "Catalog" at bounding box center [94, 197] width 62 height 24
click at [1025, 421] on div "Reset Search Export Search" at bounding box center [864, 419] width 1066 height 71
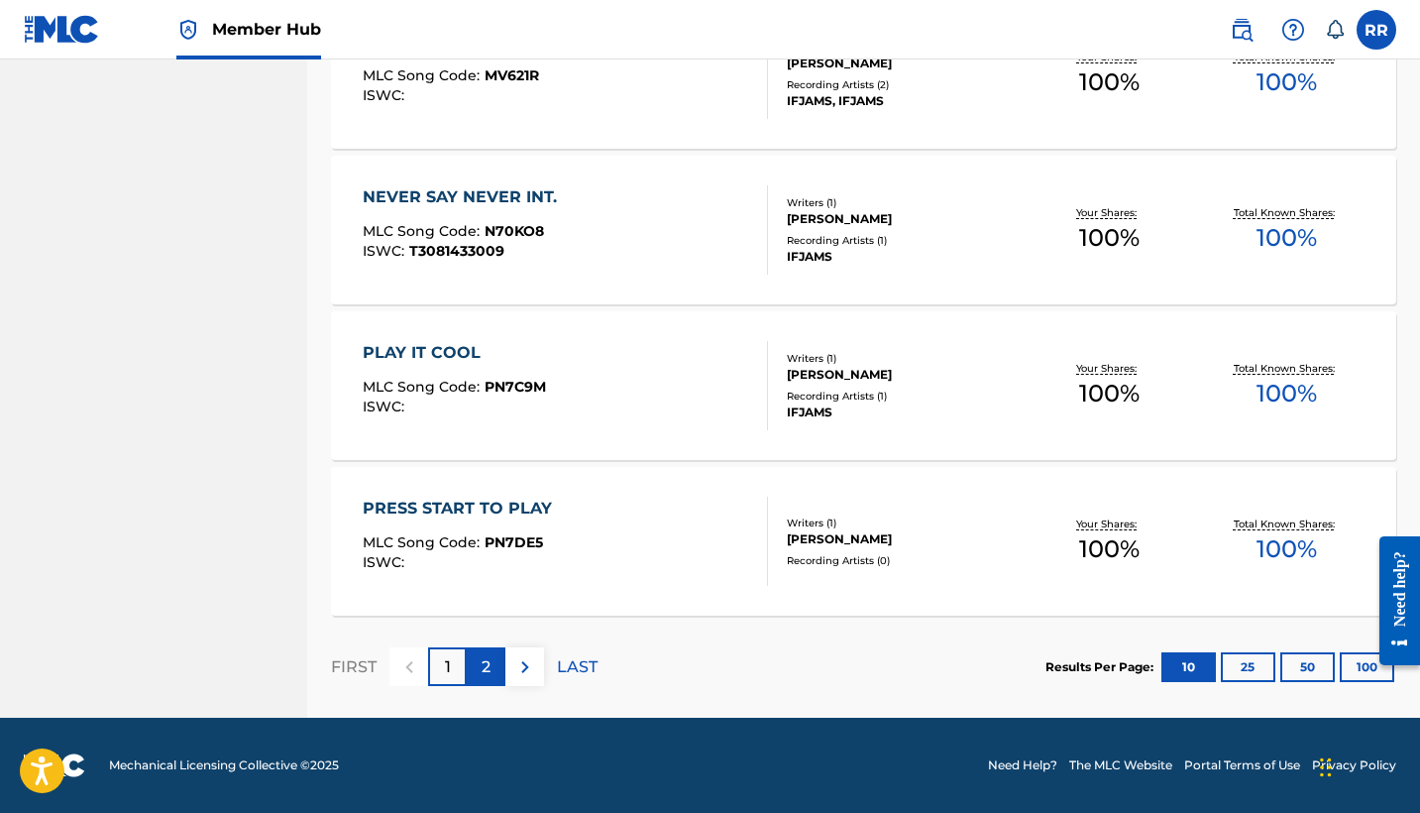
click at [485, 664] on p "2" at bounding box center [486, 667] width 9 height 24
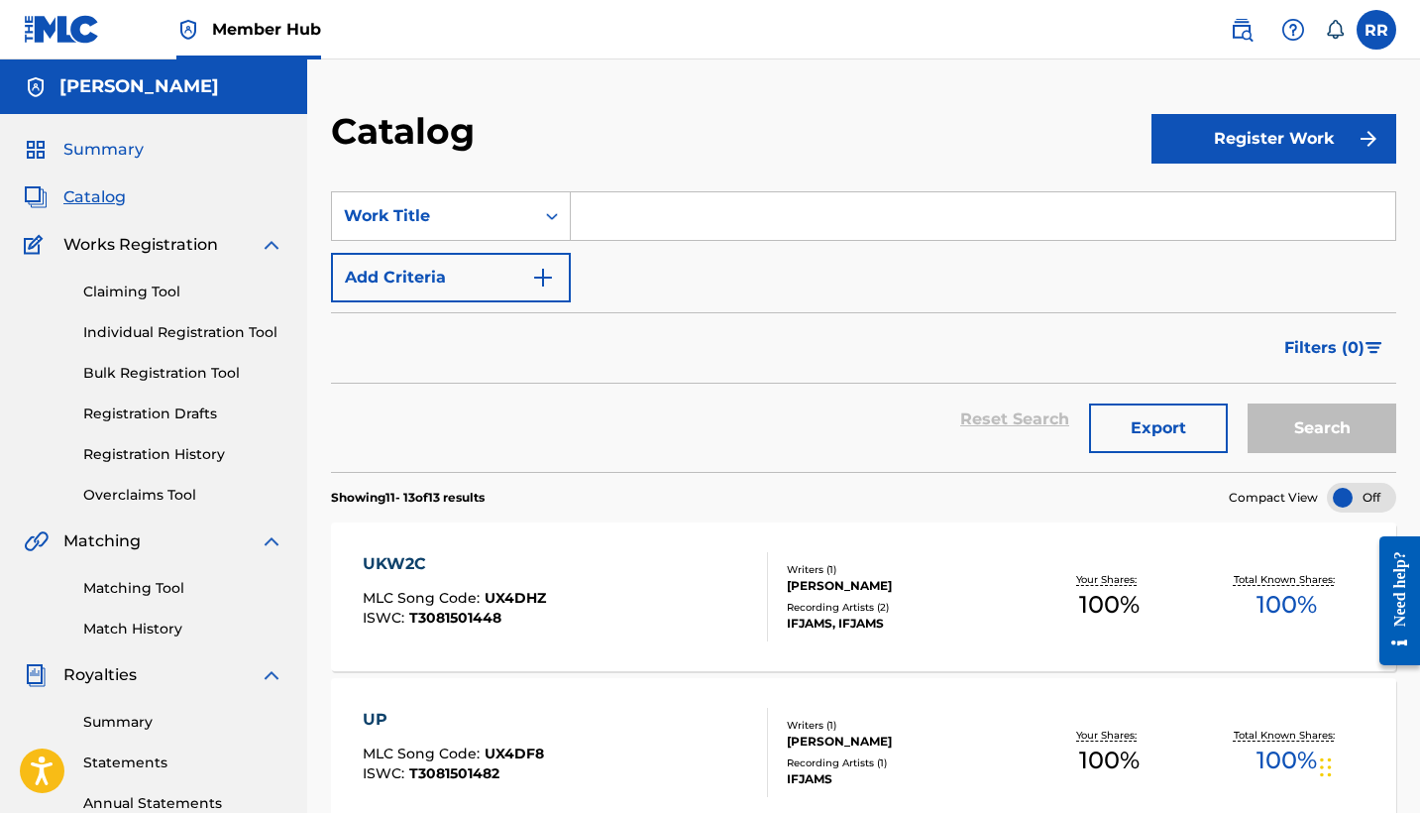
click at [110, 148] on span "Summary" at bounding box center [103, 150] width 80 height 24
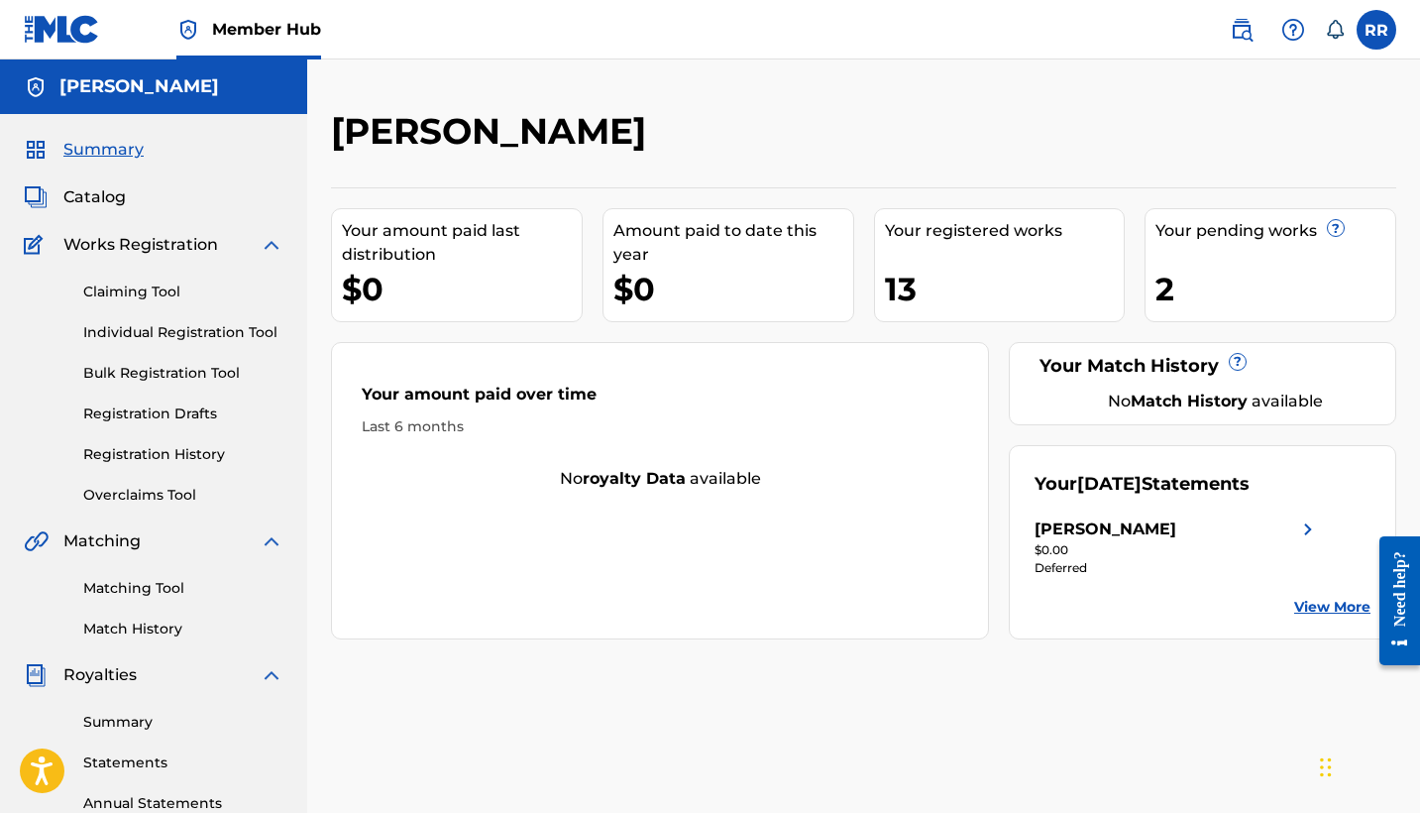
click at [1323, 610] on link "View More" at bounding box center [1332, 607] width 76 height 21
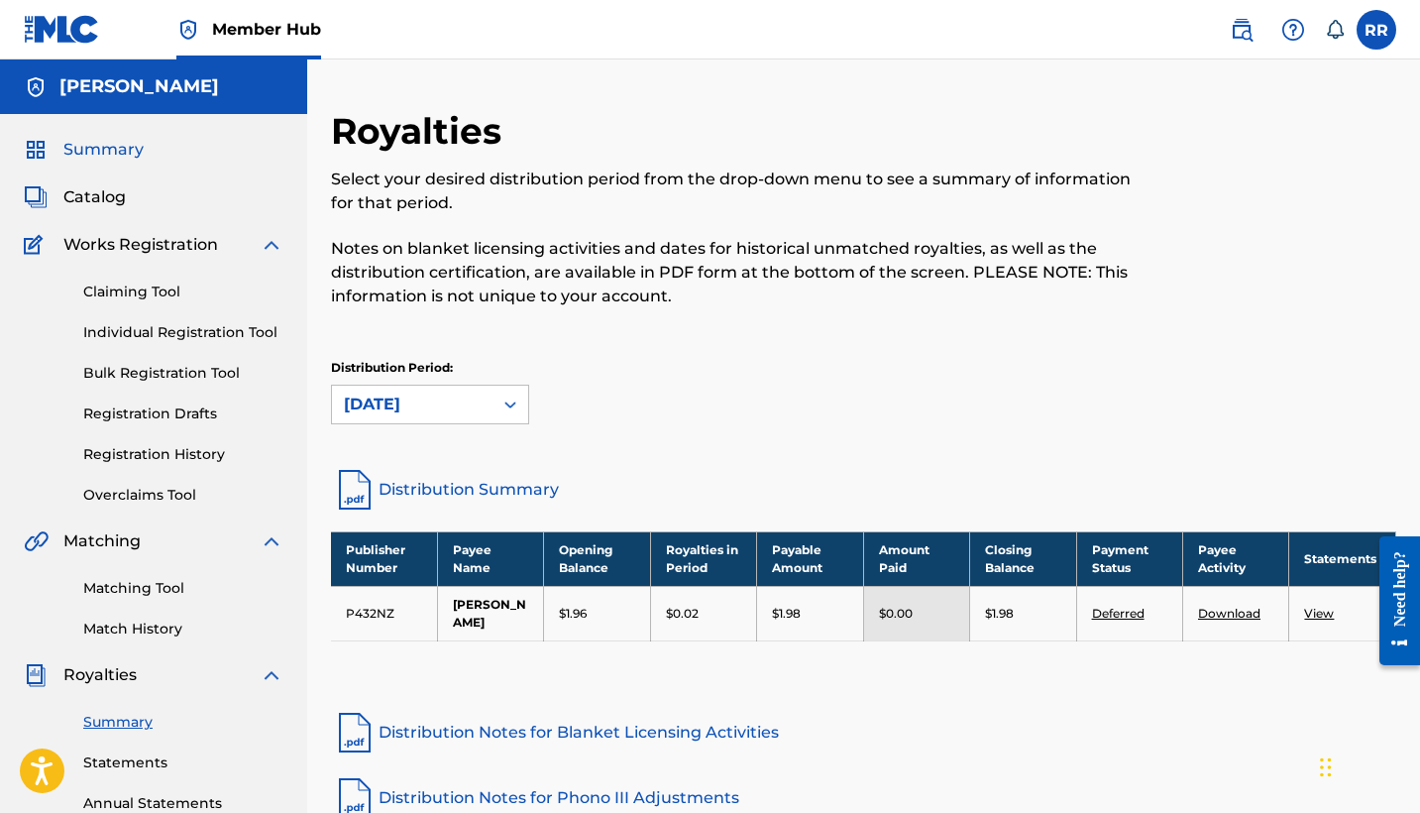
click at [109, 146] on span "Summary" at bounding box center [103, 150] width 80 height 24
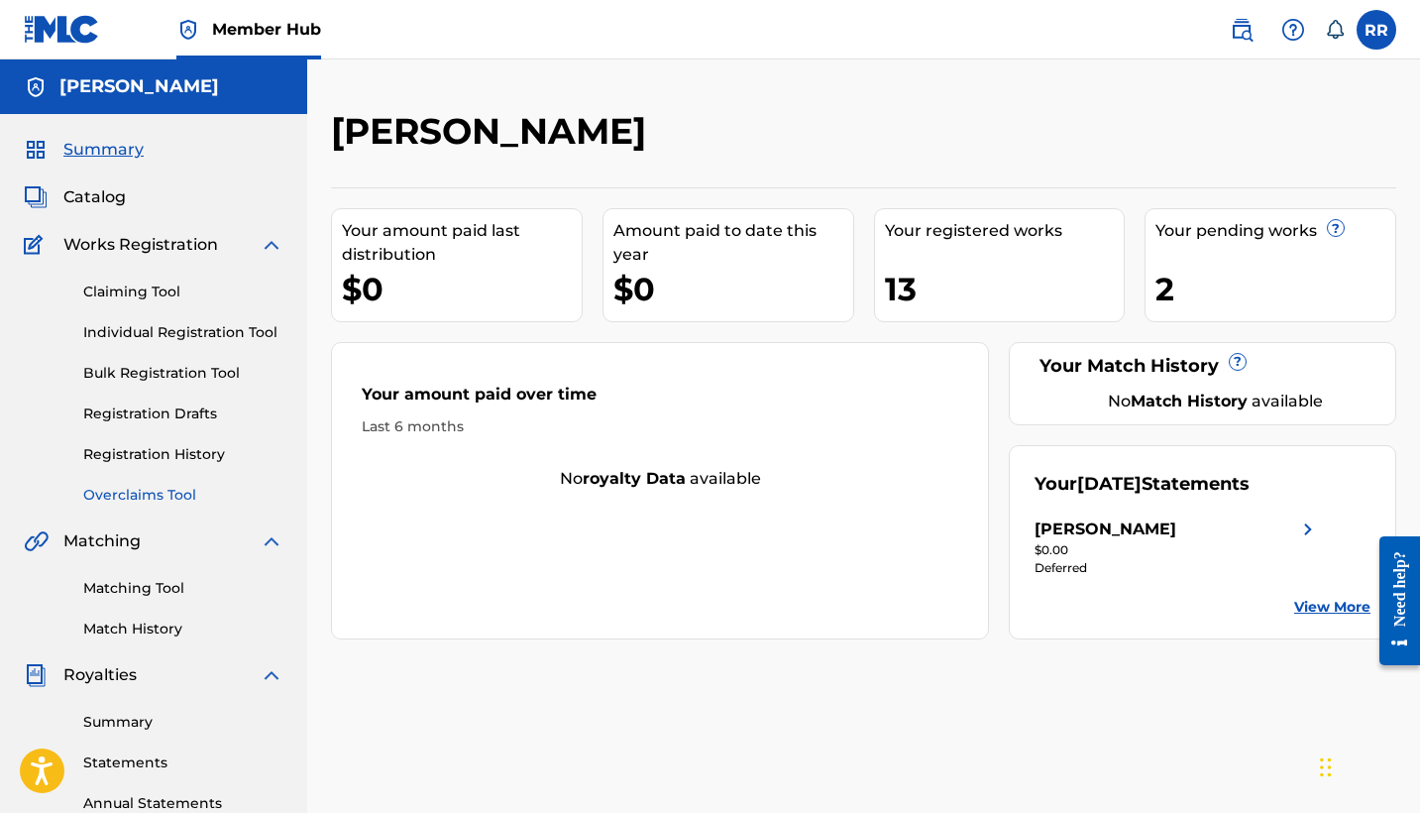
click at [156, 494] on link "Overclaims Tool" at bounding box center [183, 495] width 200 height 21
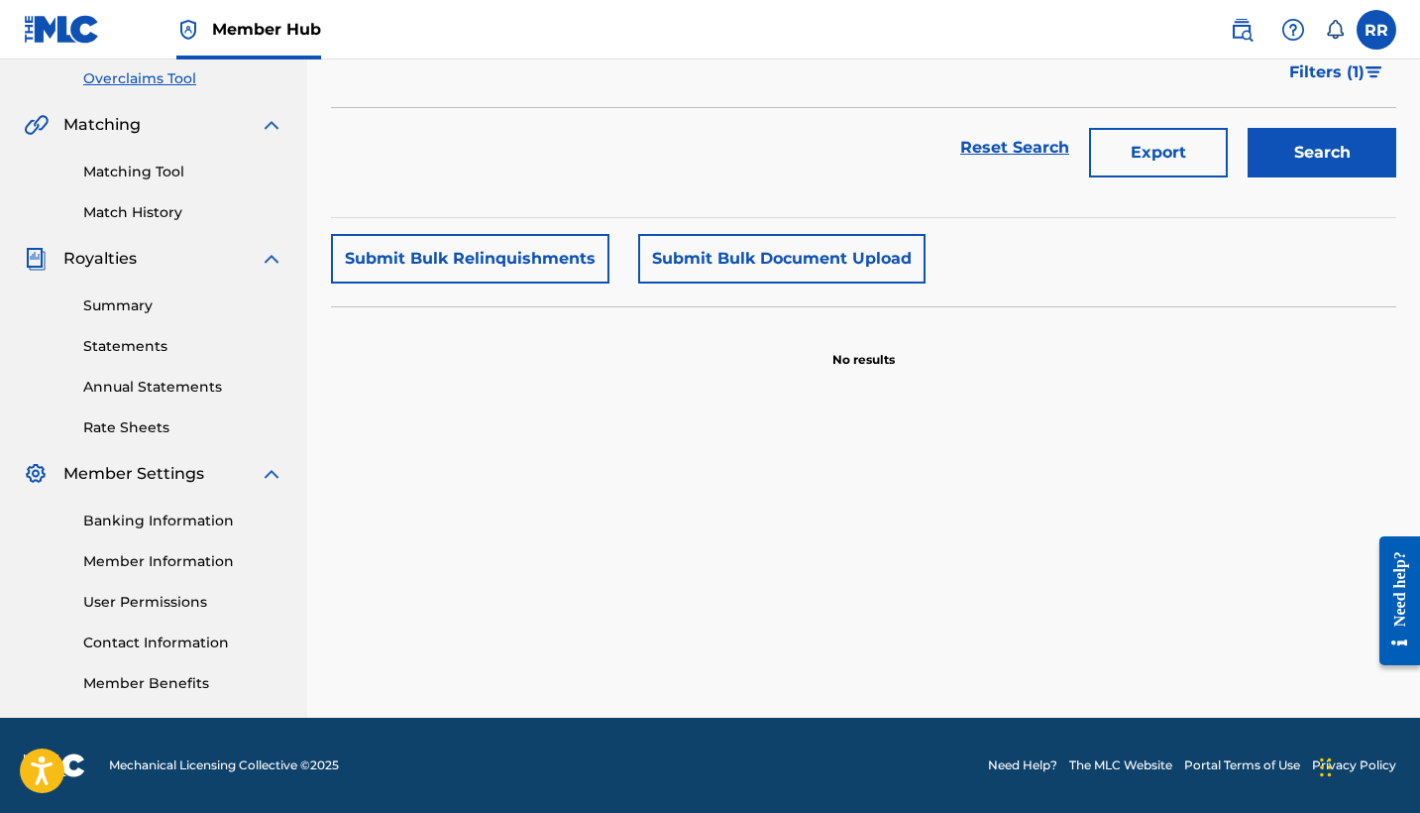
scroll to position [416, 0]
